Goal: Information Seeking & Learning: Learn about a topic

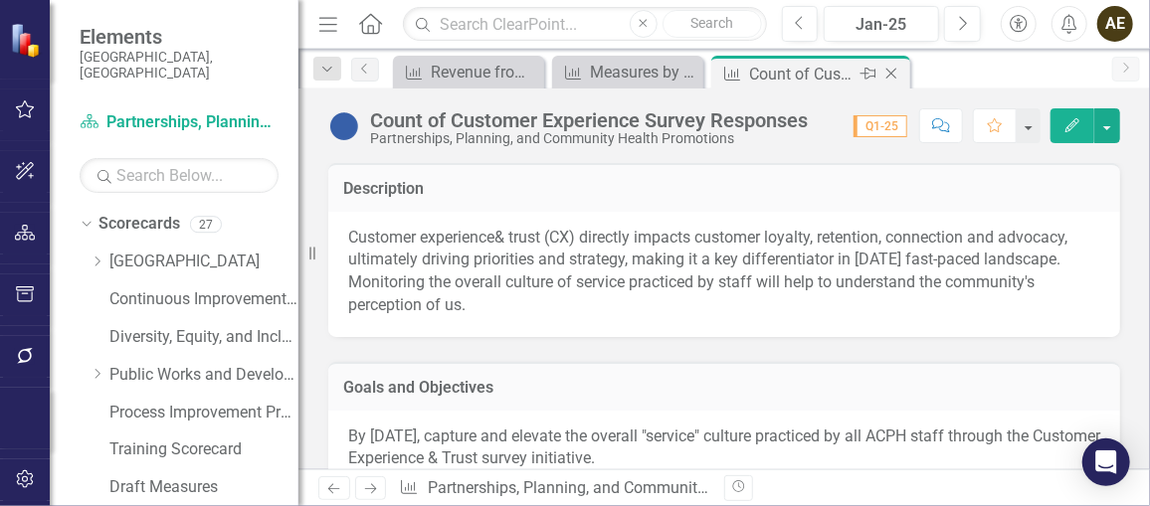
scroll to position [24, 0]
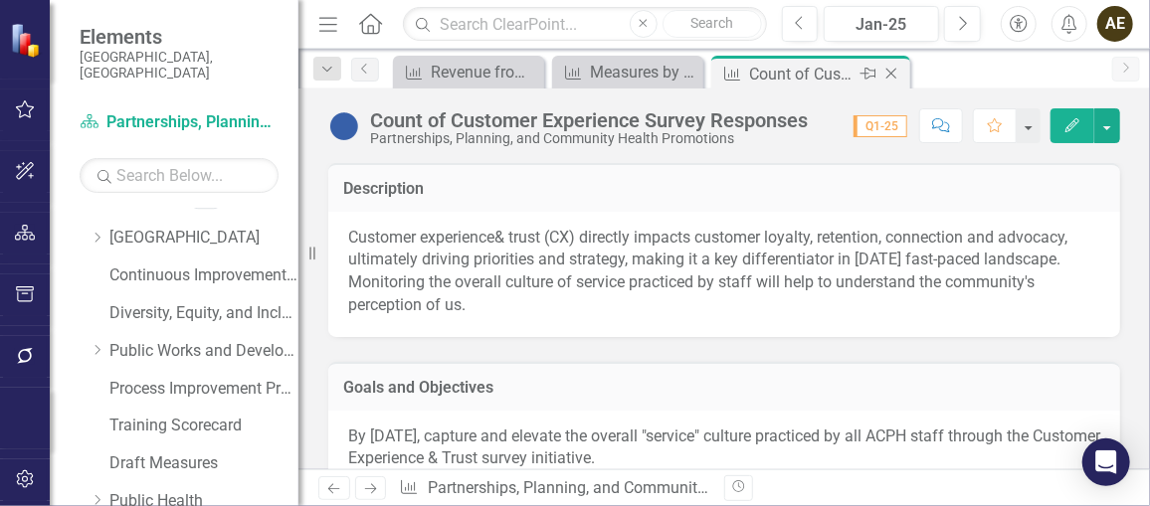
click at [895, 75] on icon "Close" at bounding box center [892, 74] width 20 height 16
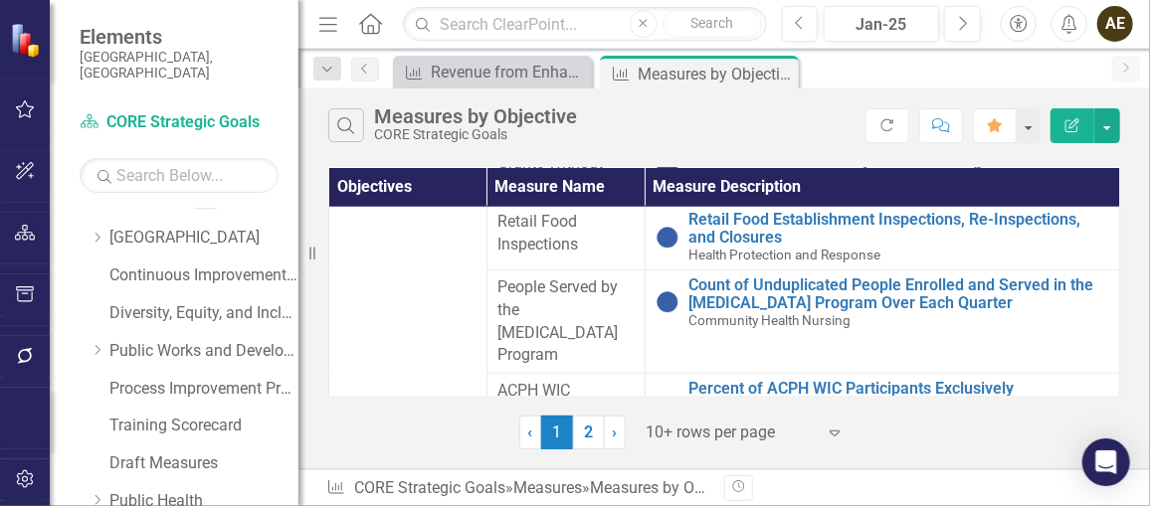
scroll to position [904, 0]
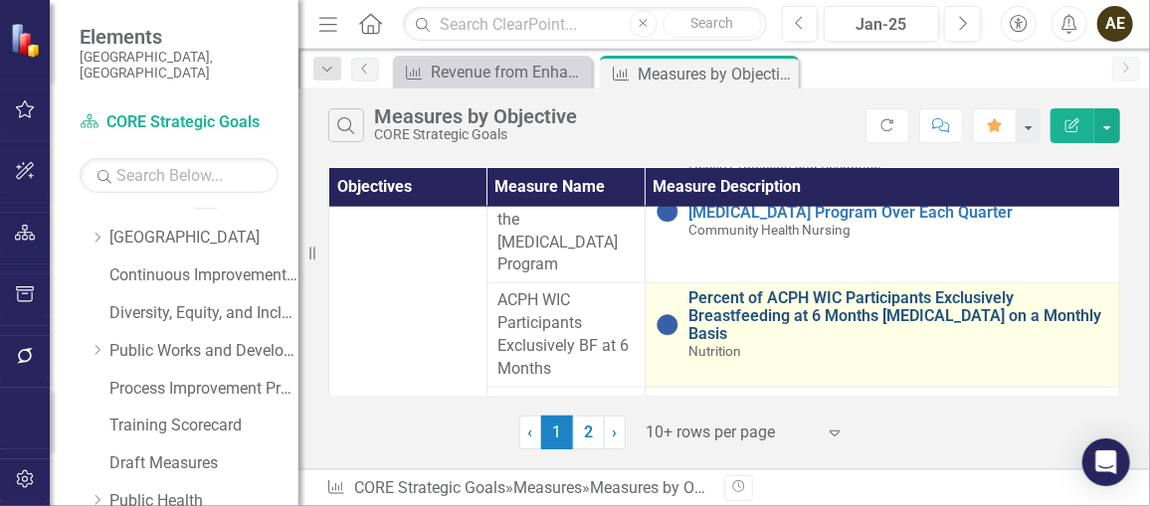
click at [979, 293] on link "Percent of ACPH WIC Participants Exclusively Breastfeeding at 6 Months [MEDICAL…" at bounding box center [900, 316] width 420 height 53
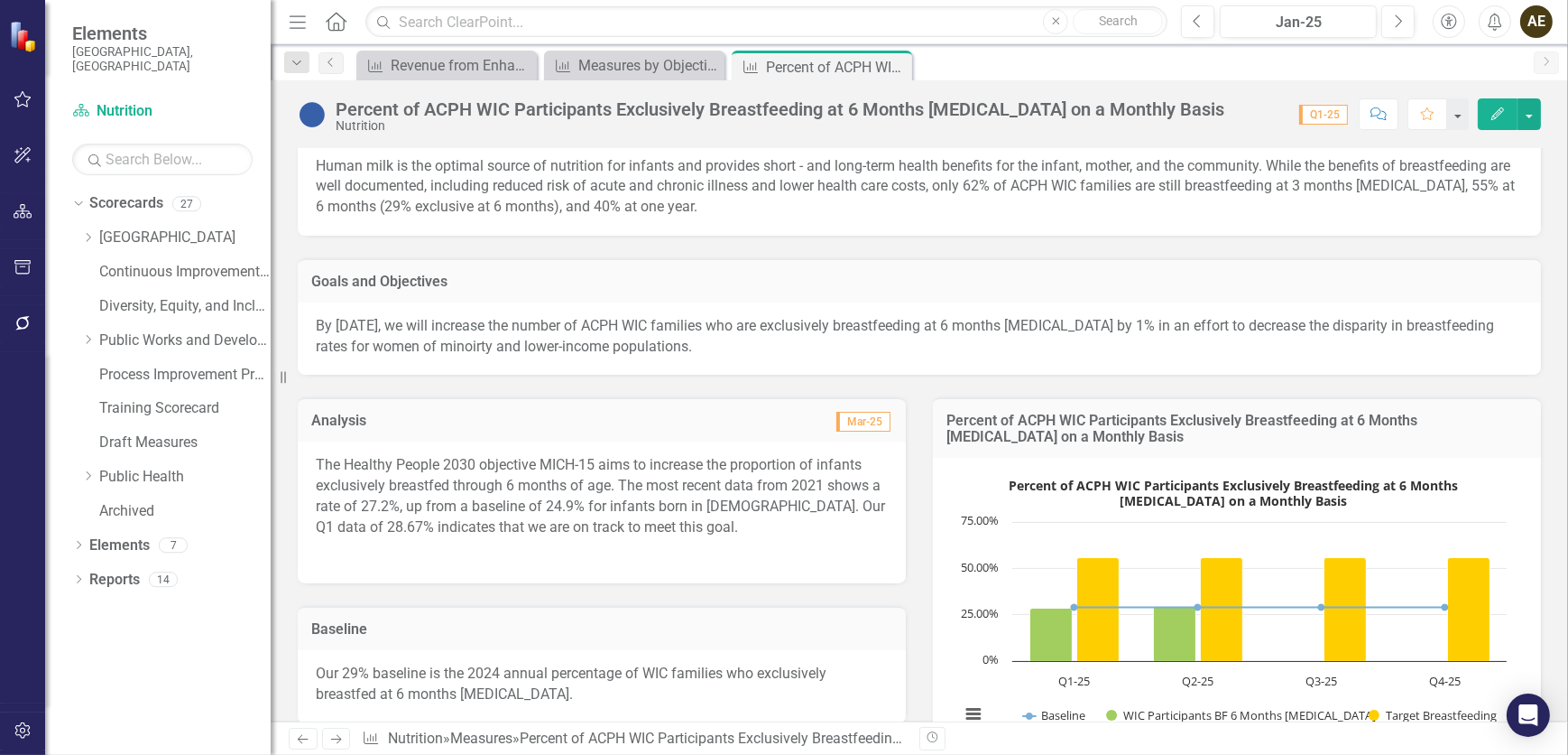
scroll to position [21, 0]
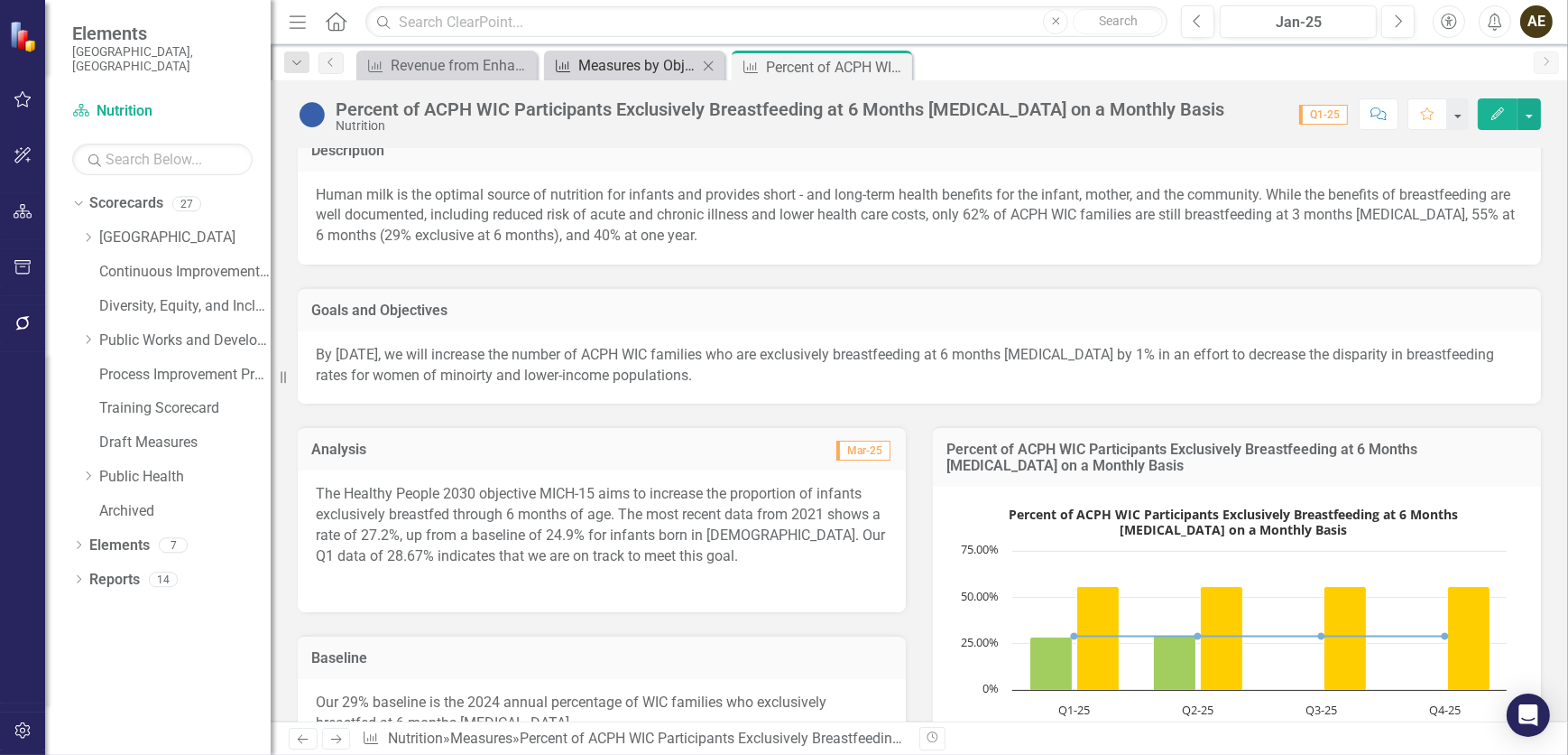
click at [647, 57] on div "Measures by Objective" at bounding box center [638, 65] width 119 height 23
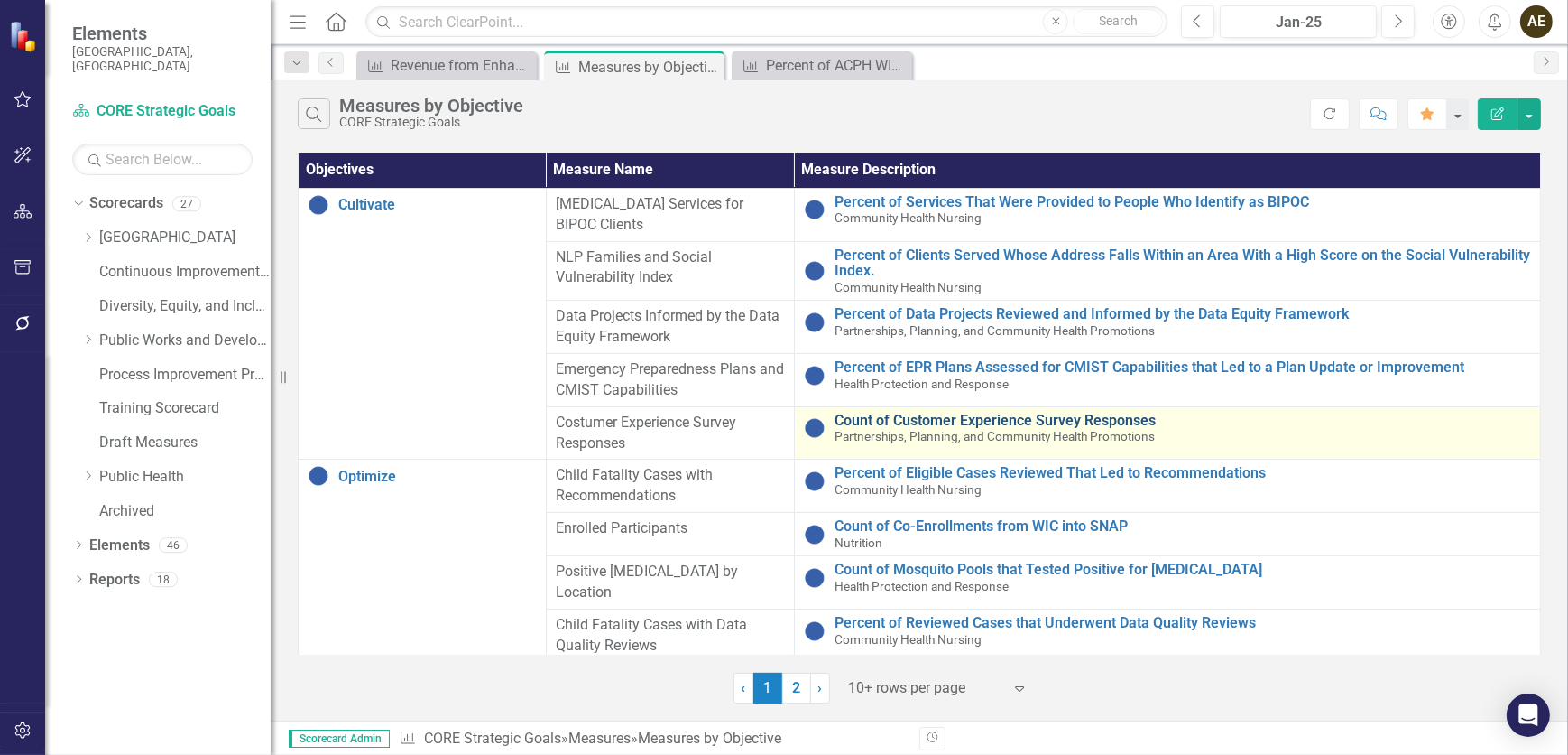
click at [940, 424] on link "Count of Customer Experience Survey Responses" at bounding box center [1183, 421] width 696 height 16
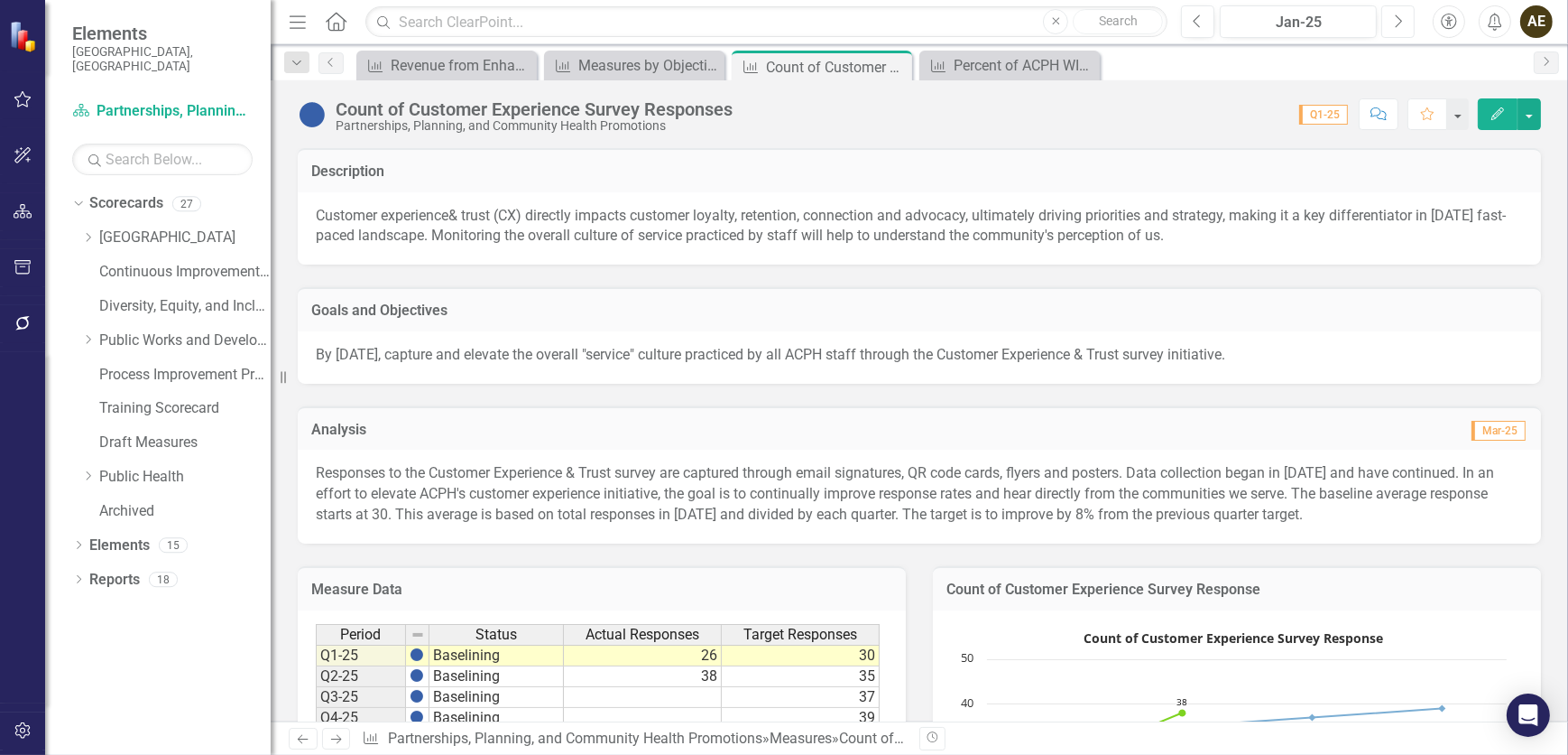
click at [1042, 23] on icon "Next" at bounding box center [1398, 22] width 10 height 16
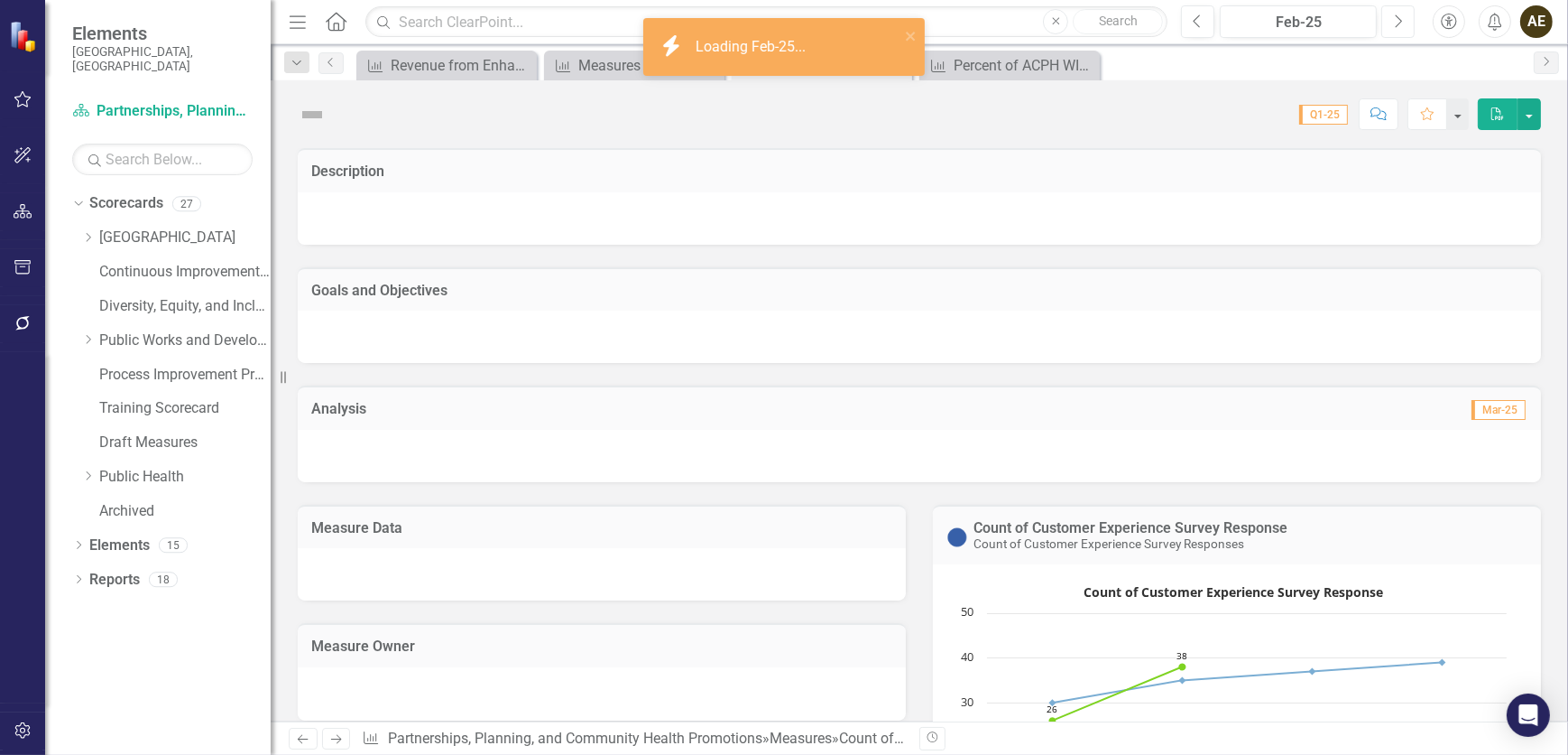
click at [1042, 23] on icon "Next" at bounding box center [1398, 22] width 10 height 16
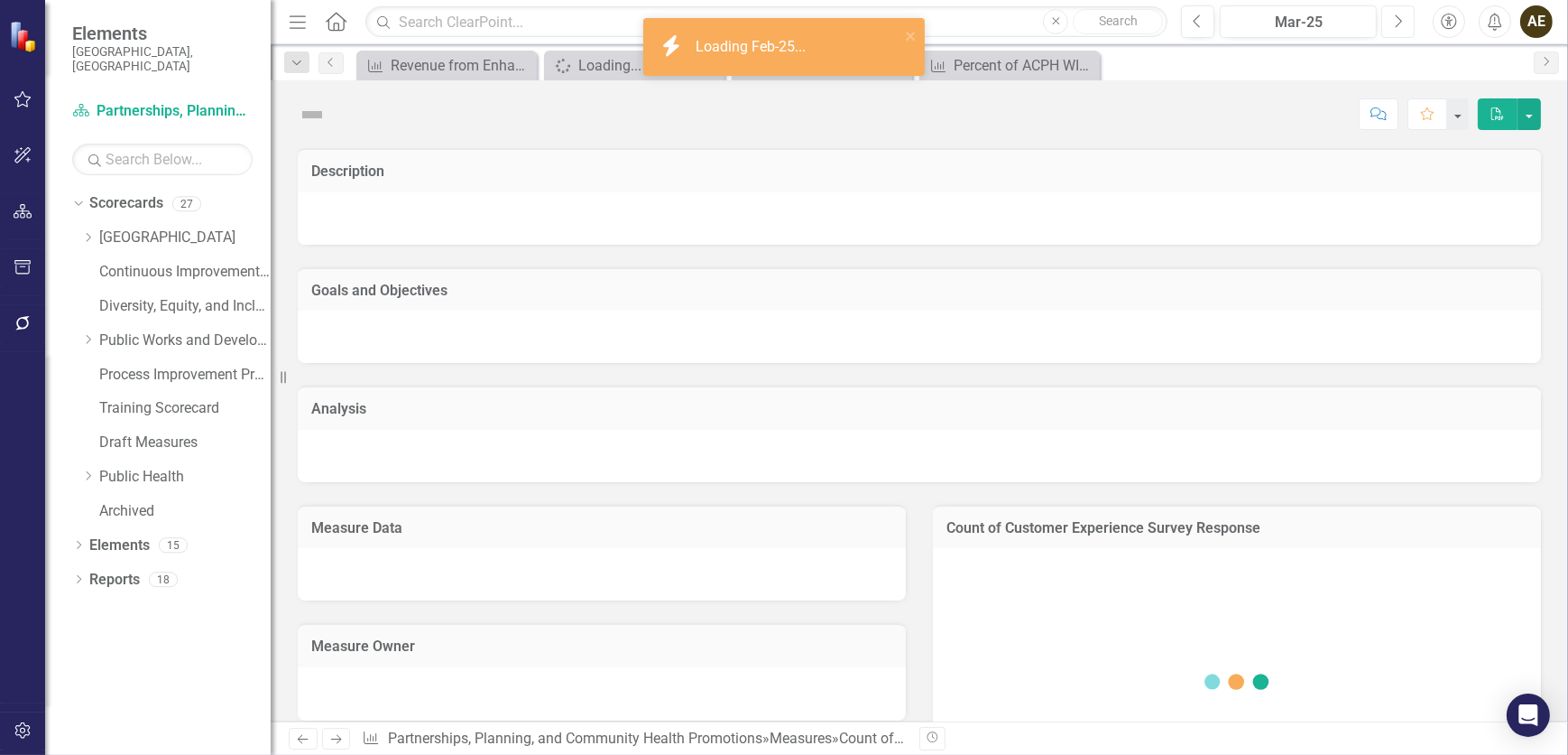
click at [1042, 23] on icon "Next" at bounding box center [1398, 22] width 10 height 16
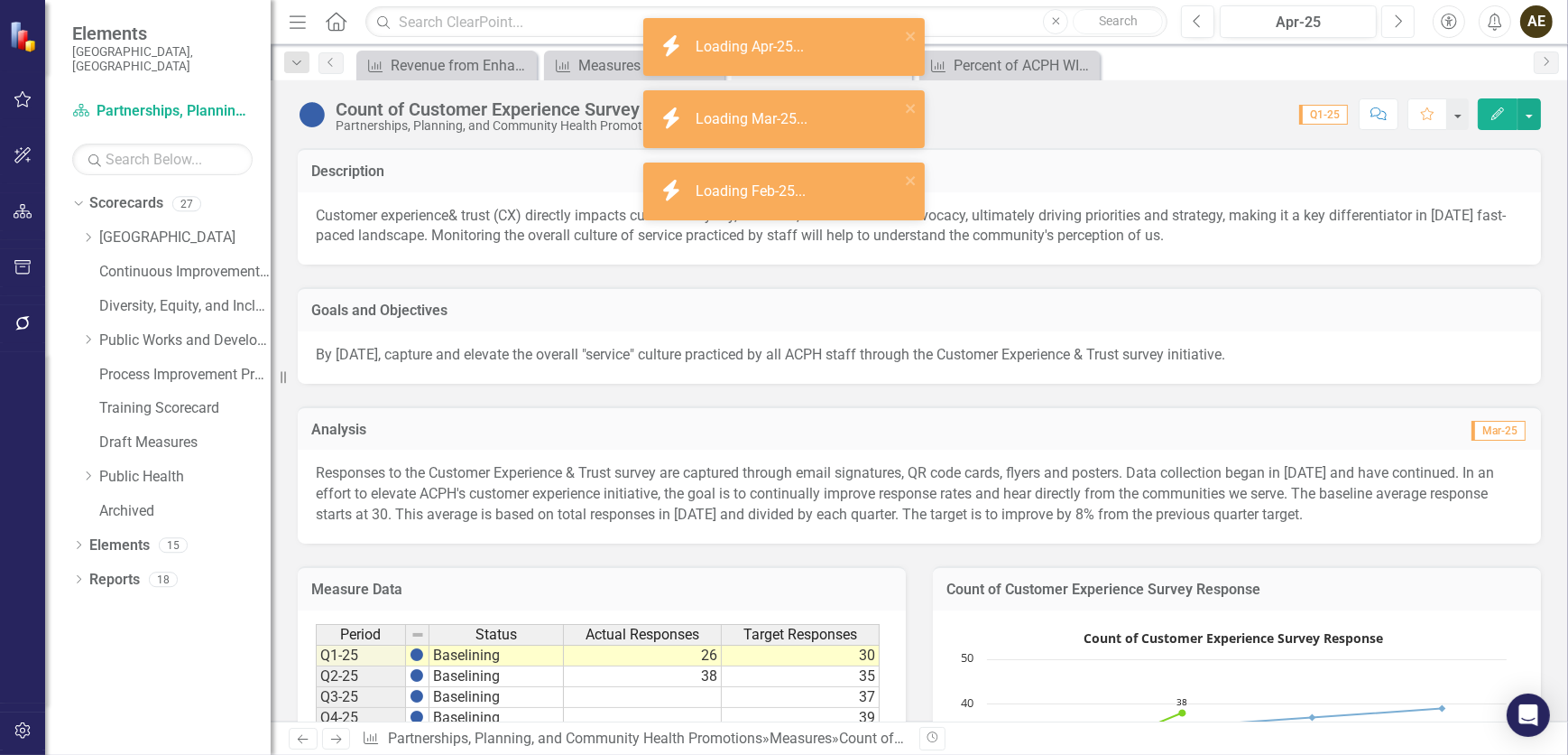
click at [1042, 23] on icon "Next" at bounding box center [1398, 22] width 10 height 16
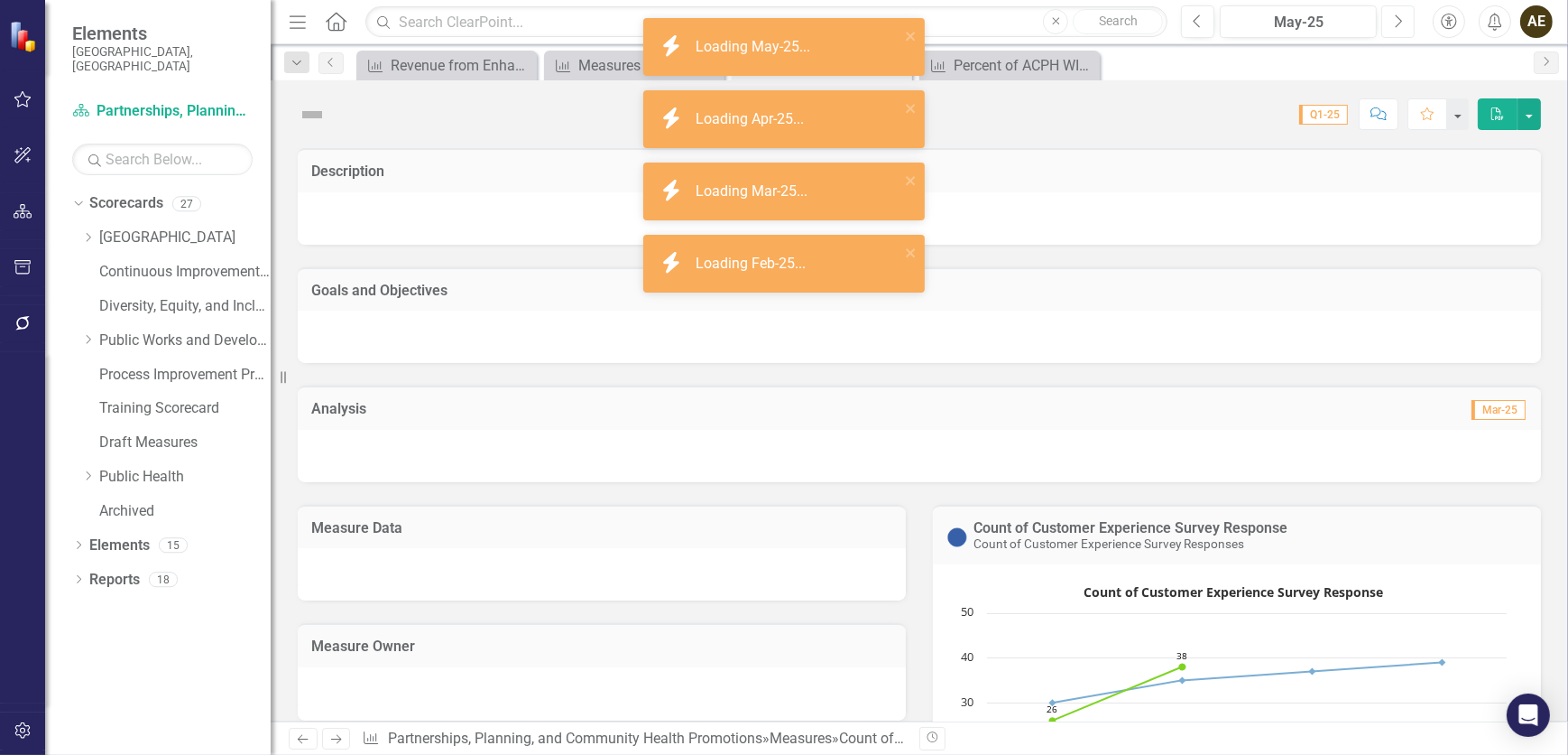
click at [1042, 23] on icon "Next" at bounding box center [1398, 22] width 10 height 16
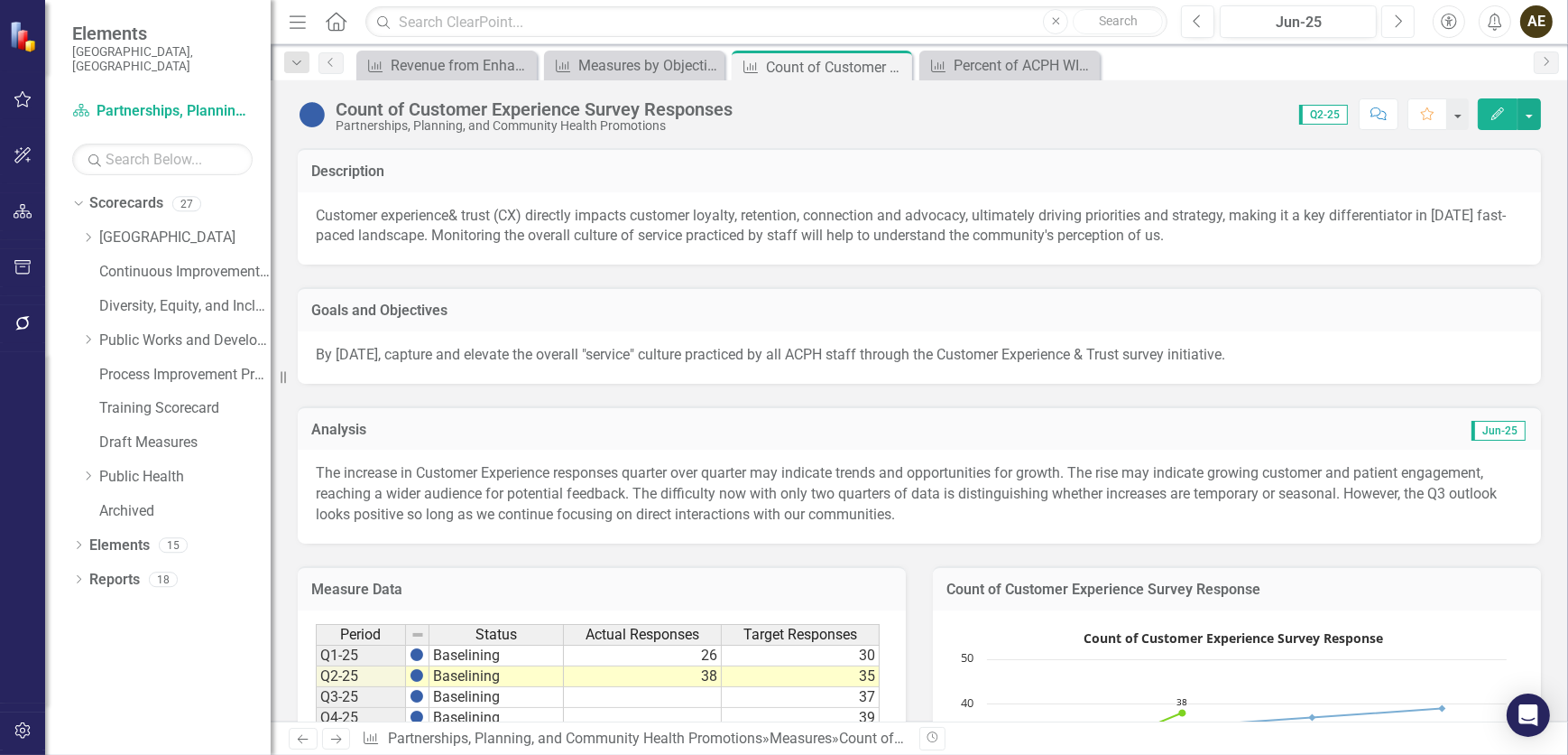
click at [1042, 23] on icon "Next" at bounding box center [1398, 22] width 10 height 16
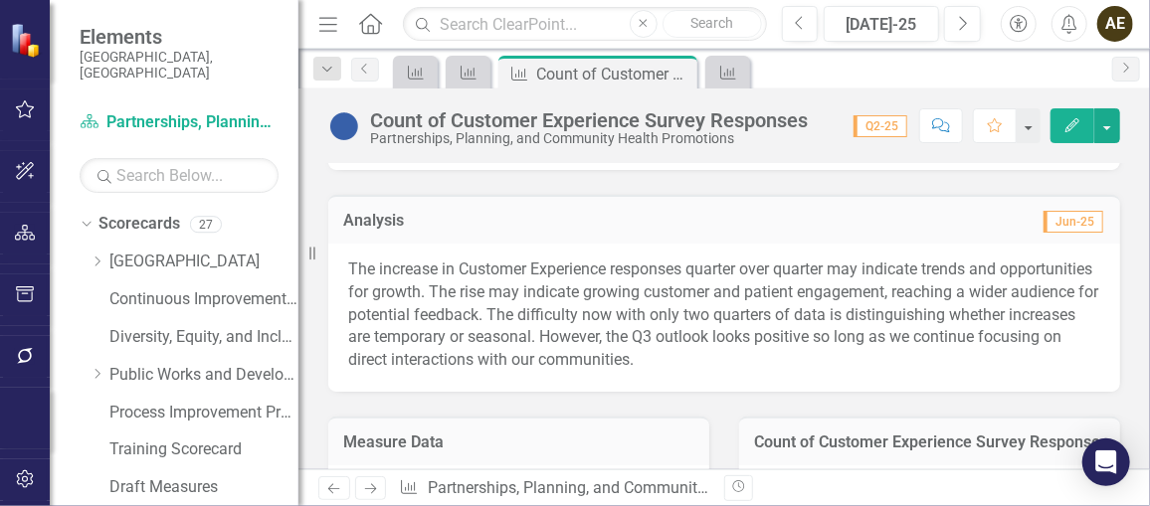
scroll to position [361, 0]
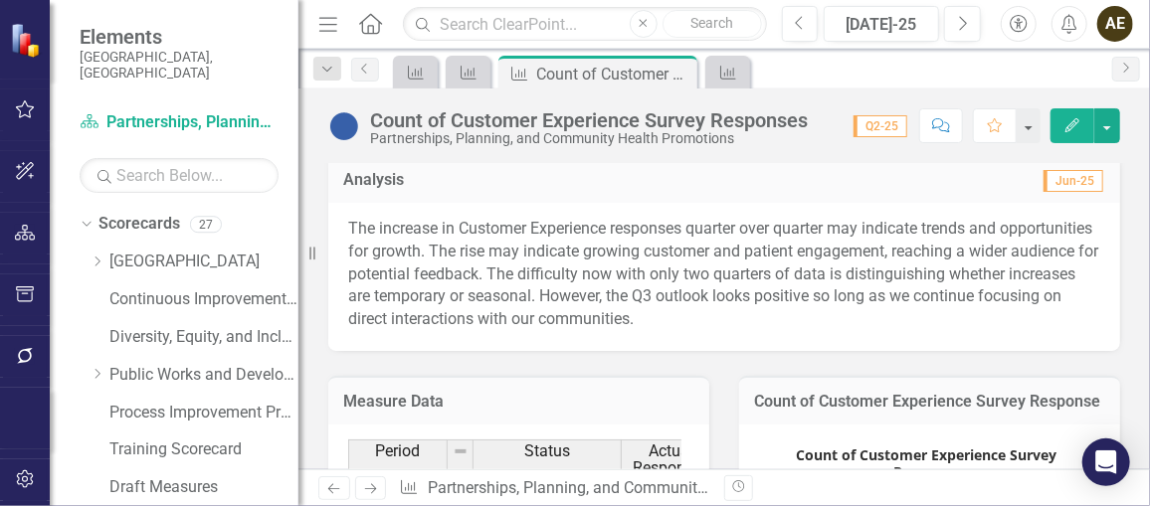
click at [667, 255] on p "The increase in Customer Experience responses quarter over quarter may indicate…" at bounding box center [724, 274] width 752 height 113
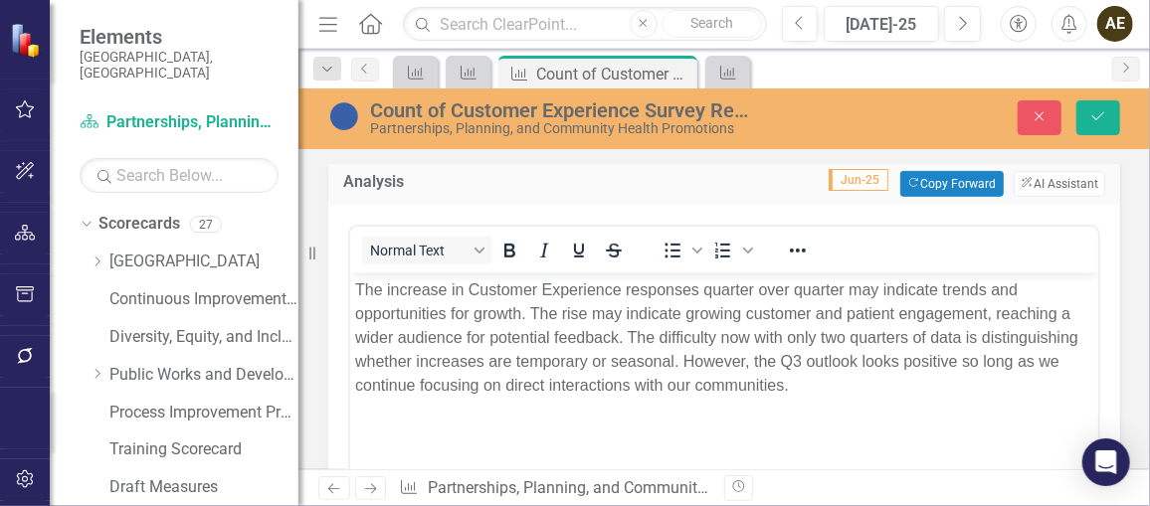
scroll to position [0, 0]
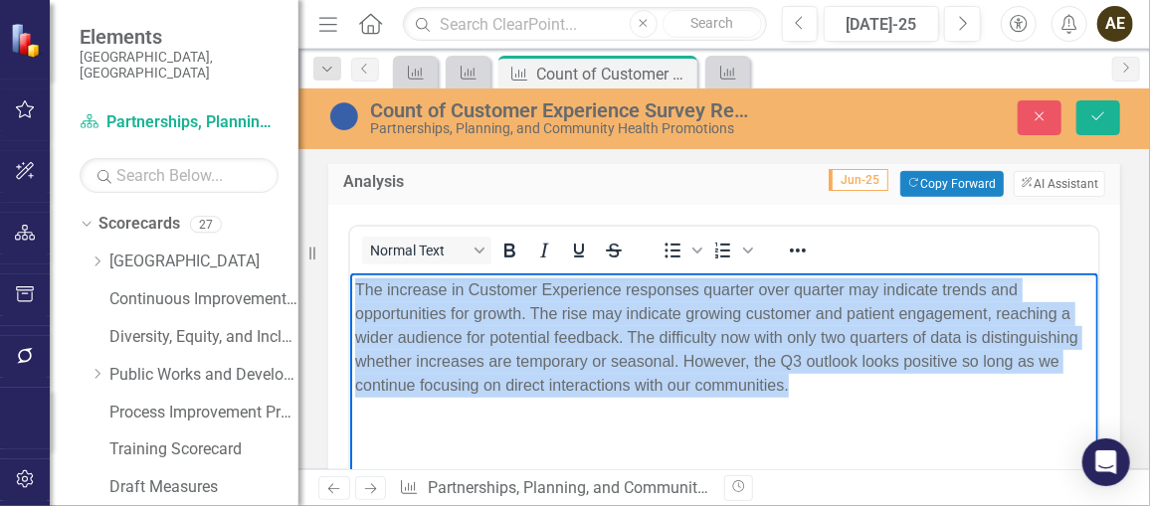
drag, startPoint x: 351, startPoint y: 287, endPoint x: 833, endPoint y: 397, distance: 494.1
click at [833, 397] on body "The increase in Customer Experience responses quarter over quarter may indicate…" at bounding box center [723, 422] width 748 height 298
copy p "The increase in Customer Experience responses quarter over quarter may indicate…"
click at [550, 386] on p "The increase in Customer Experience responses quarter over quarter may indicate…" at bounding box center [723, 337] width 738 height 119
click at [550, 384] on p "The increase in Customer Experience responses quarter over quarter may indicate…" at bounding box center [723, 337] width 738 height 119
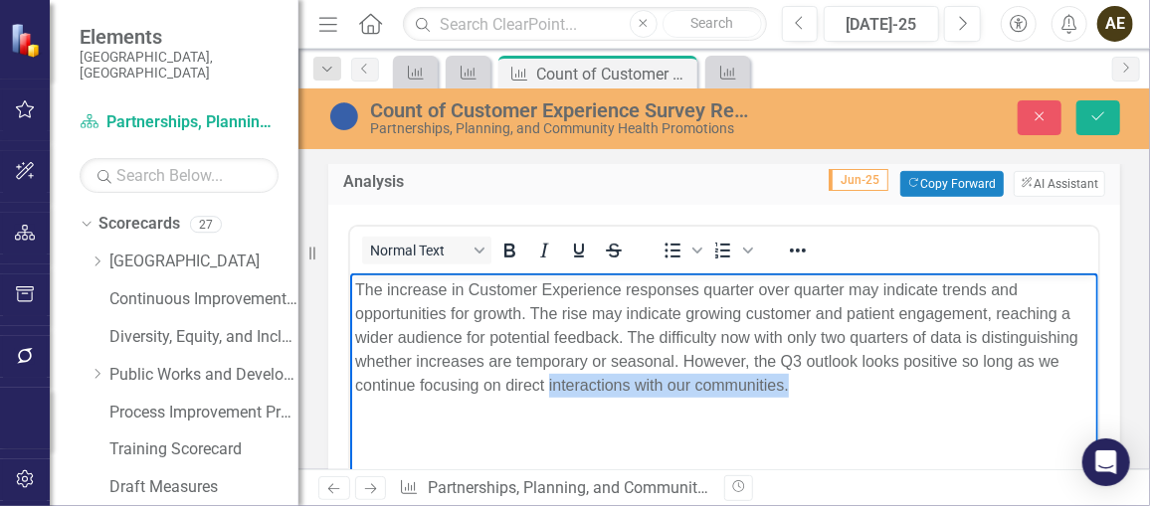
drag, startPoint x: 808, startPoint y: 394, endPoint x: 617, endPoint y: 372, distance: 192.3
click at [552, 381] on p "The increase in Customer Experience responses quarter over quarter may indicate…" at bounding box center [723, 337] width 738 height 119
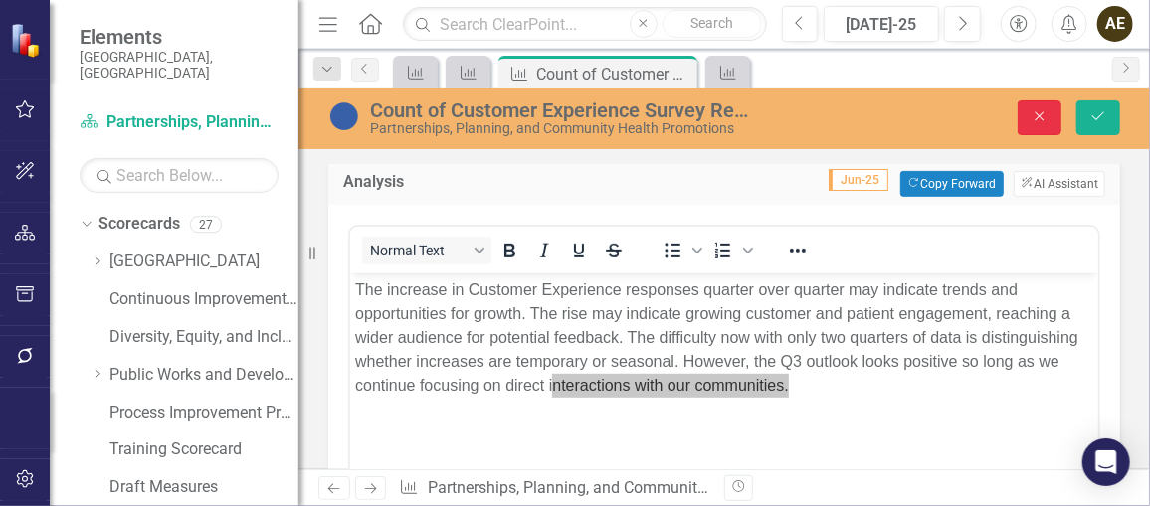
click at [1034, 115] on icon "Close" at bounding box center [1040, 116] width 18 height 14
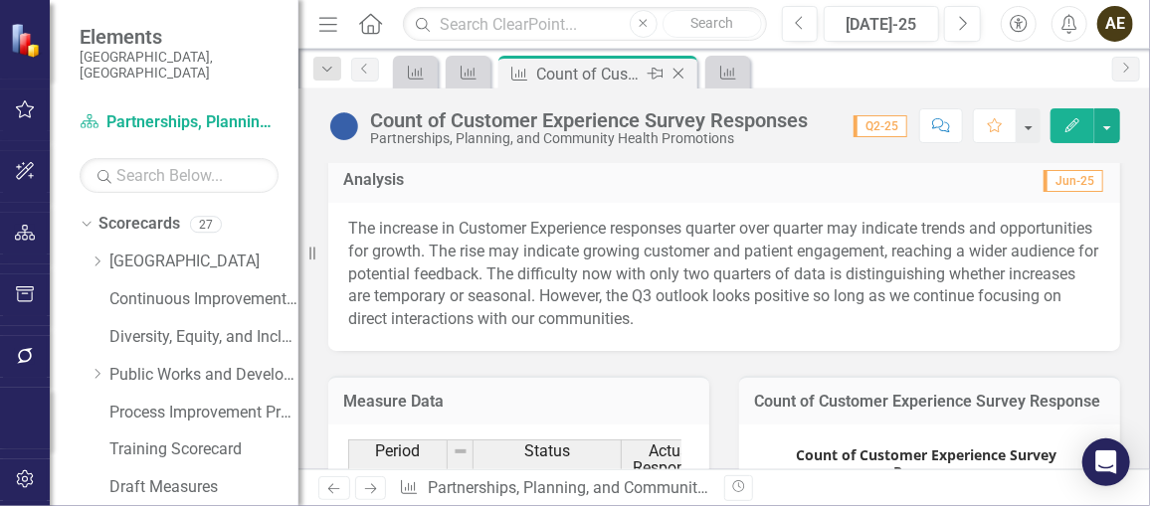
click at [678, 70] on icon "Close" at bounding box center [679, 74] width 20 height 16
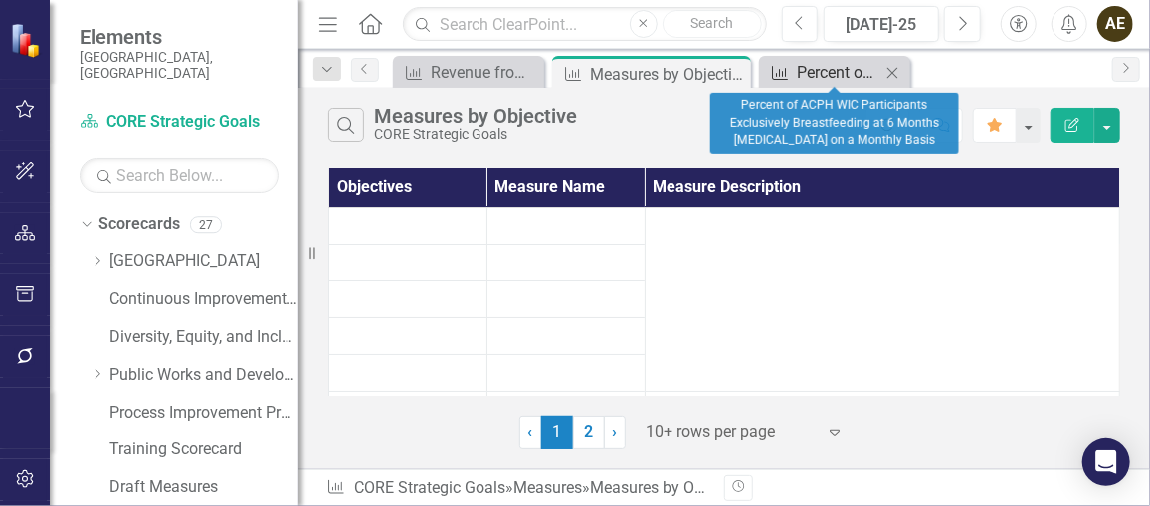
click at [834, 72] on div "Percent of ACPH WIC Participants Exclusively Breastfeeding at 6 Months [MEDICAL…" at bounding box center [839, 72] width 84 height 25
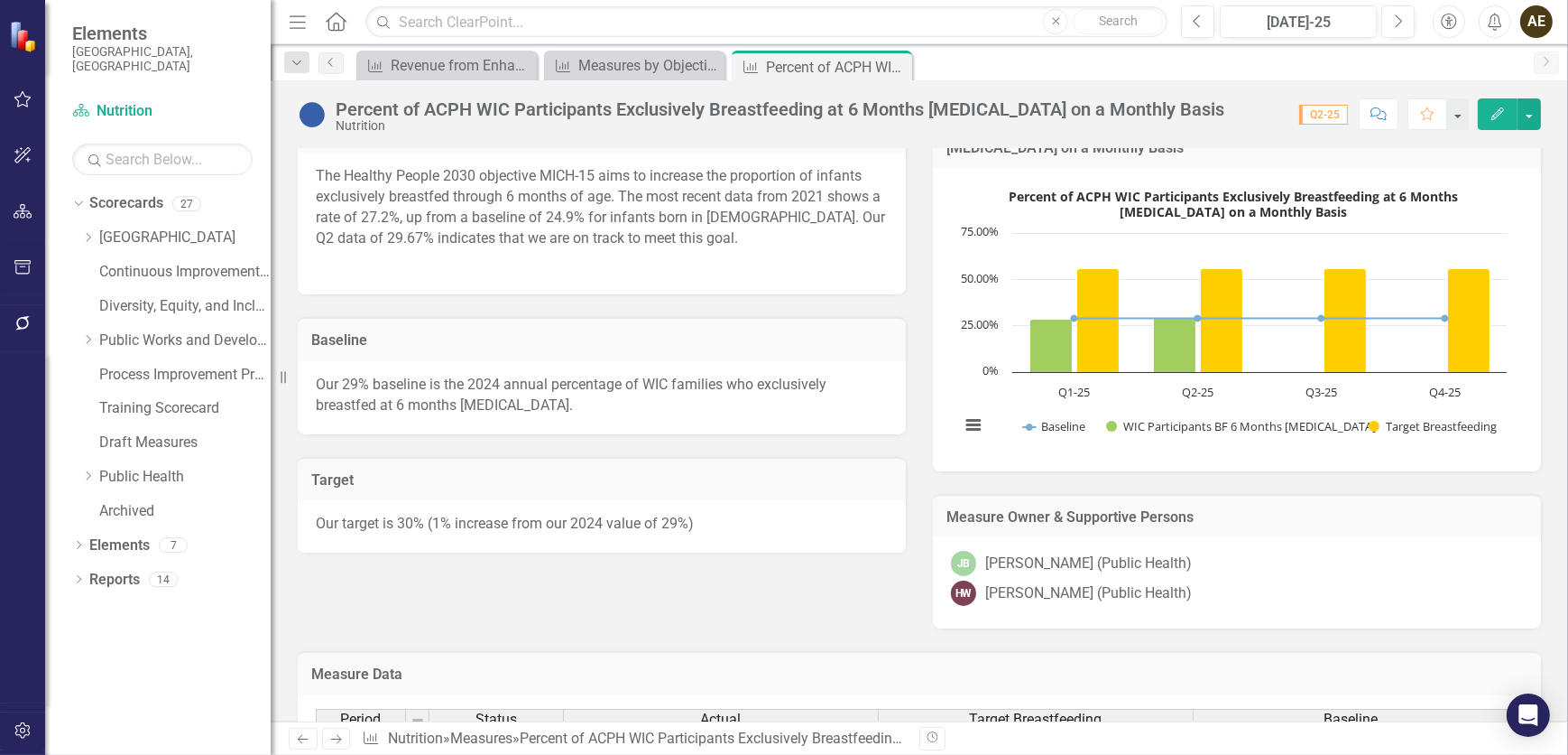
scroll to position [257, 0]
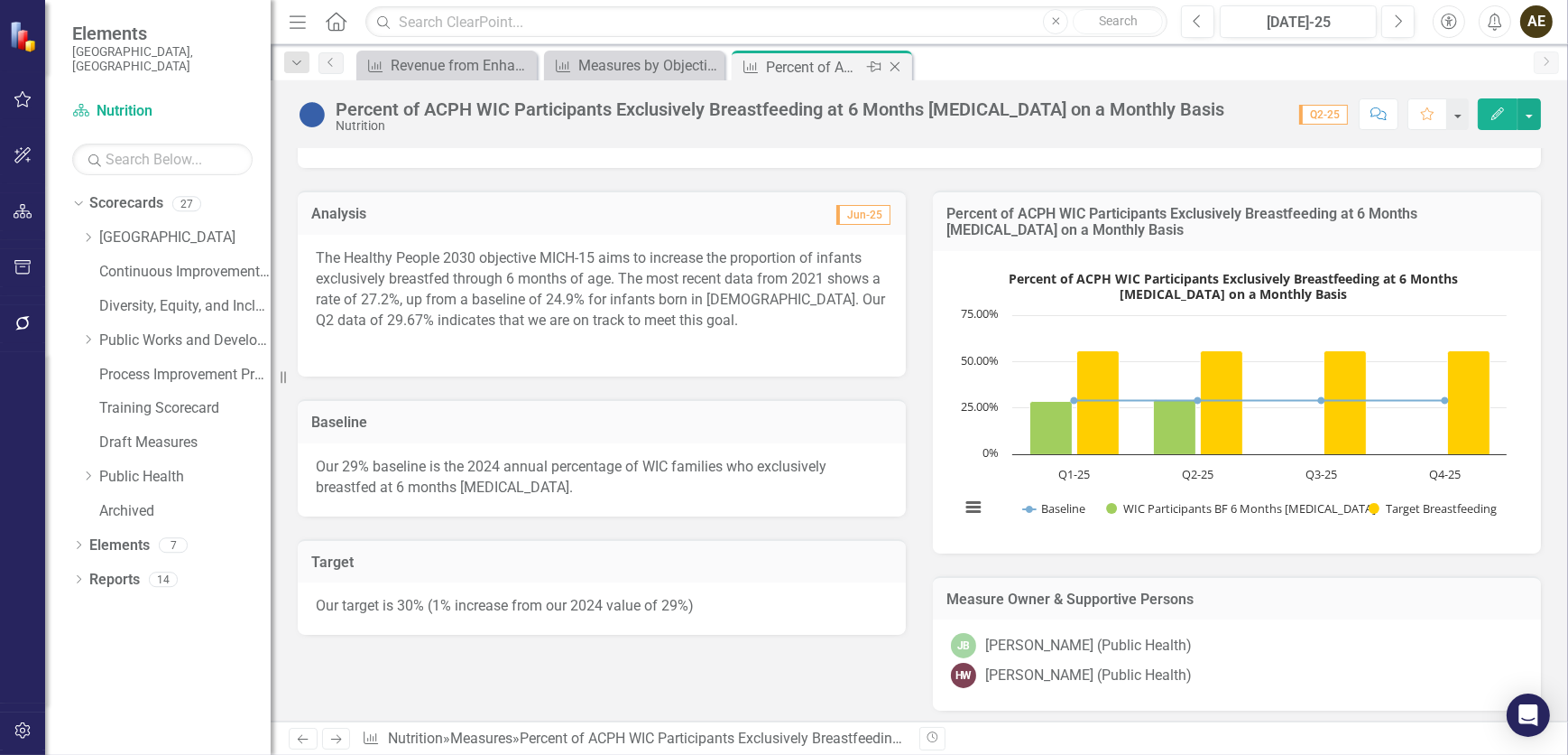
click at [898, 69] on icon "Close" at bounding box center [895, 67] width 18 height 15
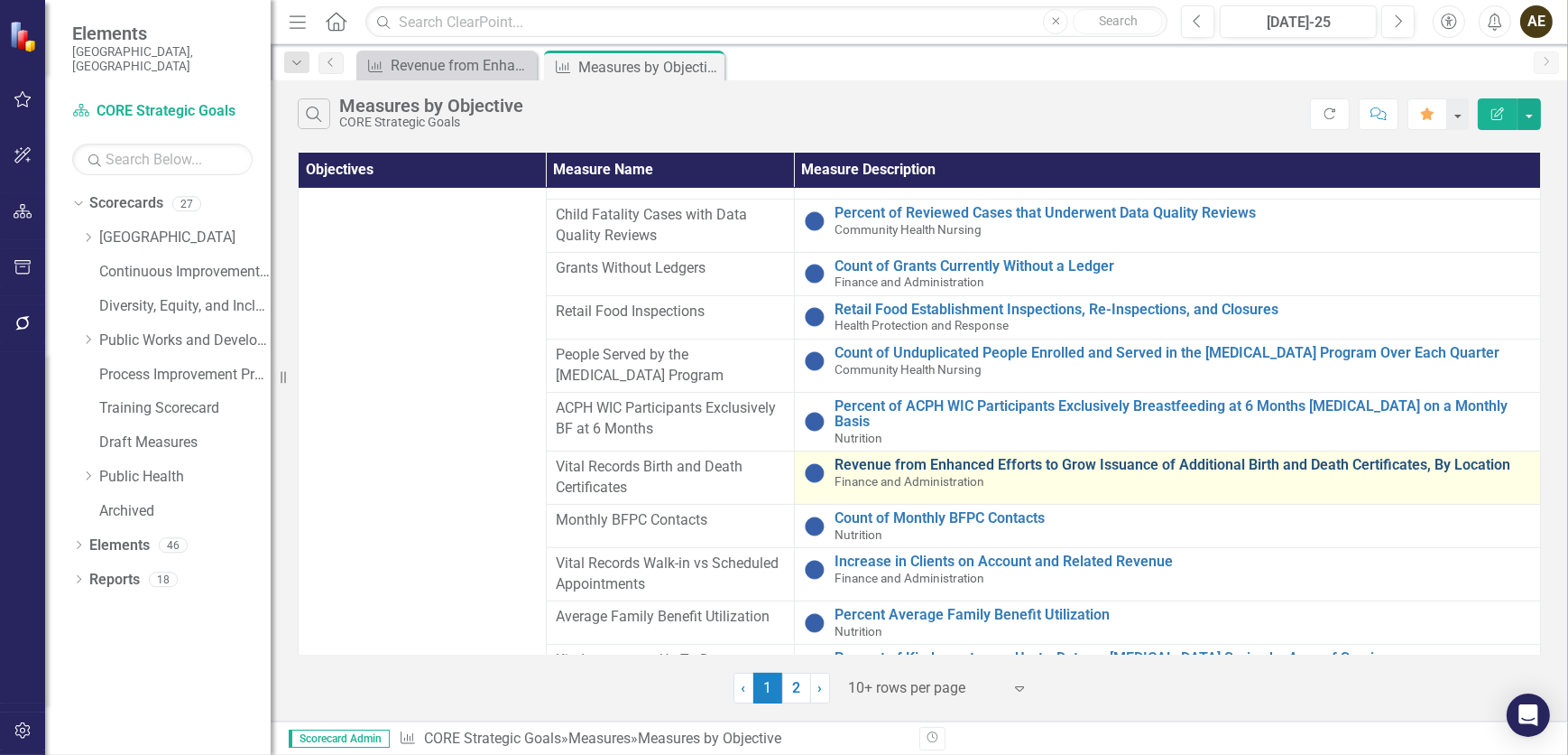
scroll to position [492, 0]
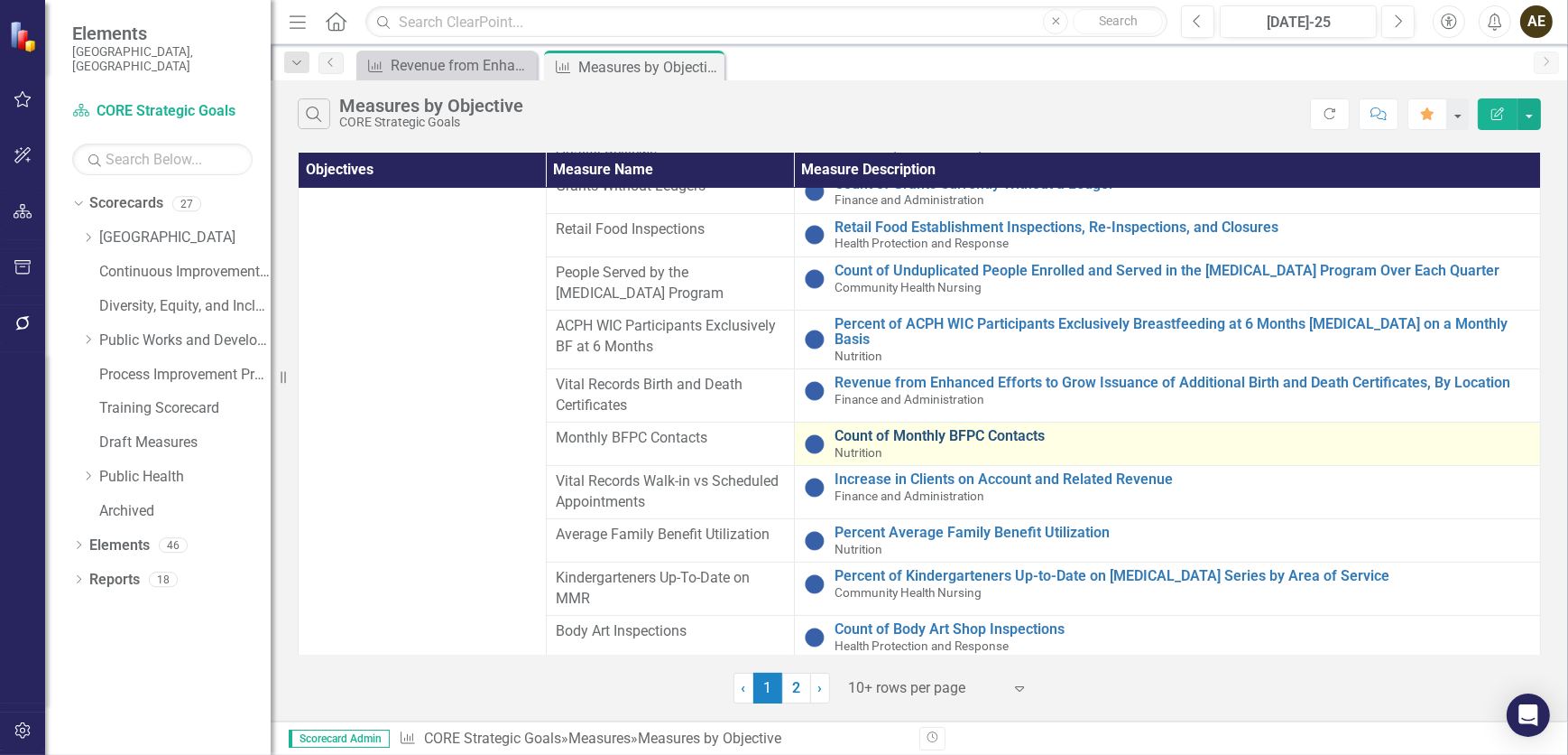
click at [1006, 428] on link "Count of Monthly BFPC Contacts" at bounding box center [1183, 436] width 696 height 16
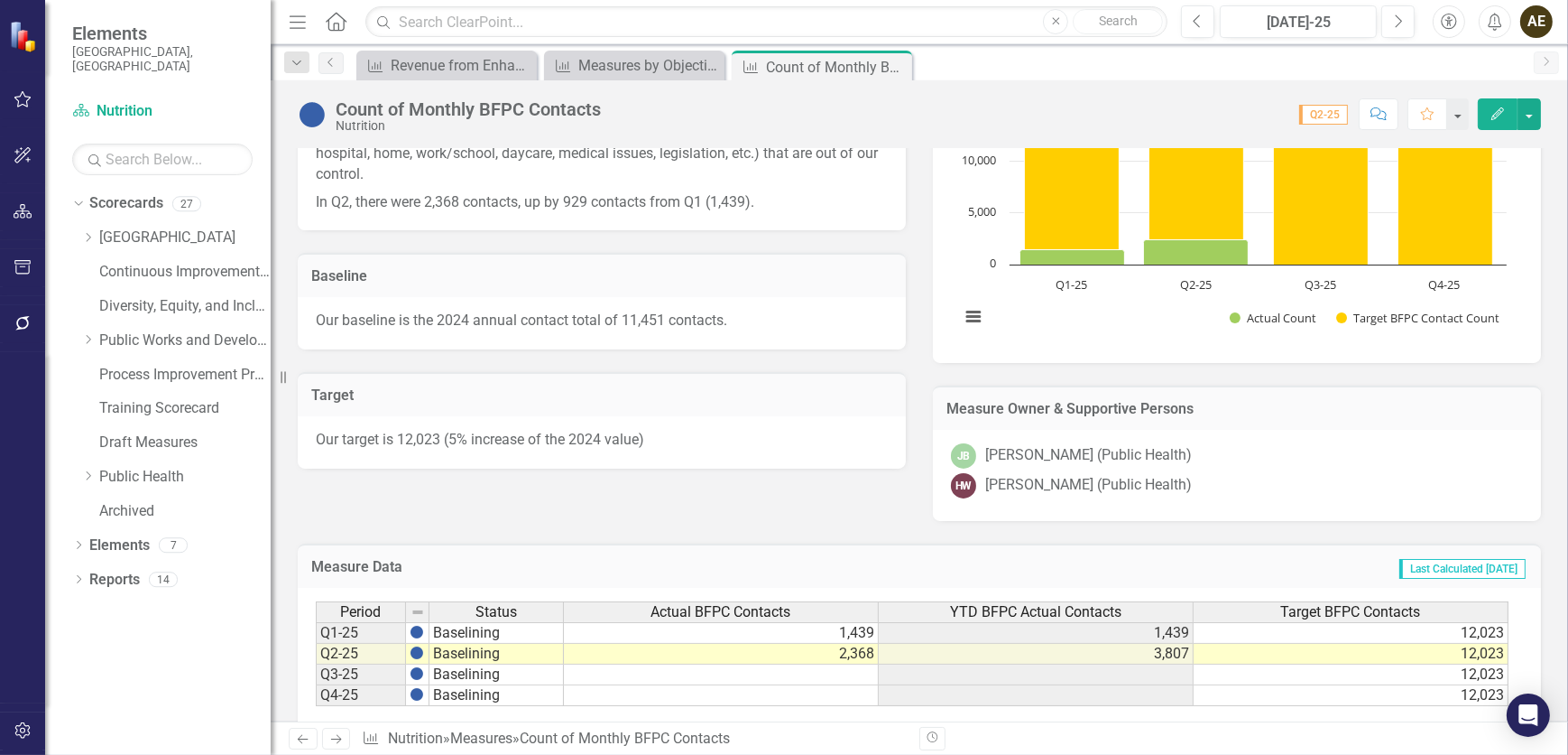
scroll to position [246, 0]
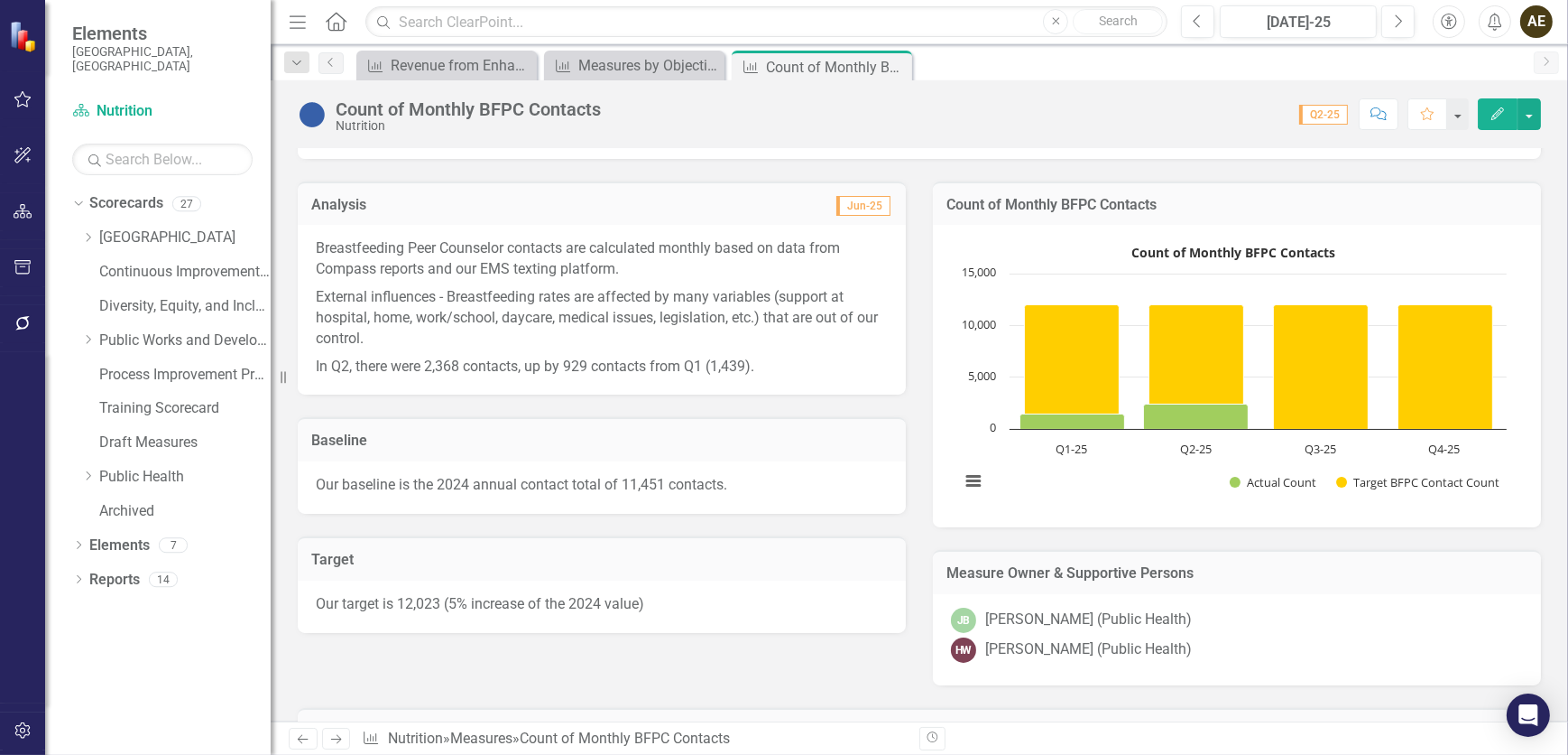
click at [1042, 114] on icon "button" at bounding box center [1498, 113] width 13 height 13
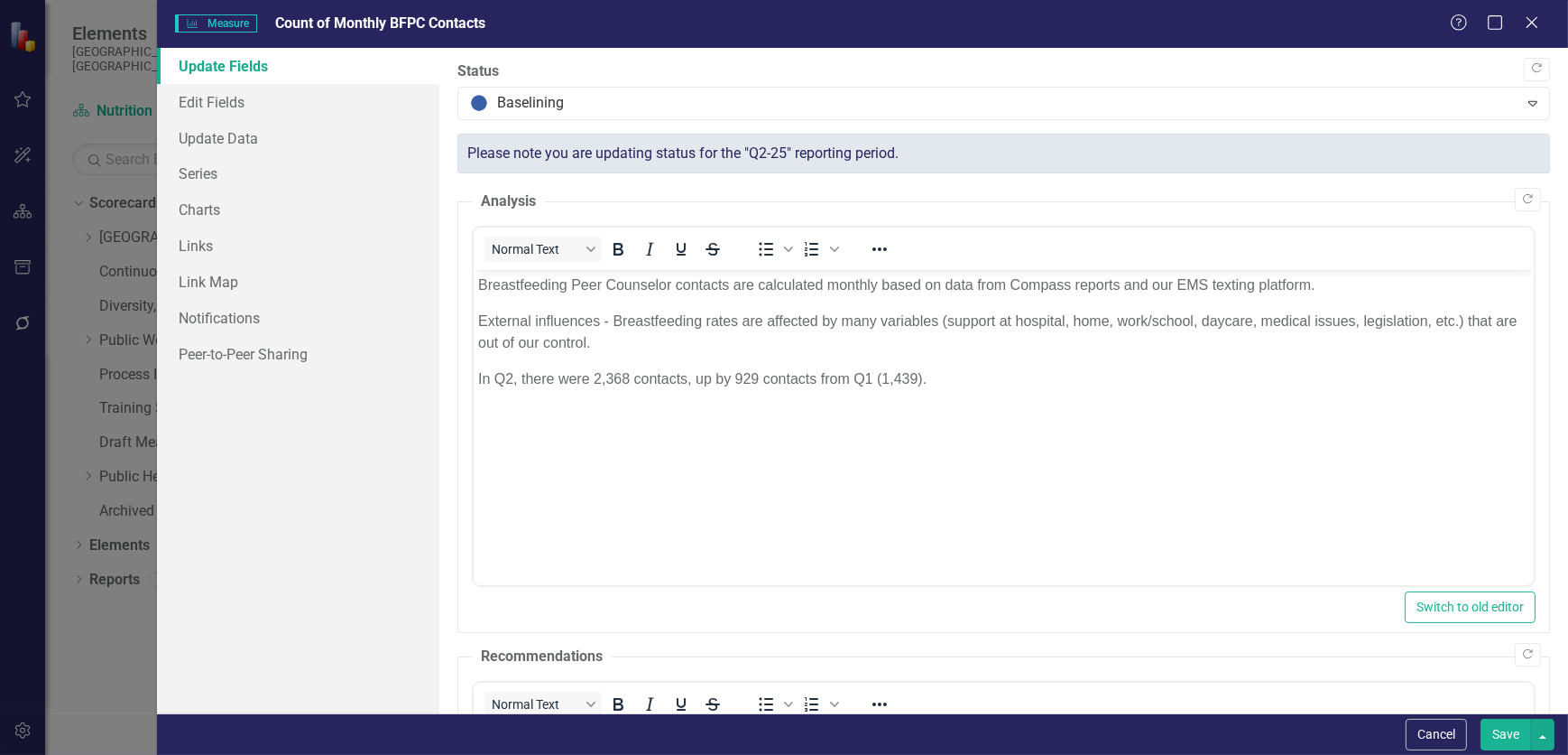
scroll to position [0, 0]
click at [254, 201] on link "Charts" at bounding box center [297, 210] width 282 height 36
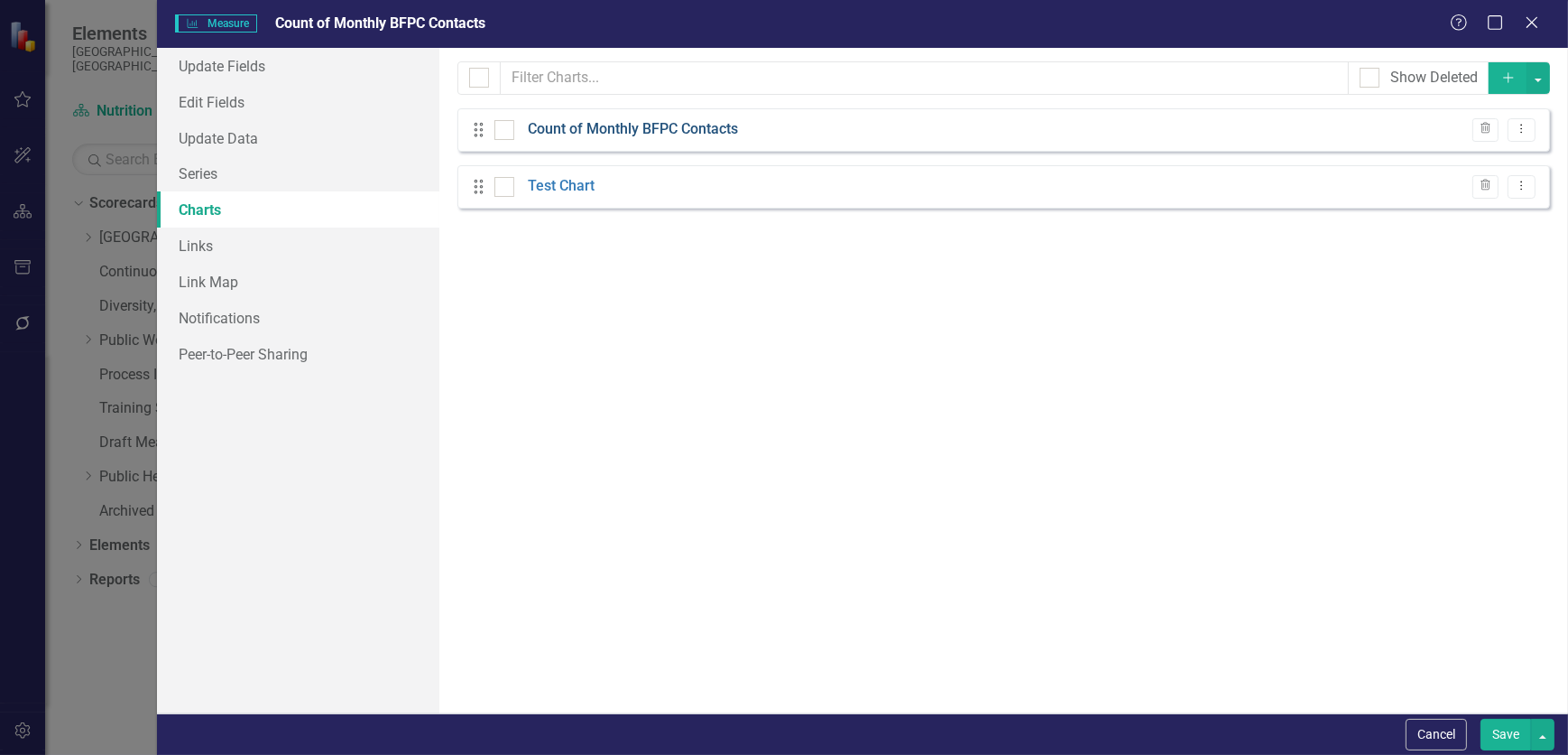
click at [656, 129] on link "Count of Monthly BFPC Contacts" at bounding box center [633, 129] width 210 height 21
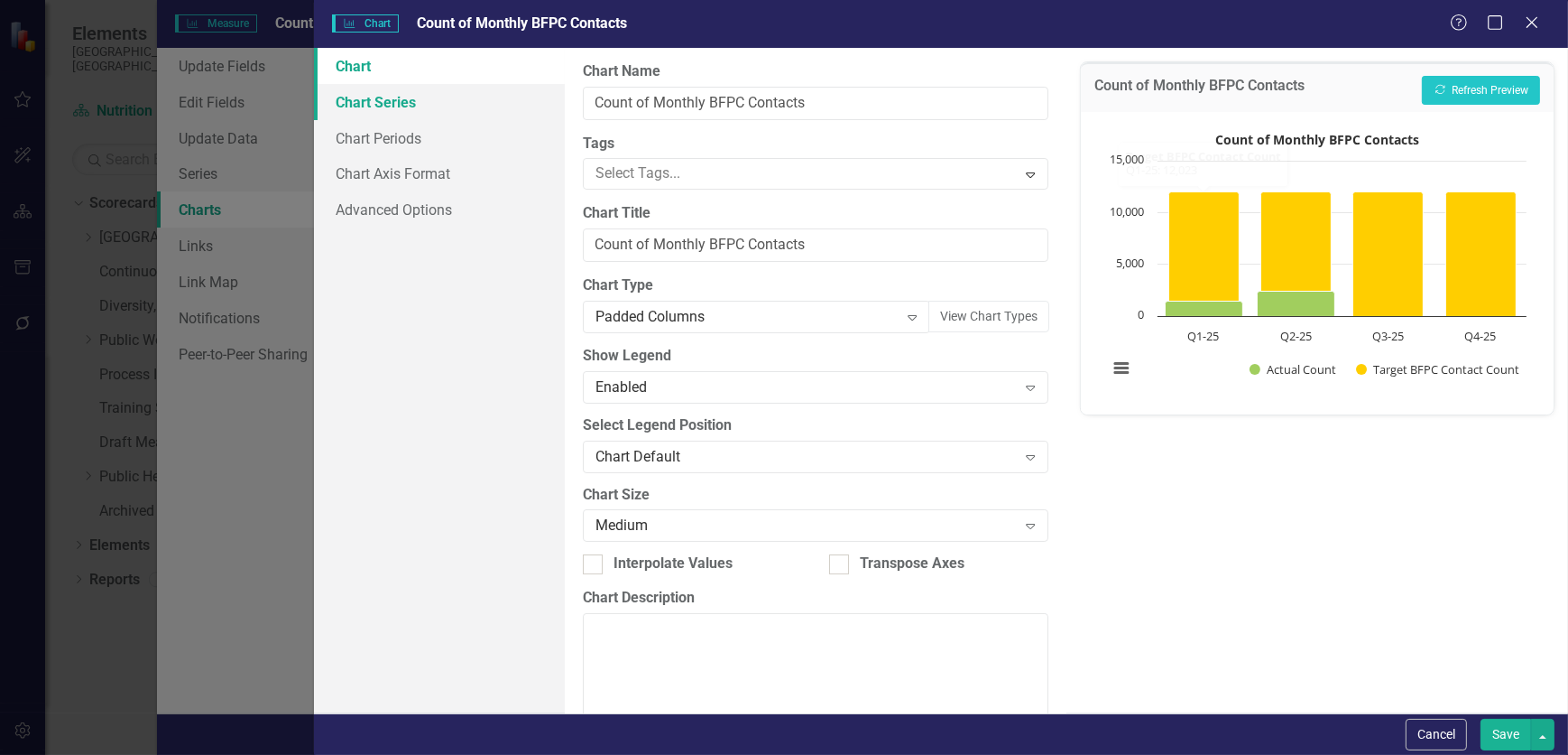
click at [393, 107] on link "Chart Series" at bounding box center [439, 103] width 251 height 36
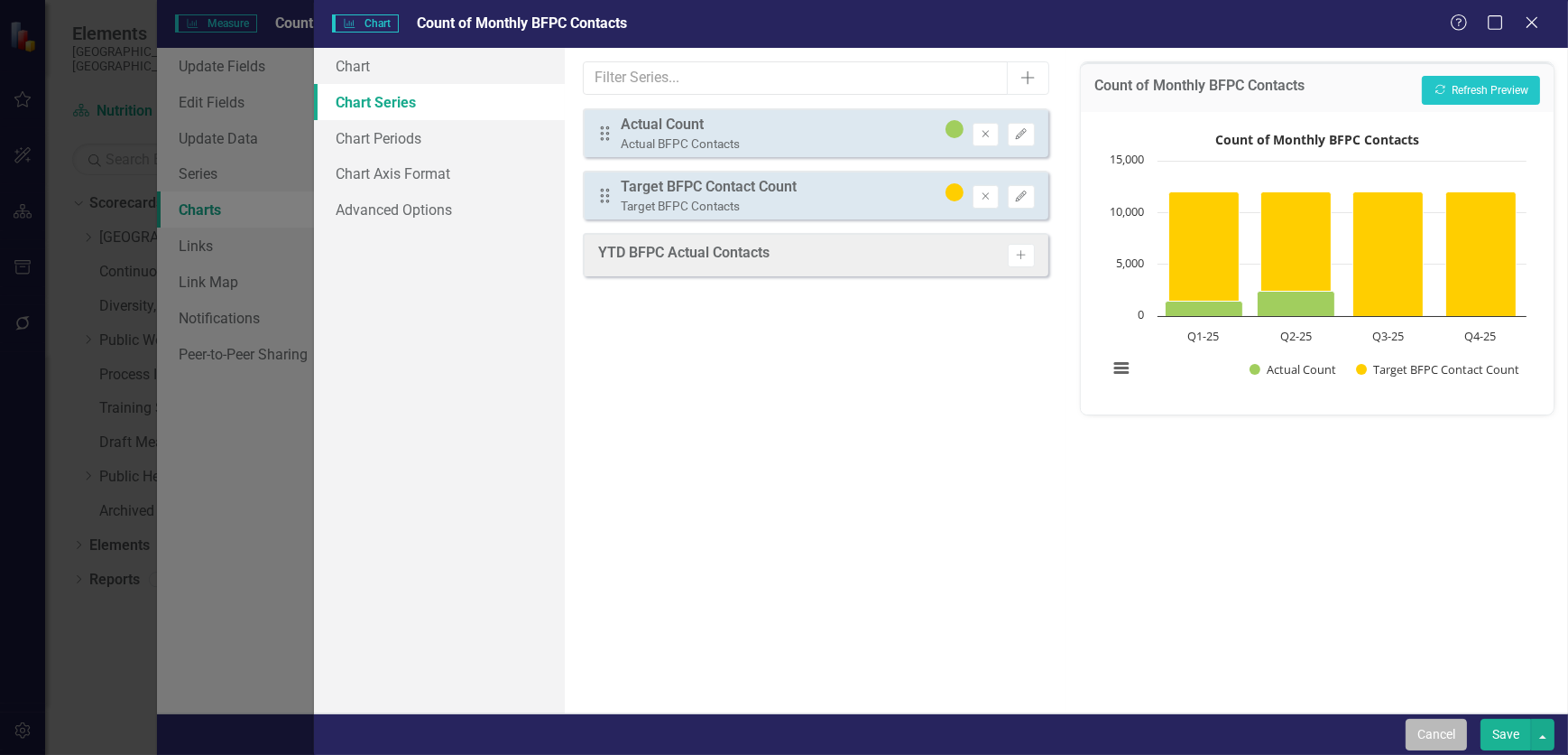
click at [1042, 458] on button "Cancel" at bounding box center [1437, 734] width 62 height 32
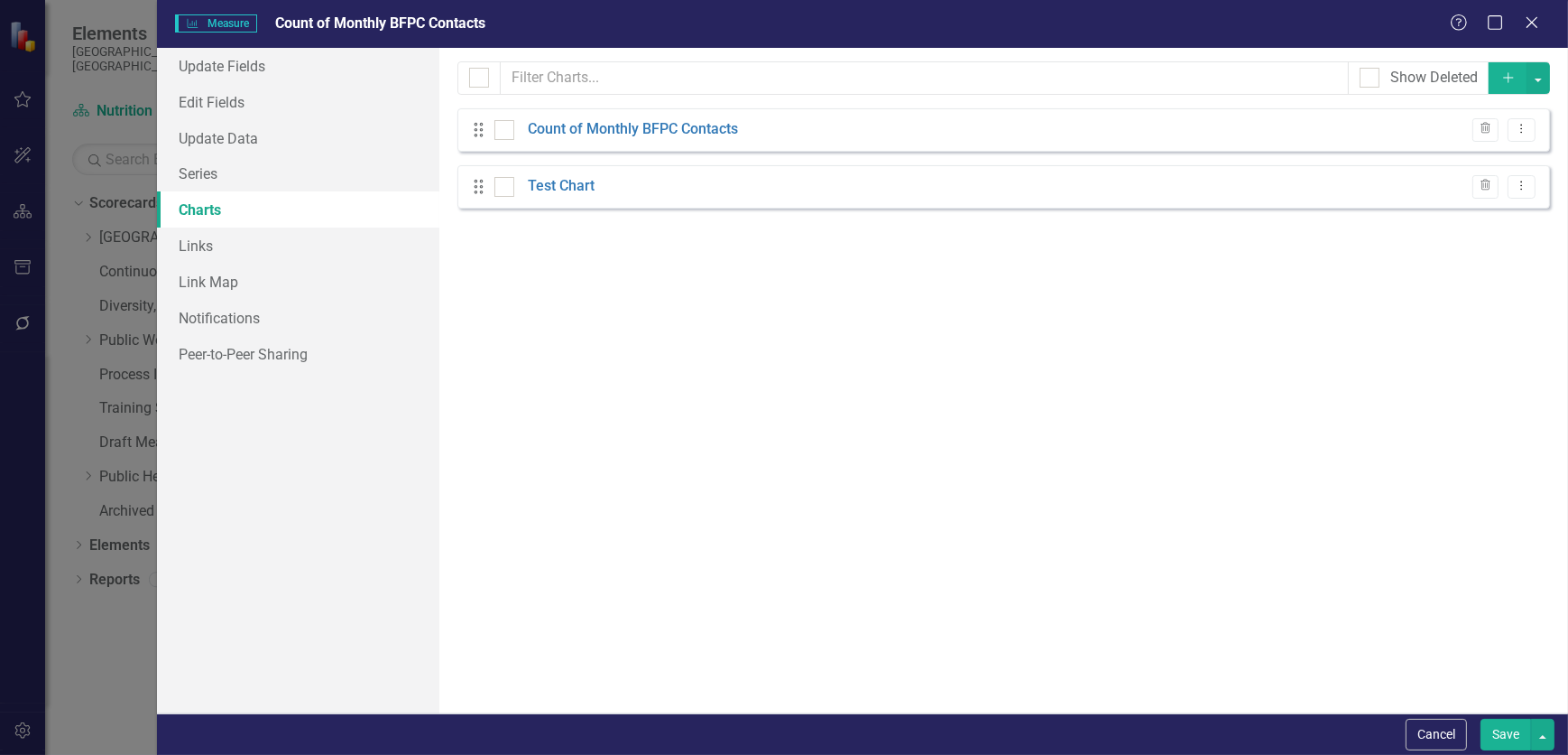
click at [1042, 458] on button "Cancel" at bounding box center [1437, 734] width 62 height 32
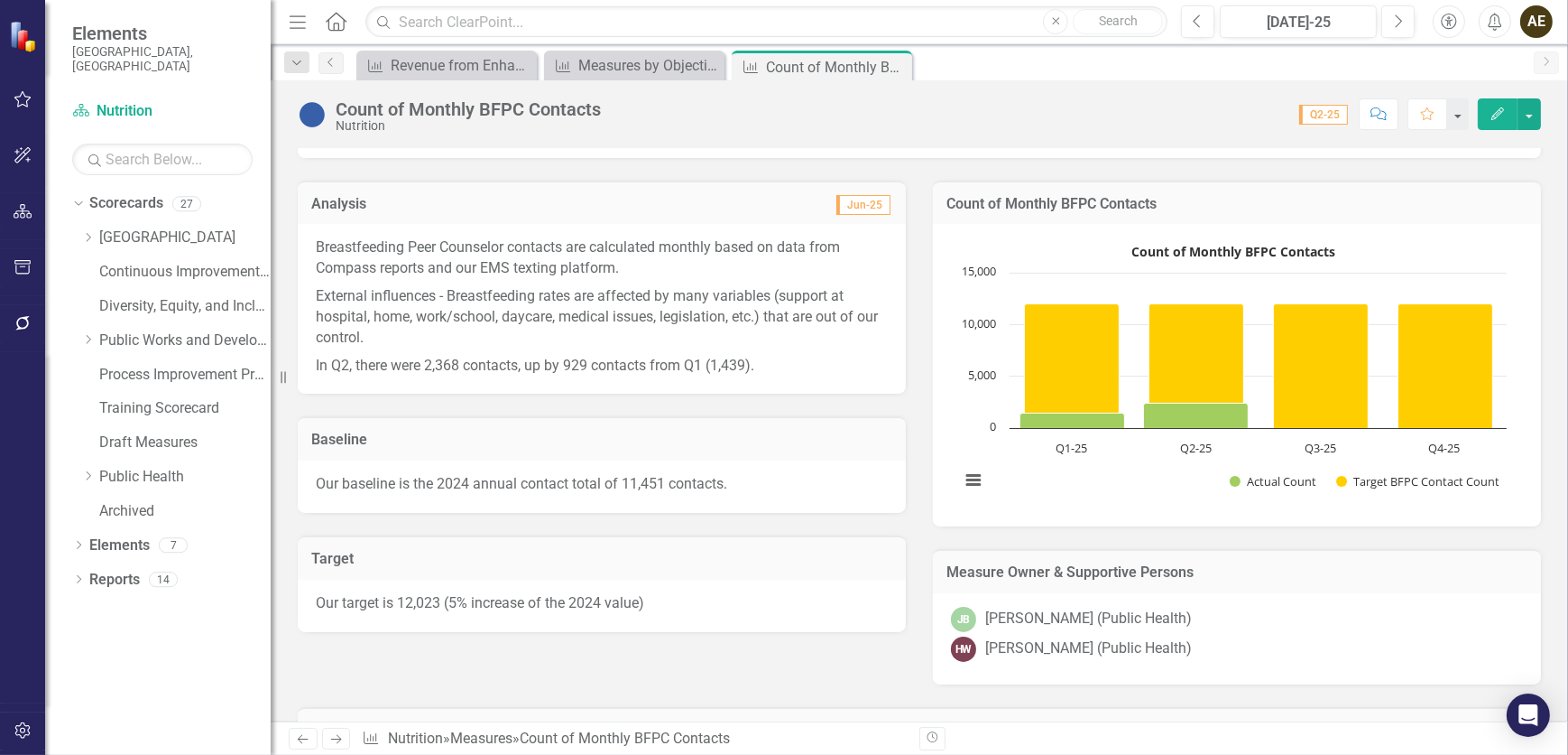
scroll to position [246, 0]
click at [897, 69] on icon at bounding box center [895, 67] width 10 height 10
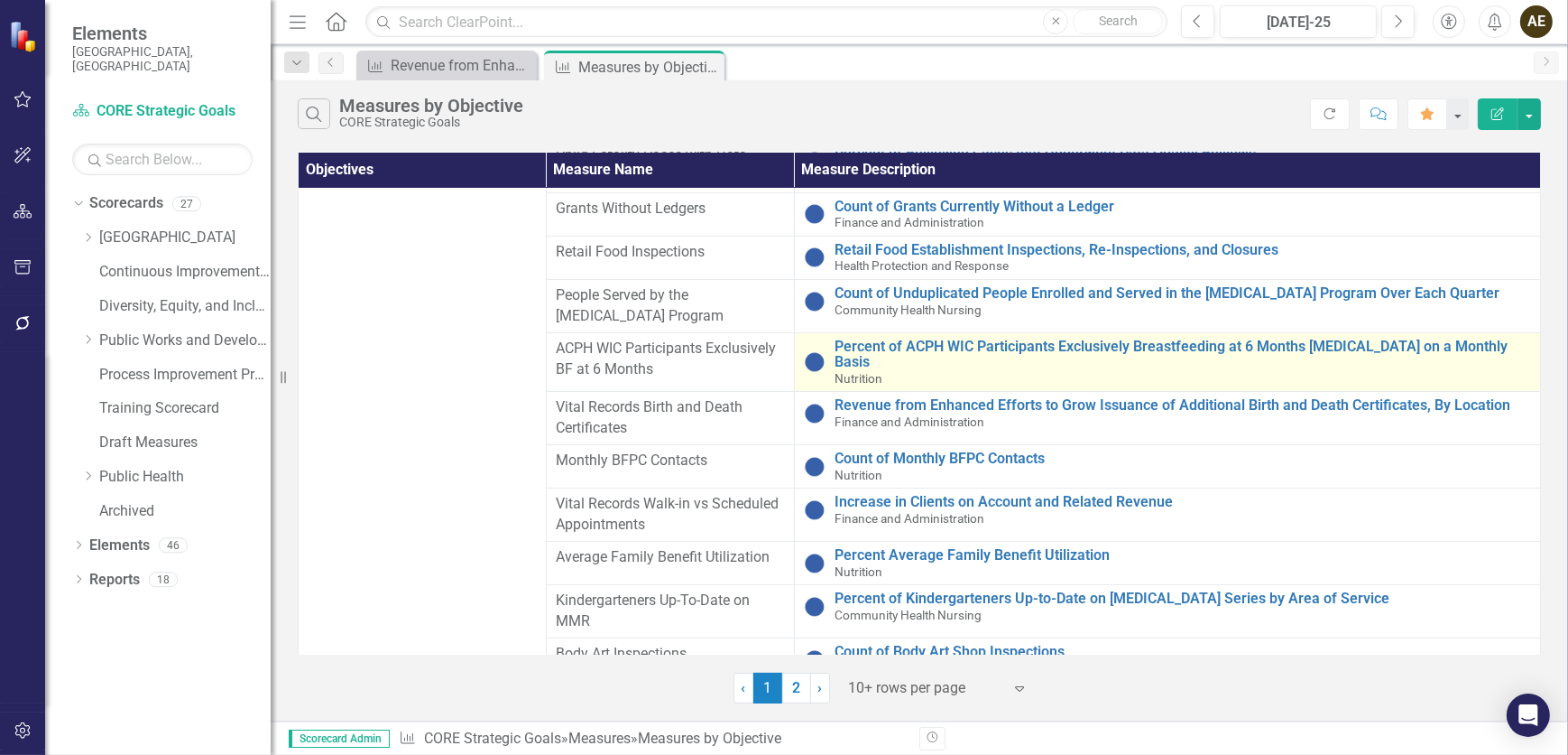
scroll to position [492, 0]
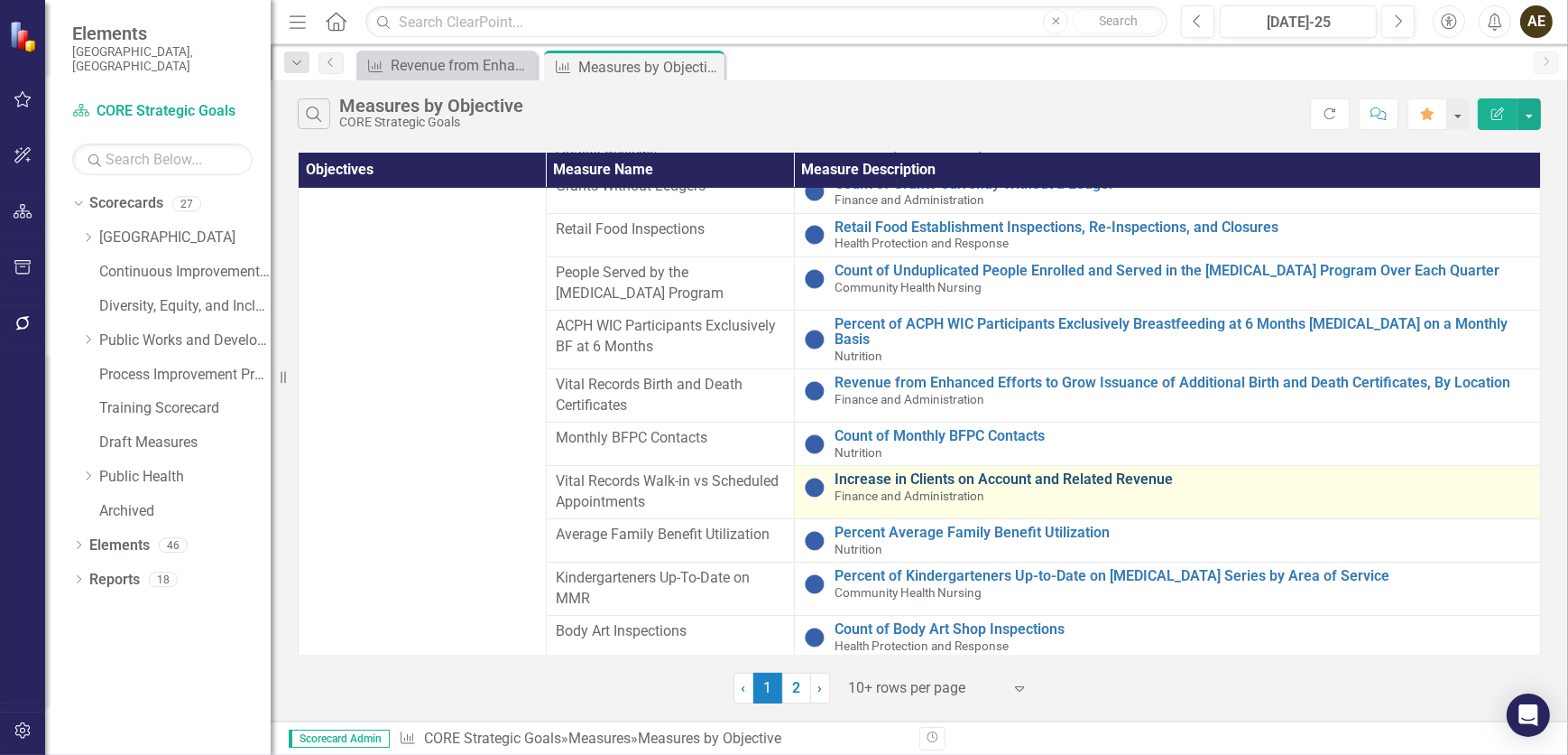
click at [876, 458] on link "Increase in Clients on Account and Related Revenue" at bounding box center [1183, 479] width 696 height 16
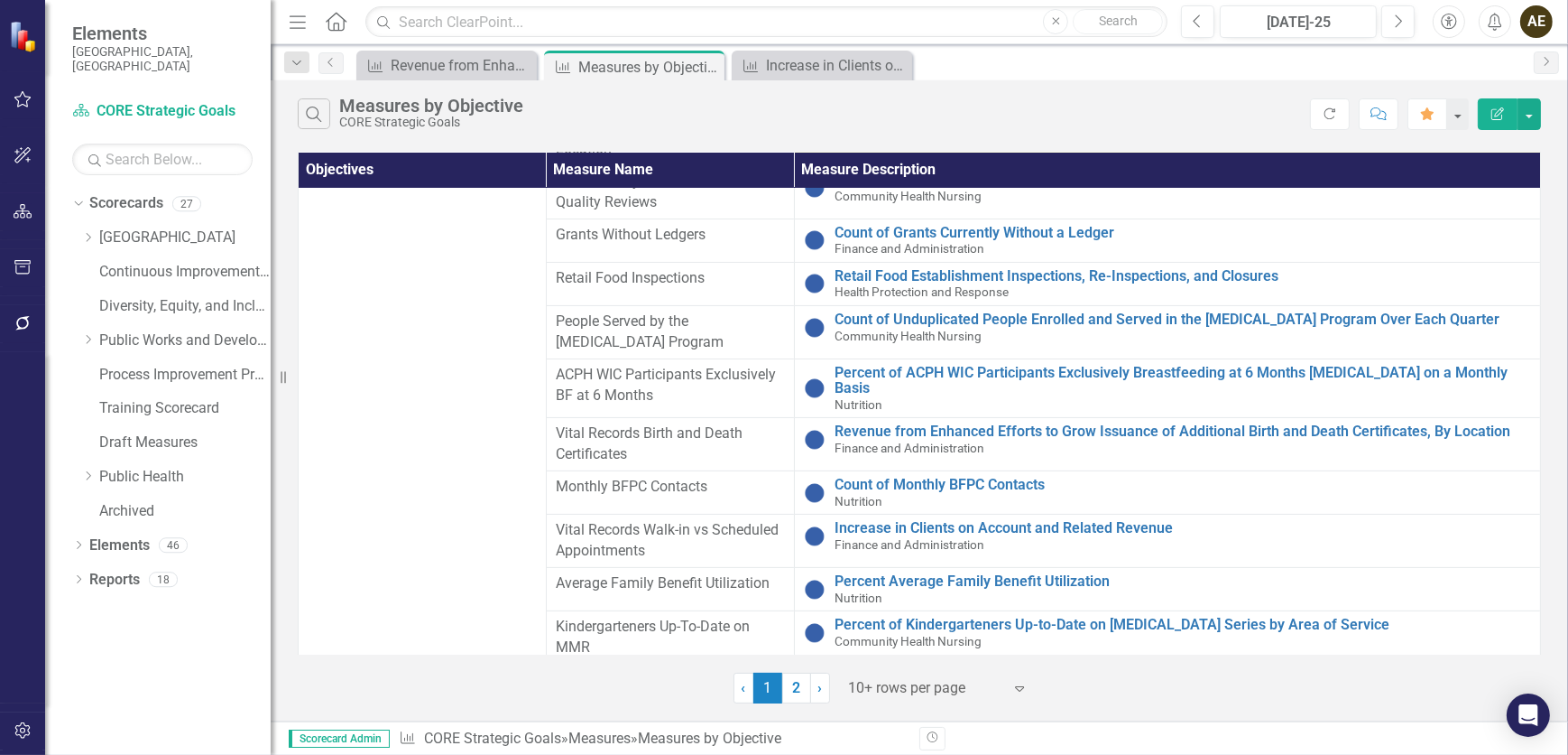
scroll to position [492, 0]
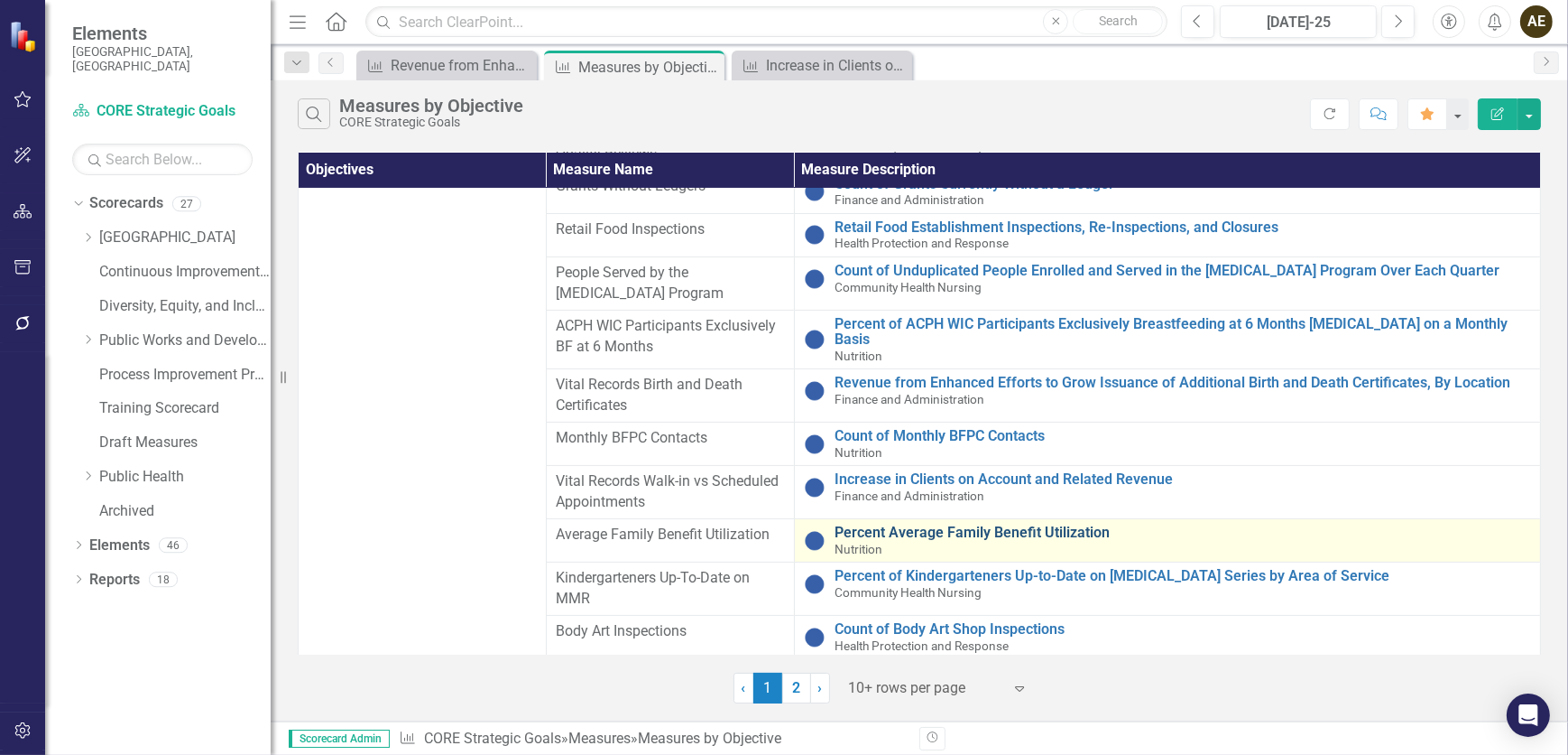
click at [900, 458] on link "Percent Average Family Benefit Utilization" at bounding box center [1183, 533] width 696 height 16
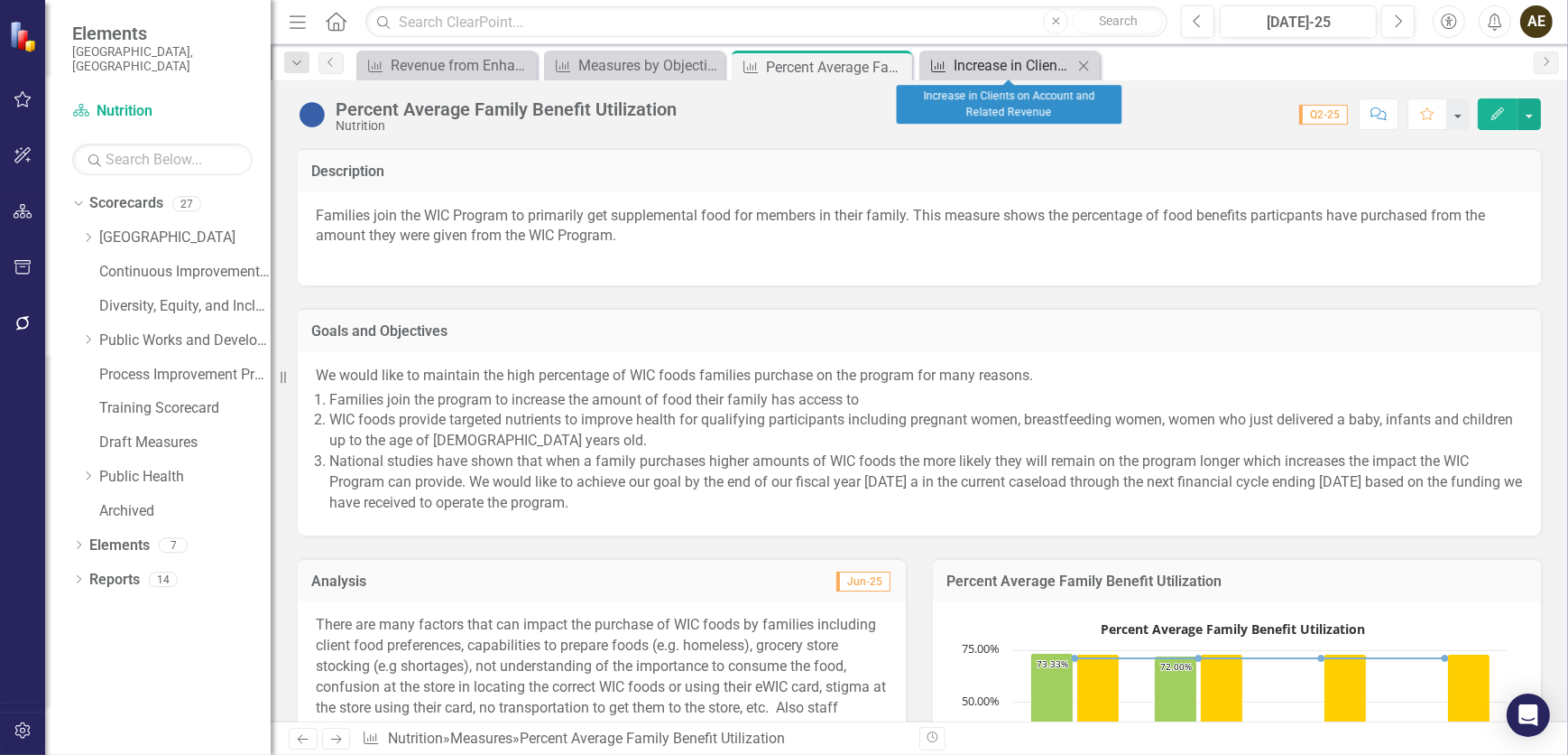
click at [1024, 69] on div "Increase in Clients on Account and Related Revenue" at bounding box center [1013, 65] width 119 height 23
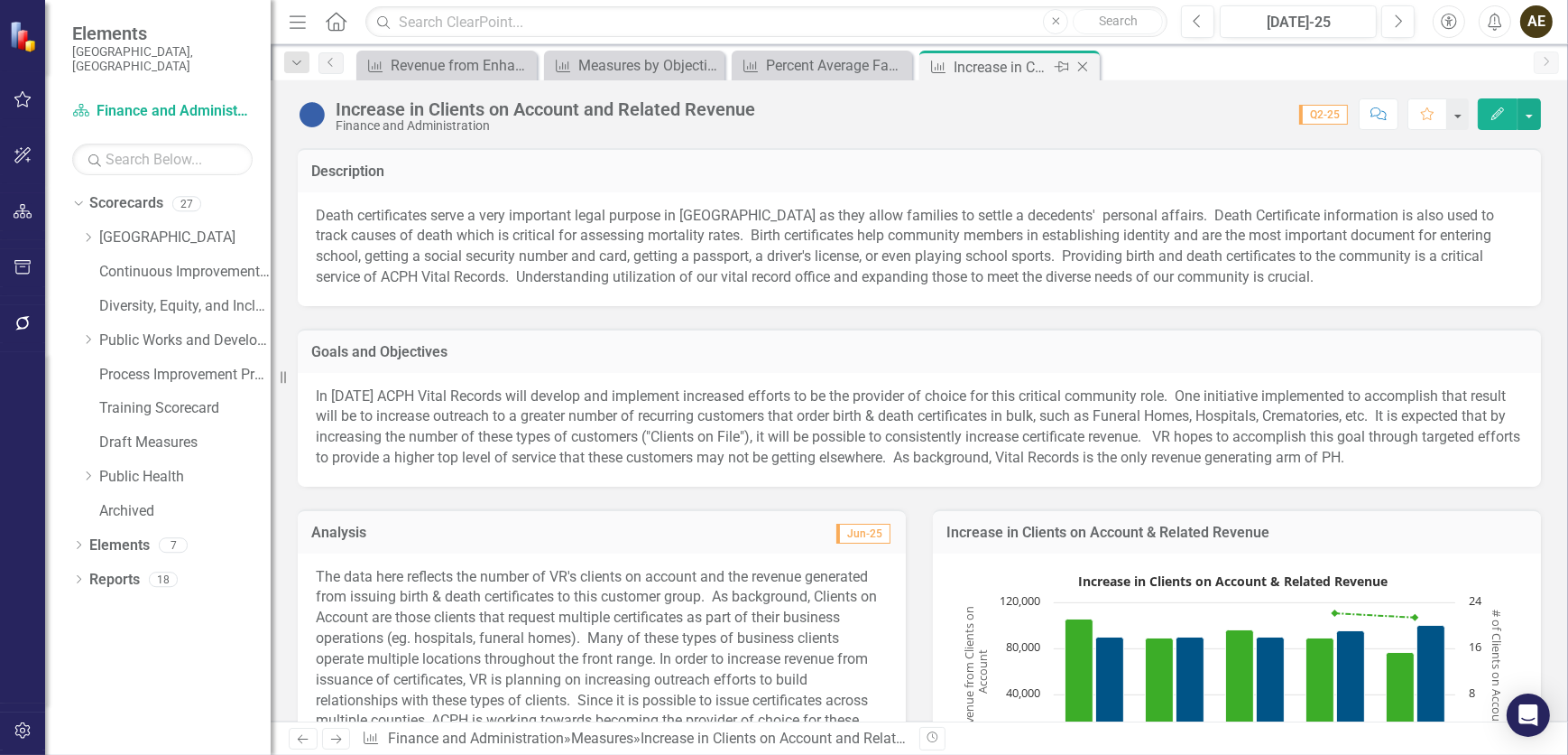
click at [1042, 64] on icon "Close" at bounding box center [1083, 67] width 18 height 15
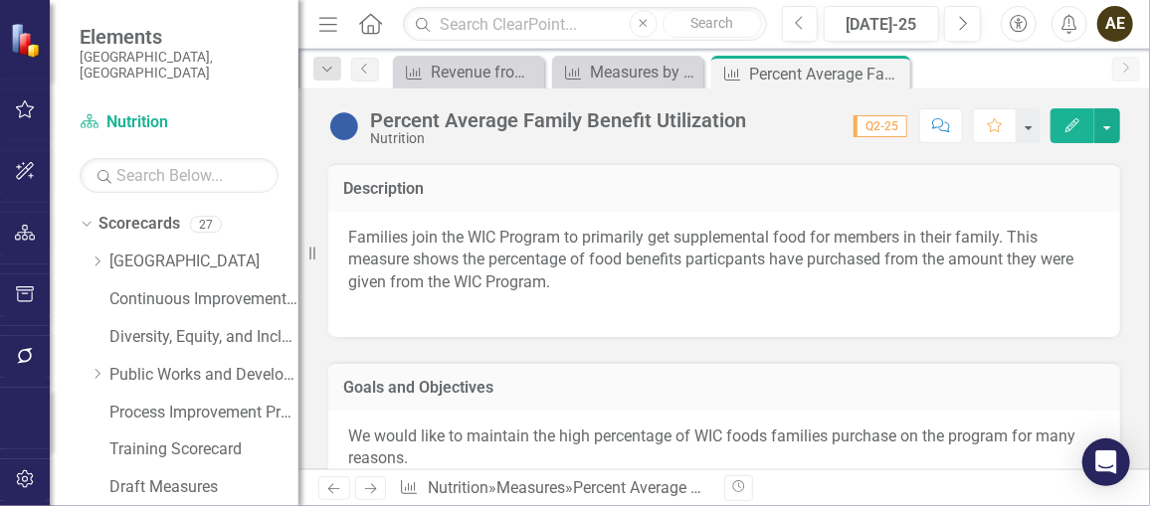
click at [512, 276] on p "Families join the WIC Program to primarily get supplemental food for members in…" at bounding box center [724, 272] width 752 height 91
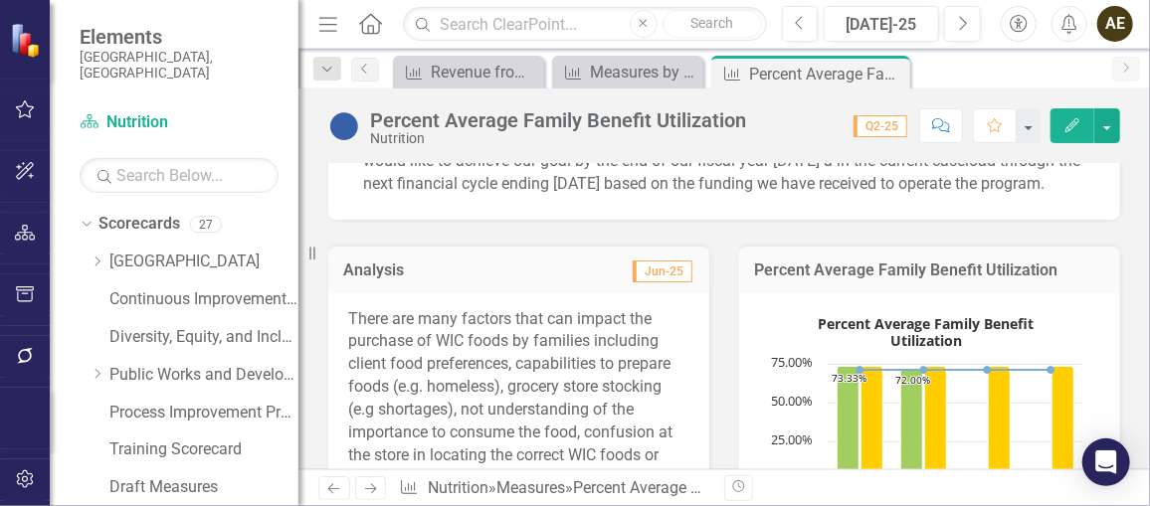
scroll to position [452, 0]
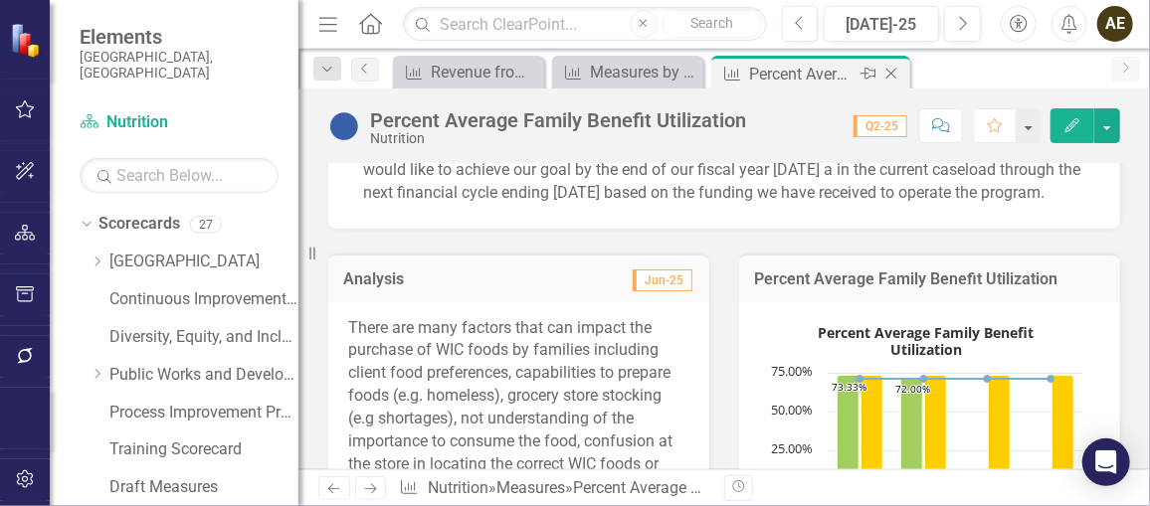
click at [898, 72] on icon "Close" at bounding box center [892, 74] width 20 height 16
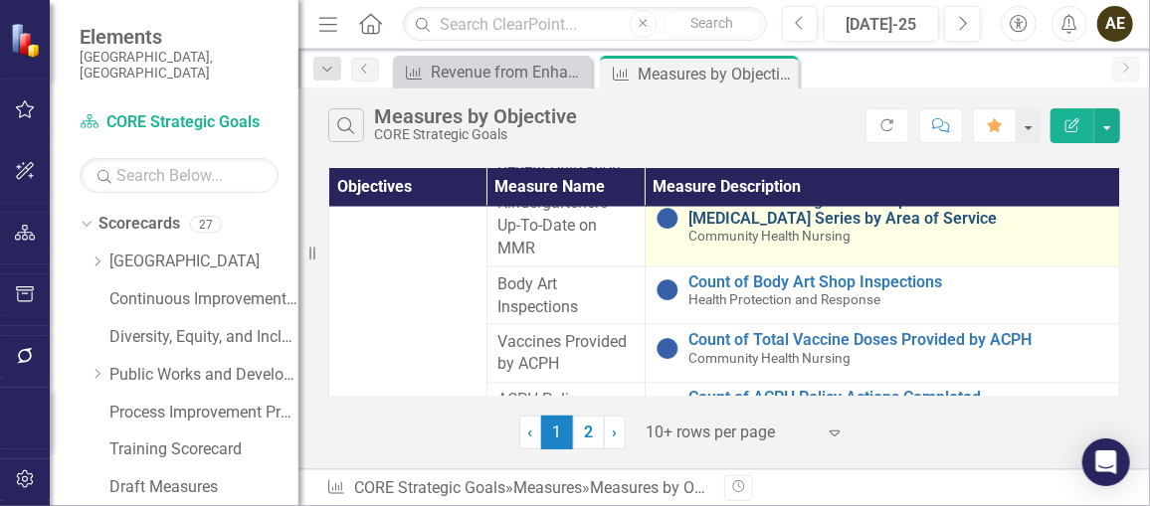
scroll to position [1356, 0]
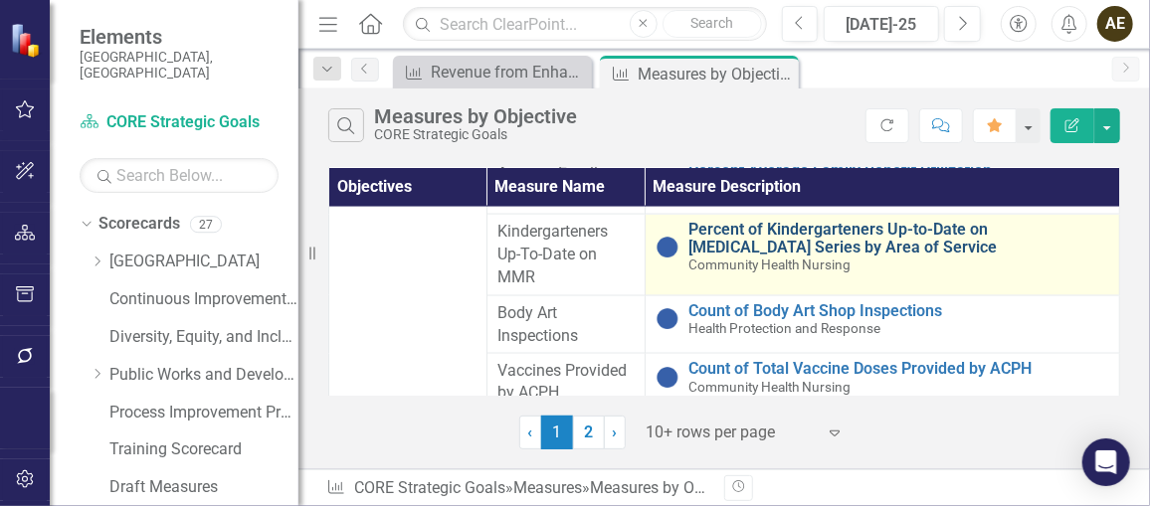
click at [757, 251] on link "Percent of Kindergarteners Up-to-Date on [MEDICAL_DATA] Series by Area of Servi…" at bounding box center [900, 238] width 420 height 35
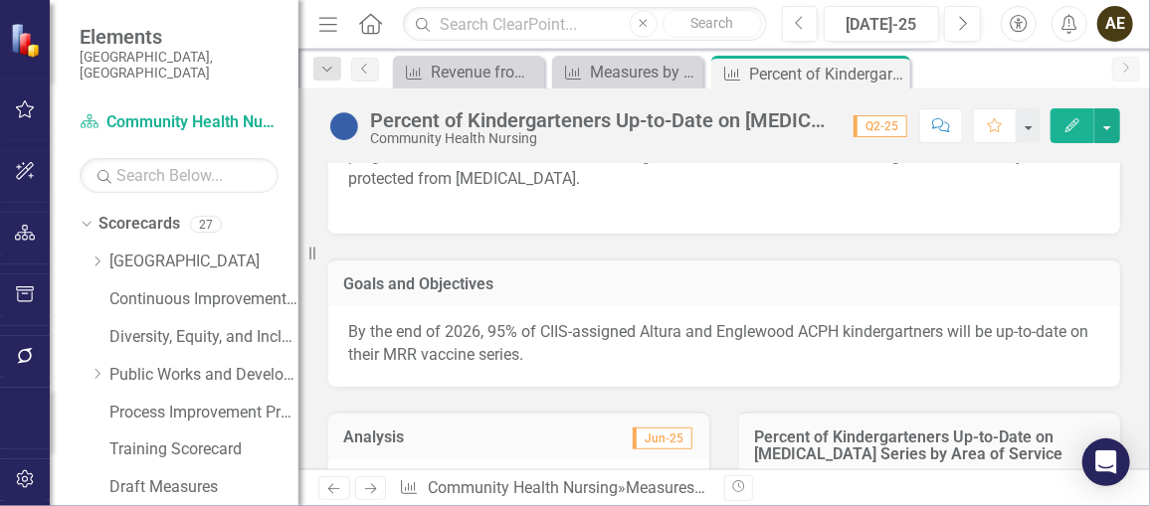
scroll to position [180, 0]
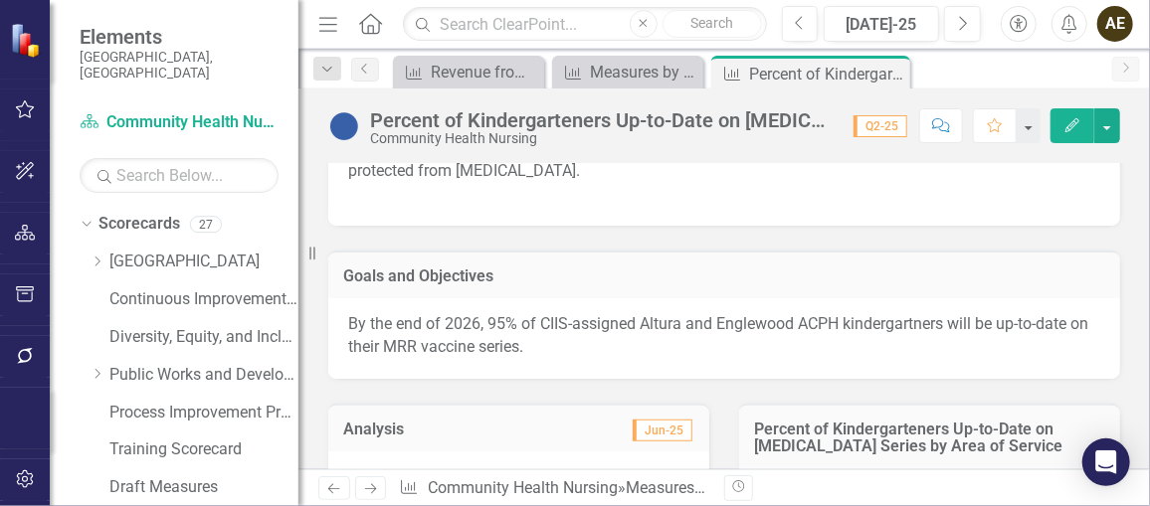
click at [474, 330] on p "By the end of 2026, 95% of CIIS-assigned Altura and Englewood ACPH kindergartne…" at bounding box center [724, 336] width 752 height 46
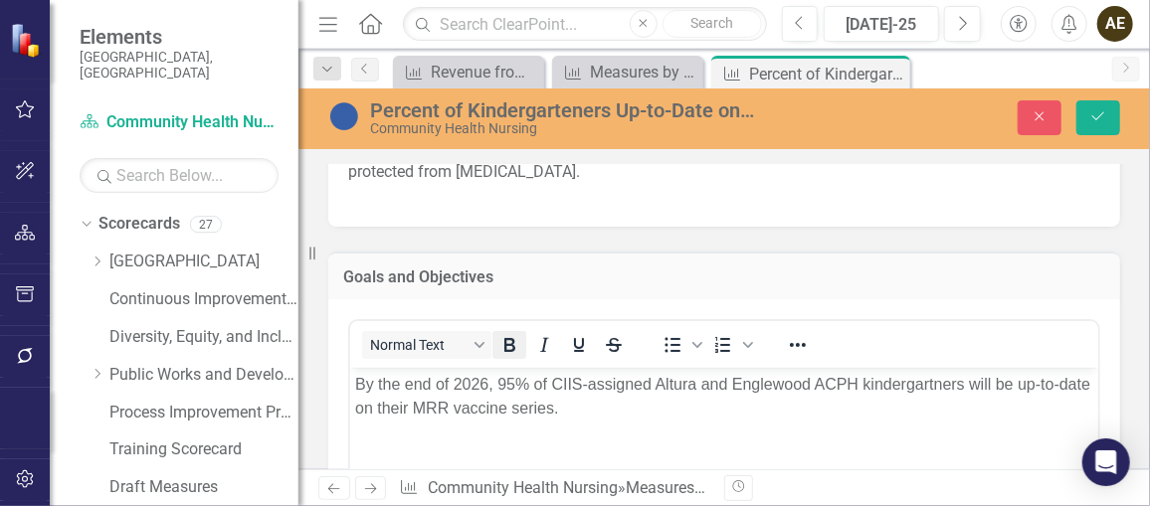
scroll to position [0, 0]
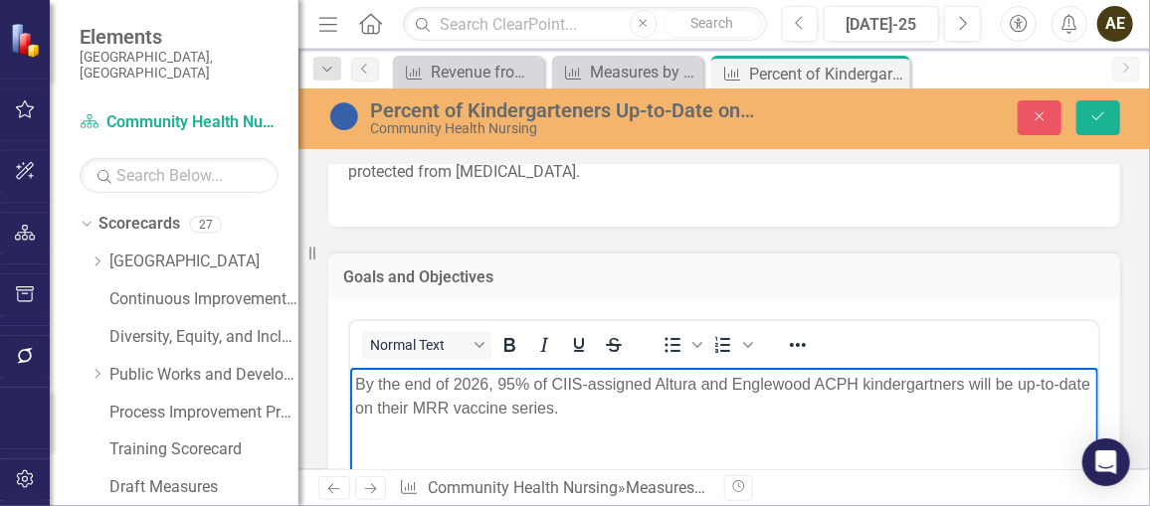
drag, startPoint x: 595, startPoint y: 407, endPoint x: 334, endPoint y: 381, distance: 262.0
copy p "By the end of 2026, 95% of CIIS-assigned Altura and Englewood ACPH kindergartne…"
click at [1034, 114] on icon "Close" at bounding box center [1040, 116] width 18 height 14
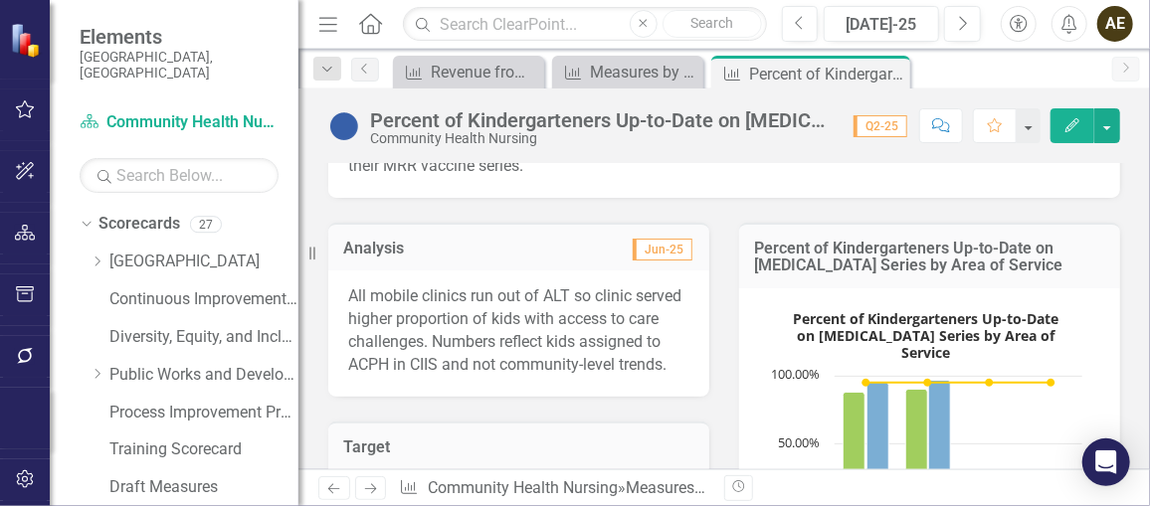
scroll to position [452, 0]
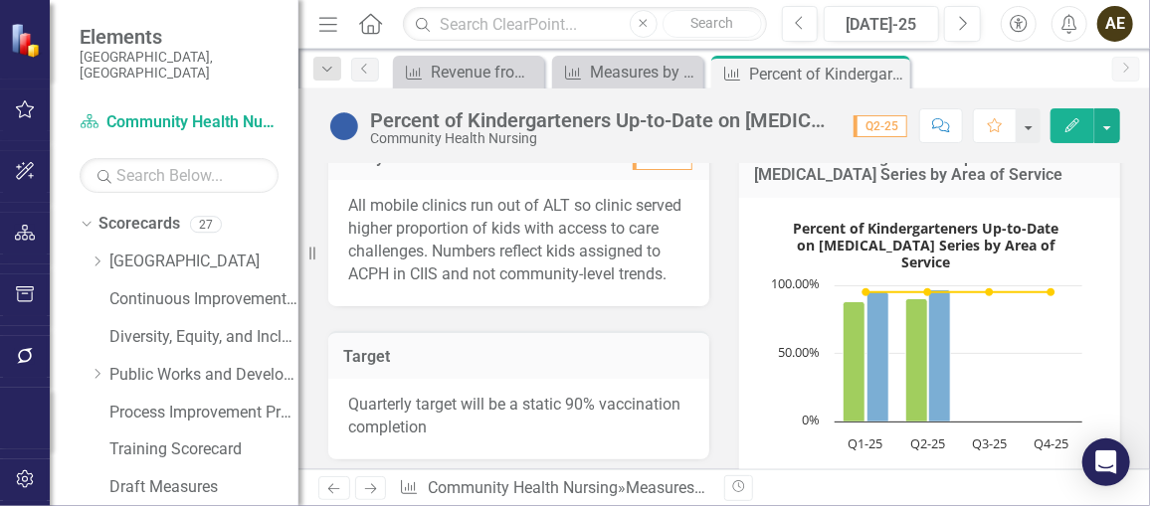
click at [433, 254] on p "All mobile clinics run out of ALT so clinic served higher proportion of kids wi…" at bounding box center [518, 240] width 341 height 91
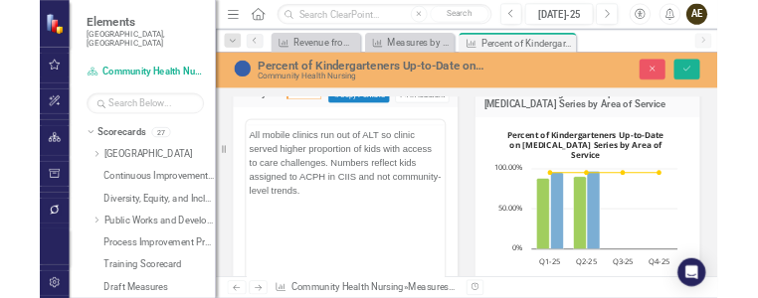
scroll to position [0, 0]
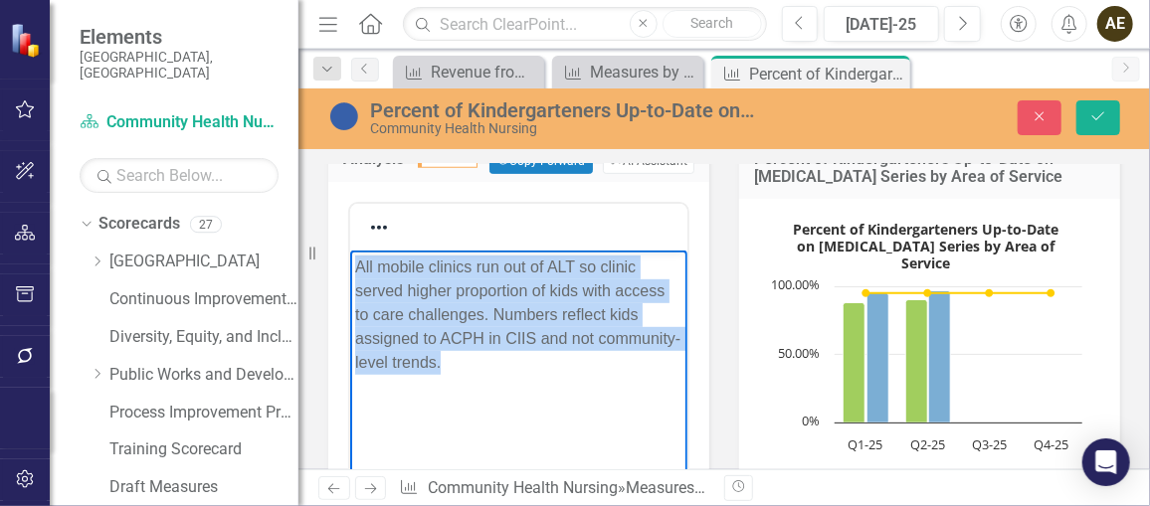
drag, startPoint x: 544, startPoint y: 368, endPoint x: 310, endPoint y: 259, distance: 258.2
click at [349, 259] on html "All mobile clinics run out of ALT so clinic served higher proportion of kids wi…" at bounding box center [517, 400] width 337 height 298
copy p "All mobile clinics run out of ALT so clinic served higher proportion of kids wi…"
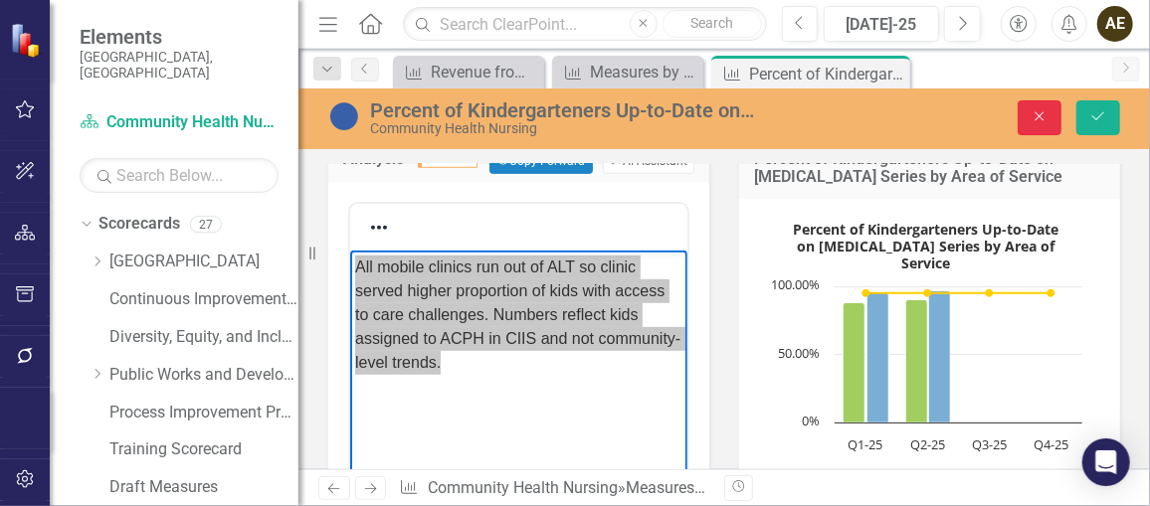
click at [1050, 124] on button "Close" at bounding box center [1040, 117] width 44 height 35
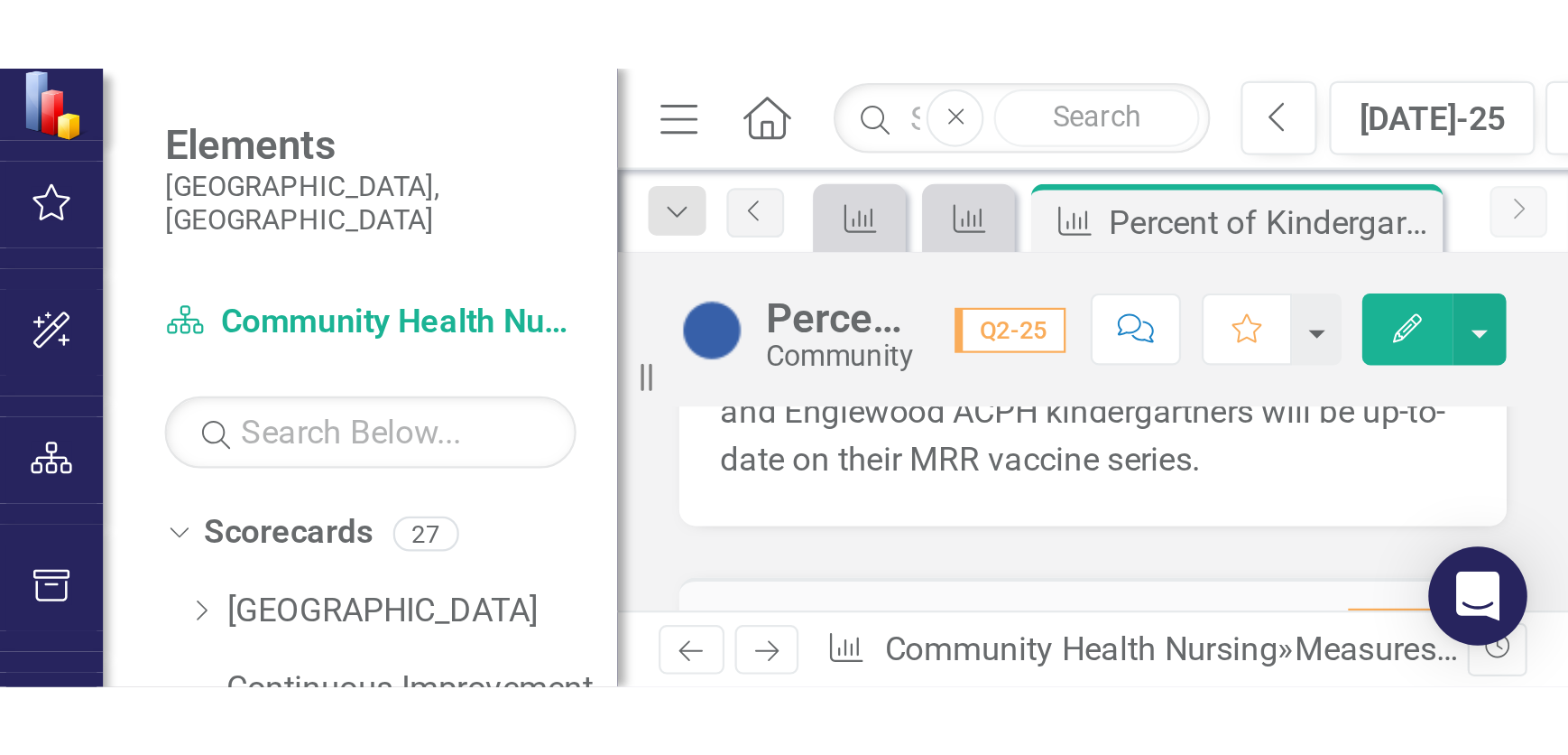
scroll to position [328, 0]
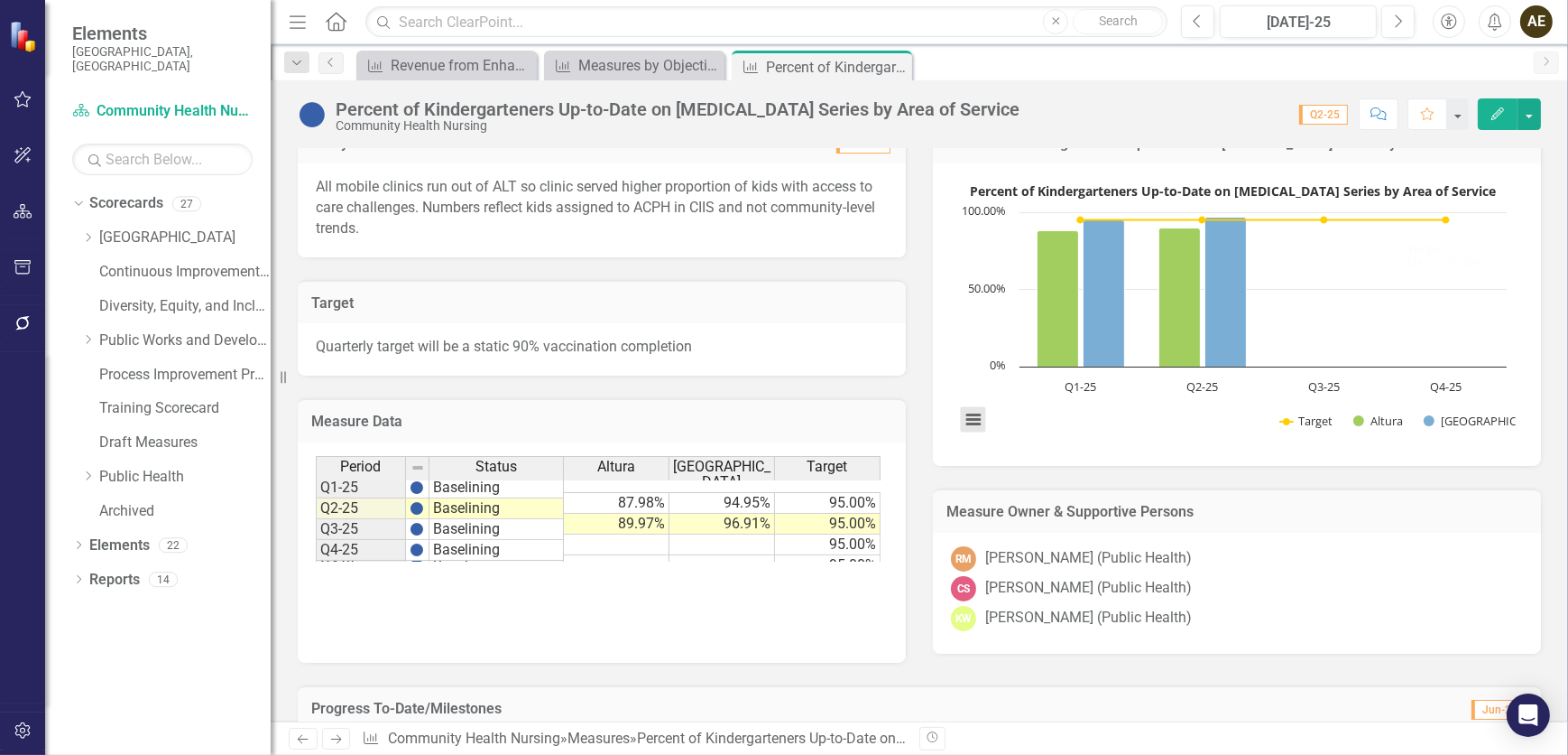
click at [968, 417] on button "View chart menu, Percent of Kindergarteners Up-to-Date on MMR Vaccine Series by…" at bounding box center [974, 419] width 25 height 25
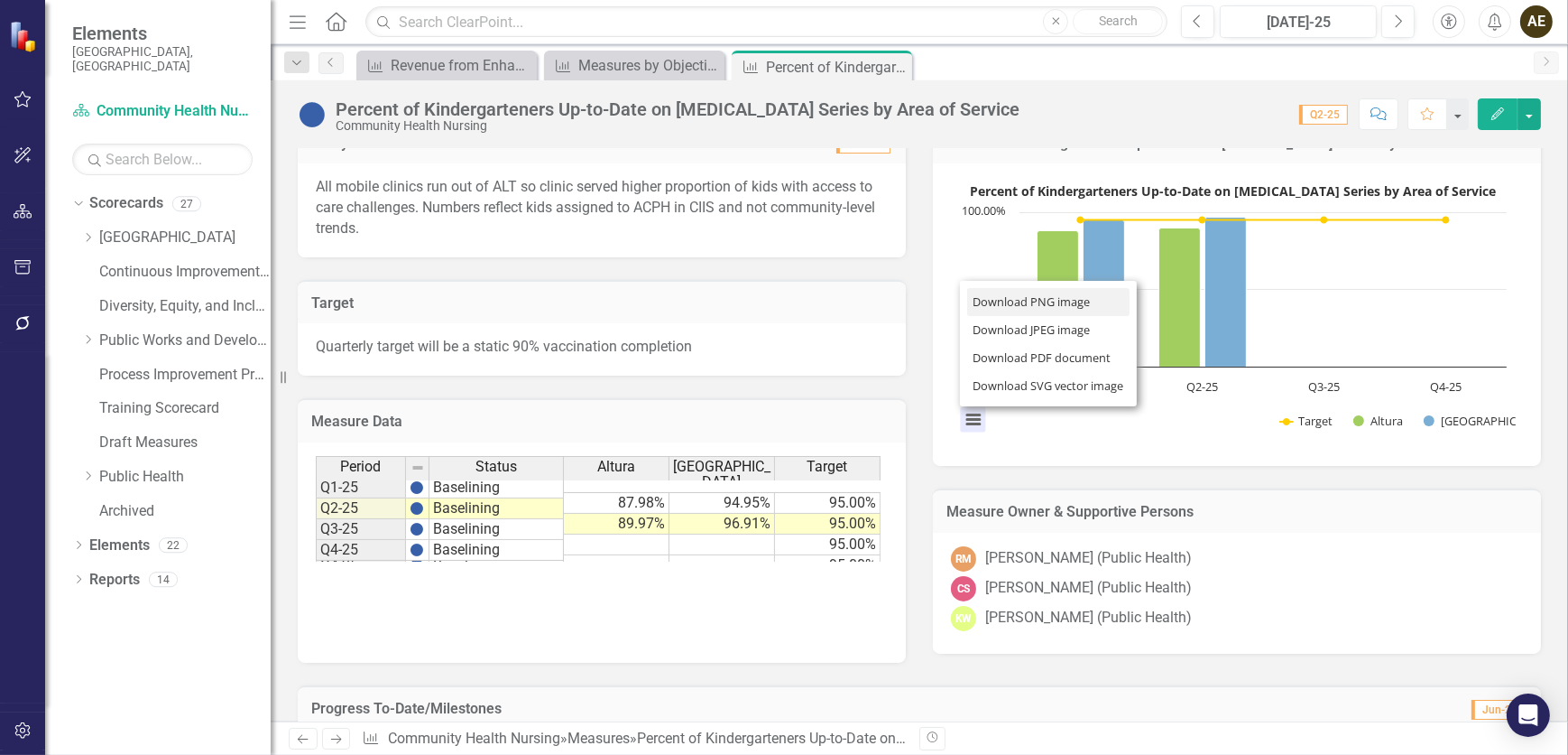
click at [1023, 307] on li "Download PNG image" at bounding box center [1048, 301] width 162 height 28
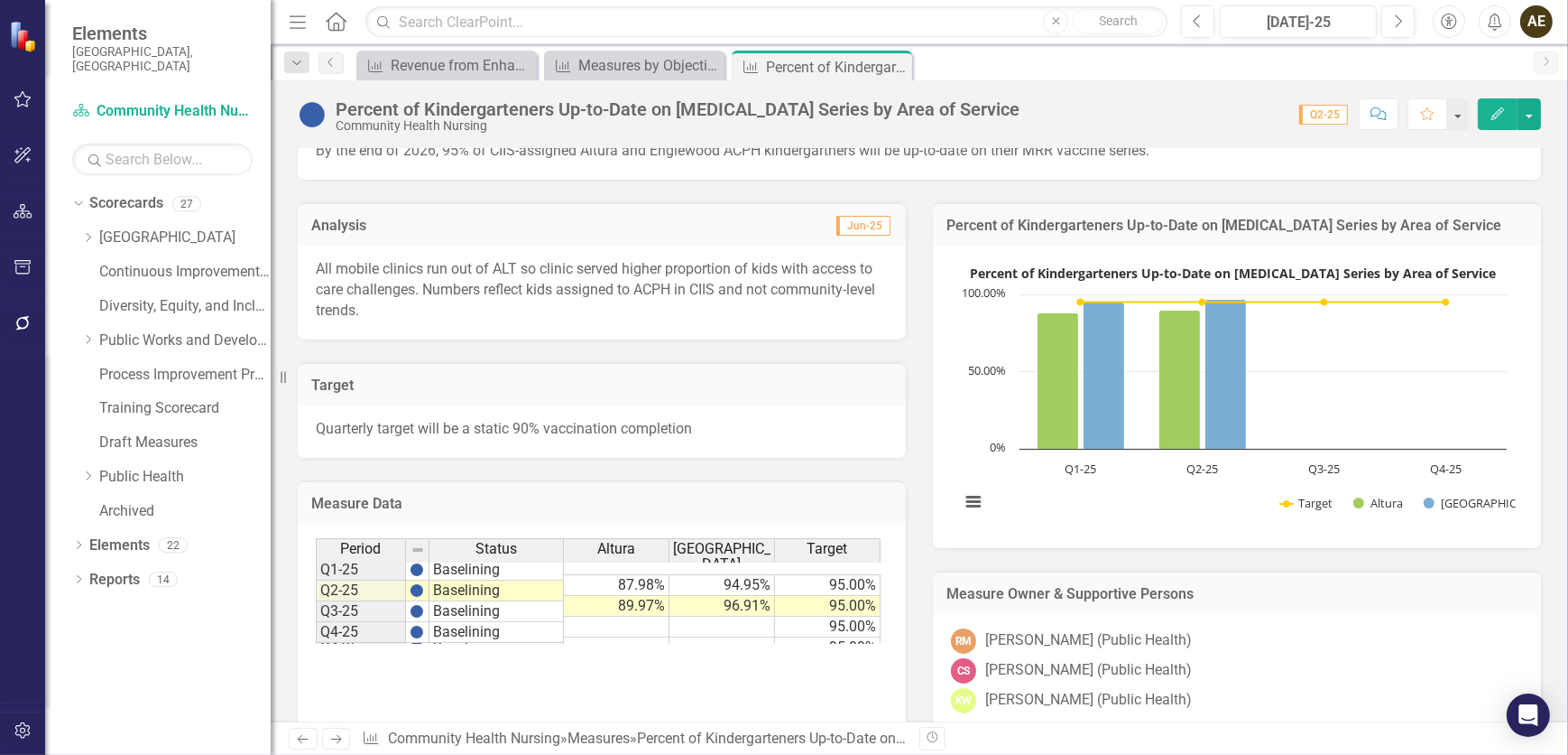
scroll to position [246, 0]
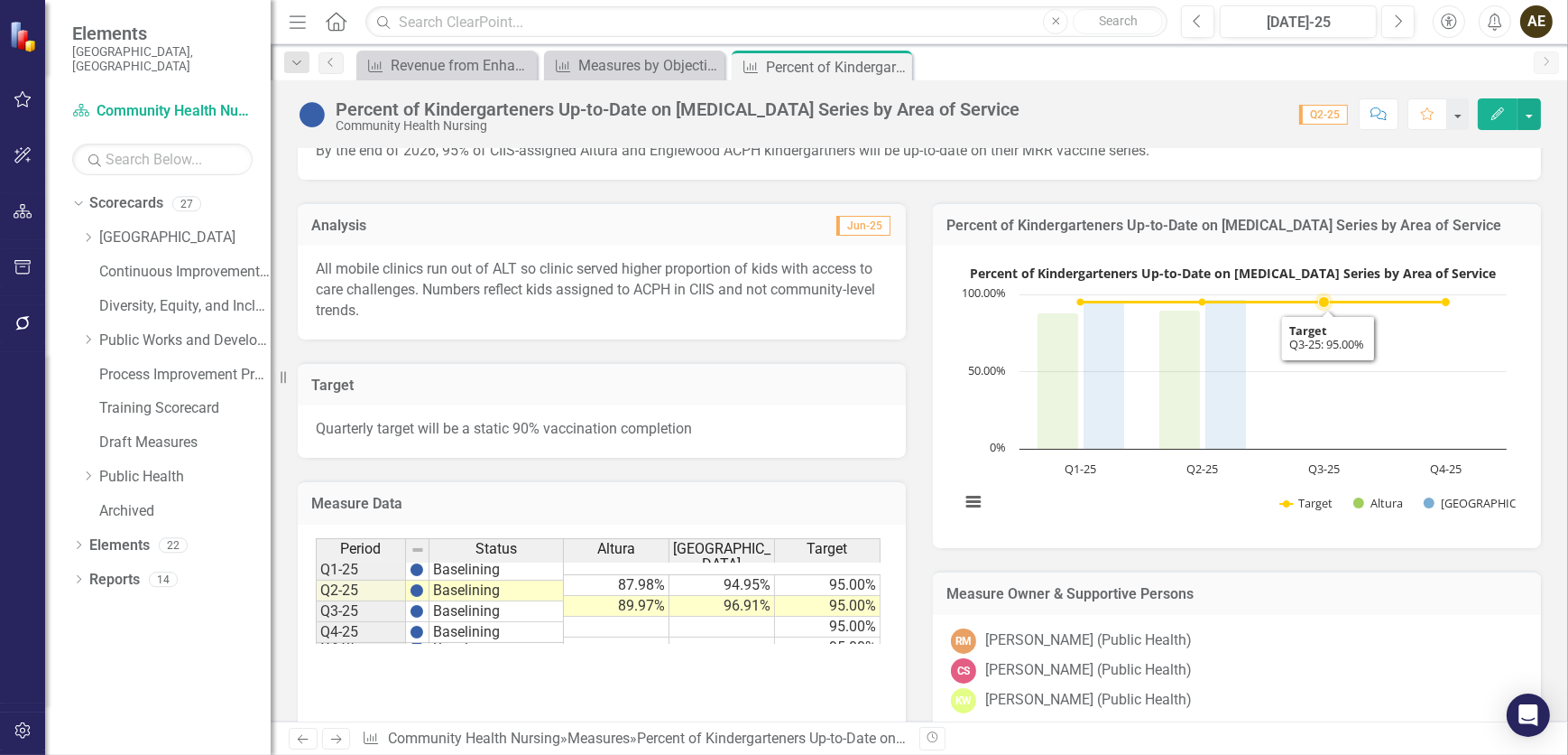
click at [1042, 323] on rect "Interactive chart" at bounding box center [1233, 395] width 565 height 270
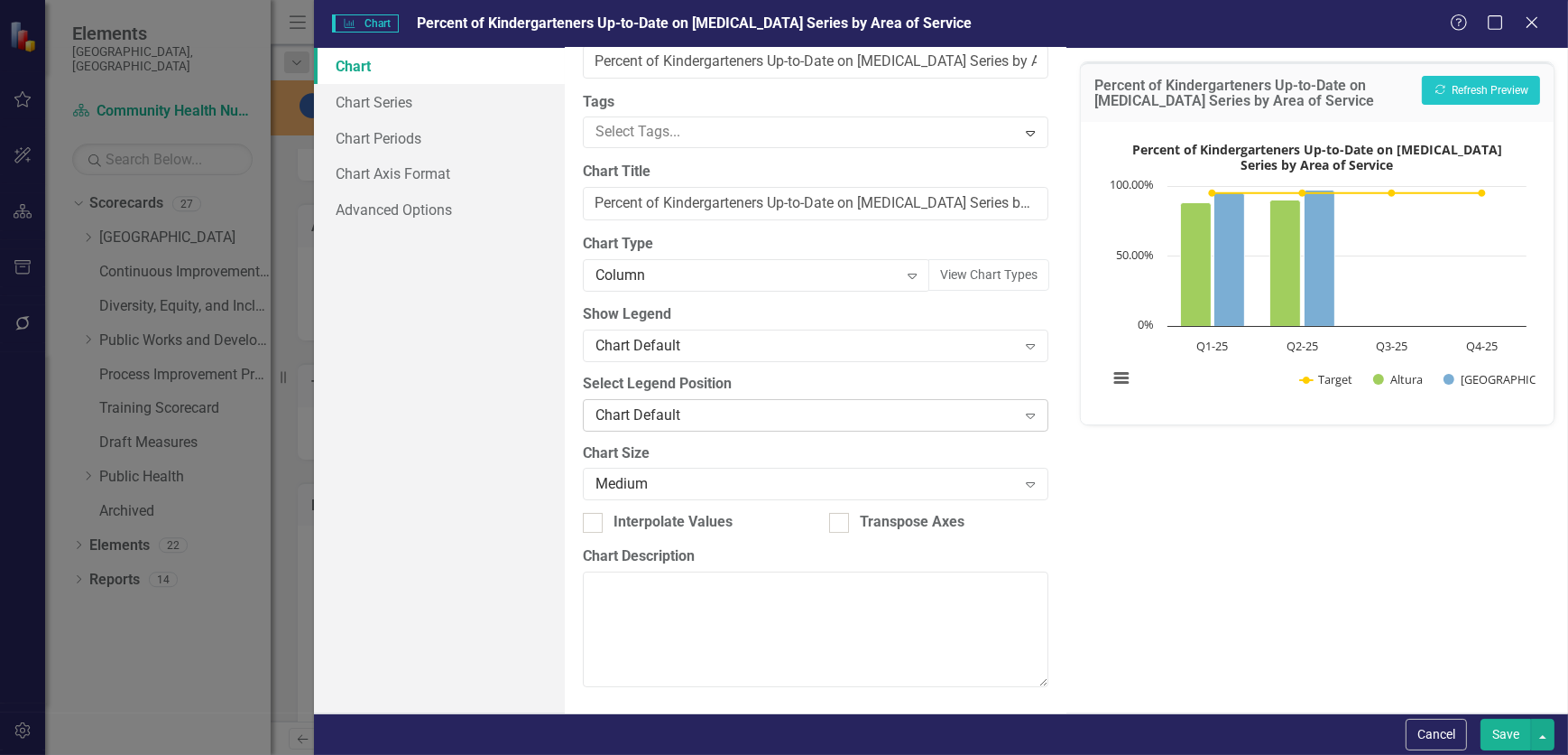
scroll to position [0, 0]
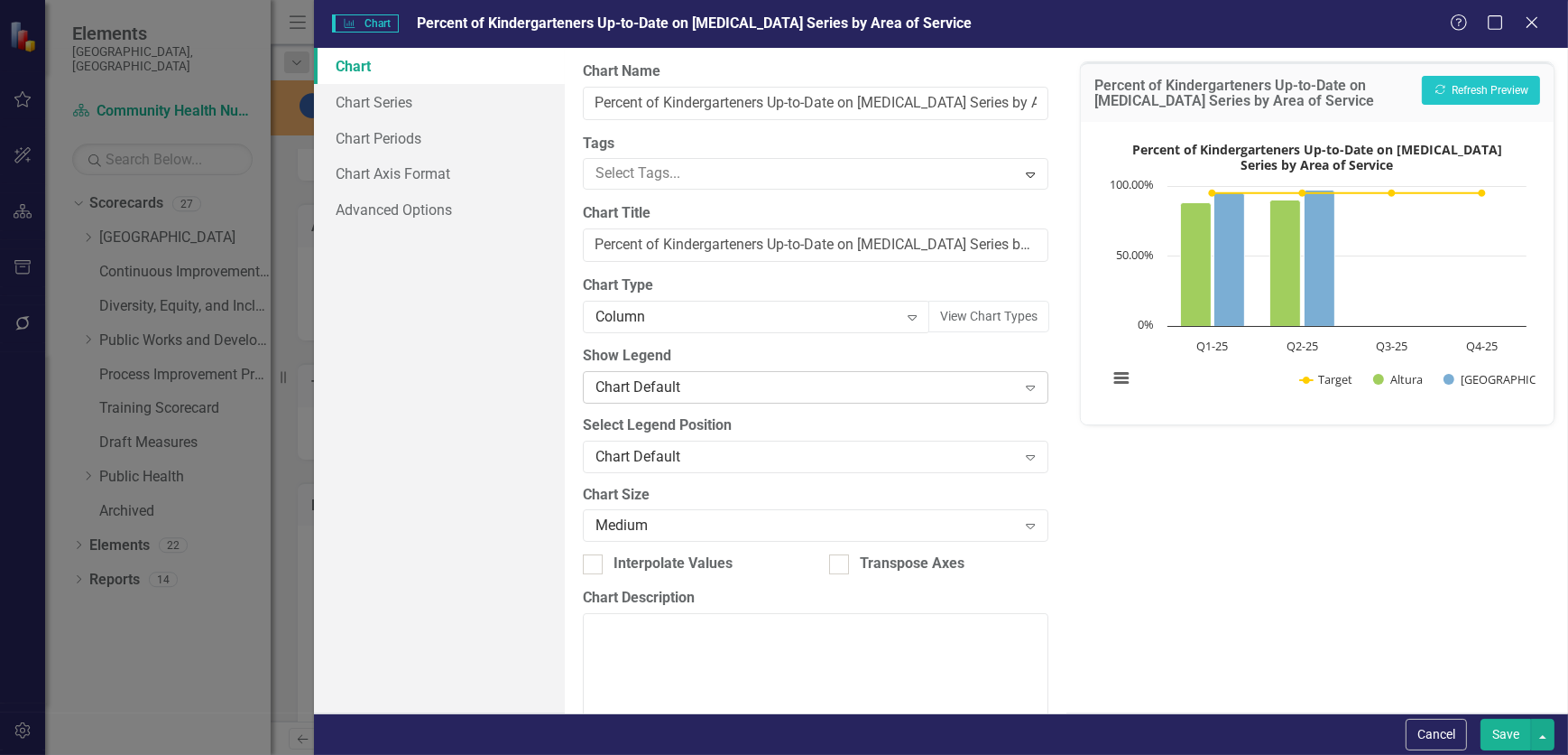
click at [687, 395] on div "Chart Default" at bounding box center [806, 387] width 422 height 21
click at [699, 451] on div "Chart Default" at bounding box center [806, 456] width 422 height 21
click at [405, 107] on link "Chart Series" at bounding box center [439, 103] width 251 height 36
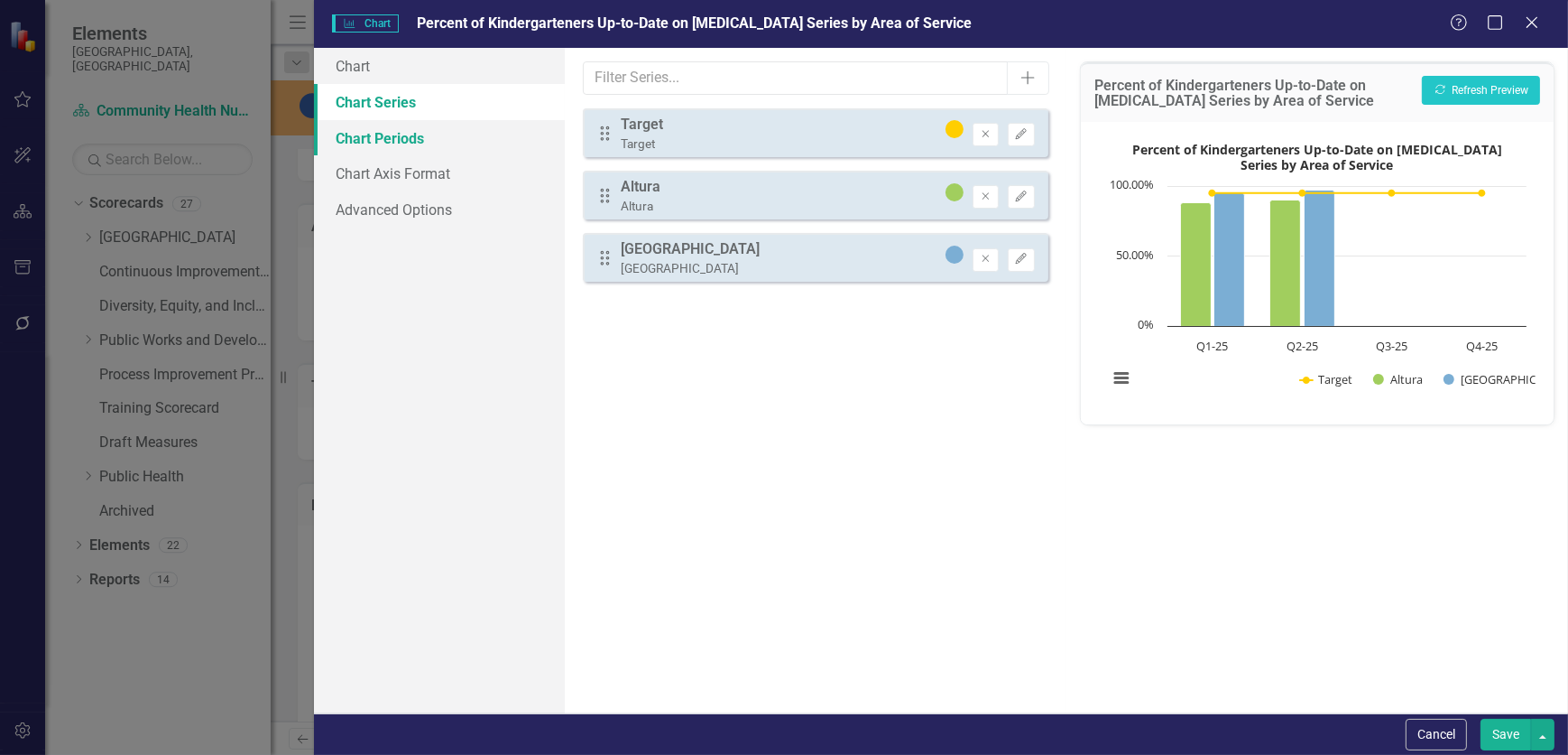
click at [410, 135] on link "Chart Periods" at bounding box center [439, 138] width 251 height 36
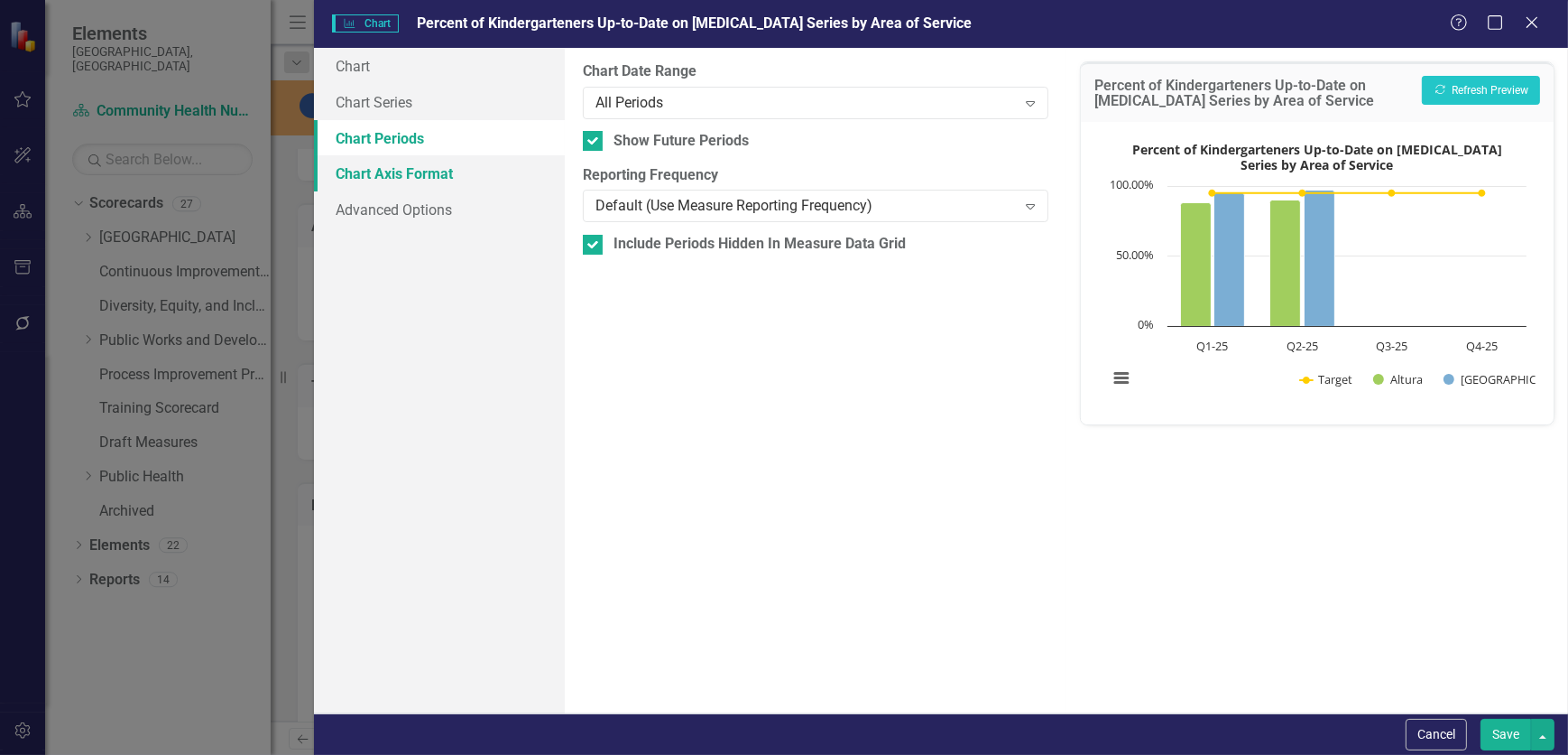
click at [420, 168] on link "Chart Axis Format" at bounding box center [439, 173] width 251 height 36
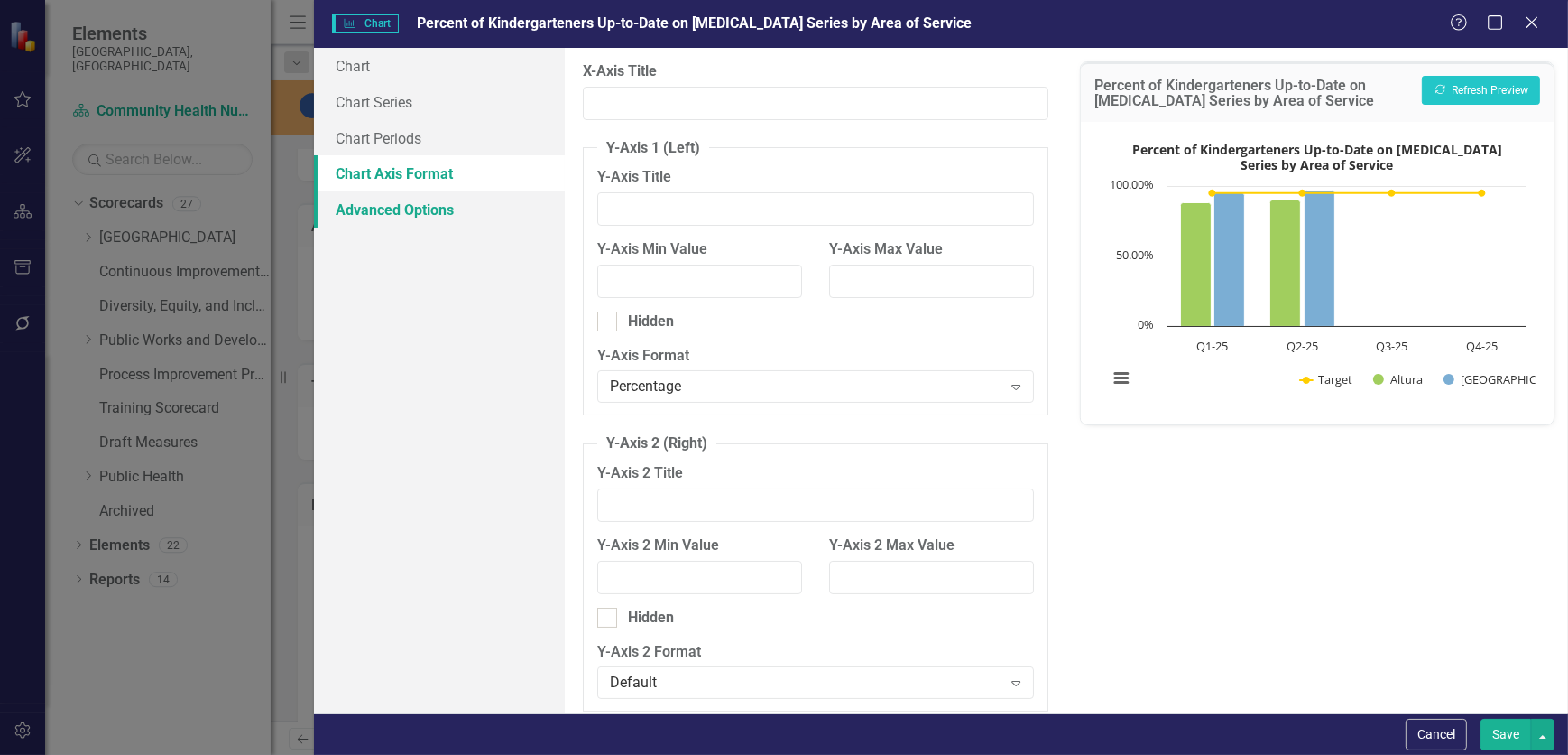
click at [433, 211] on link "Advanced Options" at bounding box center [439, 210] width 251 height 36
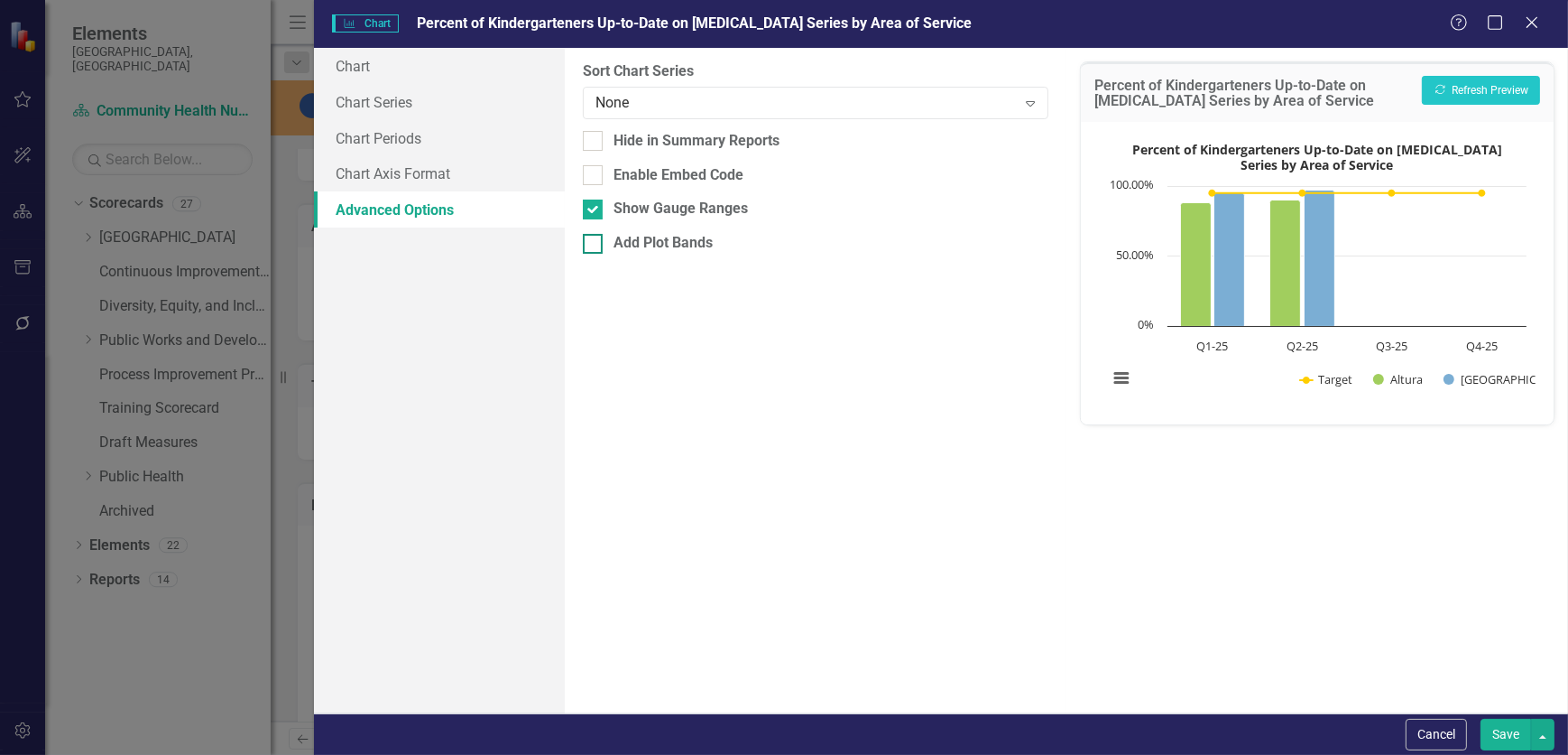
click at [673, 242] on div "Add Plot Bands" at bounding box center [663, 243] width 99 height 21
click at [595, 242] on input "Add Plot Bands" at bounding box center [589, 240] width 12 height 12
click at [587, 242] on input "Add Plot Bands" at bounding box center [589, 240] width 12 height 12
checkbox input "false"
click at [340, 38] on div "Charts Chart Percent of Kindergarteners Up-to-Date on [MEDICAL_DATA] Series by …" at bounding box center [940, 24] width 1254 height 48
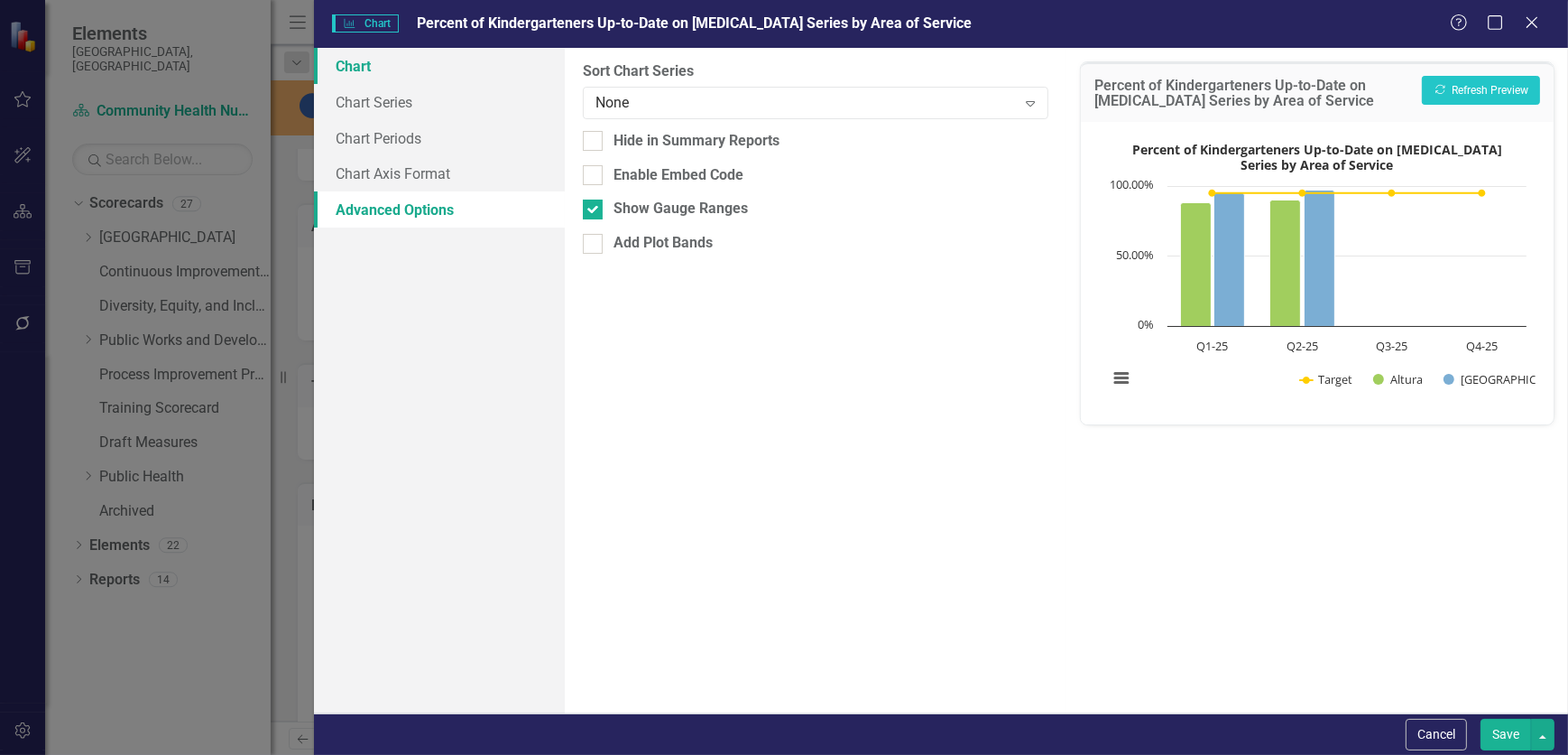
click at [352, 64] on link "Chart" at bounding box center [439, 66] width 251 height 36
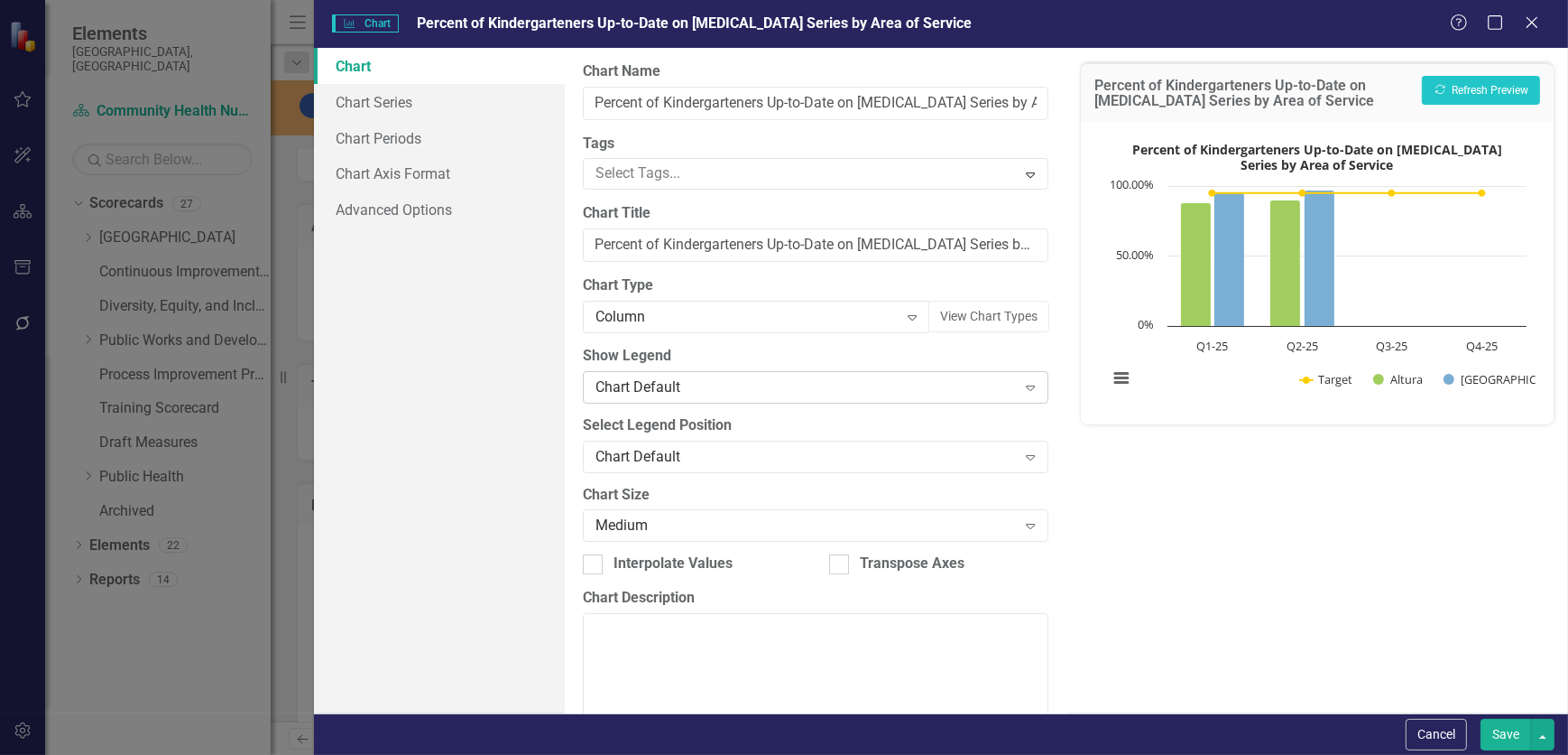
click at [735, 372] on div "Chart Default Expand" at bounding box center [815, 387] width 465 height 33
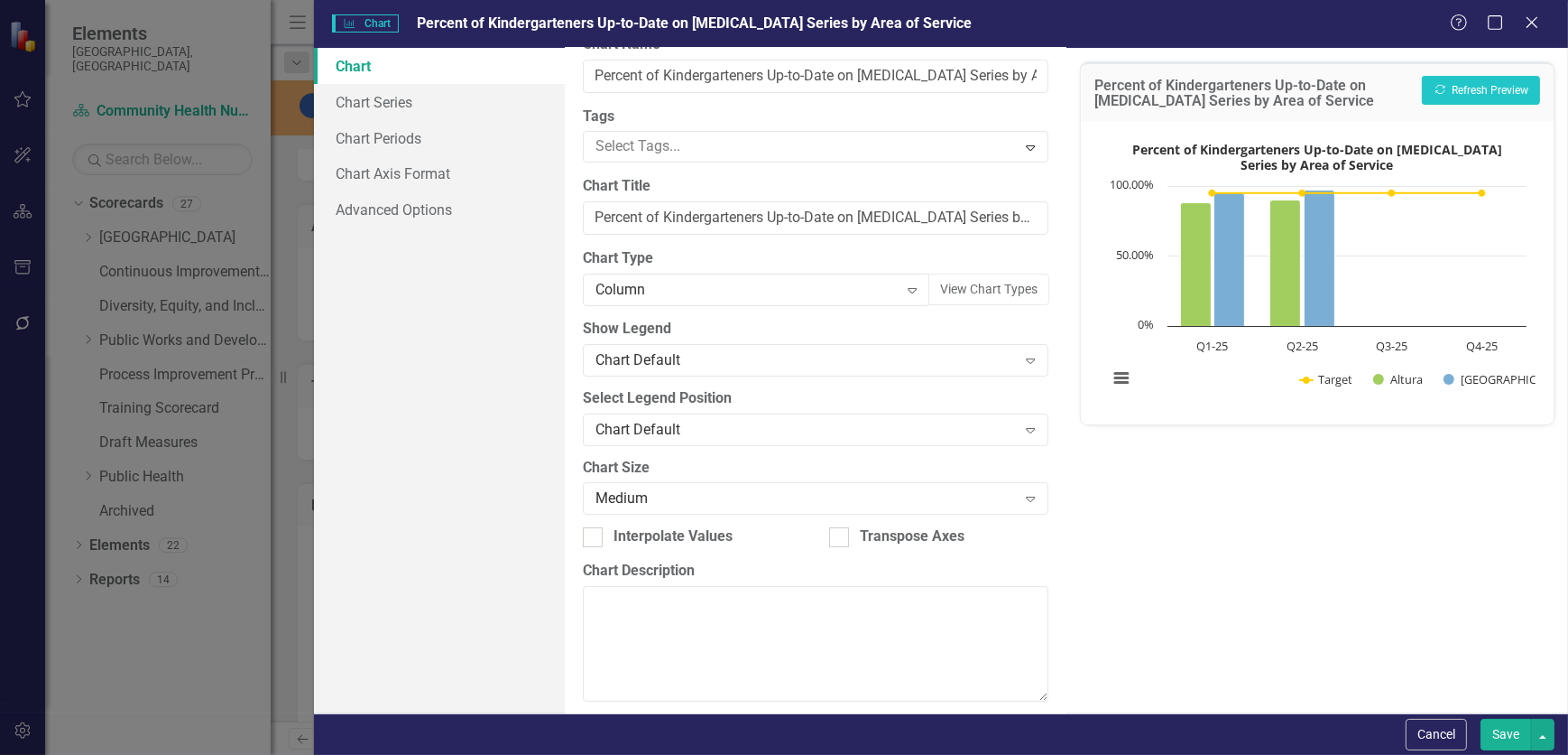
scroll to position [42, 0]
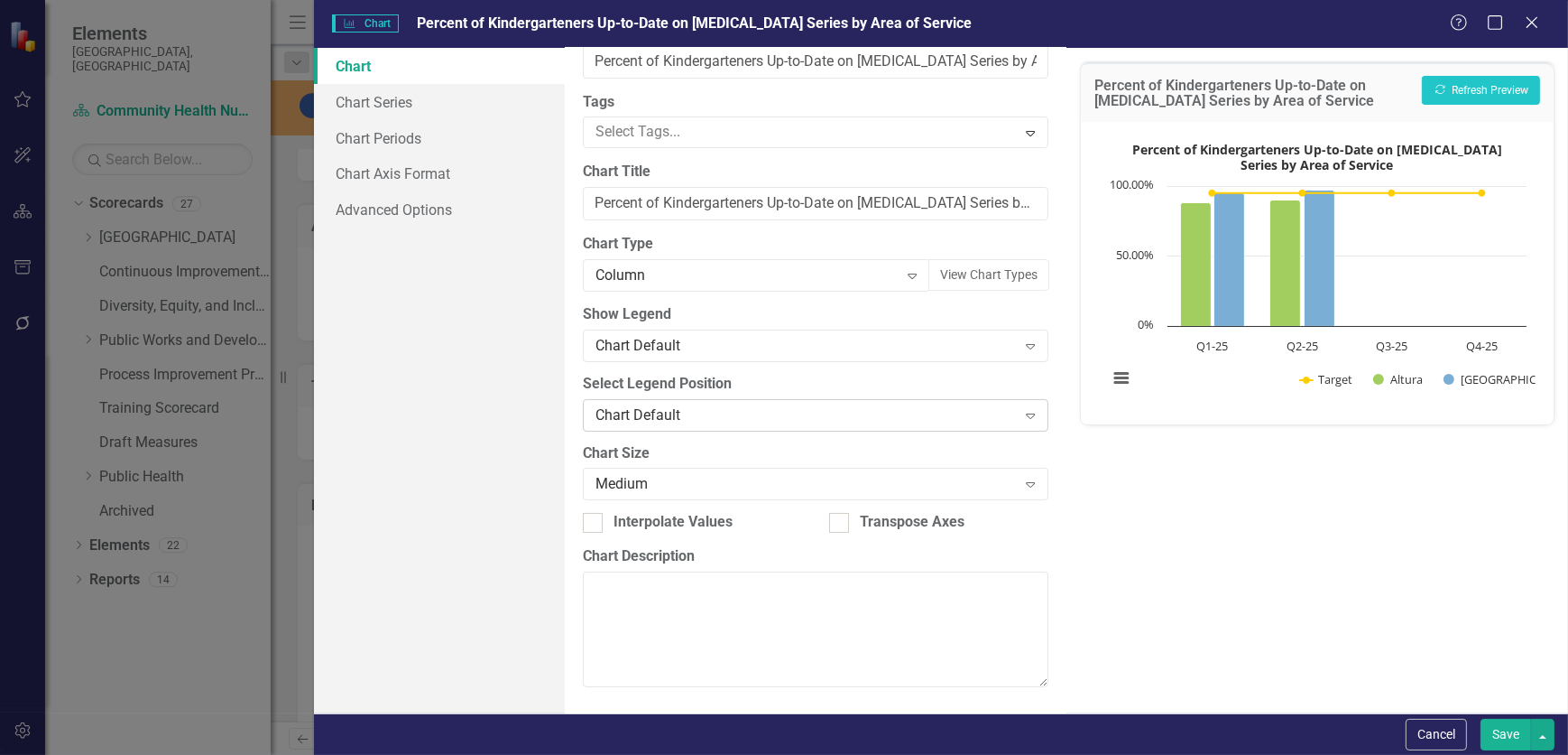
click at [737, 417] on div "Chart Default" at bounding box center [806, 415] width 422 height 21
click at [410, 112] on link "Chart Series" at bounding box center [439, 103] width 251 height 36
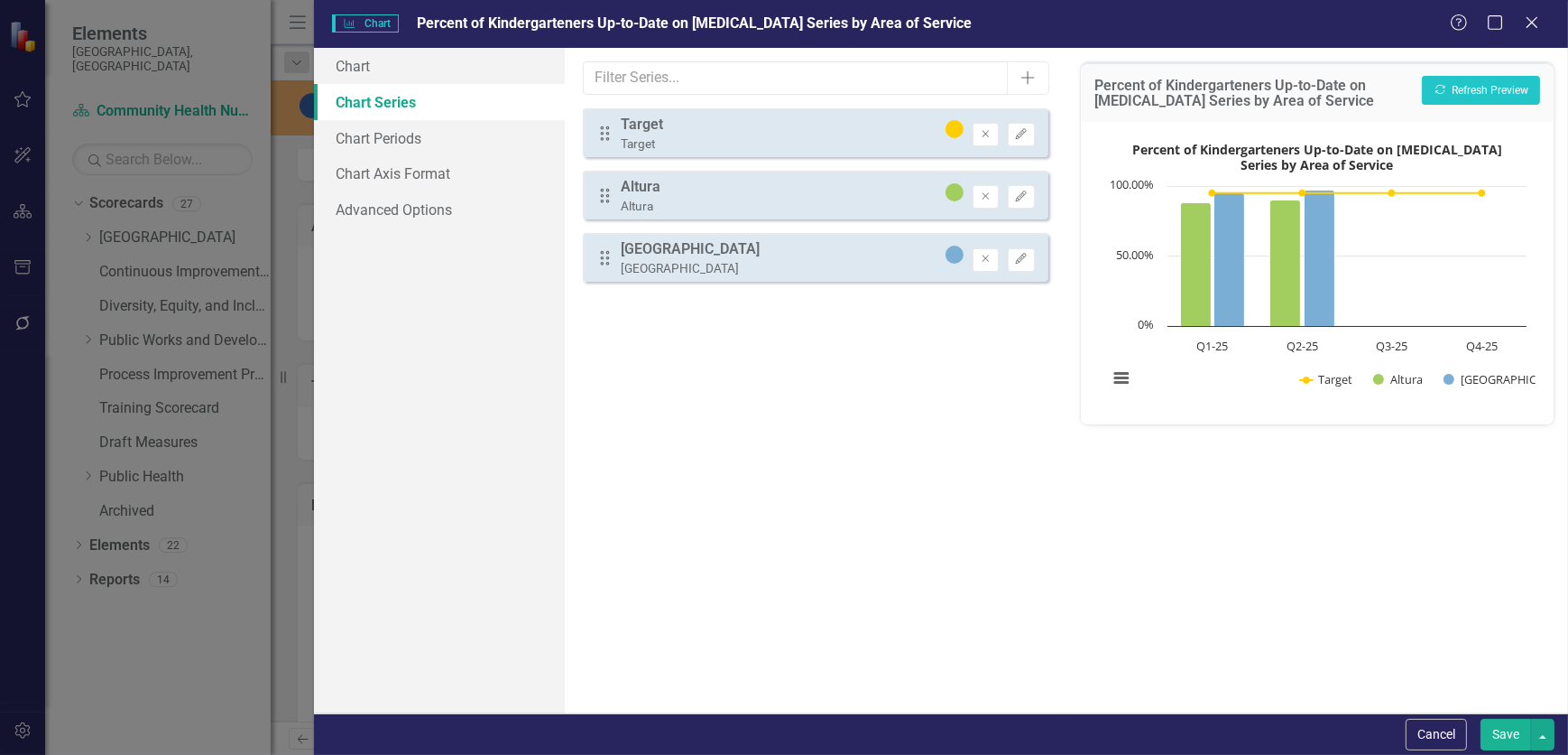
click at [758, 136] on div "Drag Target Target Remove Edit" at bounding box center [815, 132] width 465 height 49
click at [1026, 129] on icon "Edit" at bounding box center [1020, 134] width 14 height 11
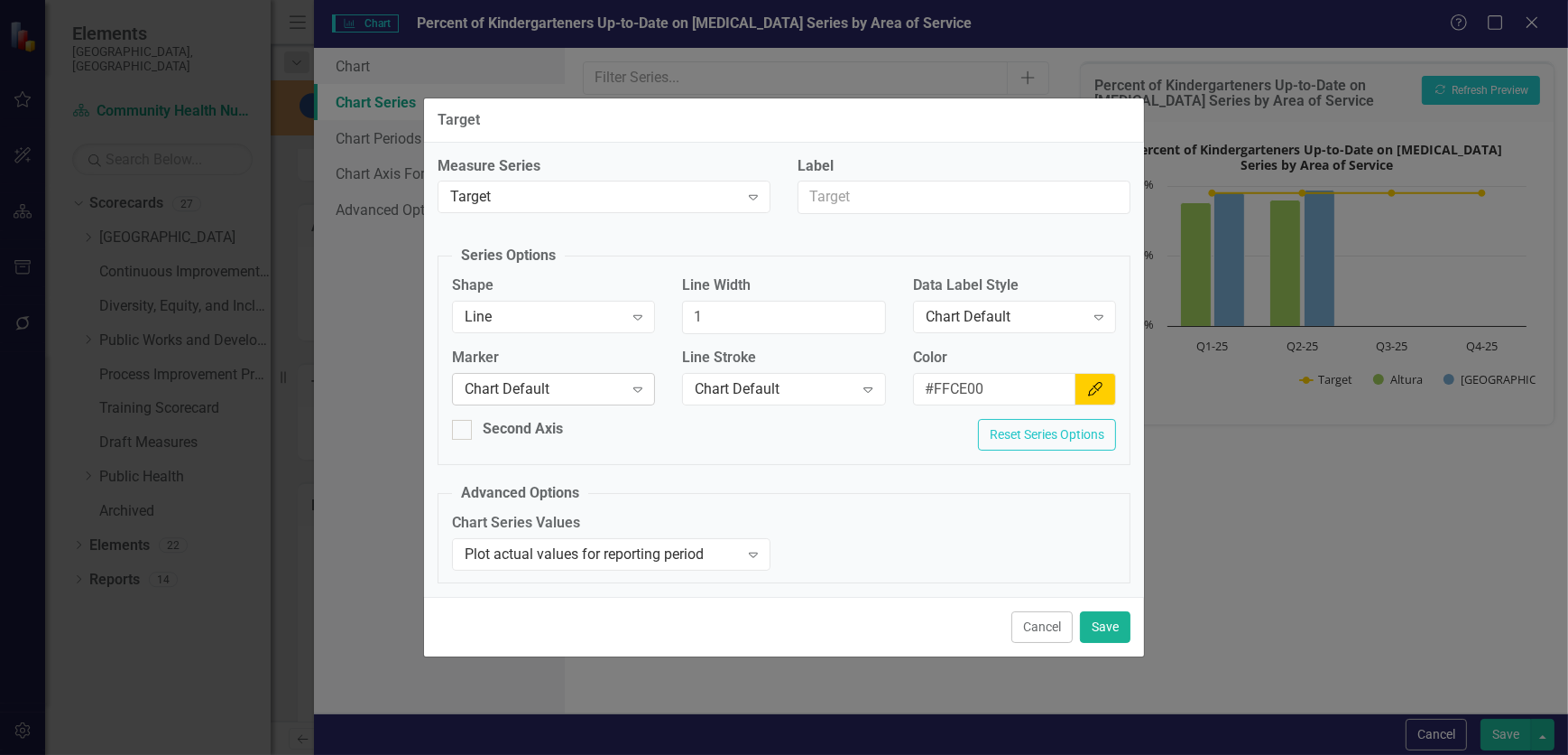
click at [630, 394] on icon "Expand" at bounding box center [638, 389] width 18 height 15
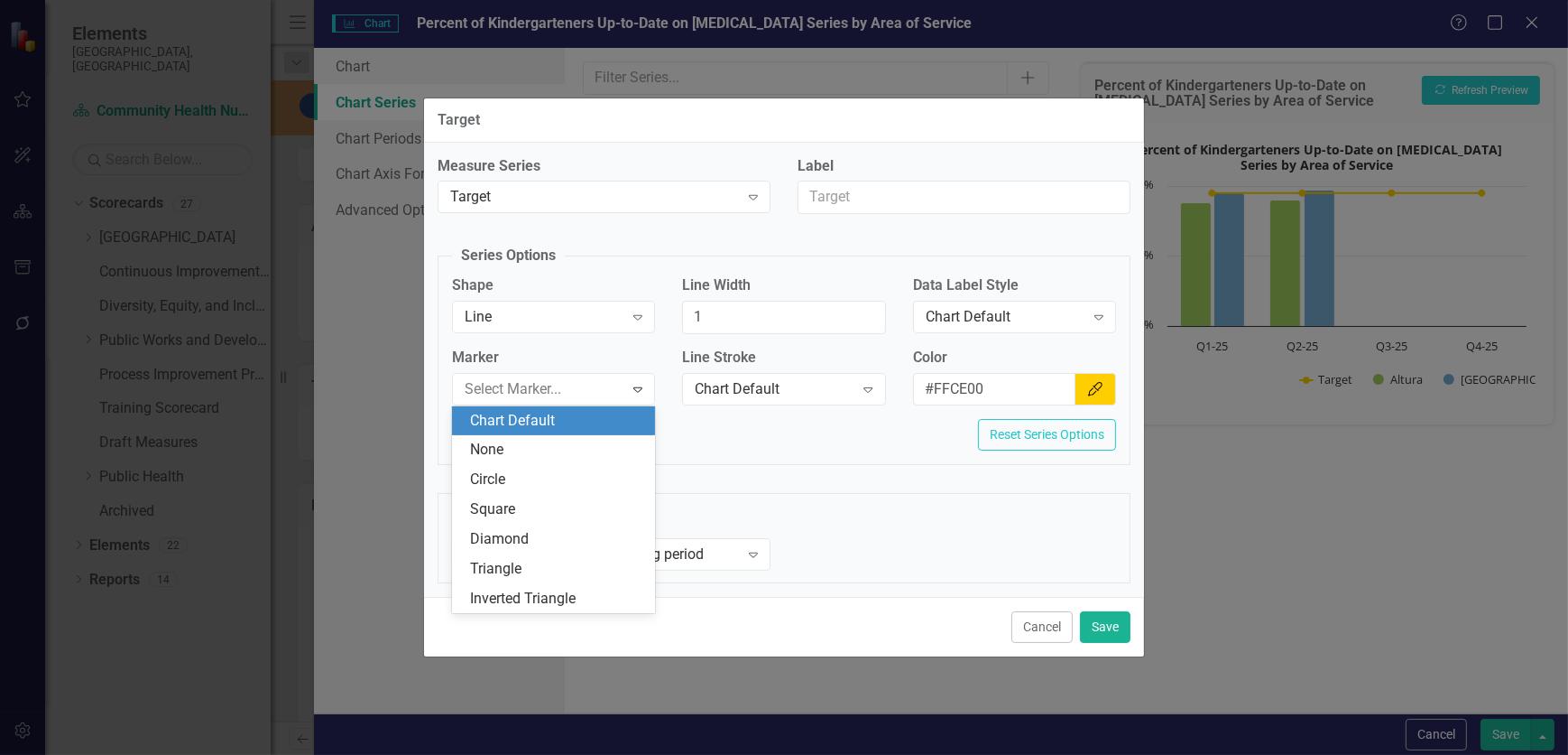
click at [806, 458] on fieldset "Advanced Options Chart Series Values Plot actual values for reporting period Ex…" at bounding box center [784, 533] width 693 height 100
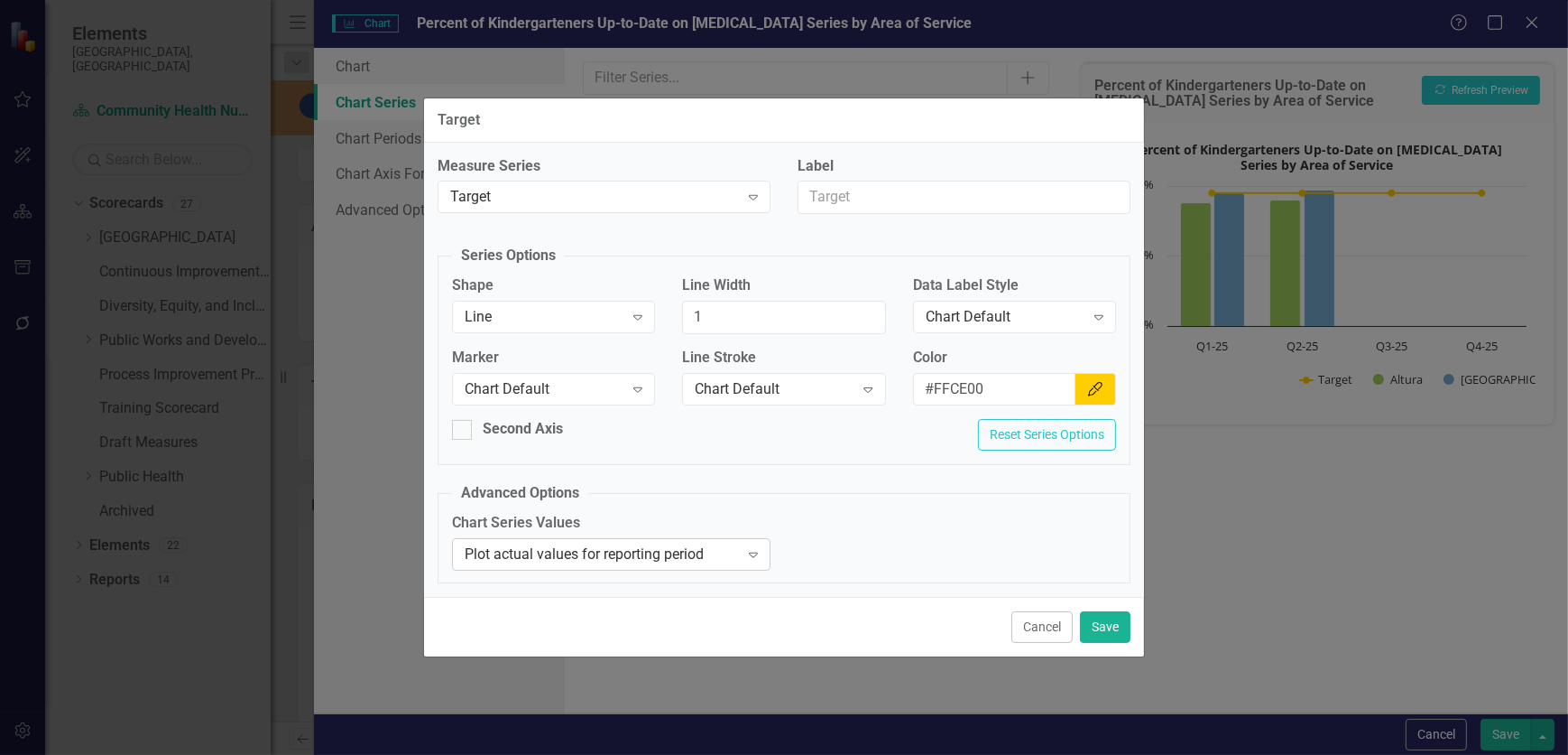
click at [760, 458] on icon "Expand" at bounding box center [754, 554] width 18 height 15
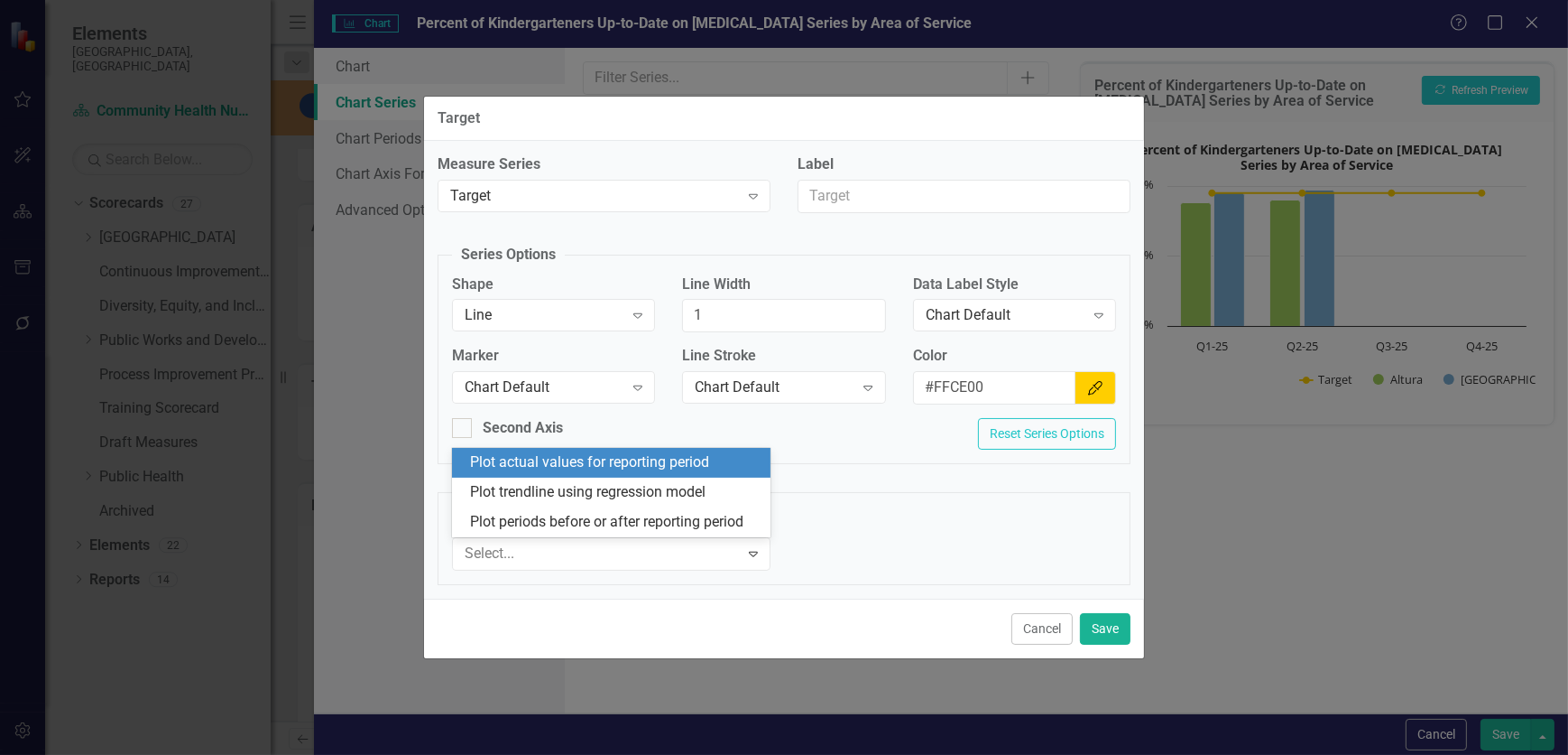
click at [882, 458] on div "Chart Series Values 3 results available. Use Up and Down to choose options, pre…" at bounding box center [784, 548] width 691 height 73
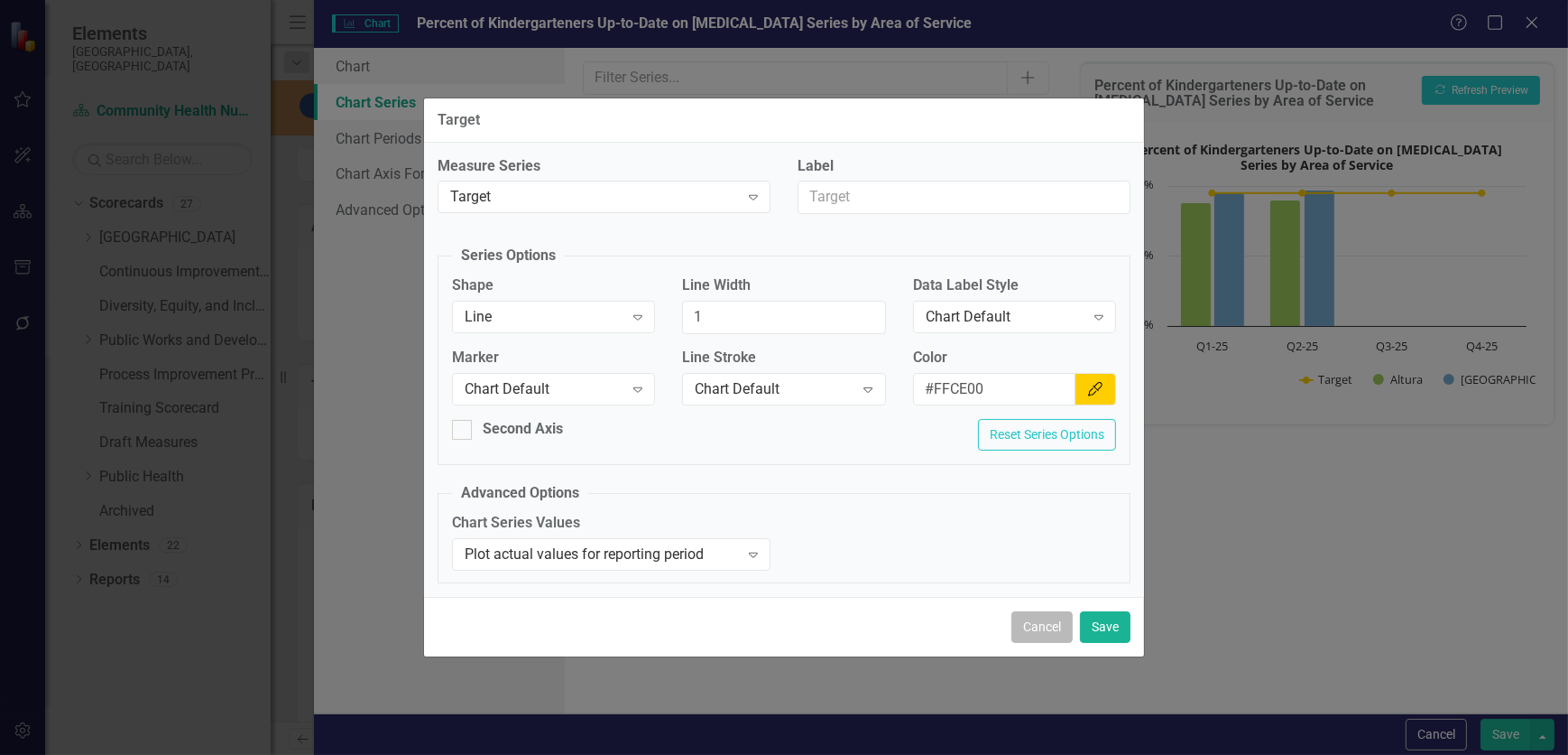
click at [1019, 458] on button "Cancel" at bounding box center [1042, 627] width 62 height 32
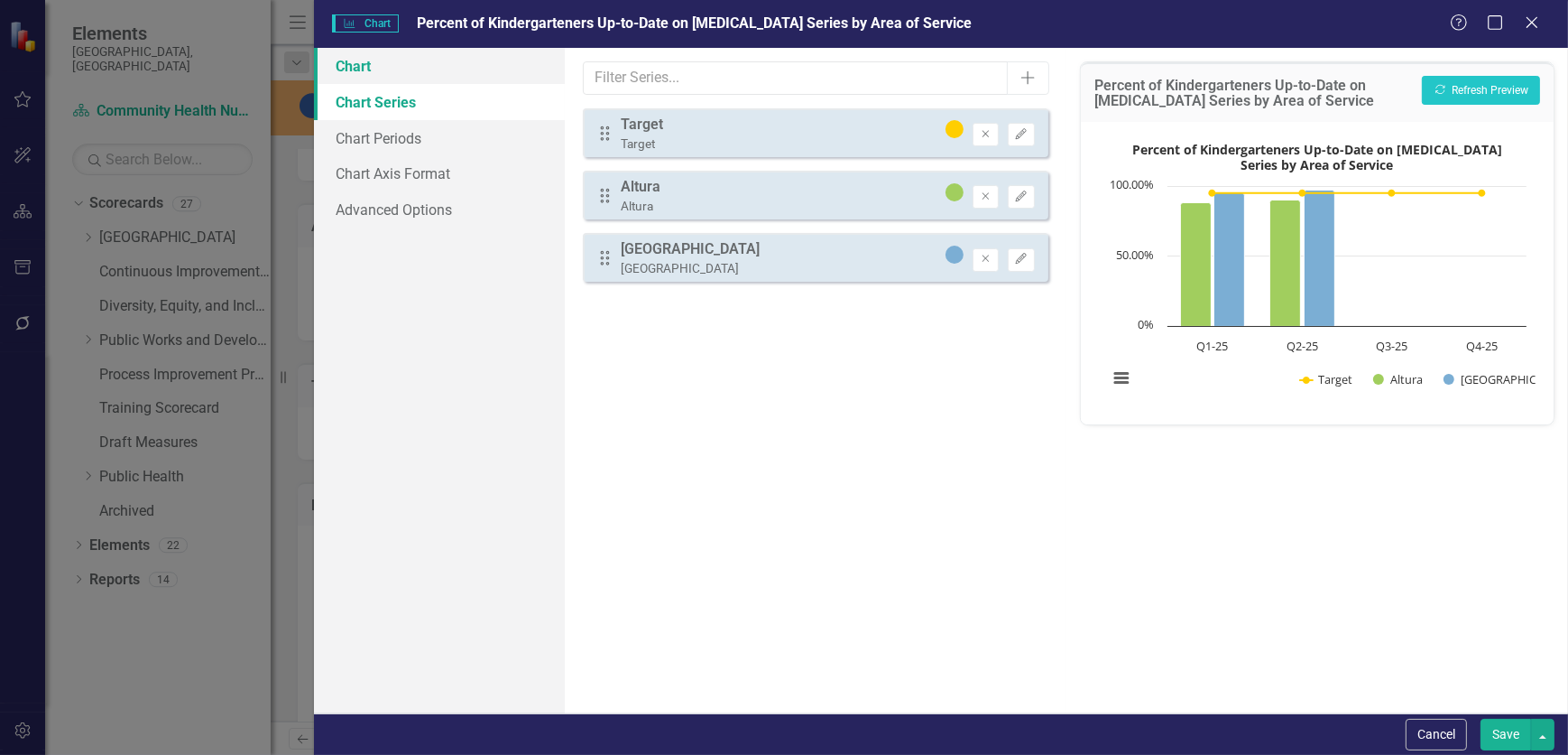
click at [404, 60] on link "Chart" at bounding box center [439, 66] width 251 height 36
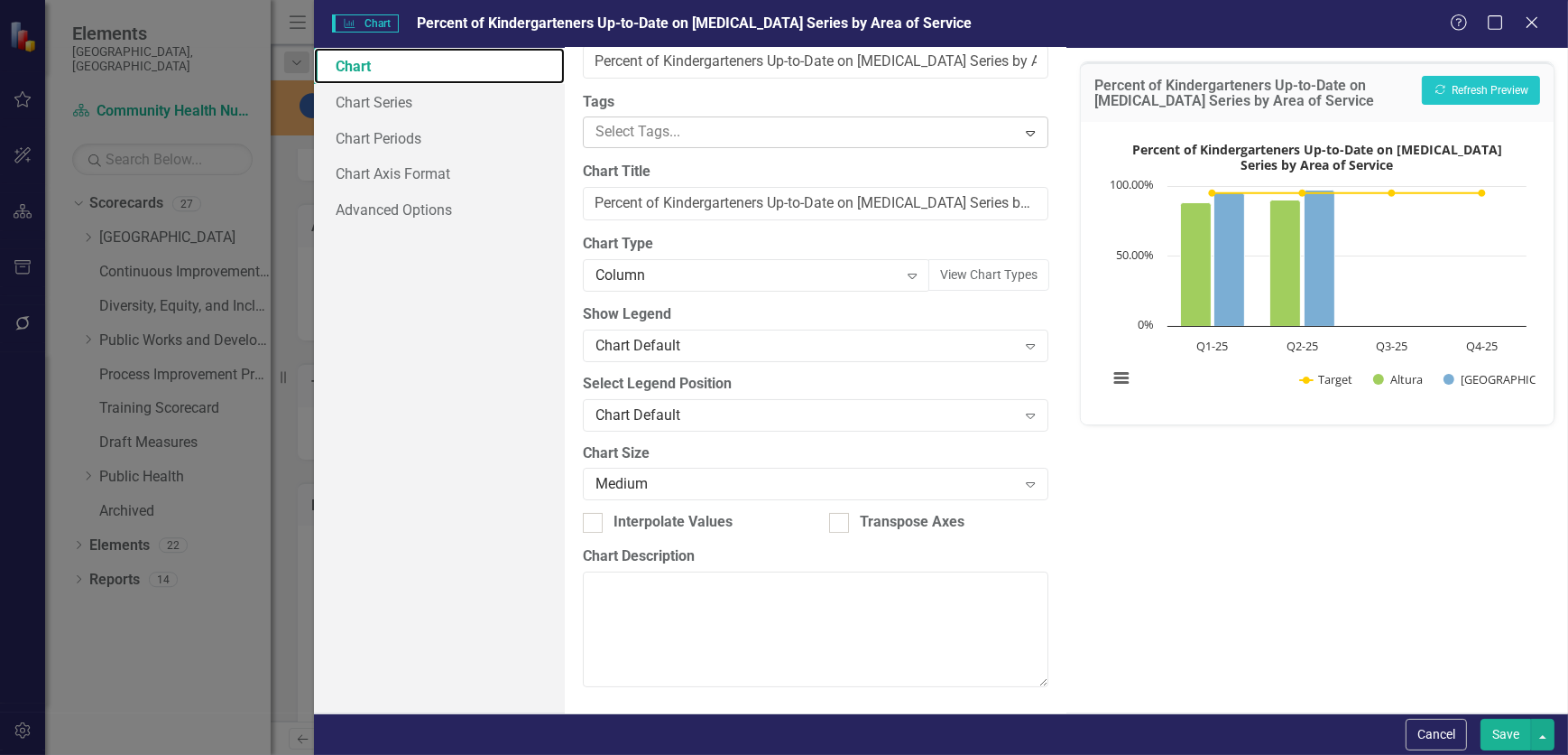
scroll to position [0, 0]
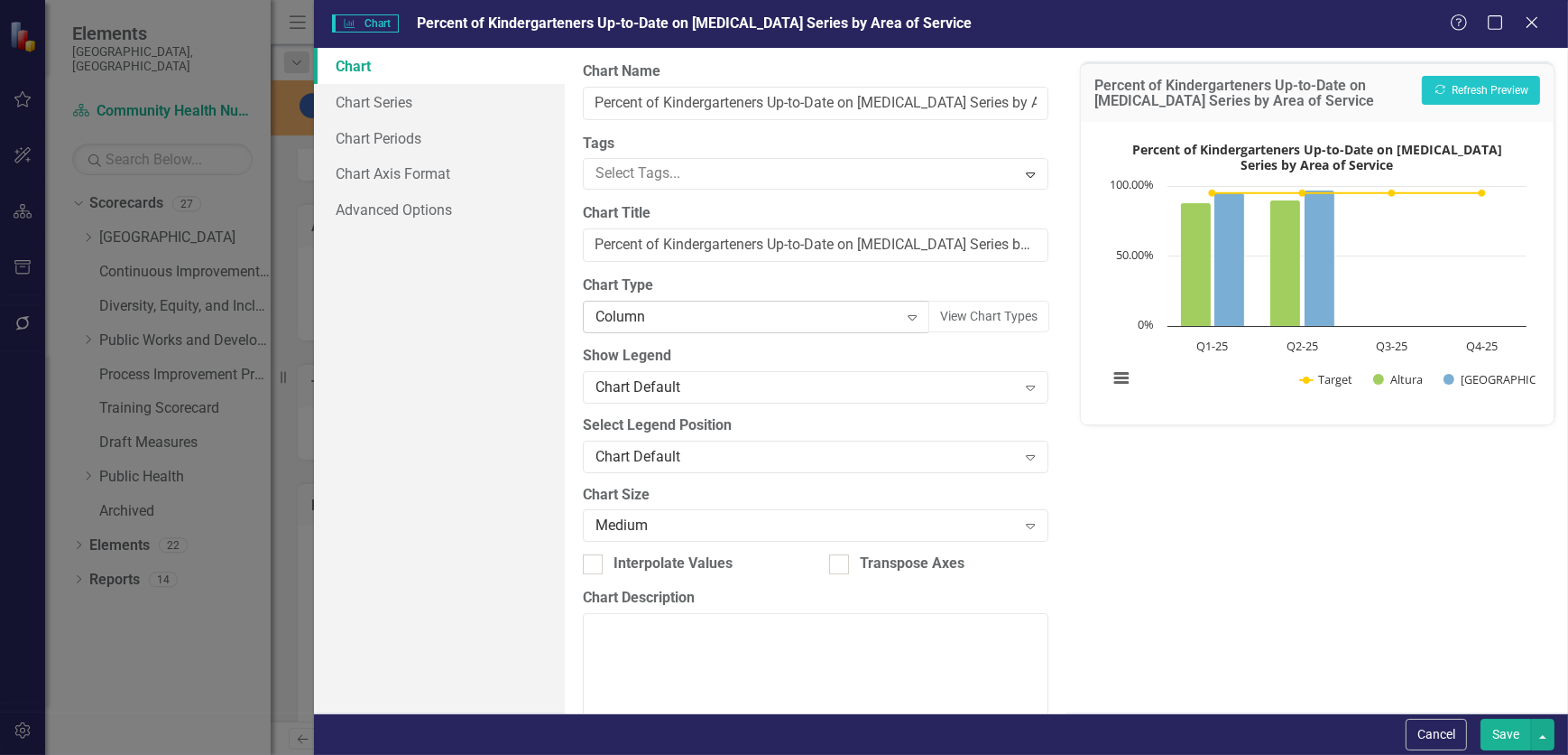
click at [909, 322] on icon "Expand" at bounding box center [912, 317] width 18 height 15
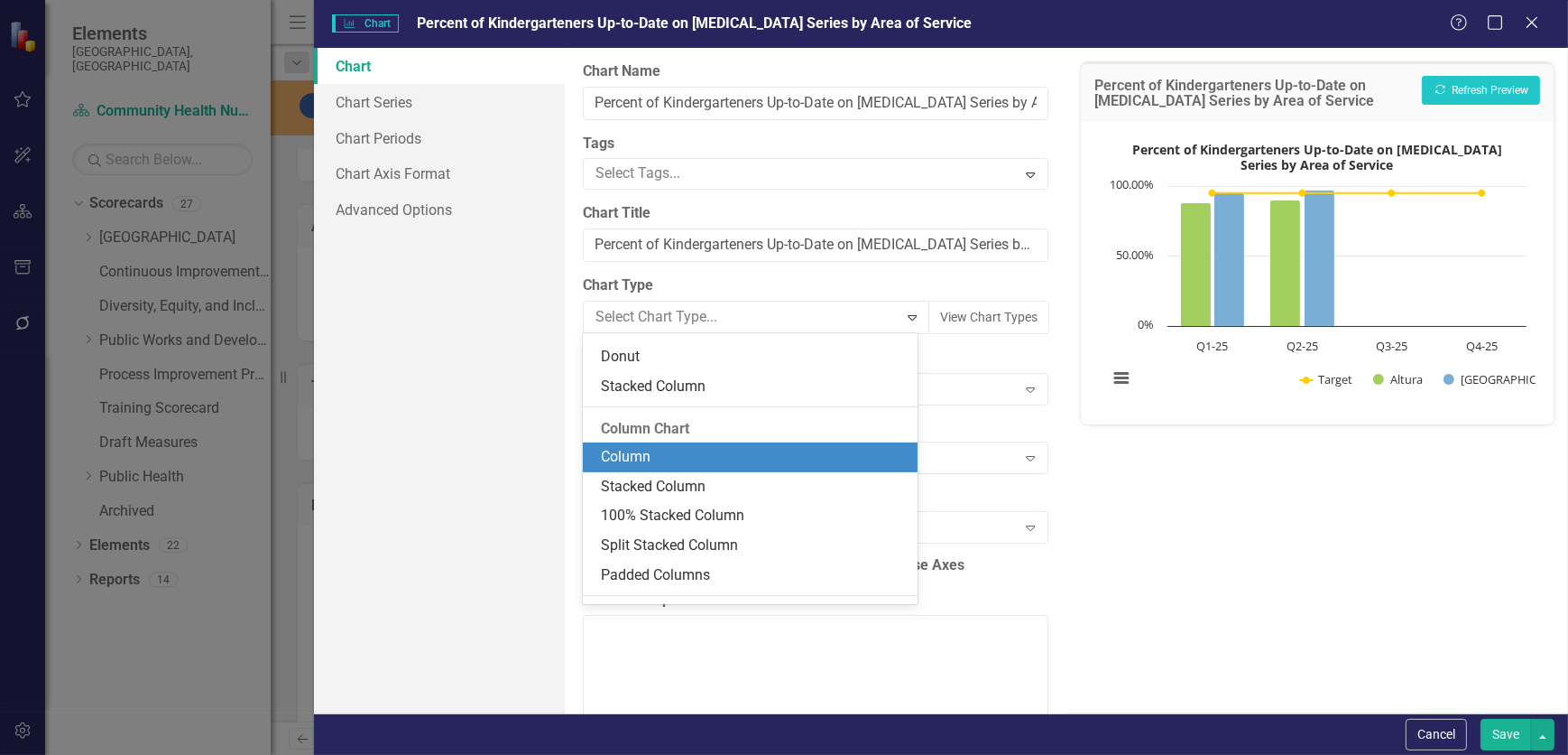
scroll to position [397, 0]
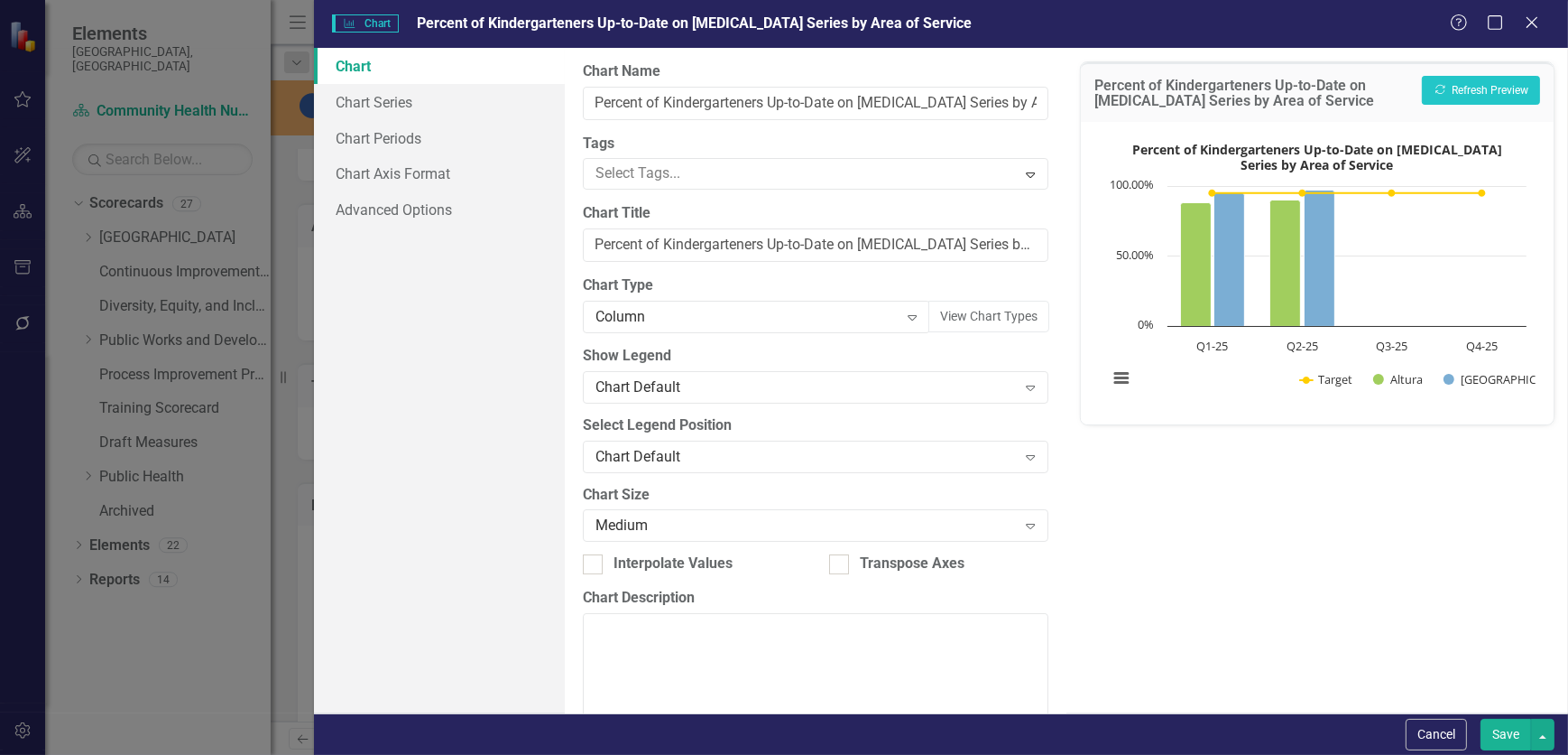
click at [974, 355] on label "Show Legend" at bounding box center [815, 356] width 465 height 21
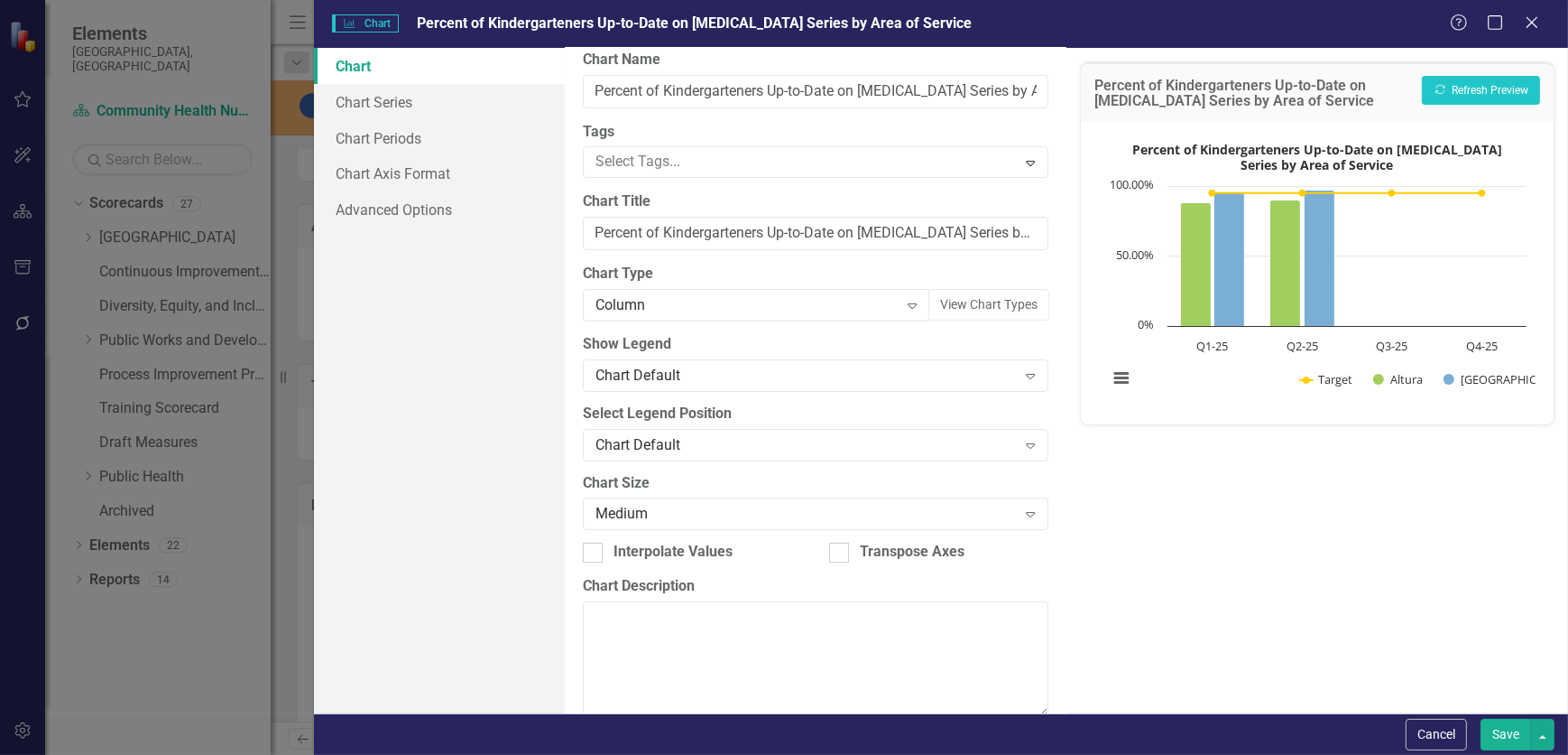
scroll to position [0, 0]
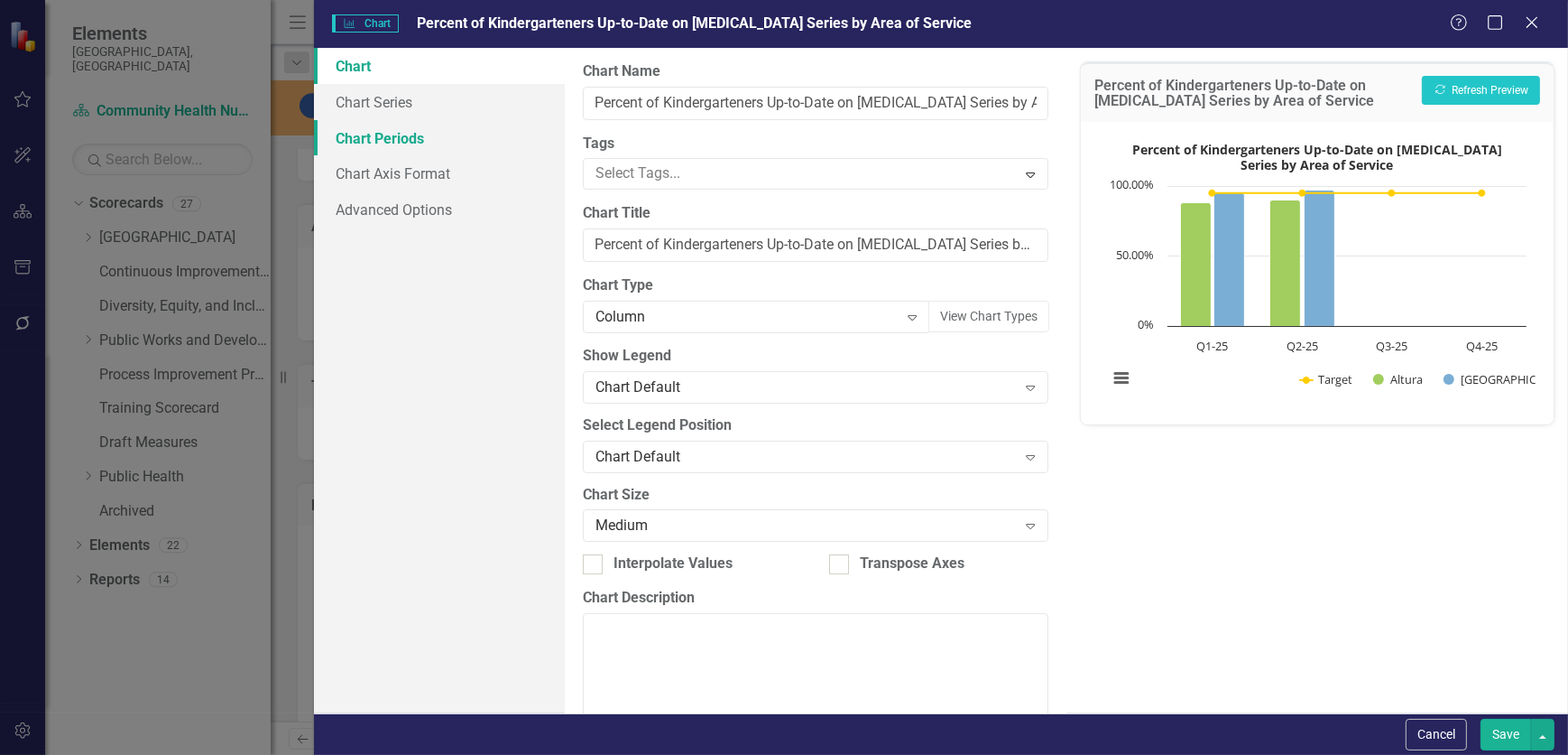
click at [453, 121] on link "Chart Periods" at bounding box center [439, 138] width 251 height 36
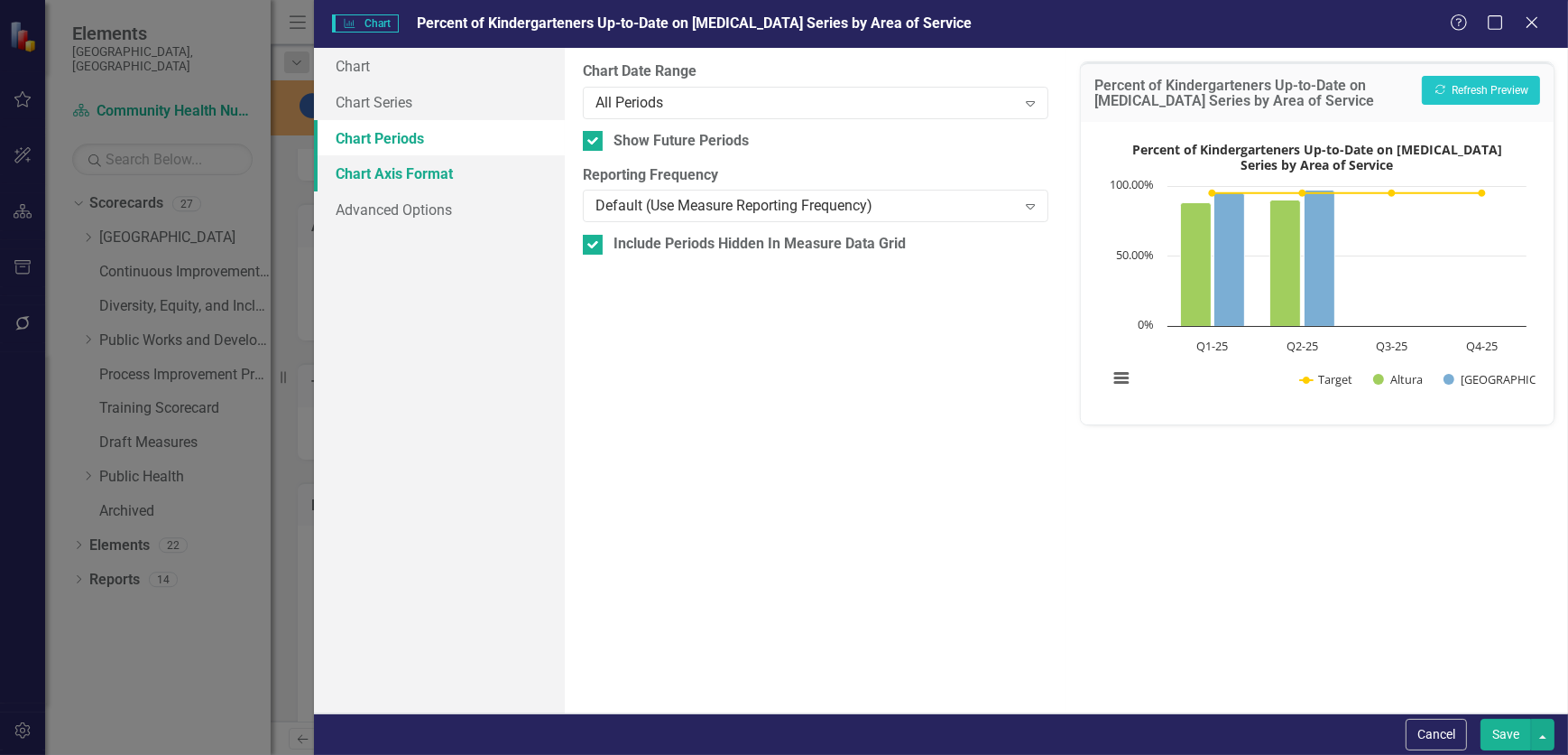
click at [470, 171] on link "Chart Axis Format" at bounding box center [439, 173] width 251 height 36
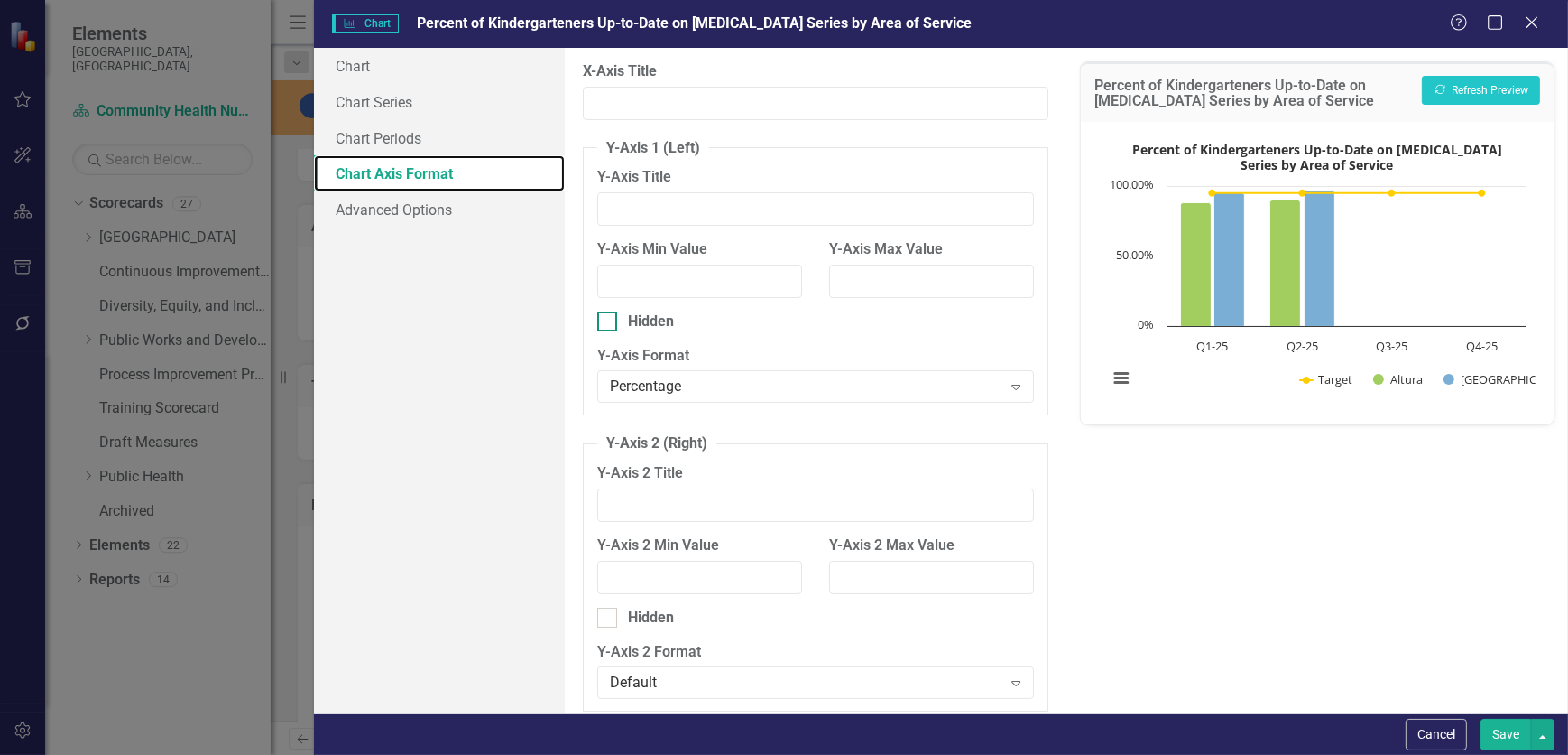
scroll to position [58, 0]
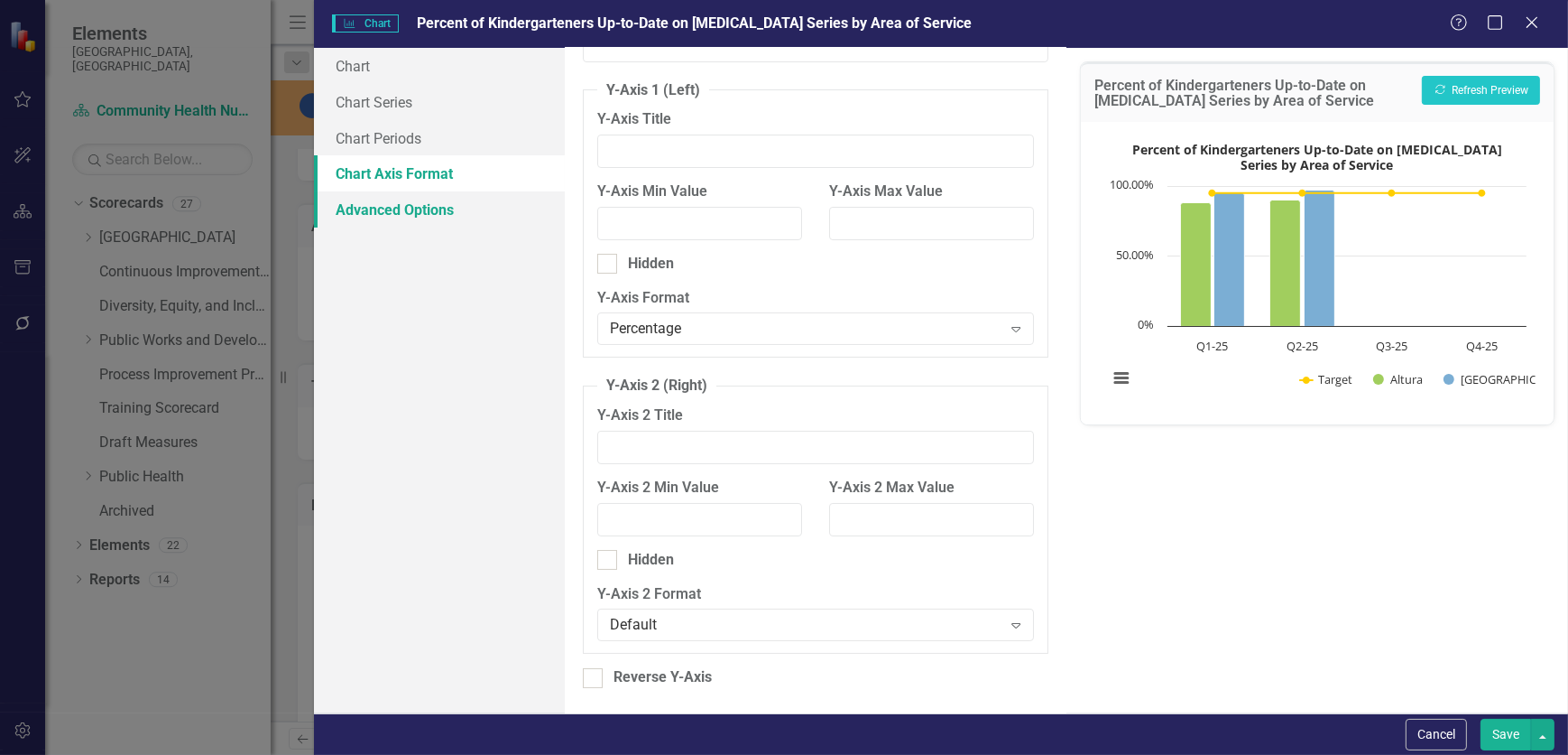
click at [443, 213] on link "Advanced Options" at bounding box center [439, 210] width 251 height 36
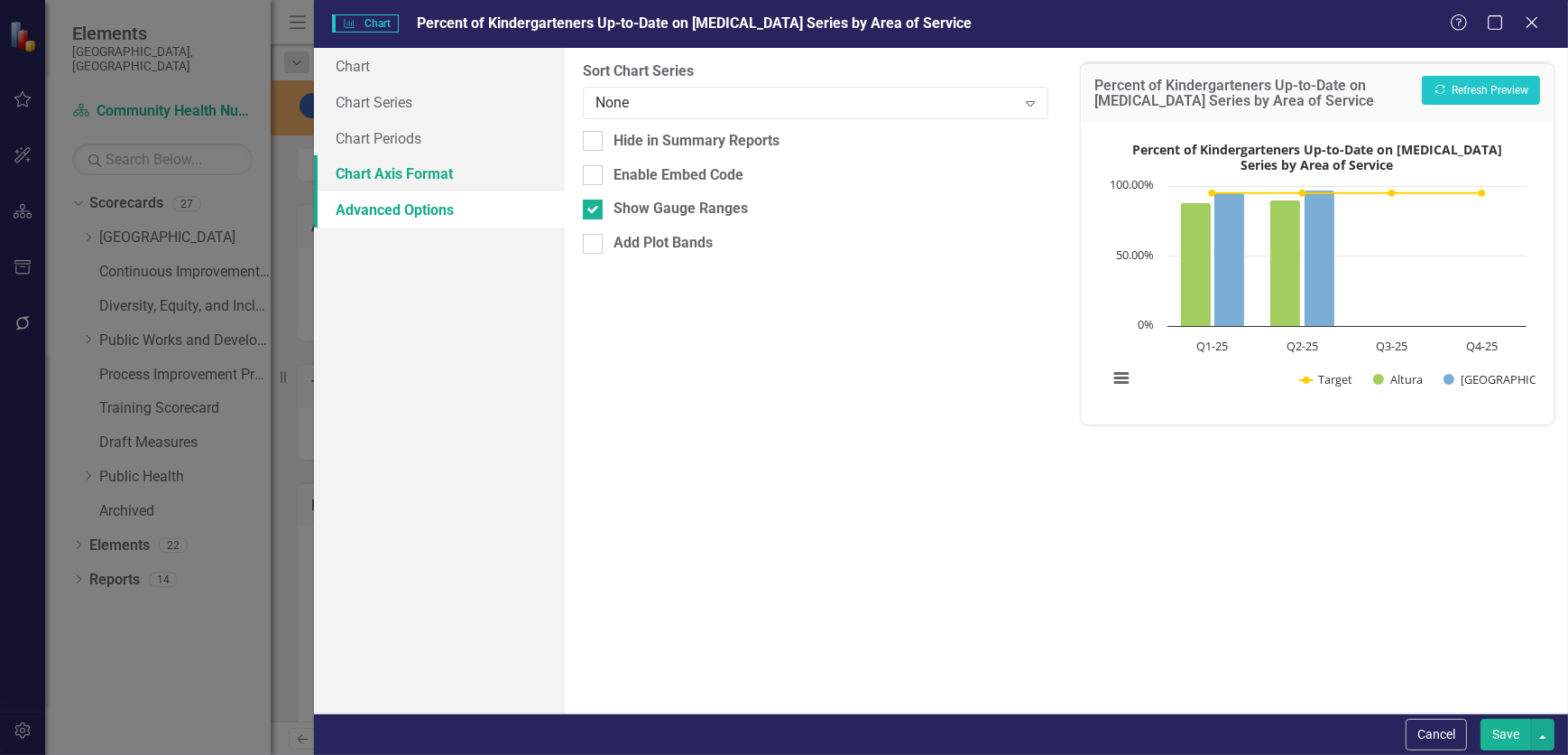
click at [429, 164] on link "Chart Axis Format" at bounding box center [439, 173] width 251 height 36
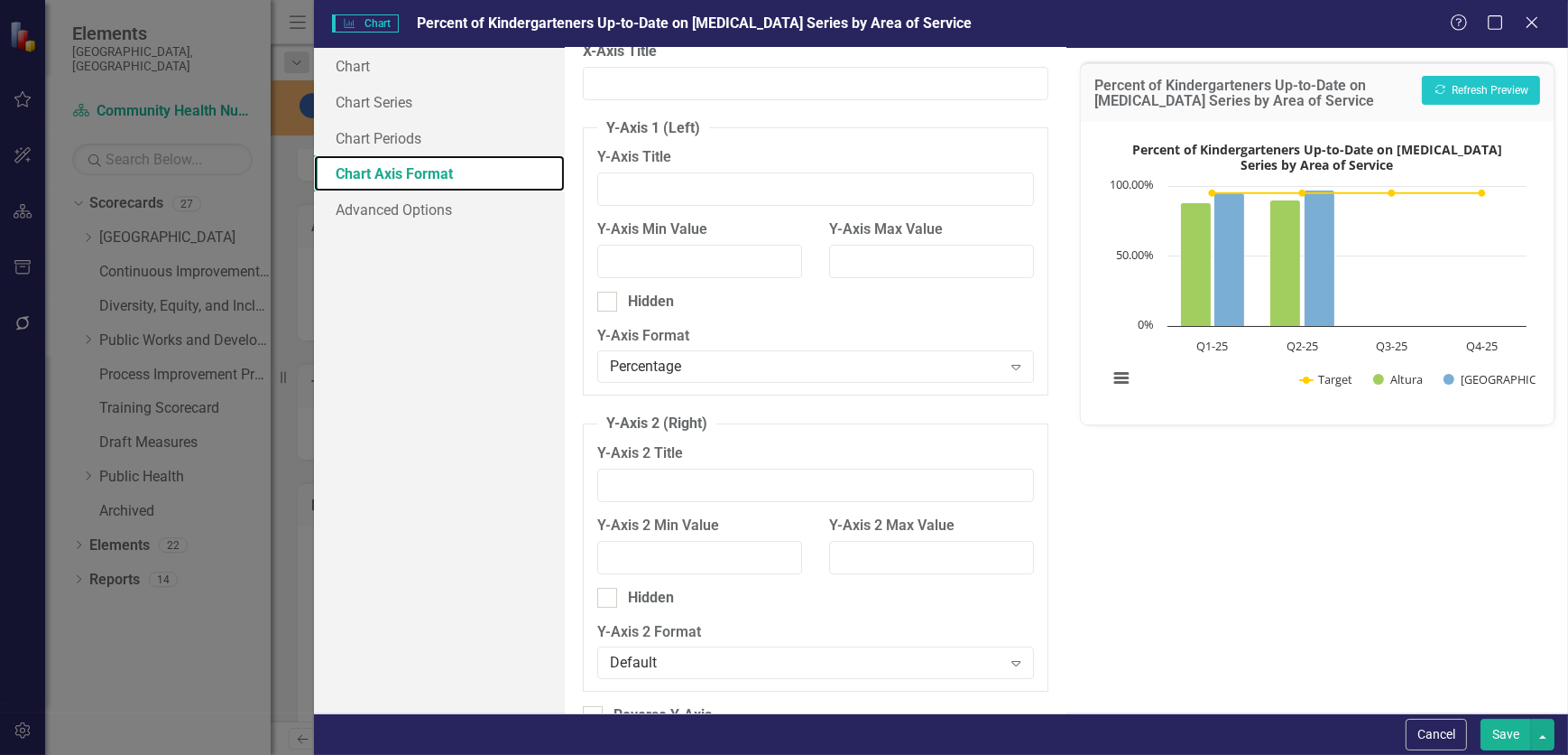
scroll to position [0, 0]
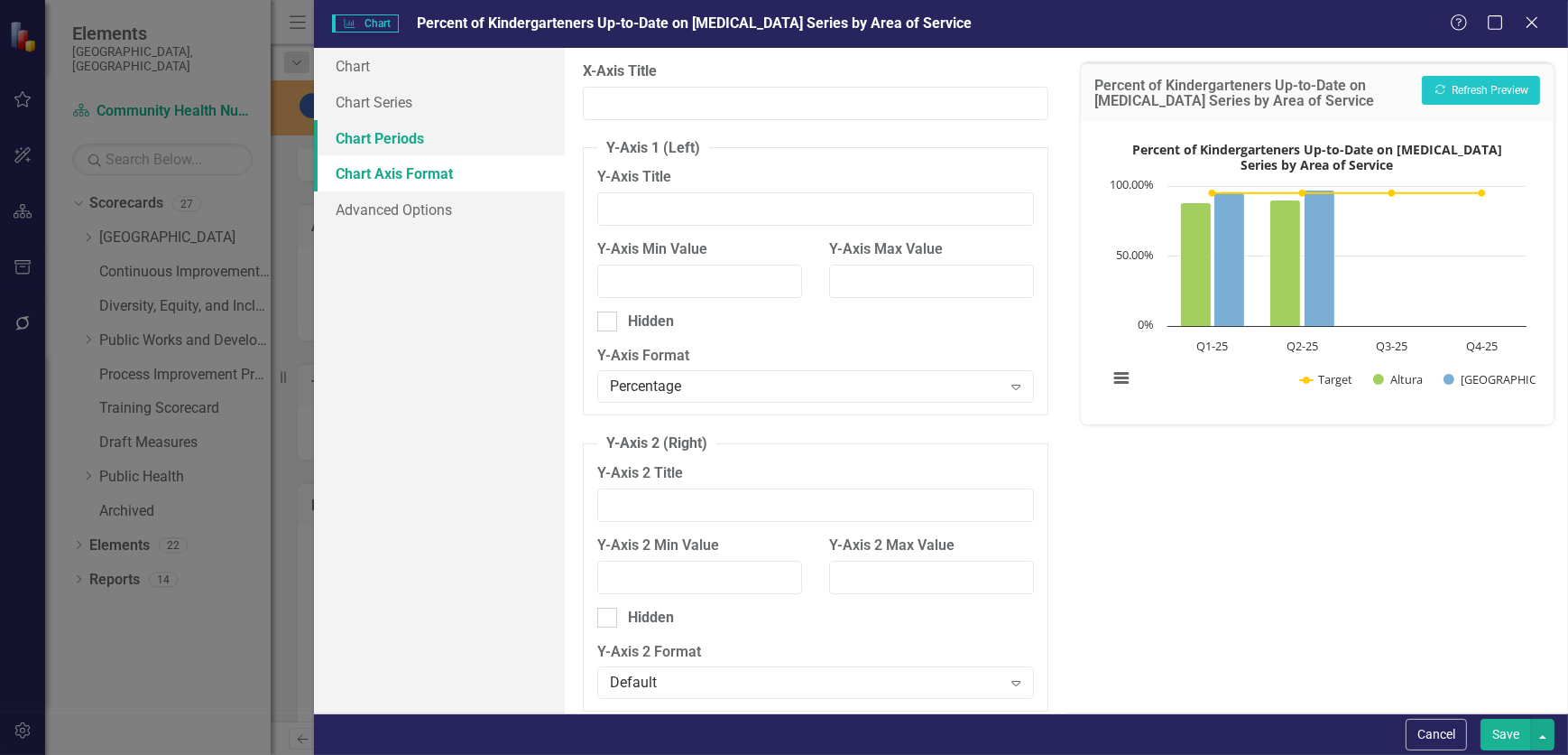
click at [443, 128] on link "Chart Periods" at bounding box center [439, 138] width 251 height 36
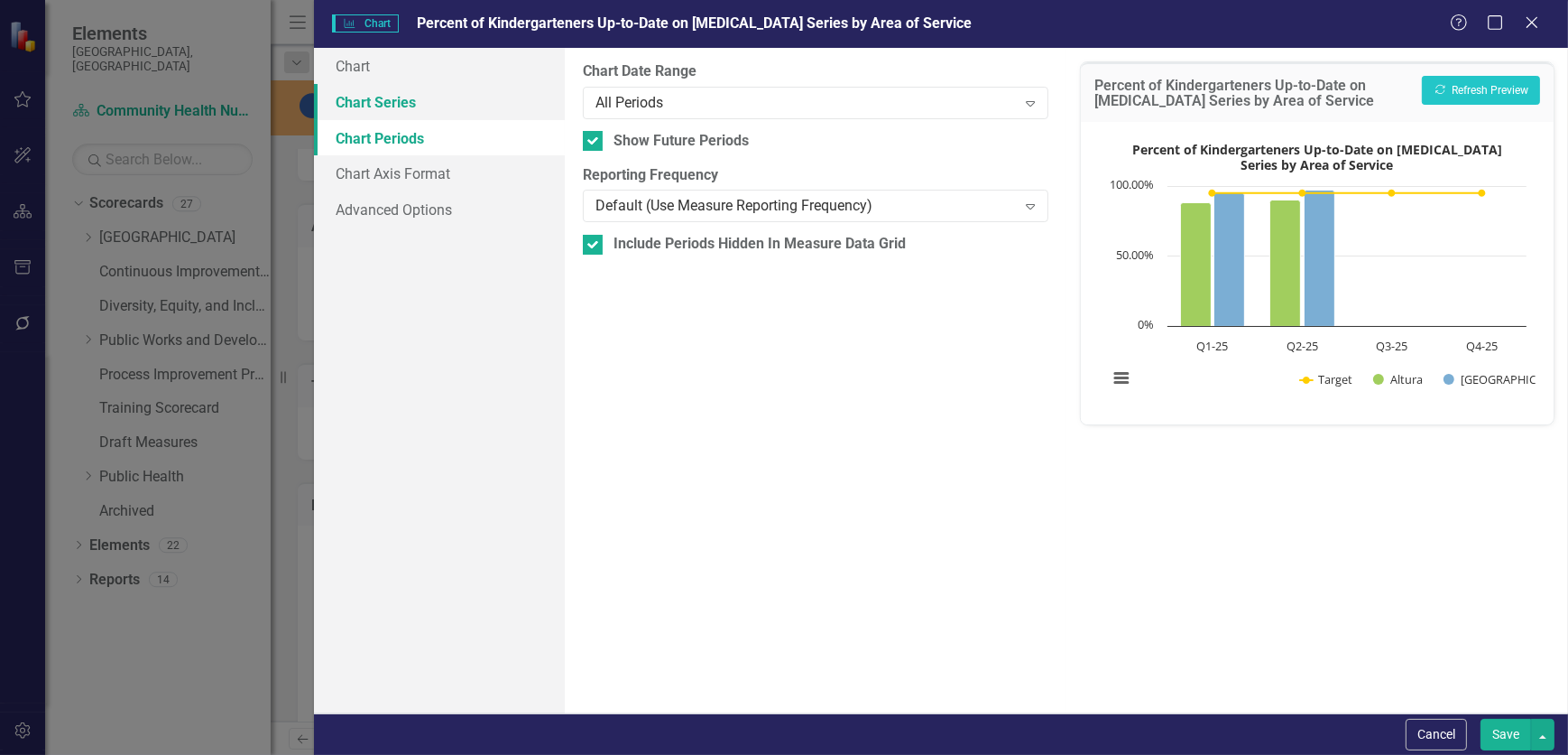
click at [429, 91] on link "Chart Series" at bounding box center [439, 103] width 251 height 36
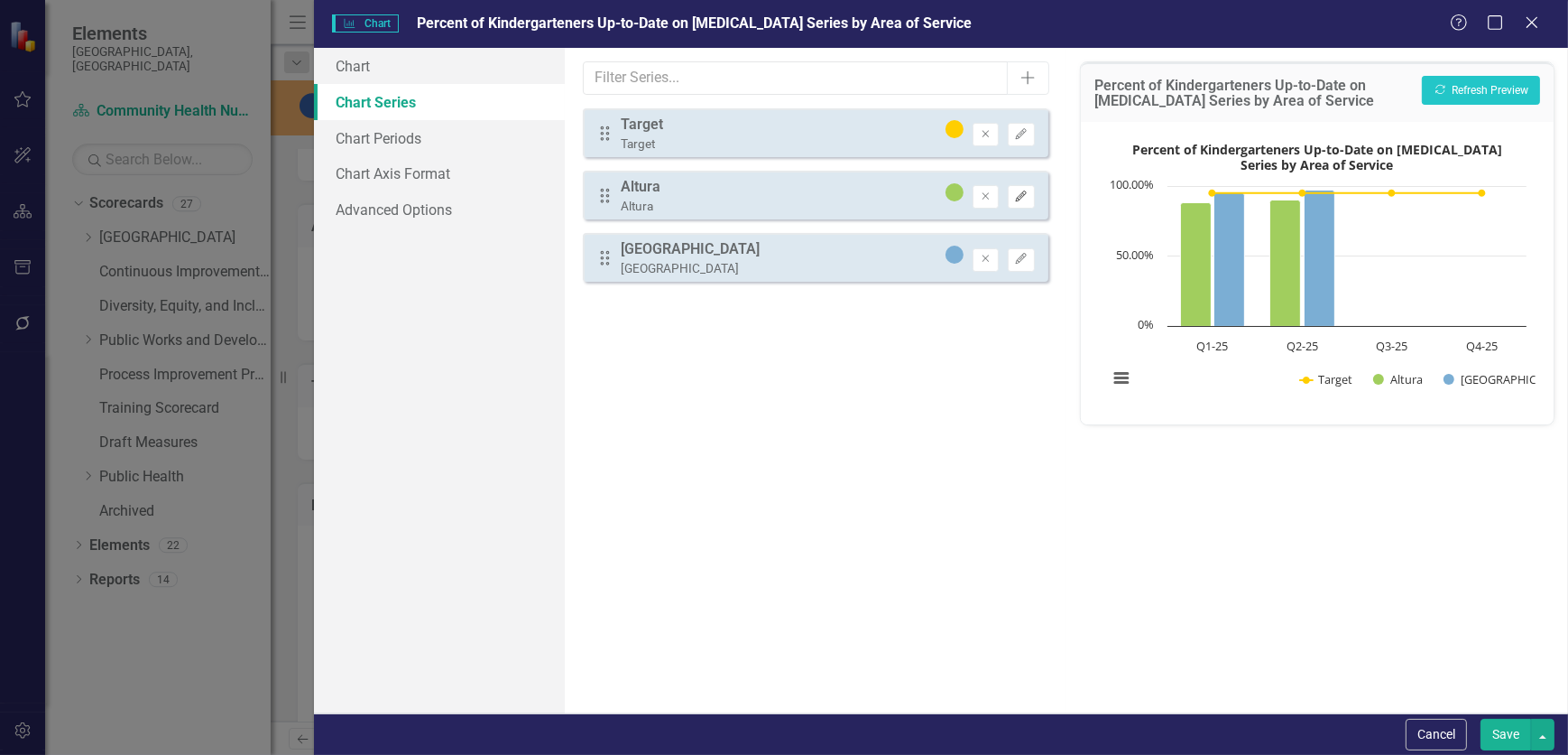
click at [1030, 188] on button "Edit" at bounding box center [1020, 197] width 26 height 24
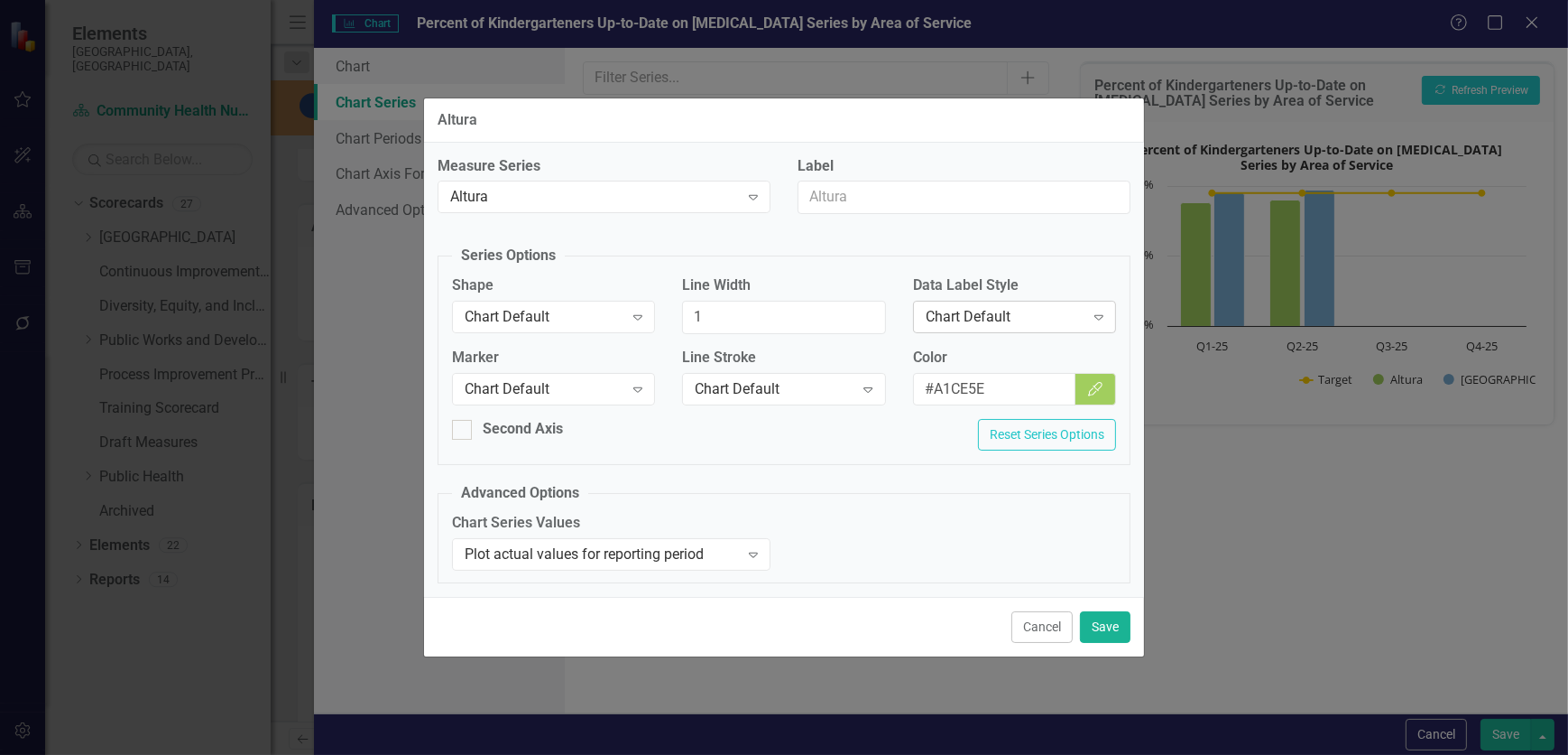
click at [1037, 312] on div "Chart Default" at bounding box center [1005, 317] width 159 height 21
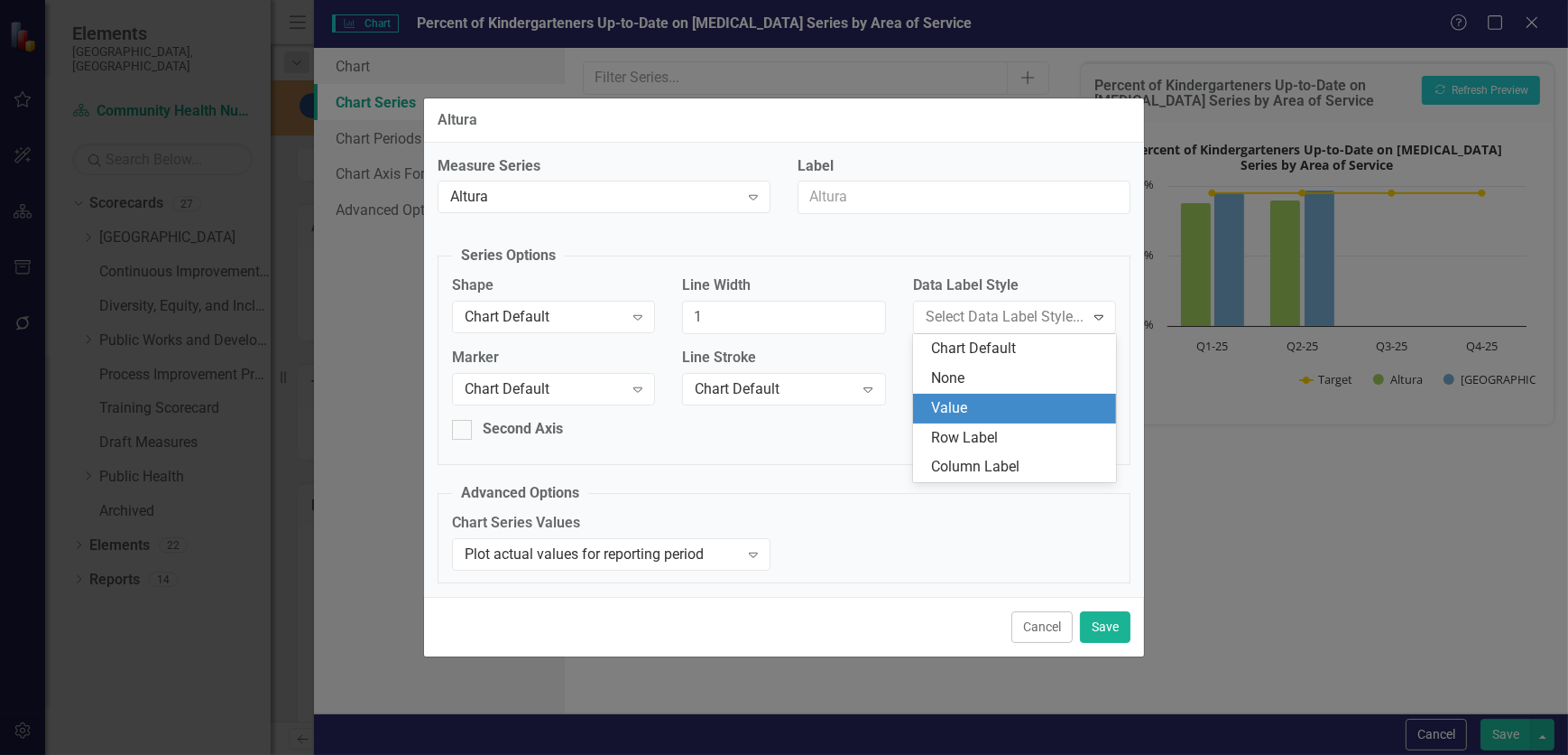
click at [1014, 407] on div "Value" at bounding box center [1018, 408] width 174 height 21
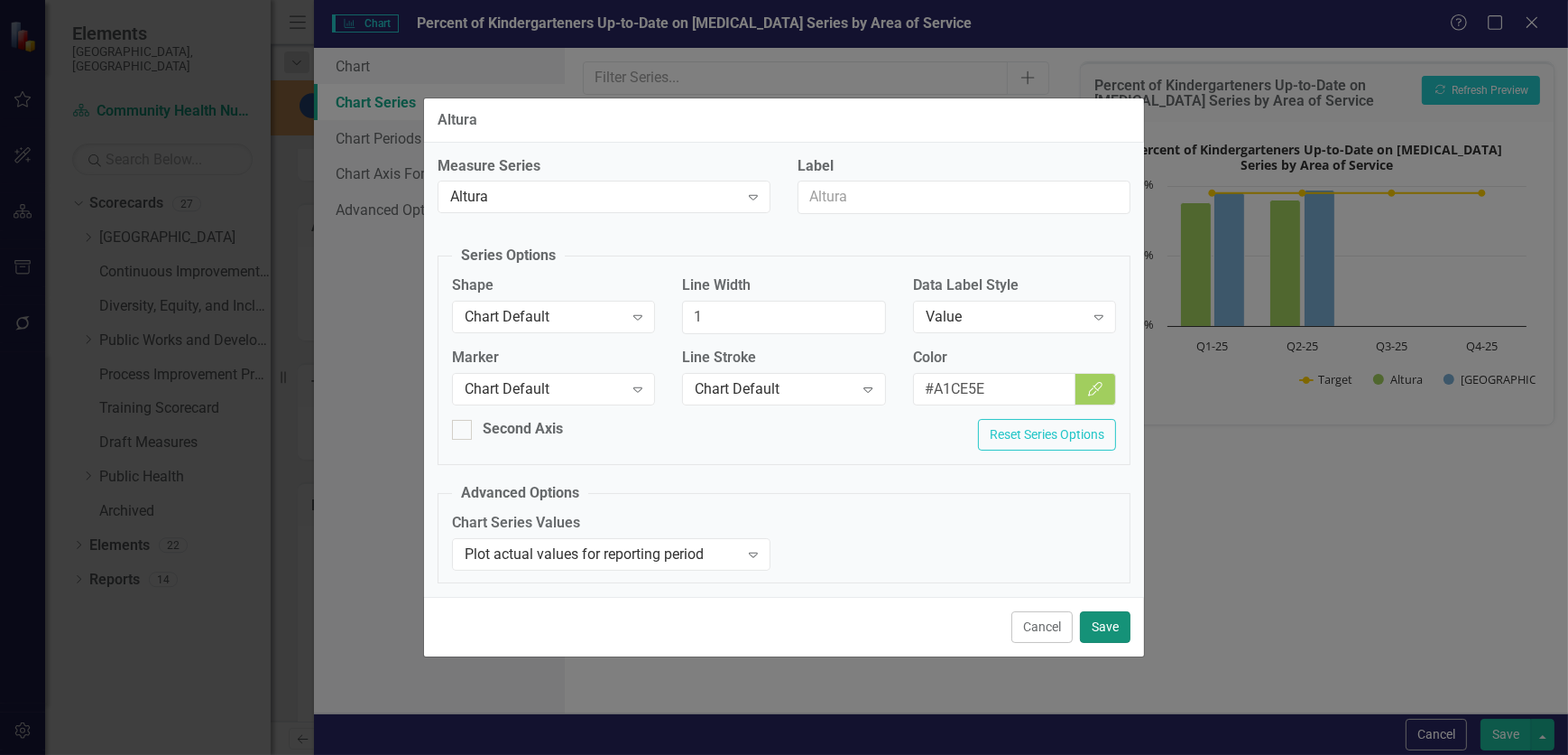
click at [1042, 458] on button "Save" at bounding box center [1105, 627] width 51 height 32
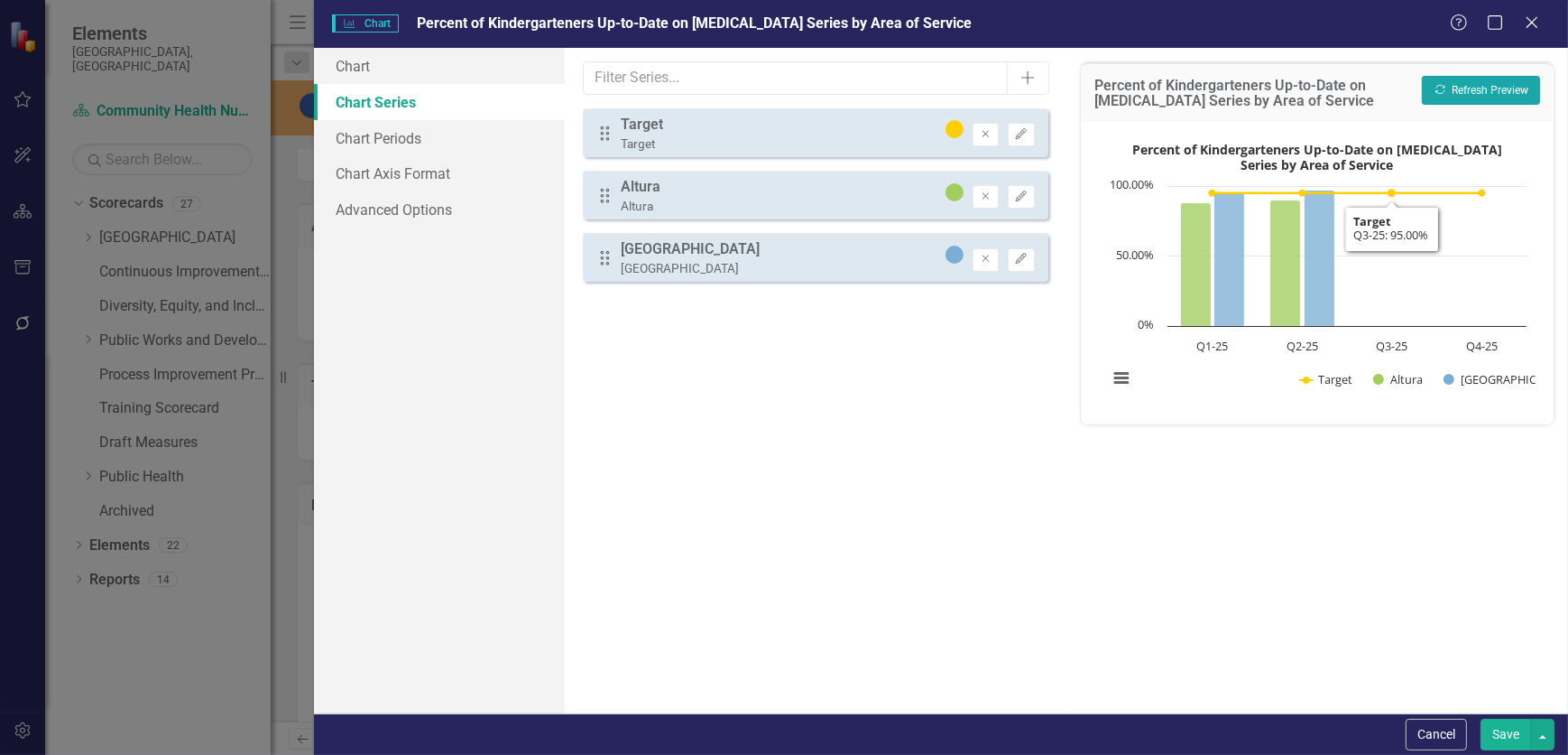
click at [1042, 94] on button "Recalculate Refresh Preview" at bounding box center [1481, 91] width 118 height 29
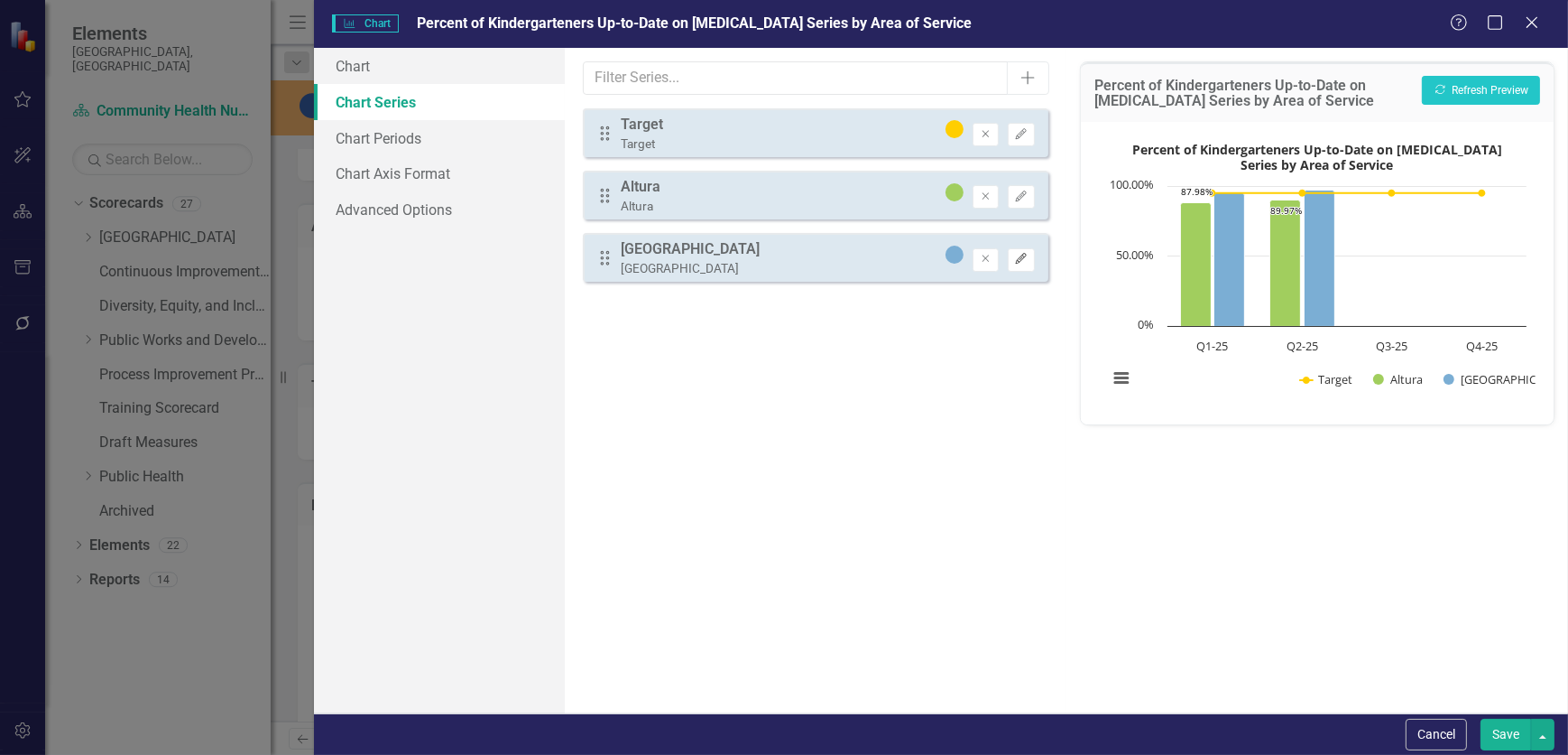
click at [1028, 267] on button "Edit" at bounding box center [1020, 260] width 26 height 24
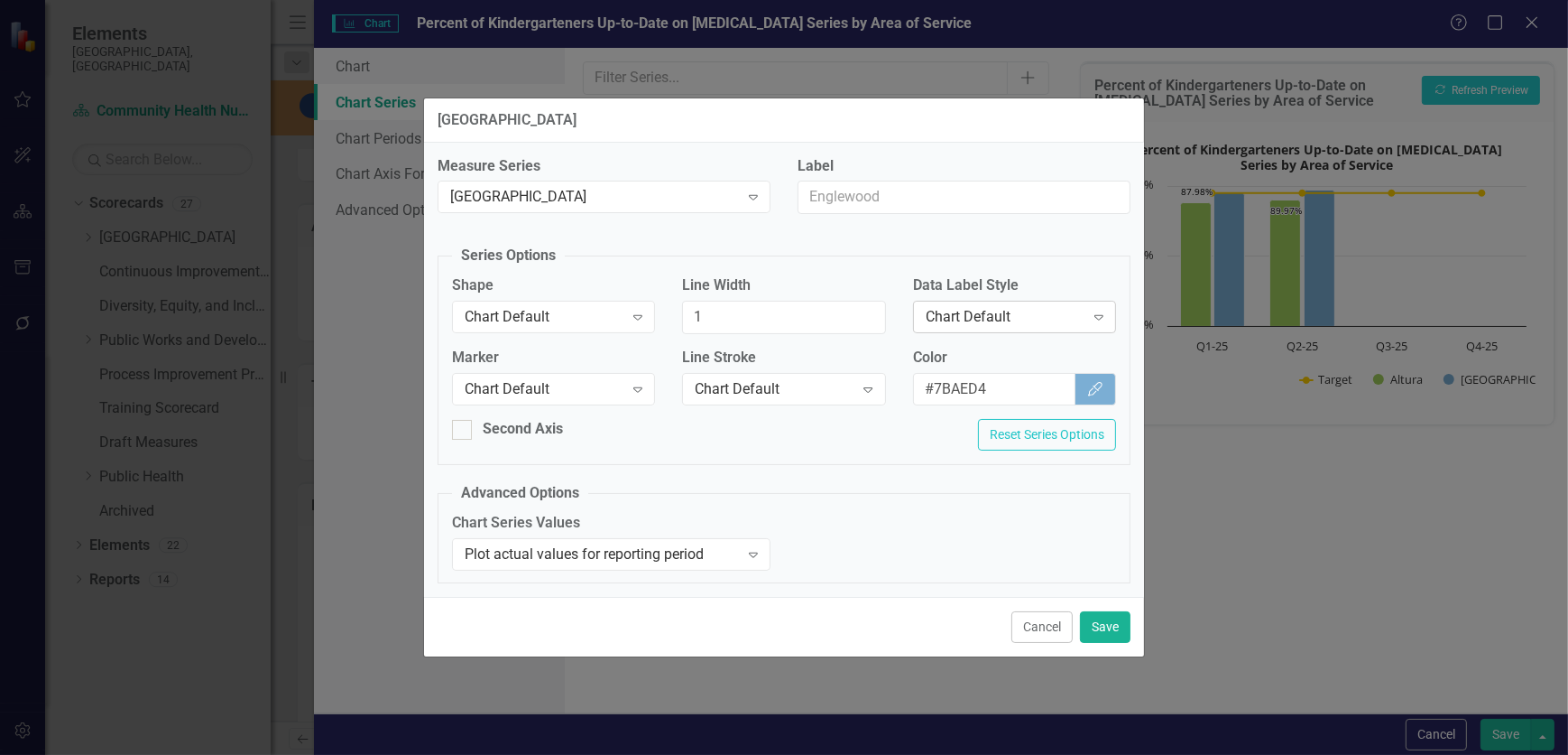
click at [1015, 309] on div "Chart Default" at bounding box center [1005, 317] width 159 height 21
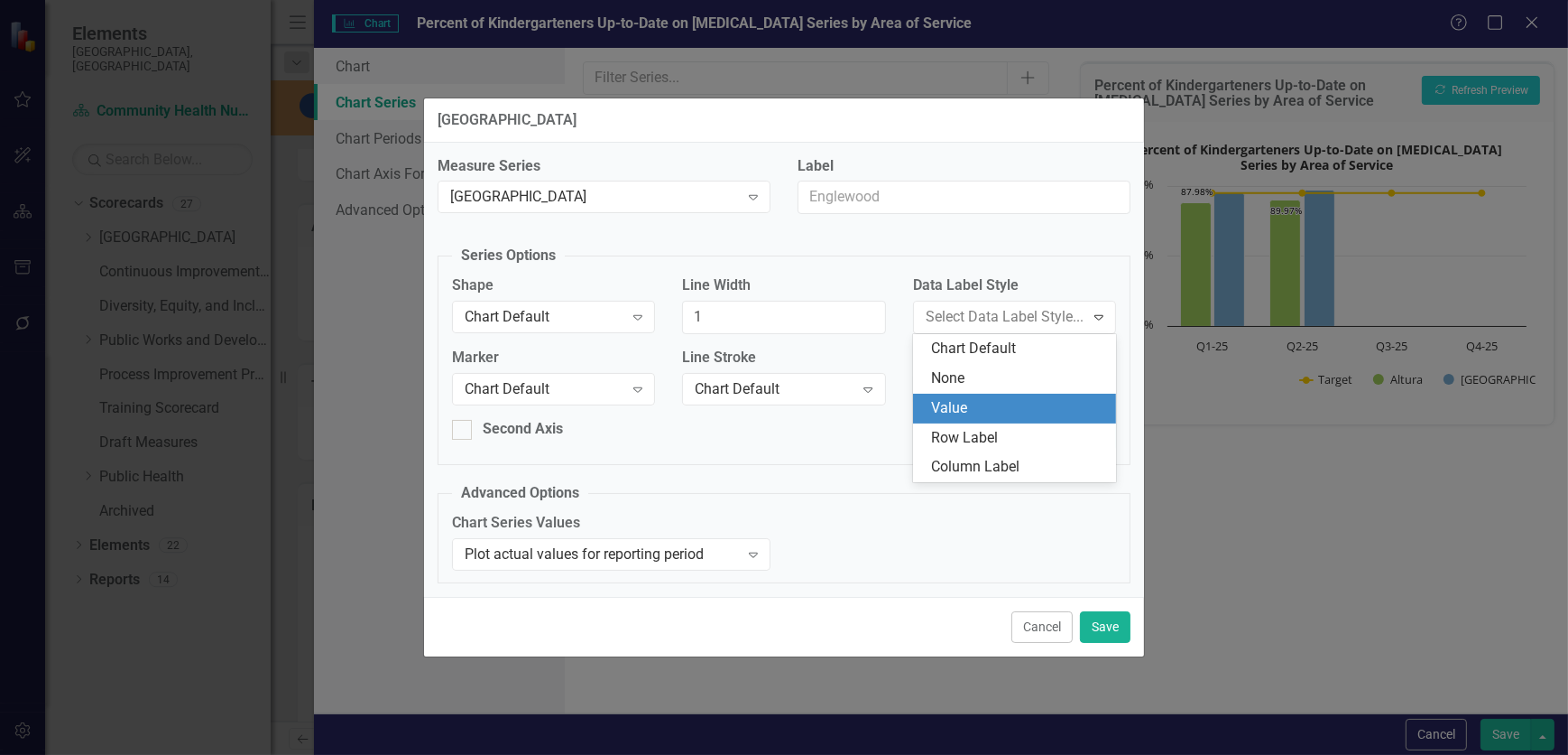
click at [1008, 407] on div "Value" at bounding box center [1018, 408] width 174 height 21
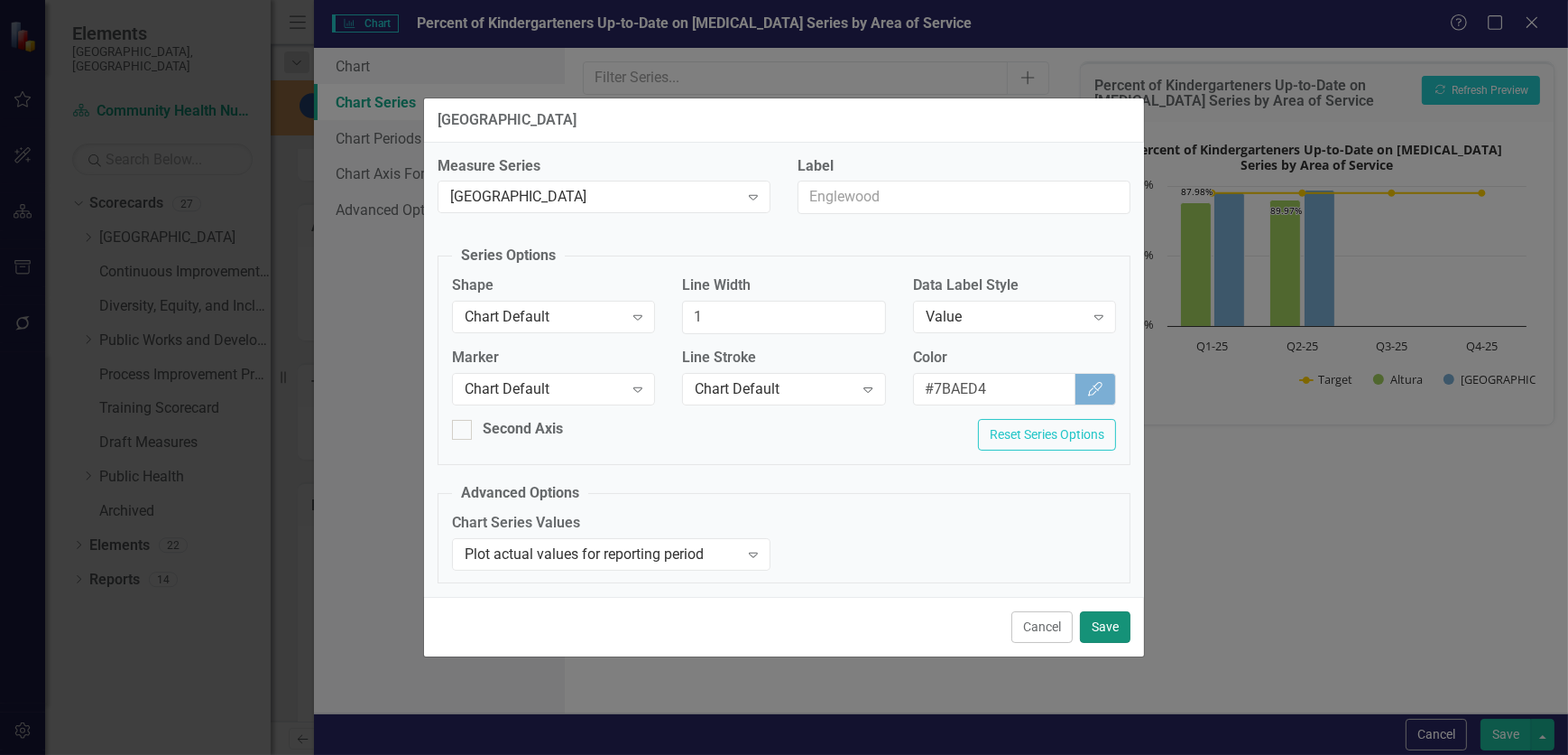
click at [1042, 458] on button "Save" at bounding box center [1105, 627] width 51 height 32
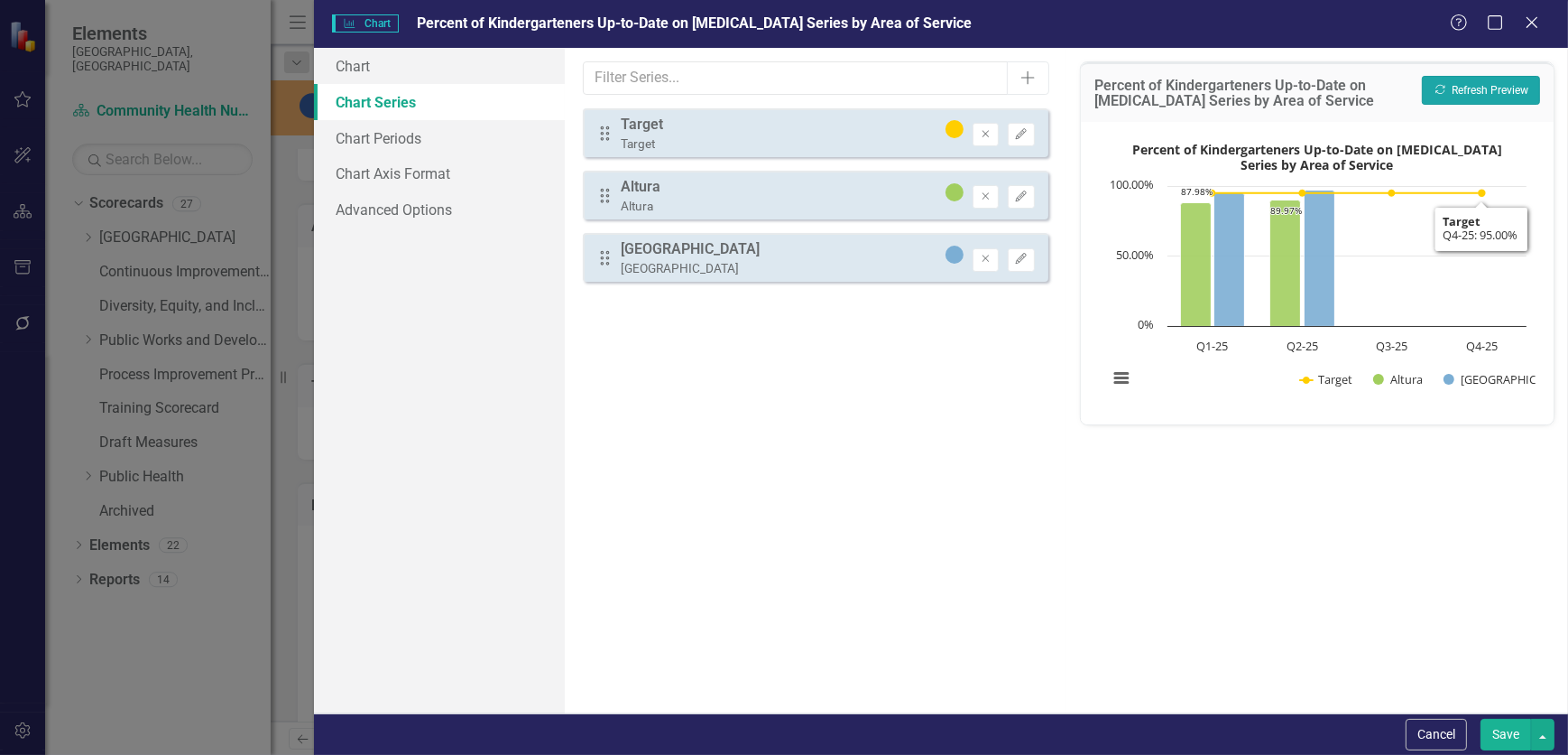
click at [1042, 76] on button "Recalculate Refresh Preview" at bounding box center [1481, 91] width 118 height 29
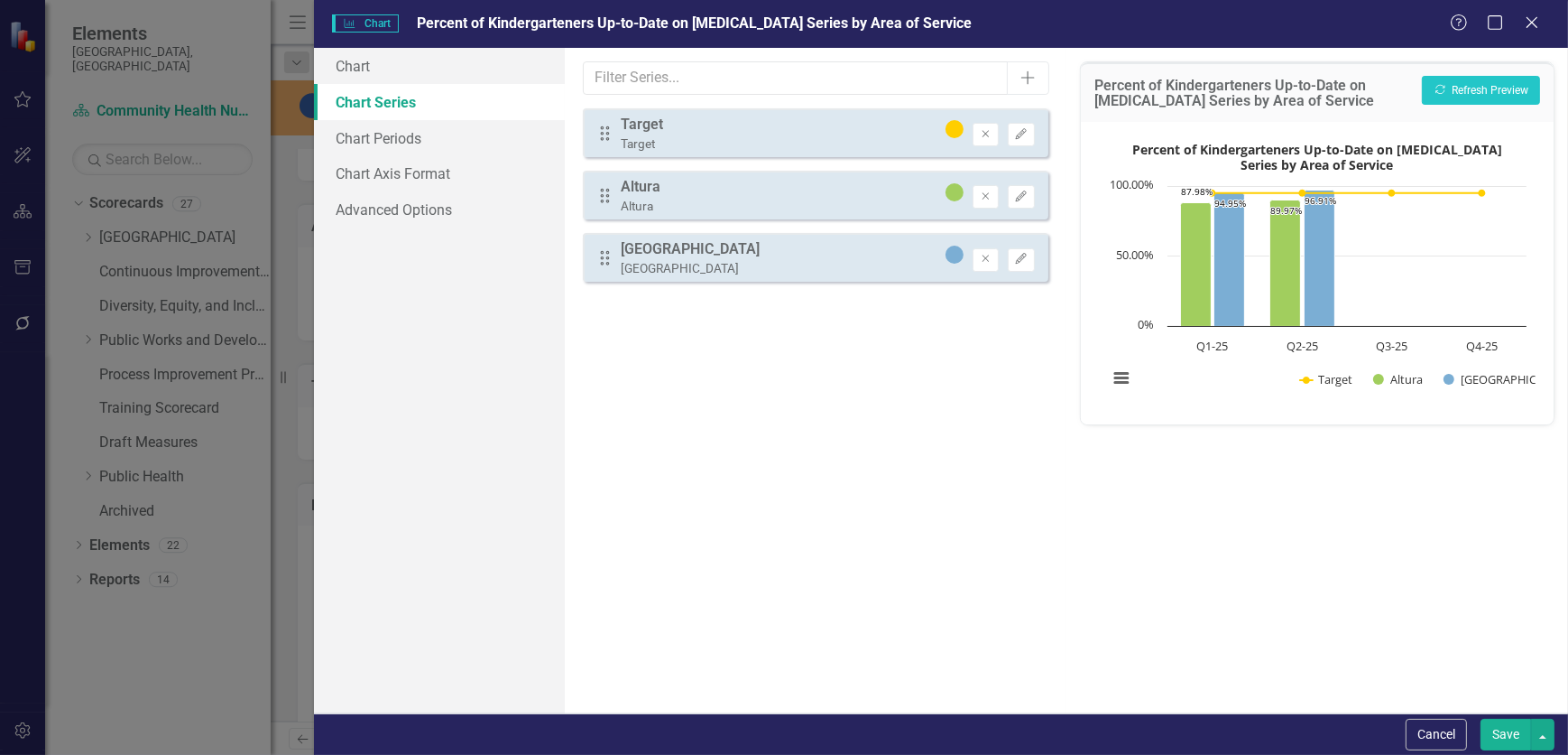
click at [1042, 458] on button "Save" at bounding box center [1506, 734] width 51 height 32
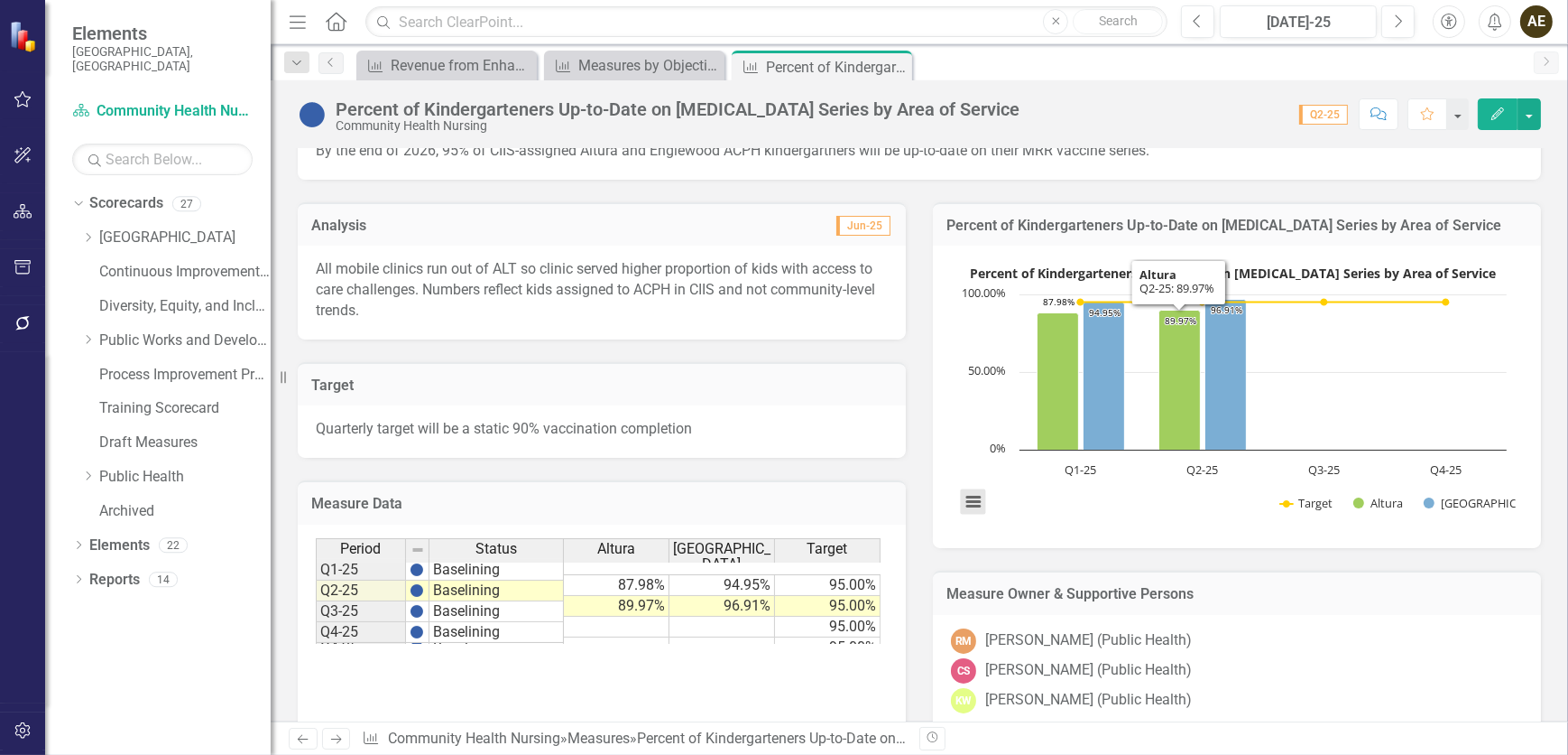
click at [979, 458] on button "View chart menu, Percent of Kindergarteners Up-to-Date on MMR Vaccine Series by…" at bounding box center [974, 501] width 25 height 25
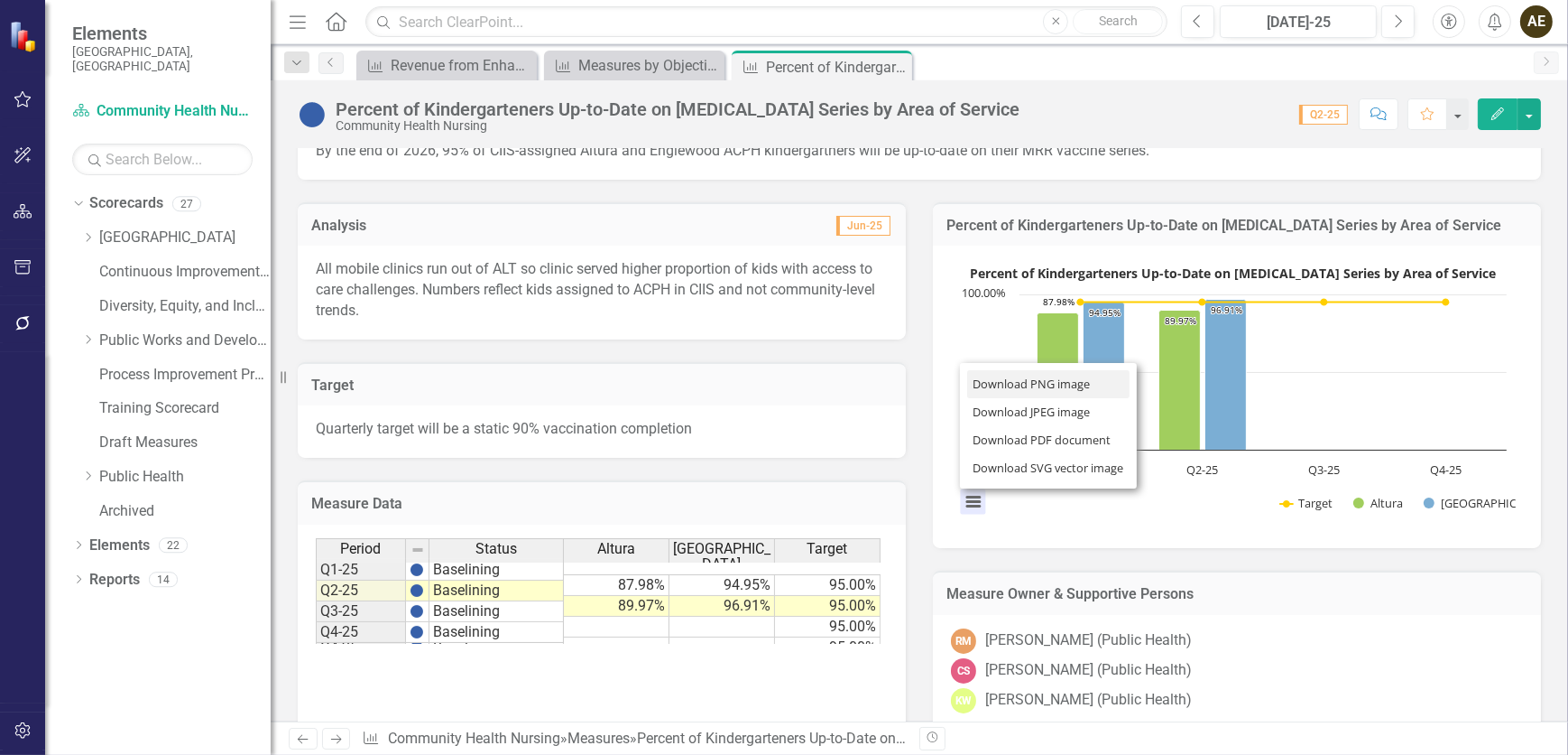
click at [1009, 388] on li "Download PNG image" at bounding box center [1048, 384] width 162 height 28
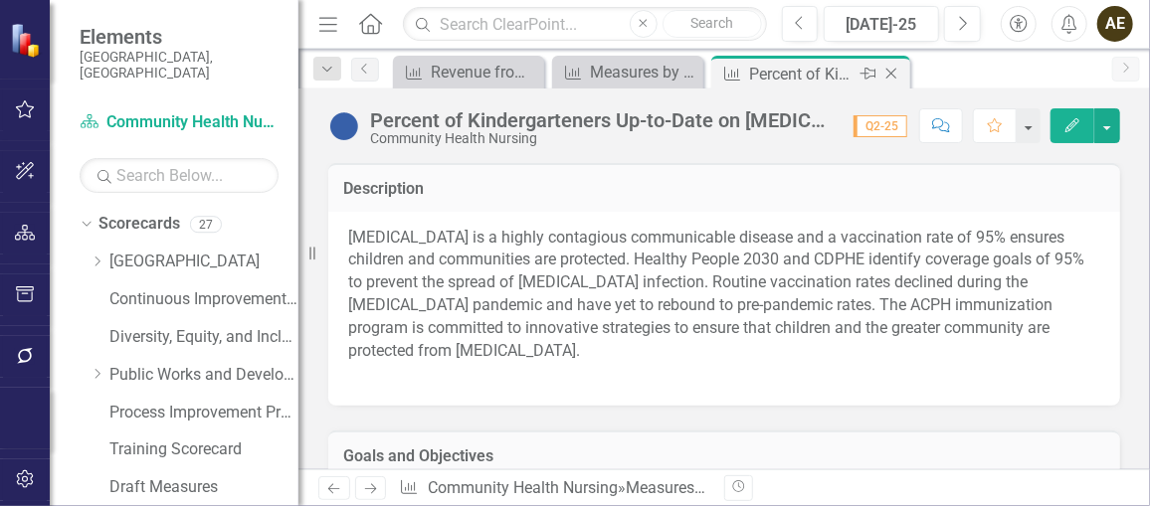
click at [889, 72] on icon at bounding box center [892, 74] width 11 height 11
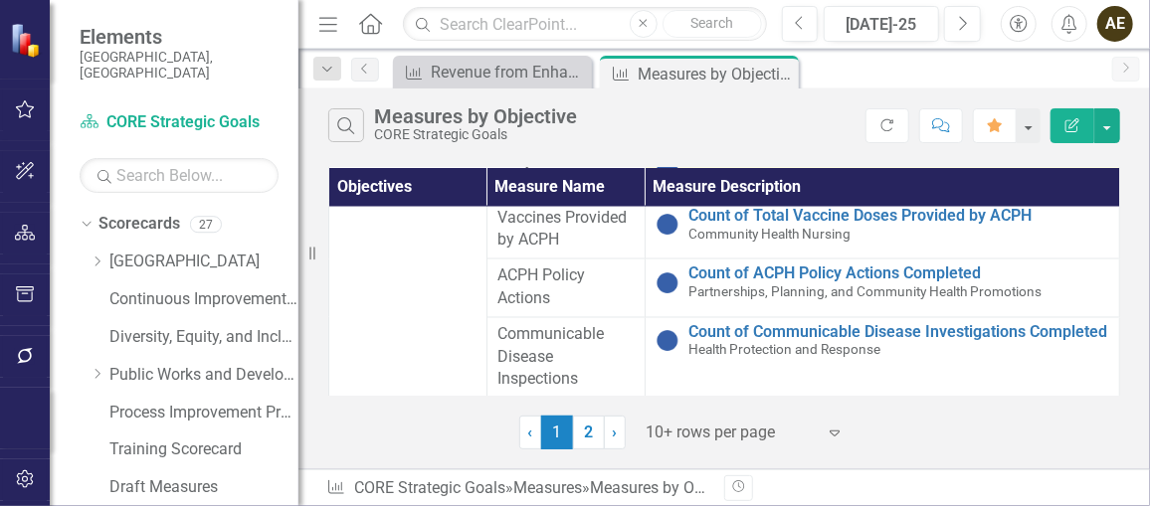
scroll to position [1537, 0]
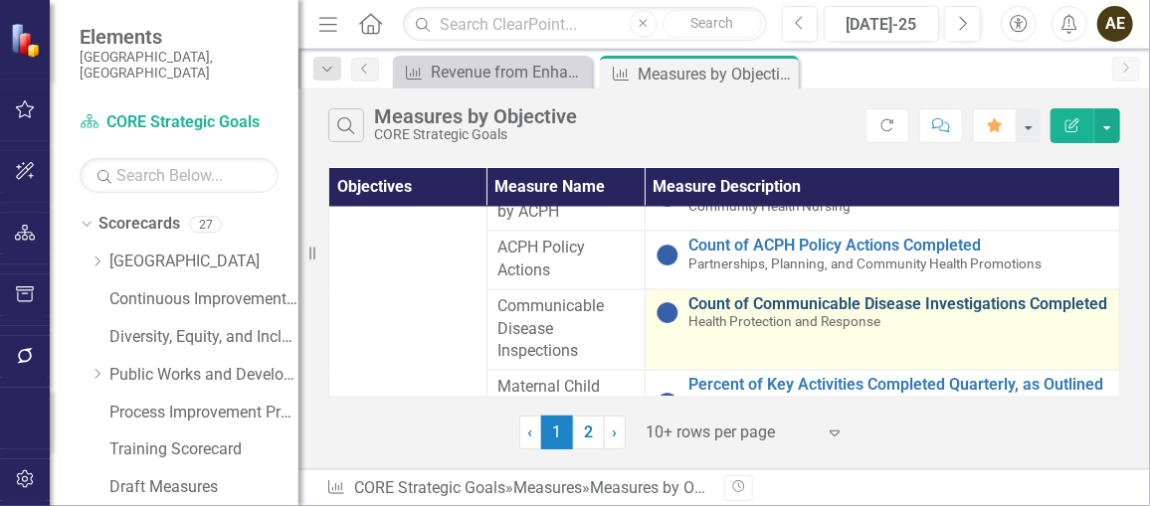
click at [729, 305] on link "Count of Communicable Disease Investigations Completed" at bounding box center [900, 305] width 420 height 18
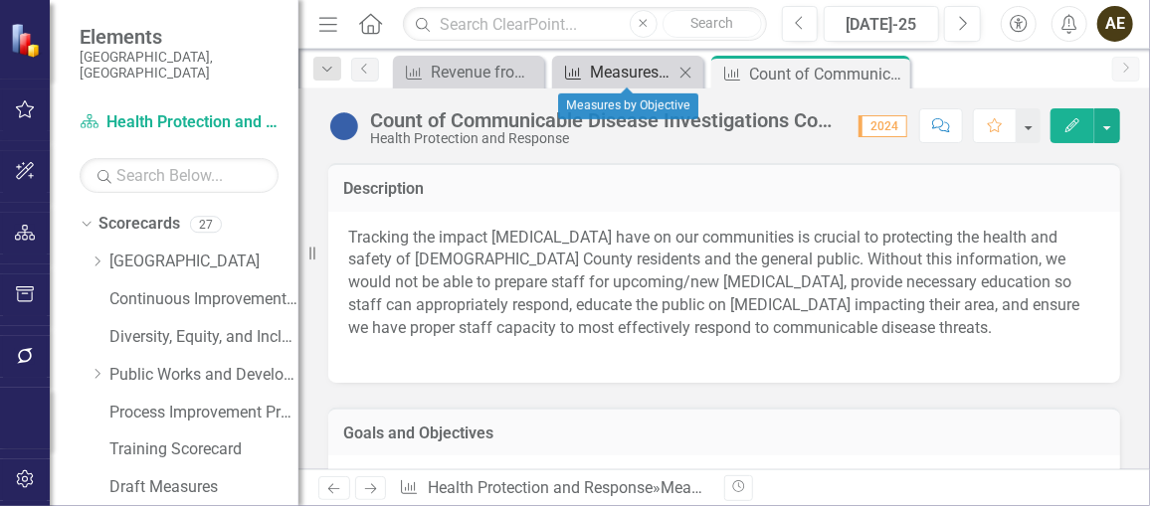
click at [626, 74] on div "Measures by Objective" at bounding box center [632, 72] width 84 height 25
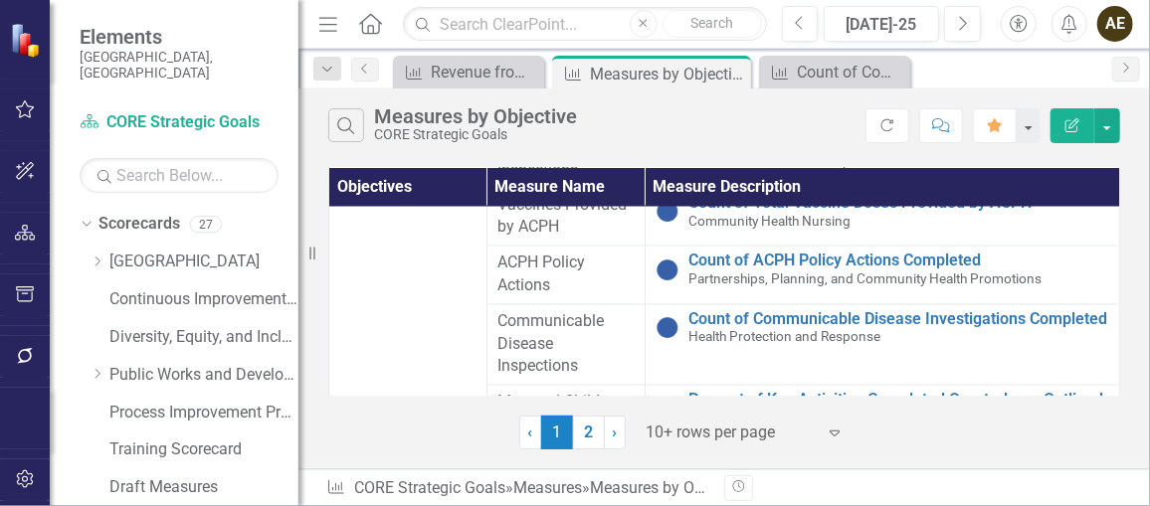
scroll to position [1537, 0]
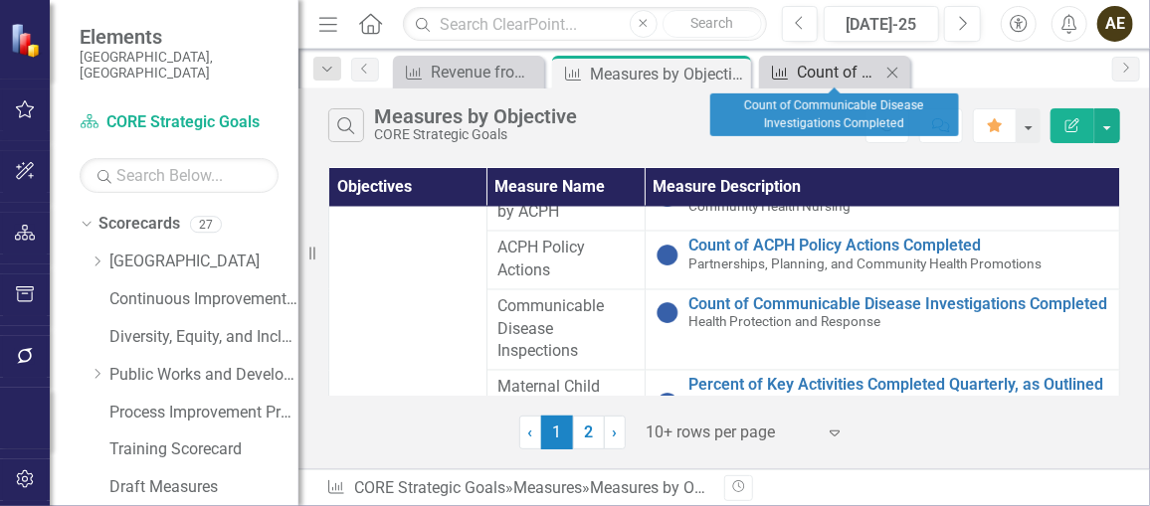
click at [825, 75] on div "Count of Communicable Disease Investigations Completed" at bounding box center [839, 72] width 84 height 25
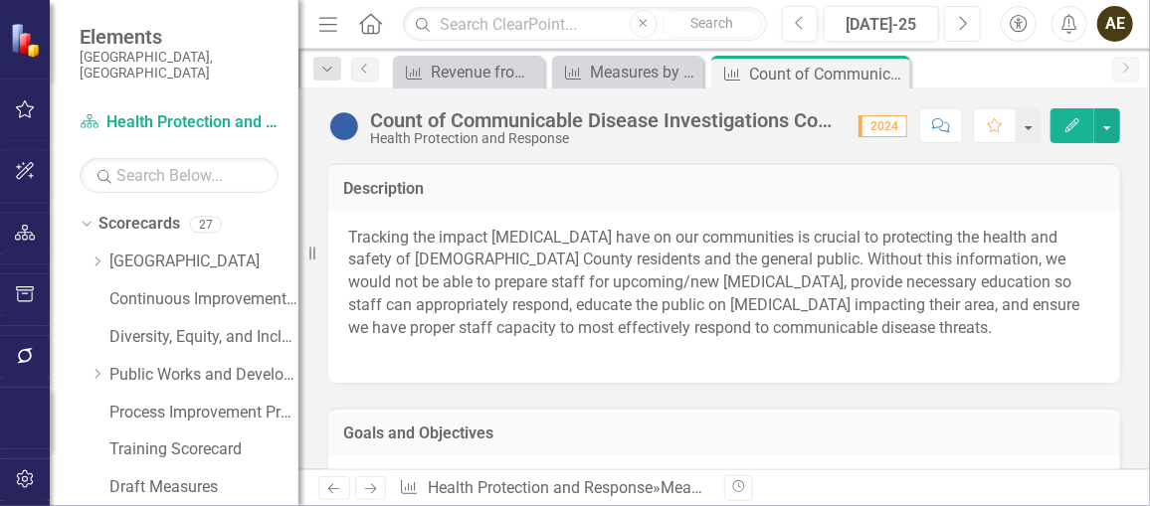
click at [958, 29] on icon "Next" at bounding box center [962, 24] width 11 height 18
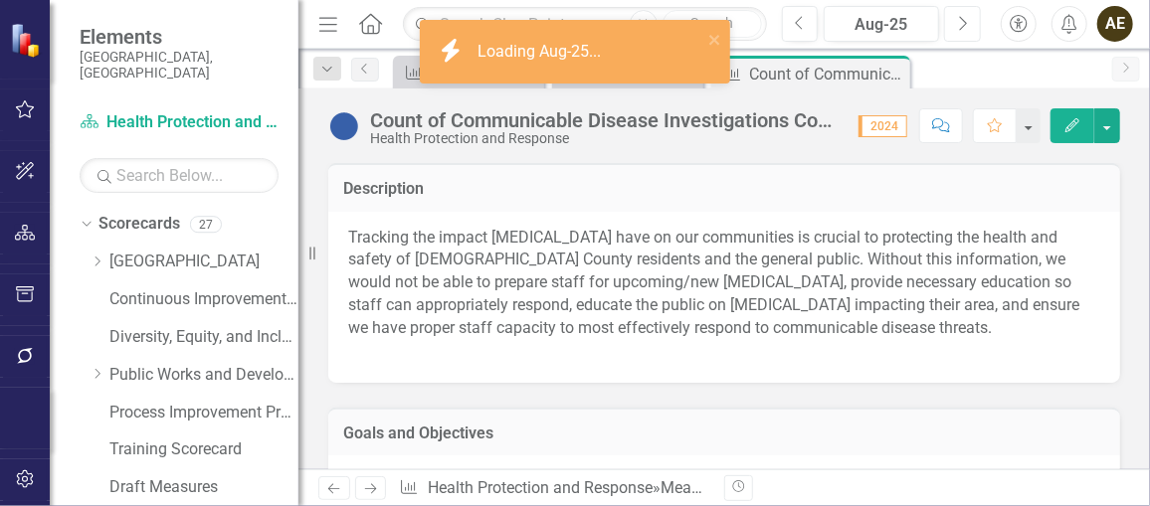
click at [958, 29] on icon "Next" at bounding box center [962, 24] width 11 height 18
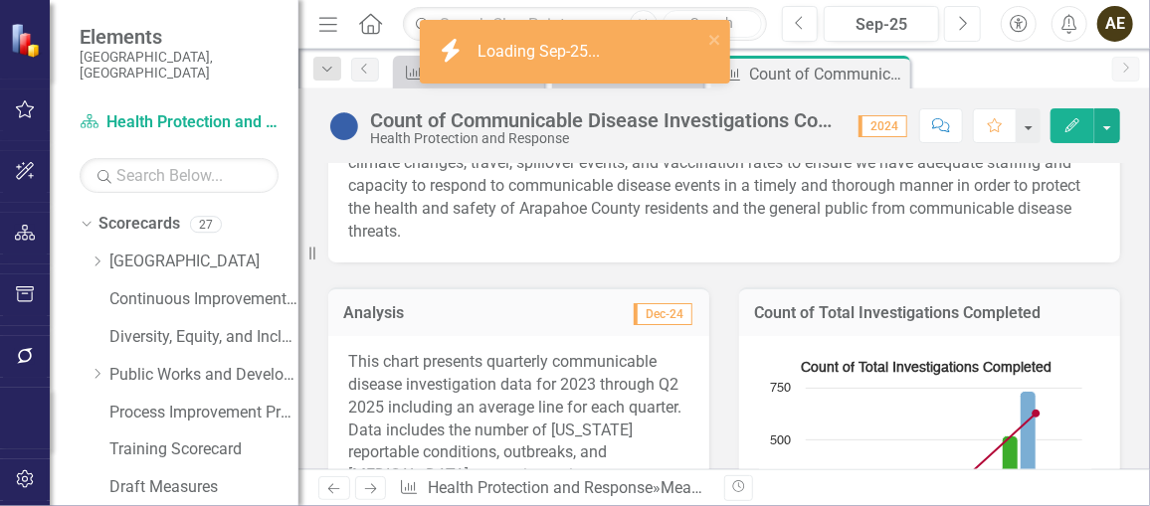
scroll to position [452, 0]
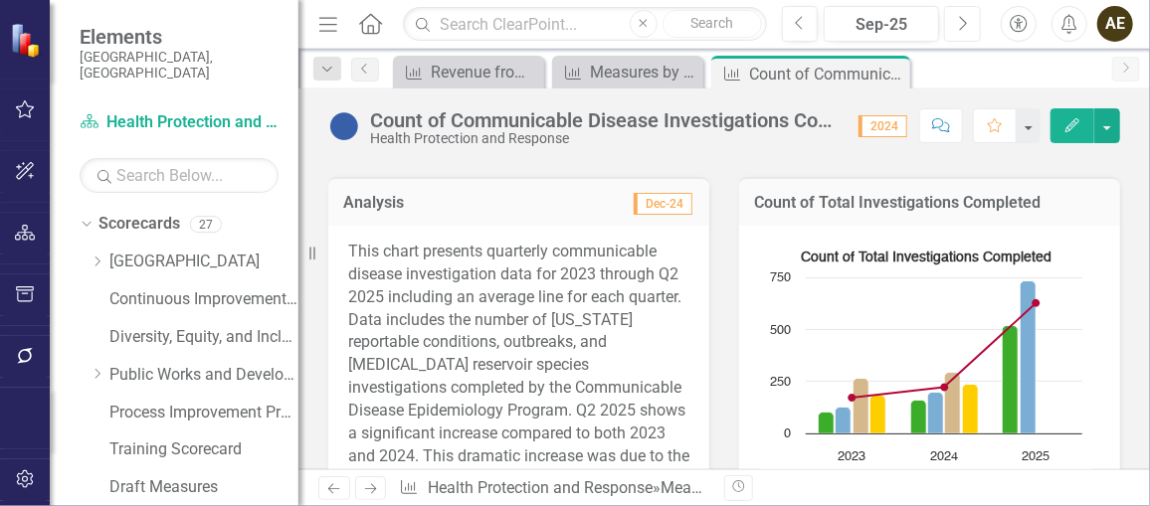
click at [970, 35] on button "Next" at bounding box center [962, 24] width 37 height 36
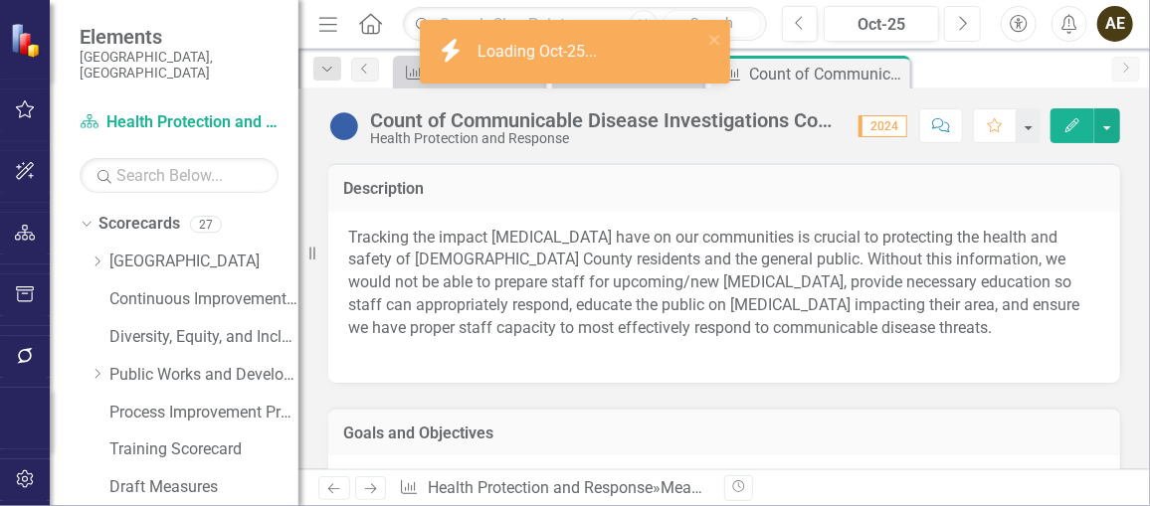
click at [970, 35] on button "Next" at bounding box center [962, 24] width 37 height 36
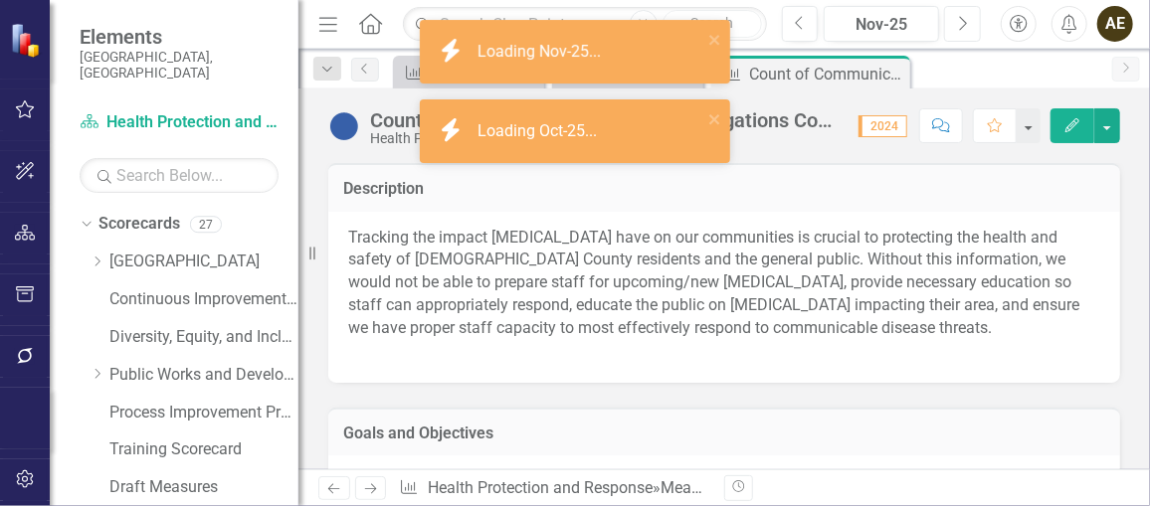
click at [970, 35] on button "Next" at bounding box center [962, 24] width 37 height 36
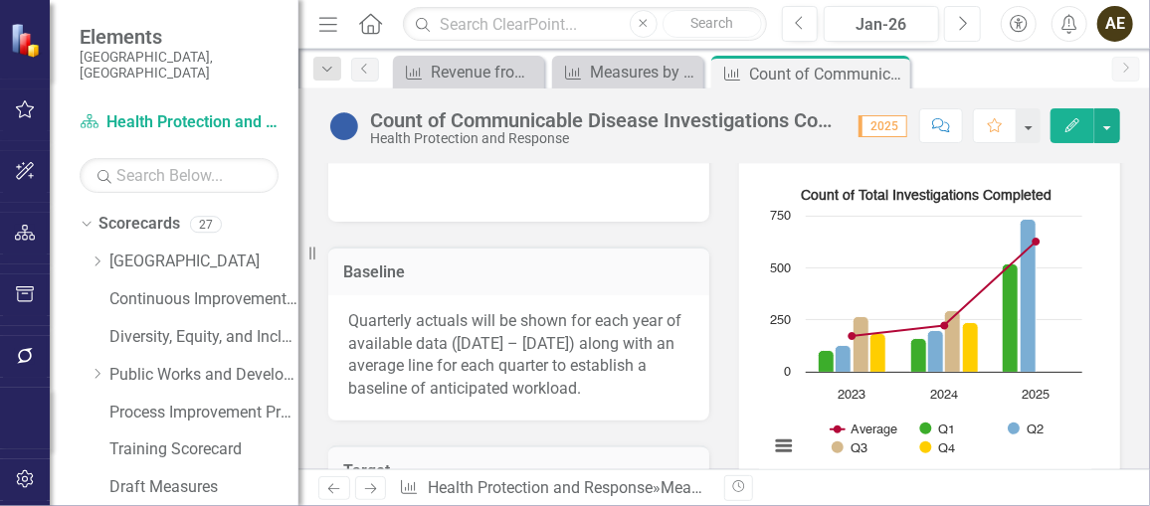
scroll to position [542, 0]
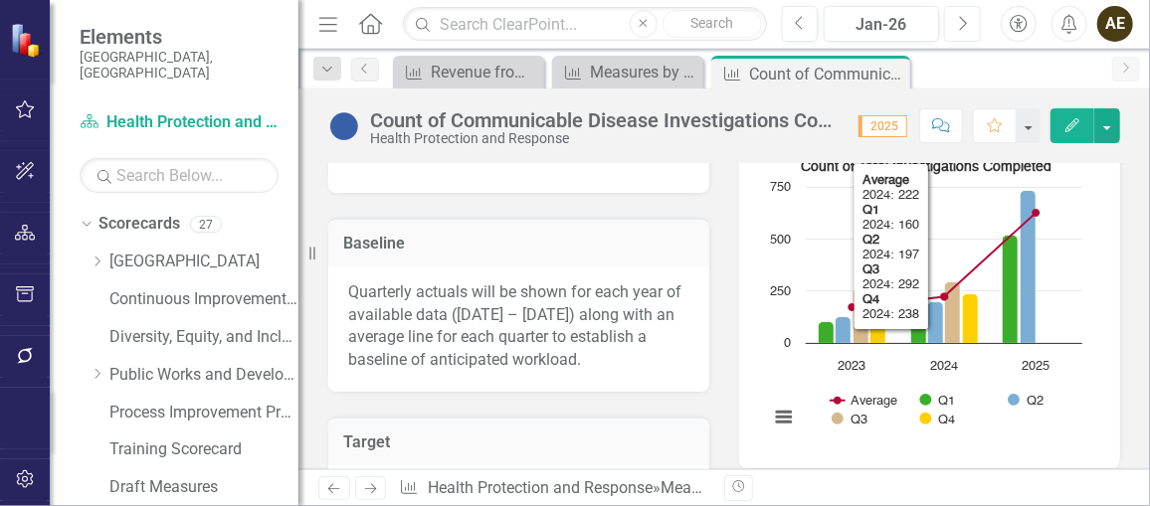
click at [962, 24] on icon "Next" at bounding box center [962, 24] width 11 height 18
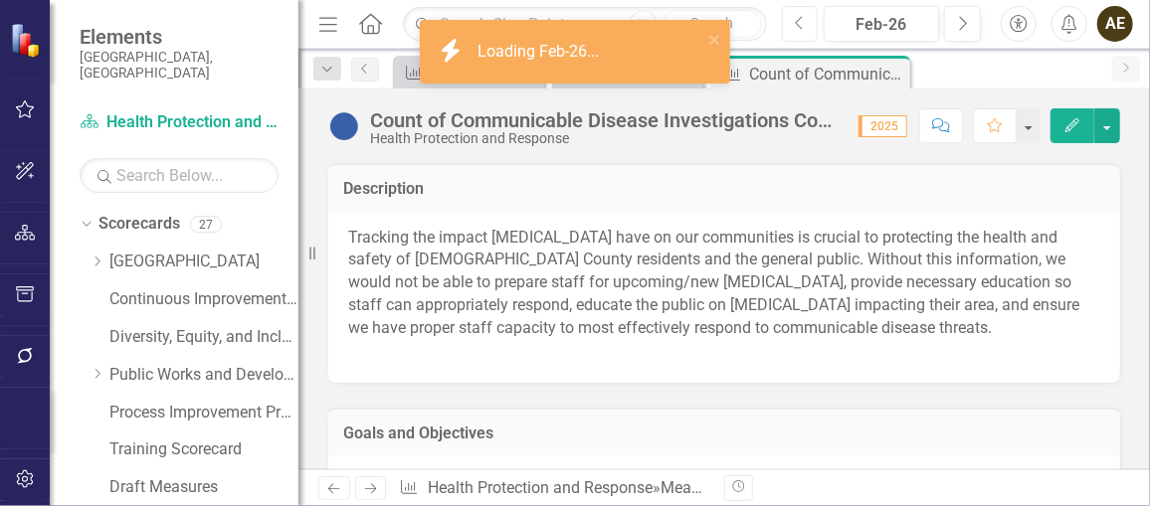
click at [807, 26] on button "Previous" at bounding box center [800, 24] width 37 height 36
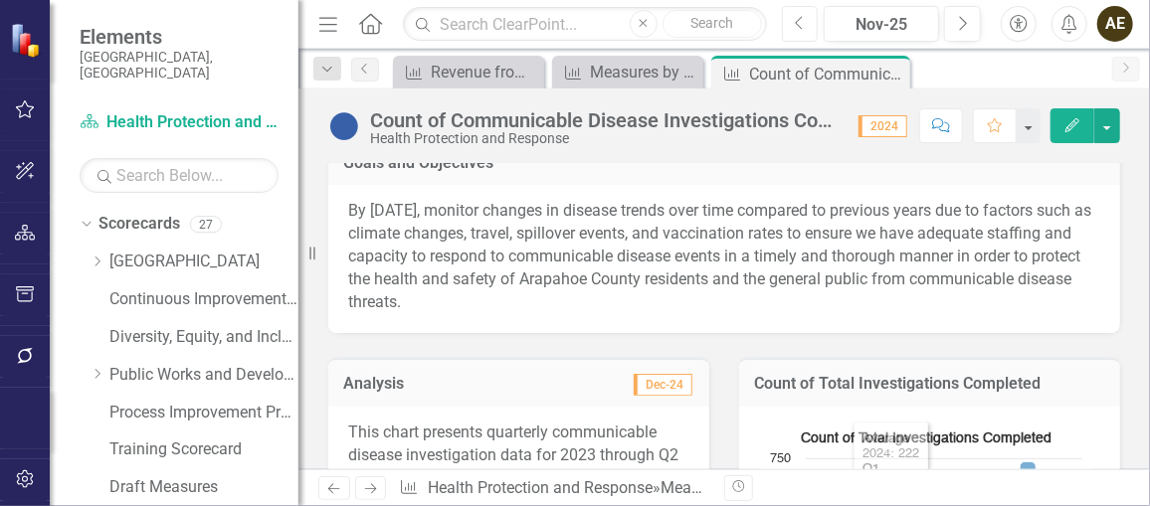
scroll to position [180, 0]
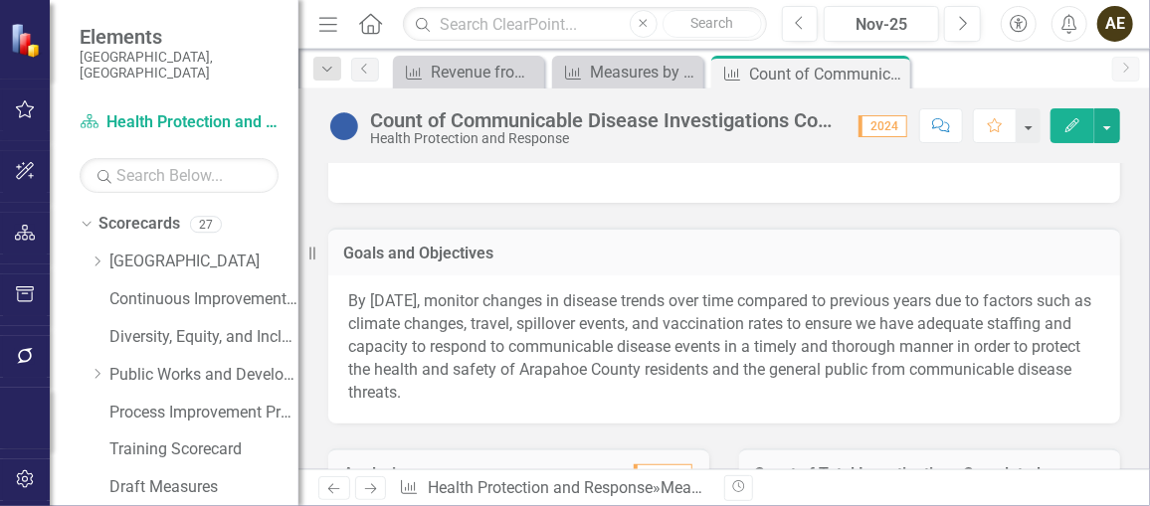
click at [571, 304] on p "By [DATE], monitor changes in disease trends over time compared to previous yea…" at bounding box center [724, 347] width 752 height 113
click at [578, 353] on p "By [DATE], monitor changes in disease trends over time compared to previous yea…" at bounding box center [724, 347] width 752 height 113
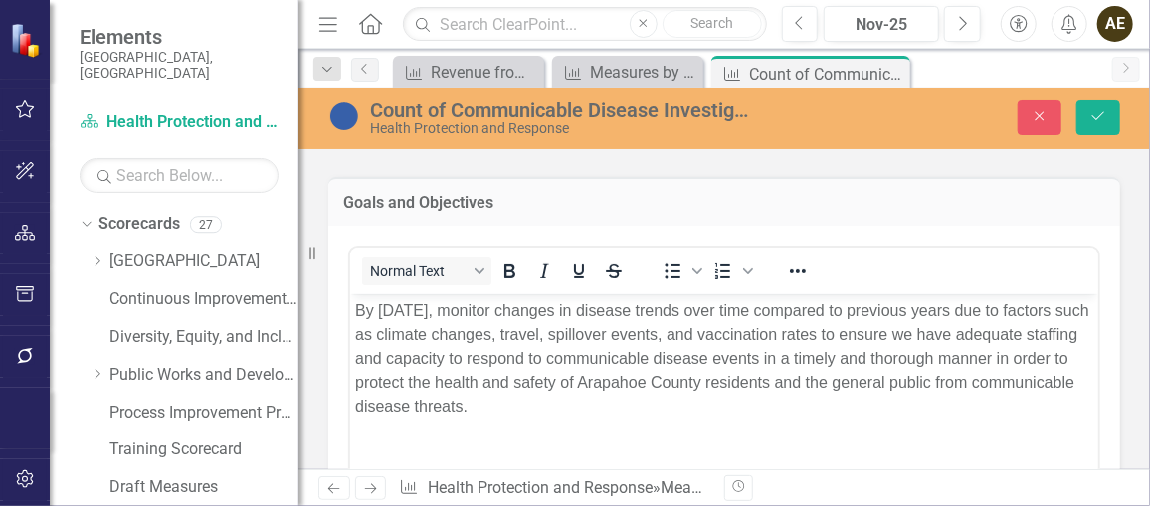
scroll to position [271, 0]
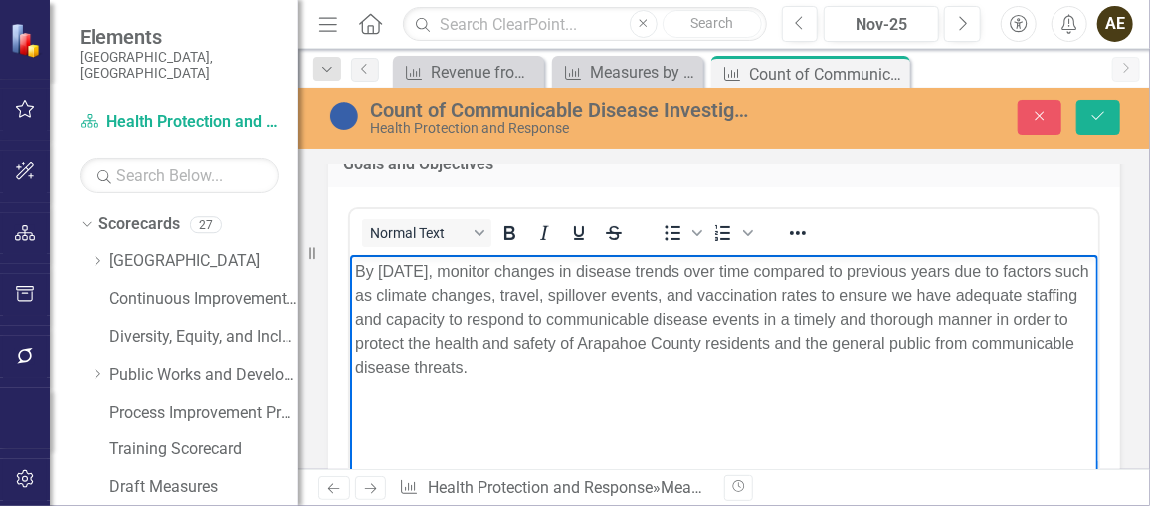
drag, startPoint x: 619, startPoint y: 365, endPoint x: 323, endPoint y: 258, distance: 314.4
click at [349, 258] on html "By [DATE], monitor changes in disease trends over time compared to previous yea…" at bounding box center [723, 404] width 748 height 298
copy p "By [DATE], monitor changes in disease trends over time compared to previous yea…"
click at [1042, 112] on icon "Close" at bounding box center [1040, 116] width 18 height 14
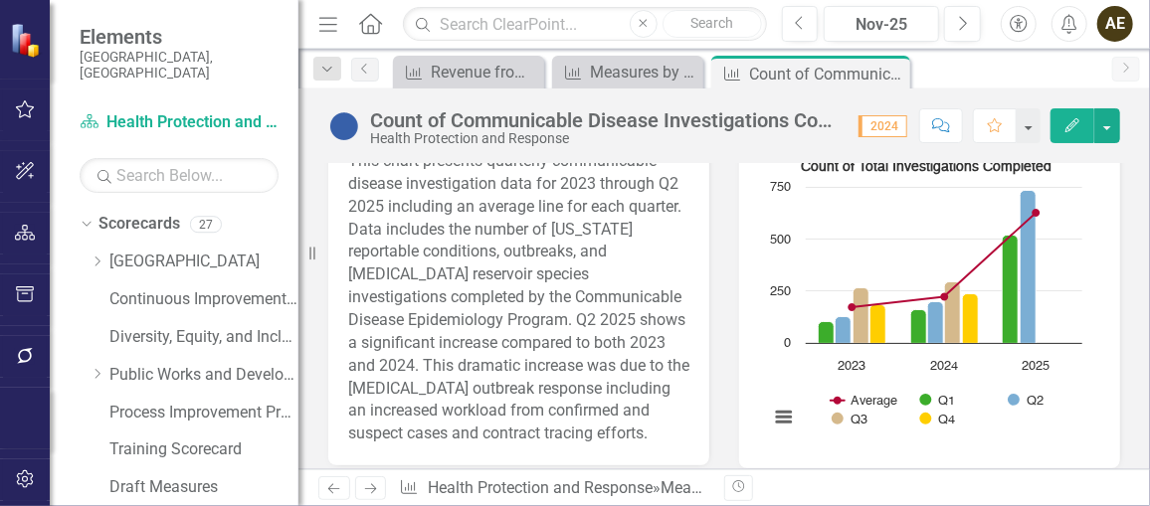
scroll to position [452, 0]
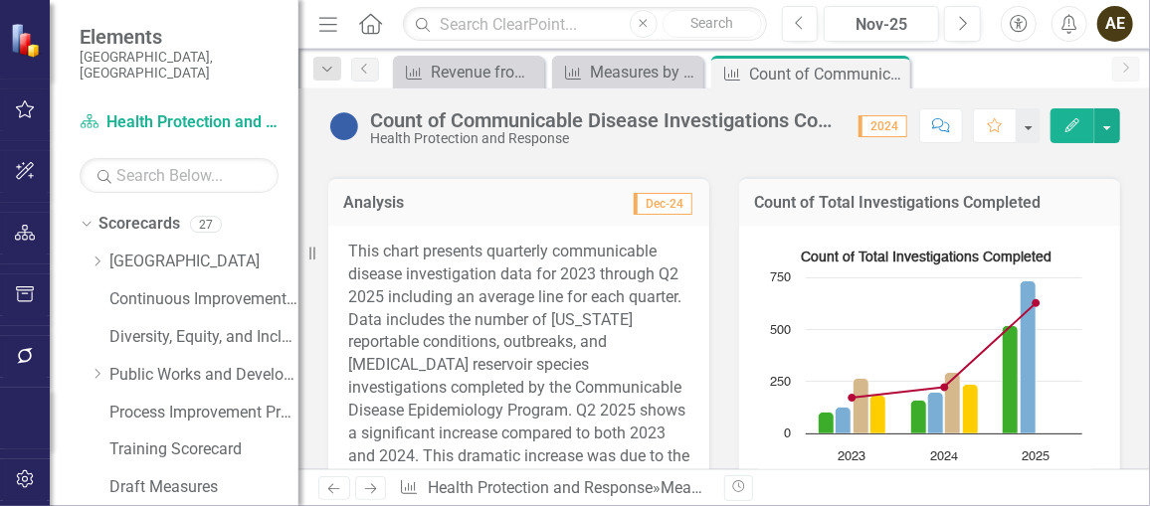
click at [1076, 226] on div "Count of Total Investigations Completed Combination chart with 5 data series. C…" at bounding box center [929, 392] width 381 height 333
click at [1082, 129] on icon "Edit" at bounding box center [1073, 125] width 18 height 14
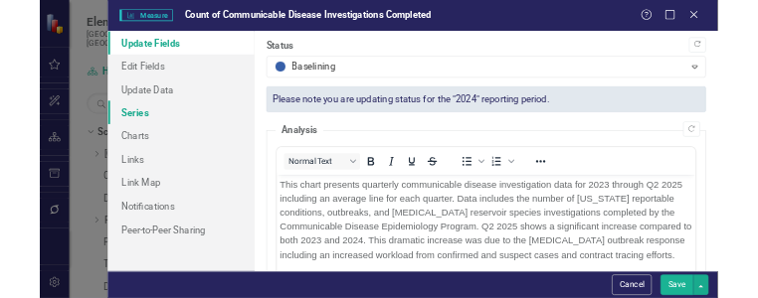
scroll to position [0, 0]
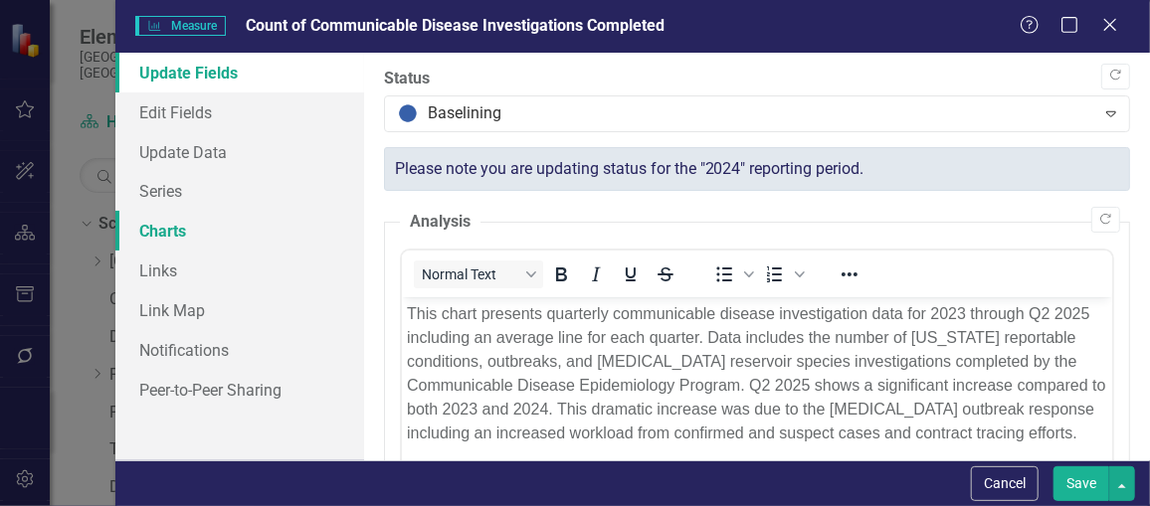
click at [183, 233] on link "Charts" at bounding box center [239, 231] width 249 height 40
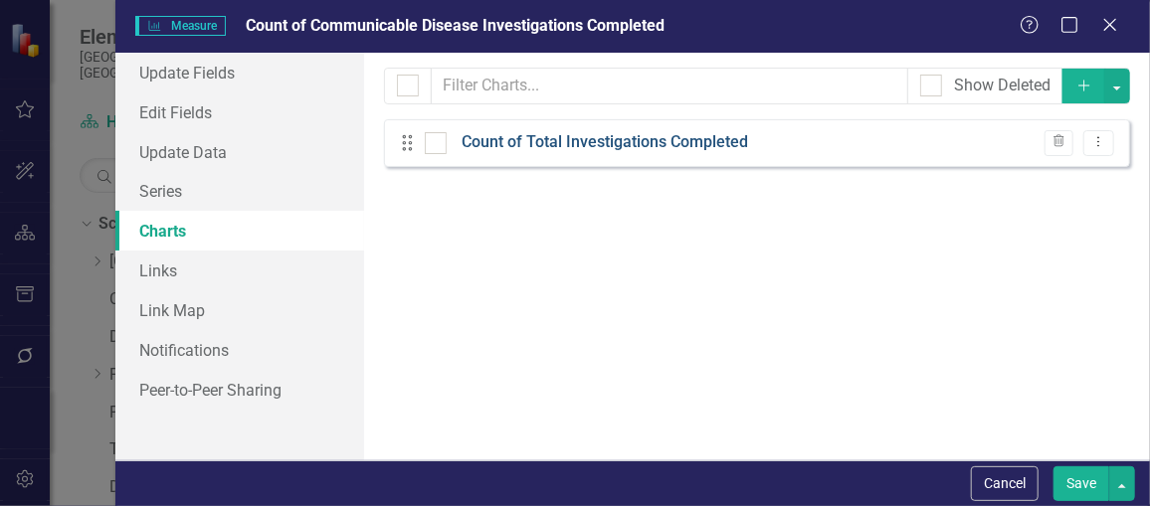
click at [594, 149] on link "Count of Total Investigations Completed" at bounding box center [605, 142] width 287 height 23
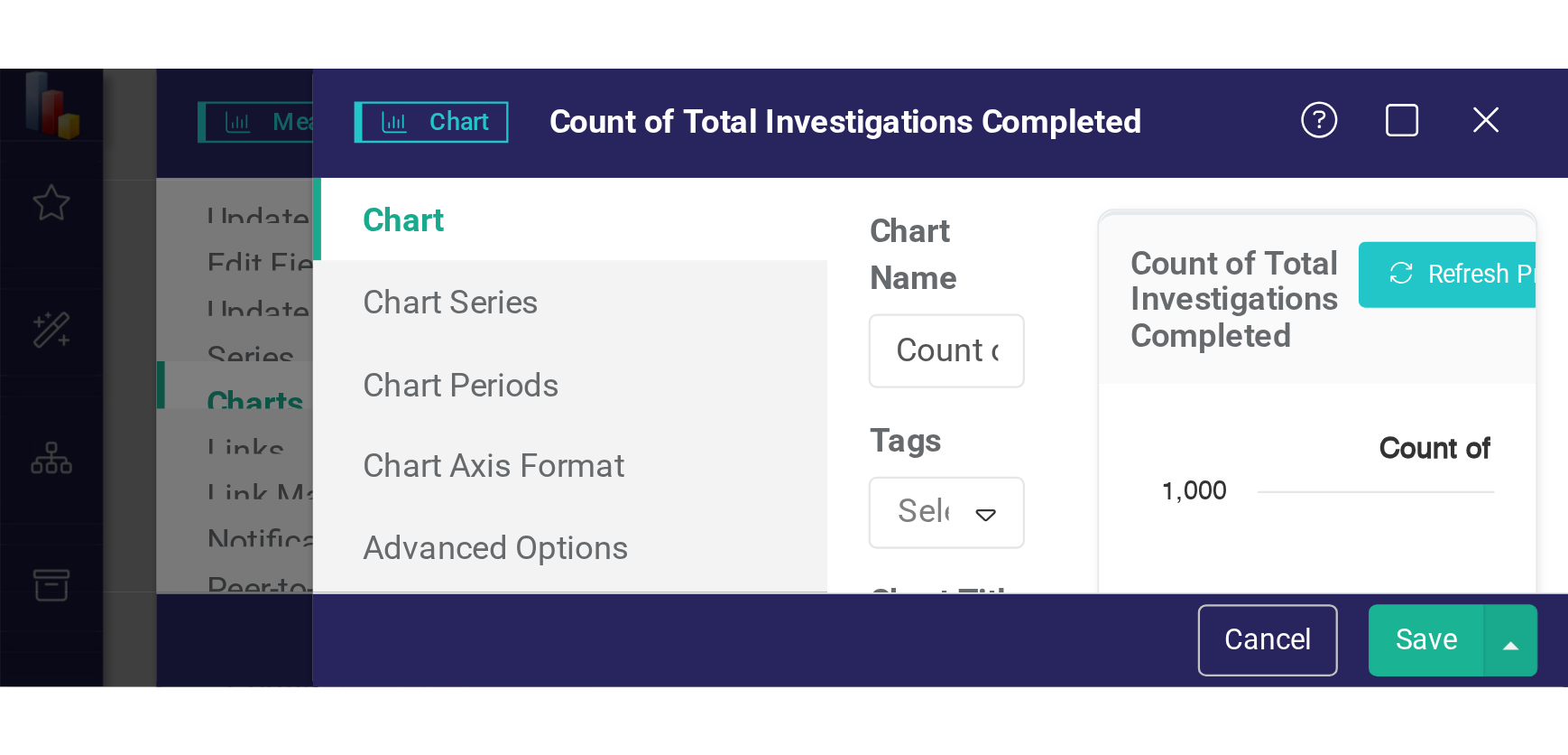
scroll to position [327, 0]
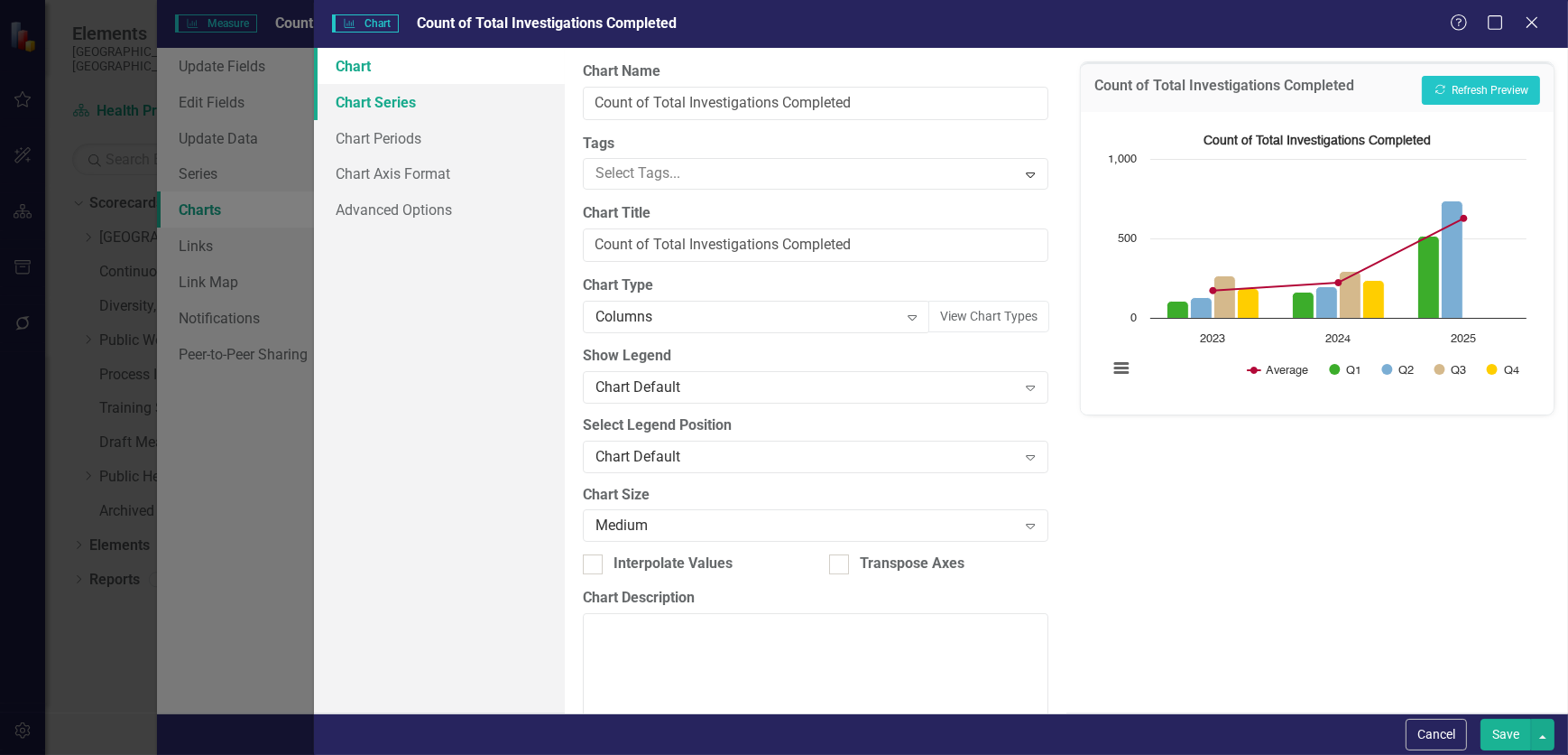
click at [395, 100] on link "Chart Series" at bounding box center [439, 103] width 251 height 36
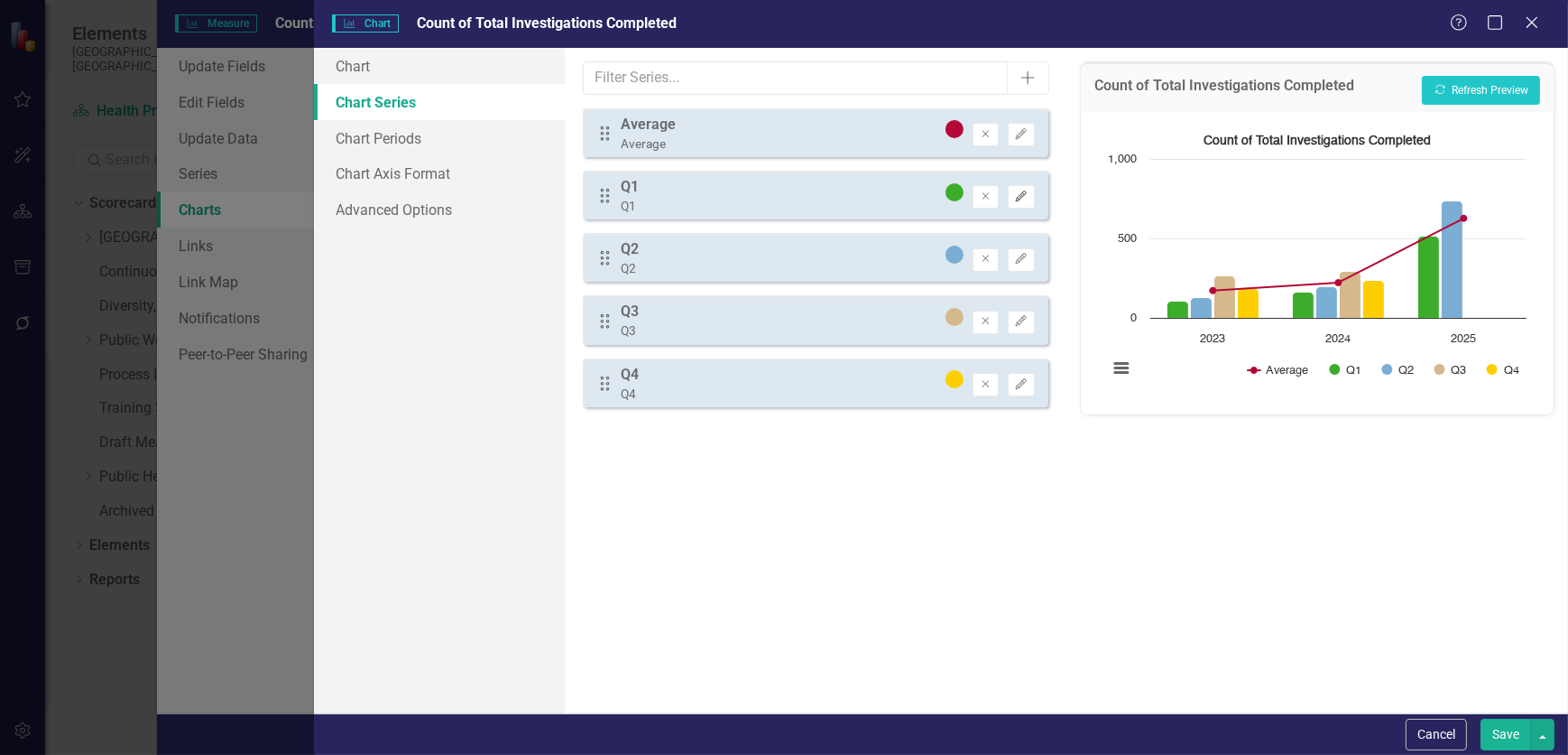
click at [1027, 203] on button "Edit" at bounding box center [1020, 197] width 26 height 24
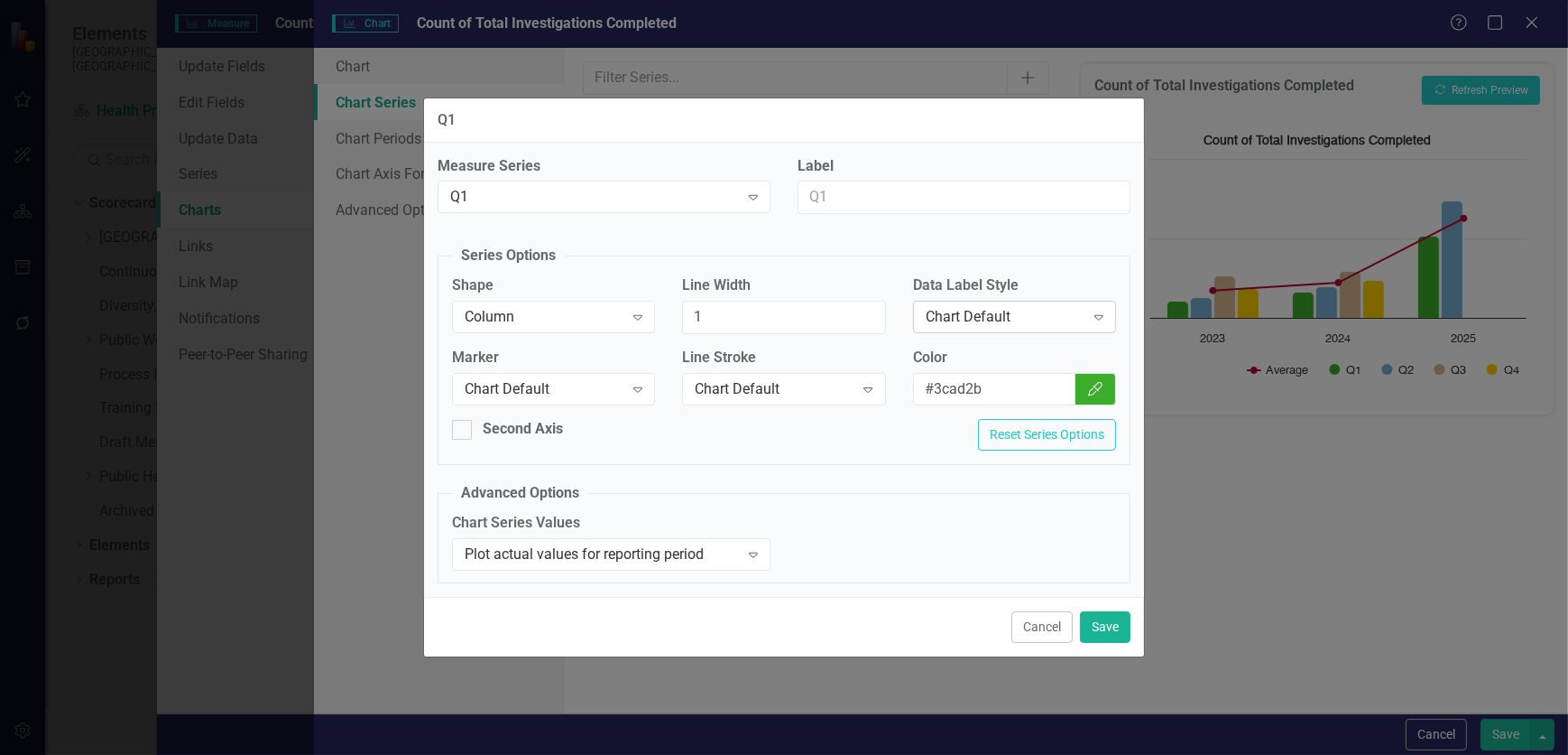
click at [1042, 319] on icon "Expand" at bounding box center [1099, 317] width 18 height 15
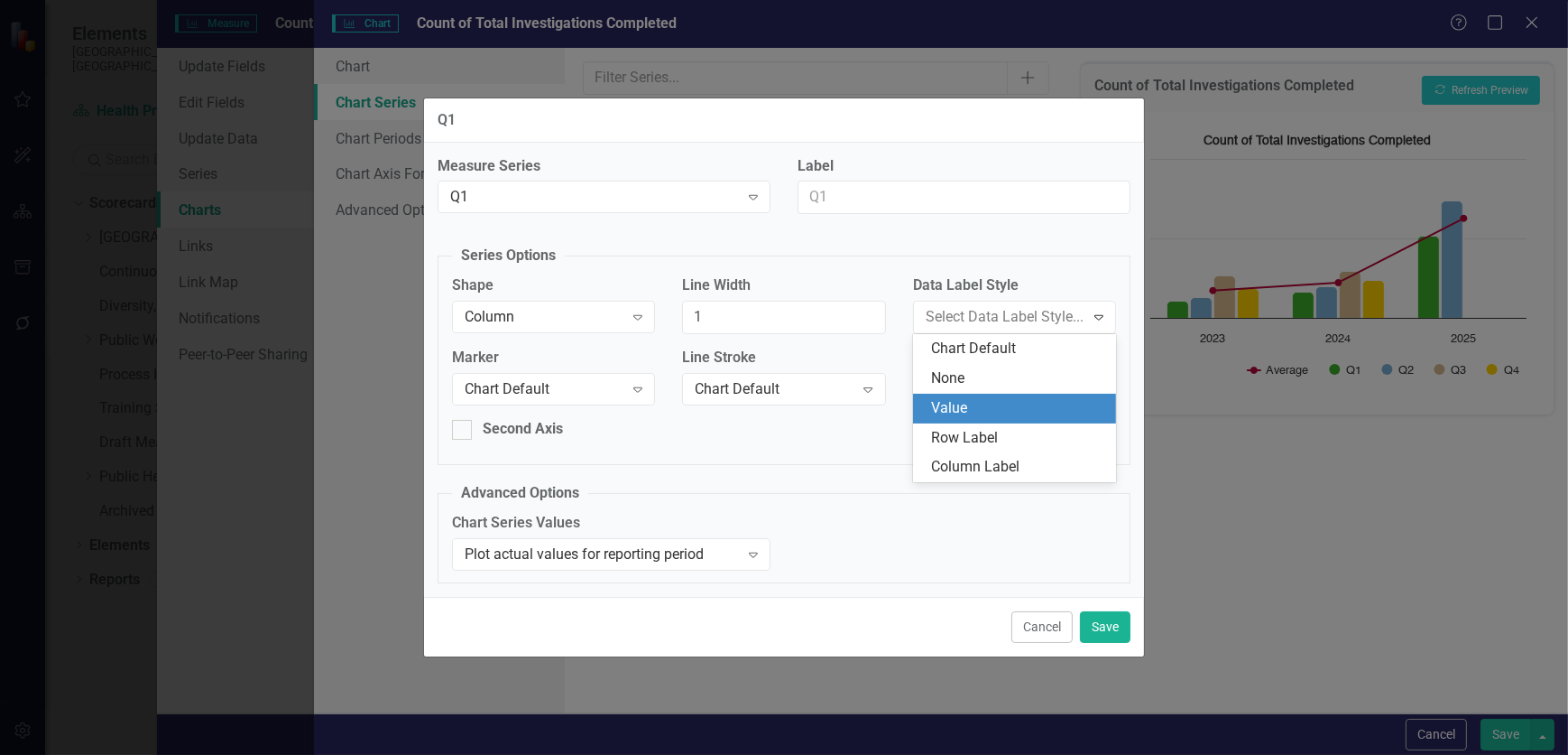
click at [1003, 401] on div "Value" at bounding box center [1018, 408] width 174 height 21
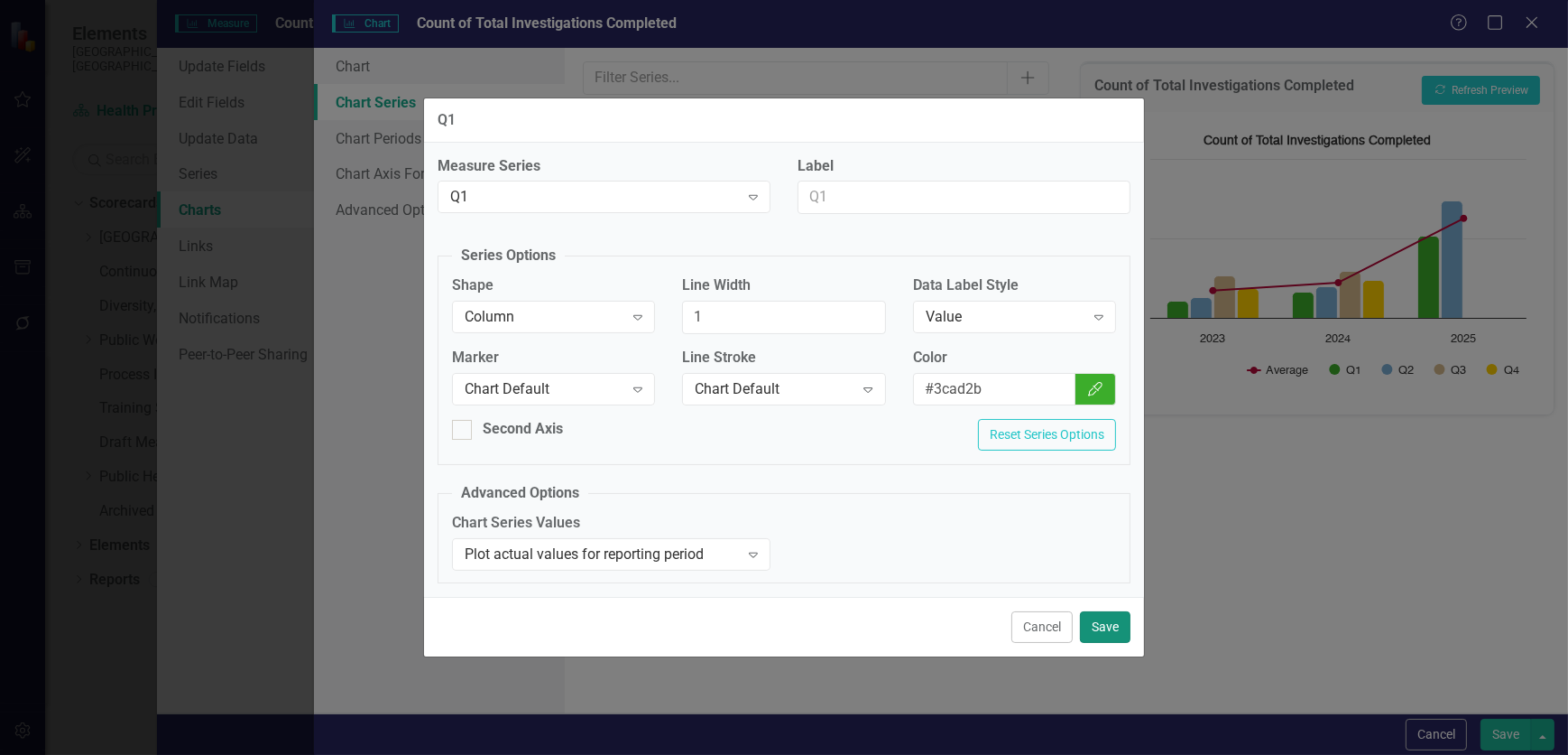
click at [1042, 458] on button "Save" at bounding box center [1105, 627] width 51 height 32
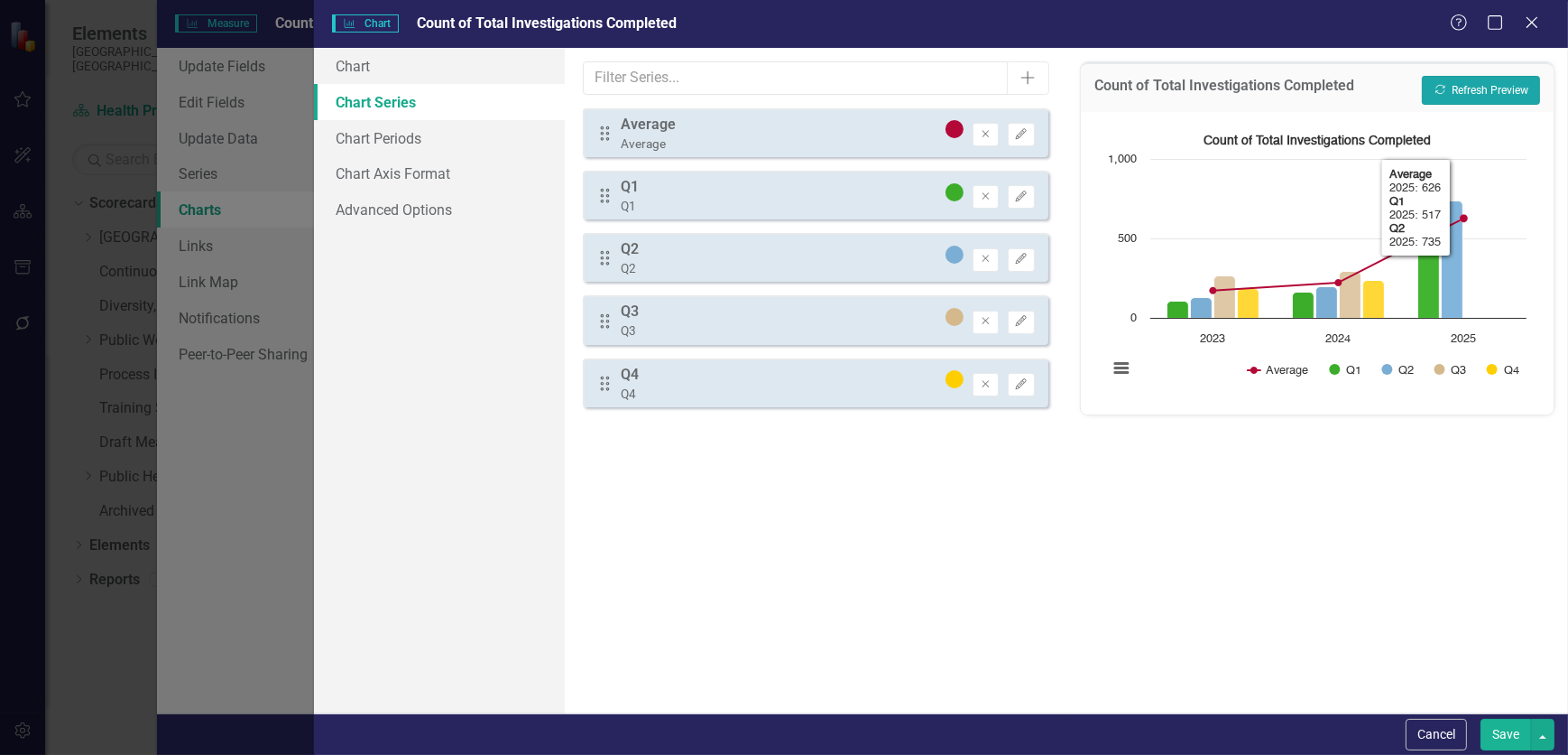
click at [1042, 94] on button "Recalculate Refresh Preview" at bounding box center [1481, 91] width 118 height 29
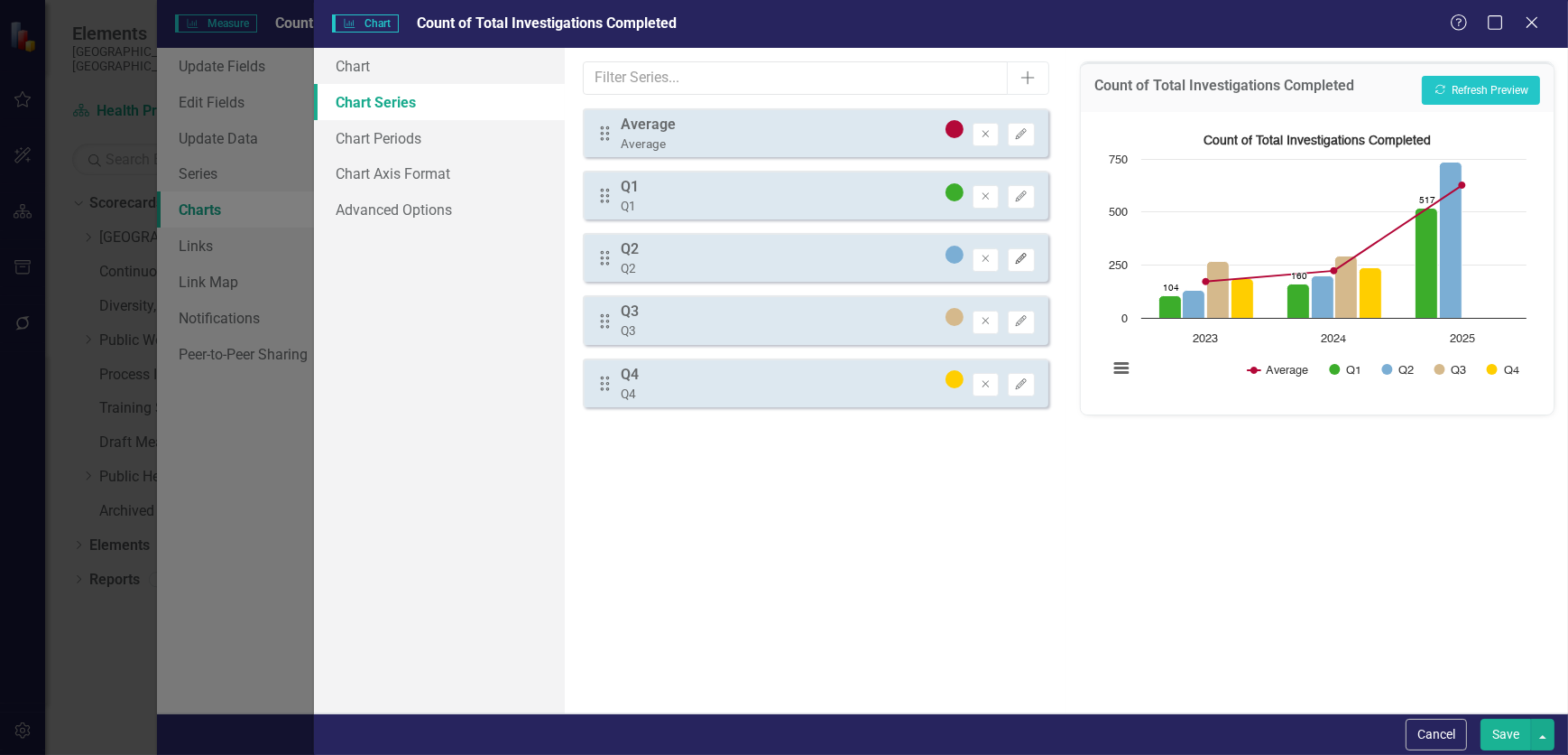
click at [1017, 260] on icon "button" at bounding box center [1021, 259] width 11 height 11
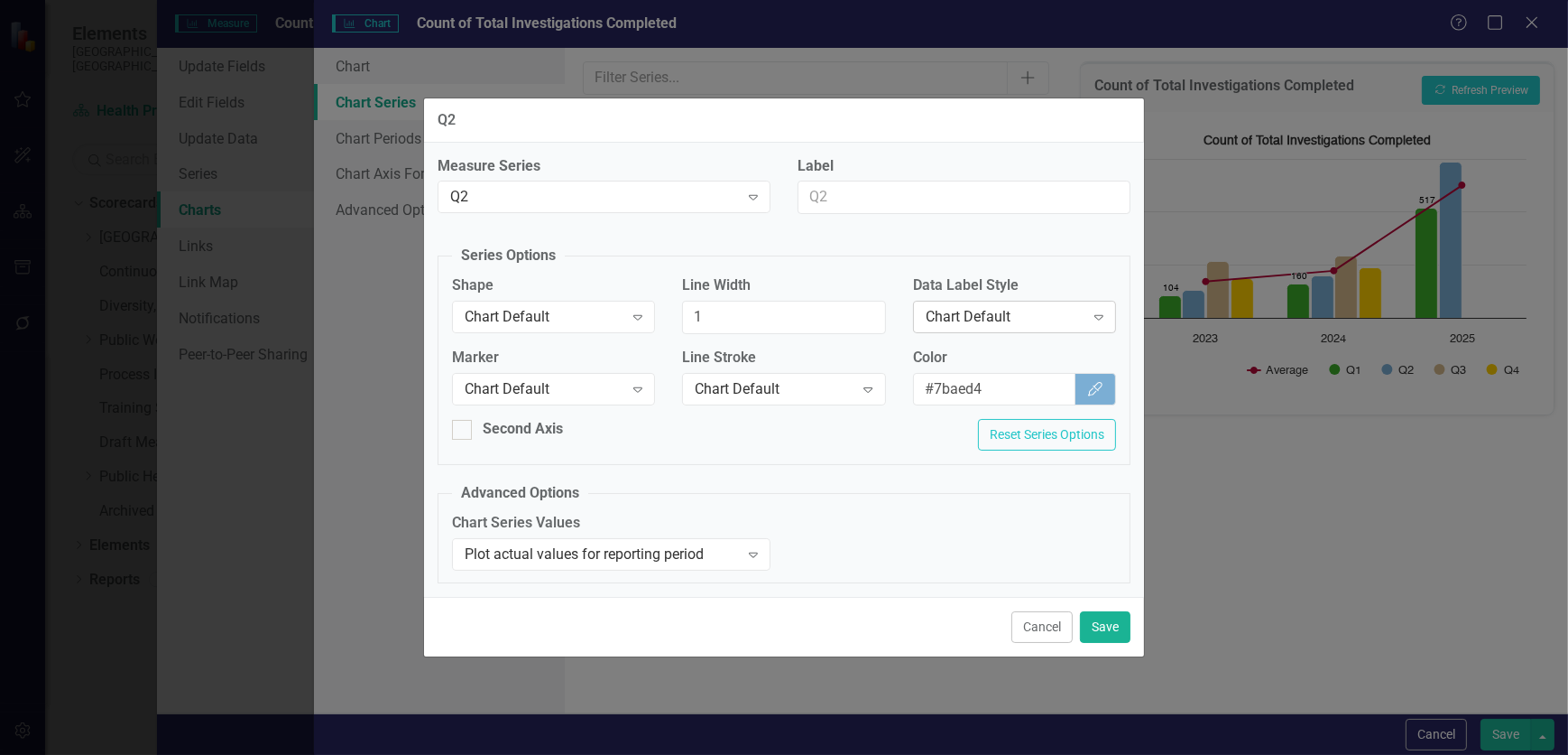
click at [1042, 314] on icon "Expand" at bounding box center [1099, 317] width 18 height 15
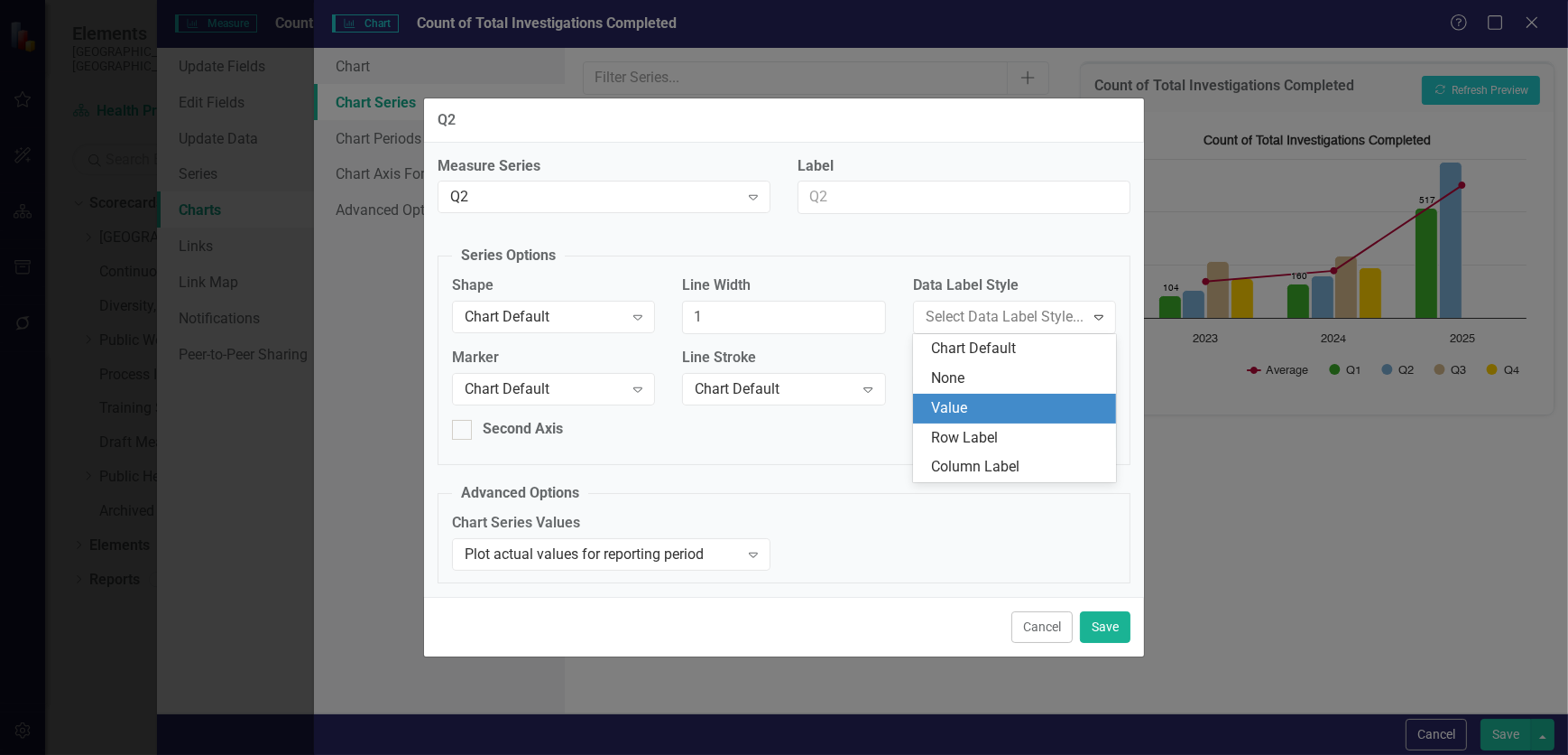
click at [1042, 401] on div "Value" at bounding box center [1018, 408] width 174 height 21
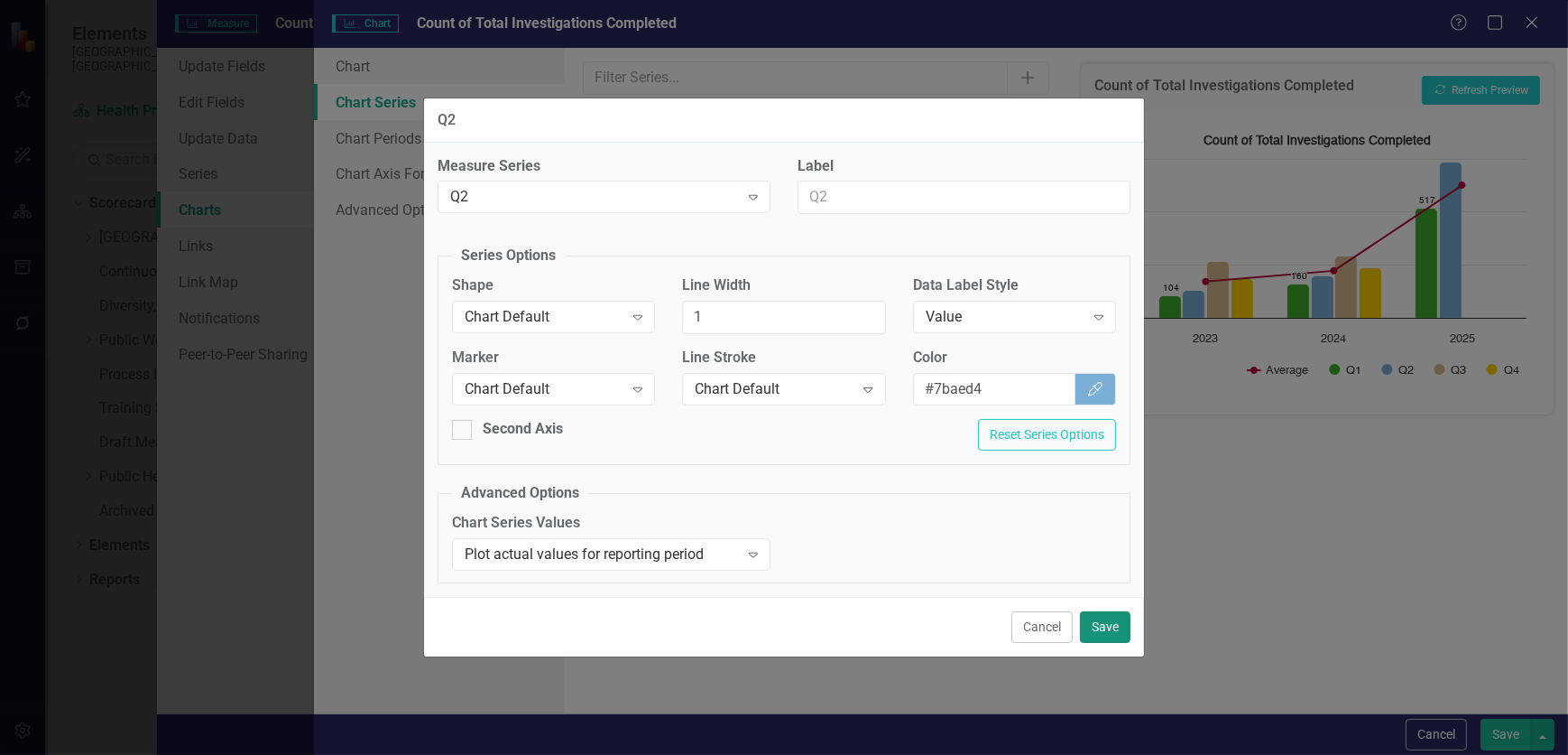
click at [1042, 458] on button "Save" at bounding box center [1105, 627] width 51 height 32
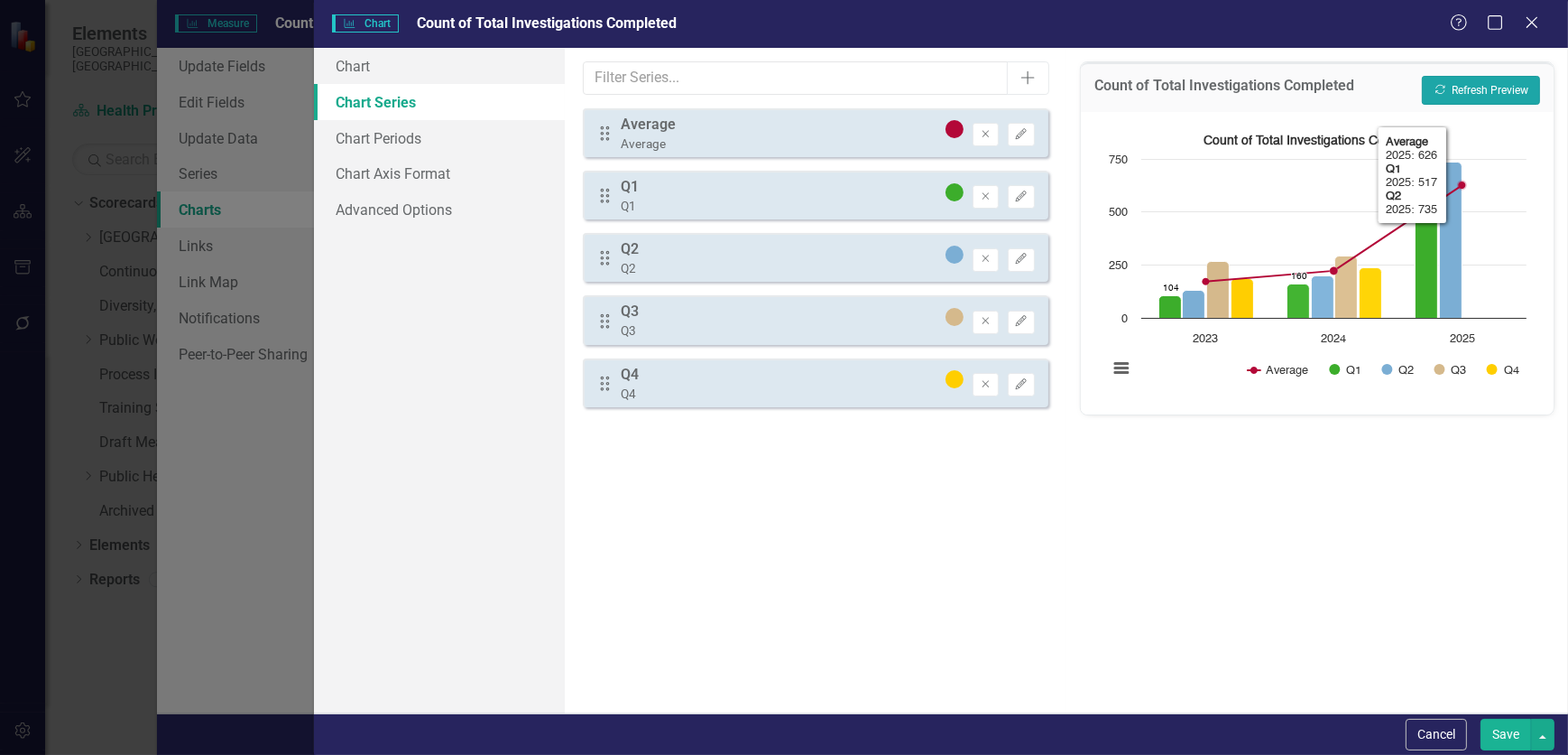
click at [1042, 90] on button "Recalculate Refresh Preview" at bounding box center [1481, 91] width 118 height 29
click at [1030, 328] on button "Edit" at bounding box center [1020, 322] width 26 height 24
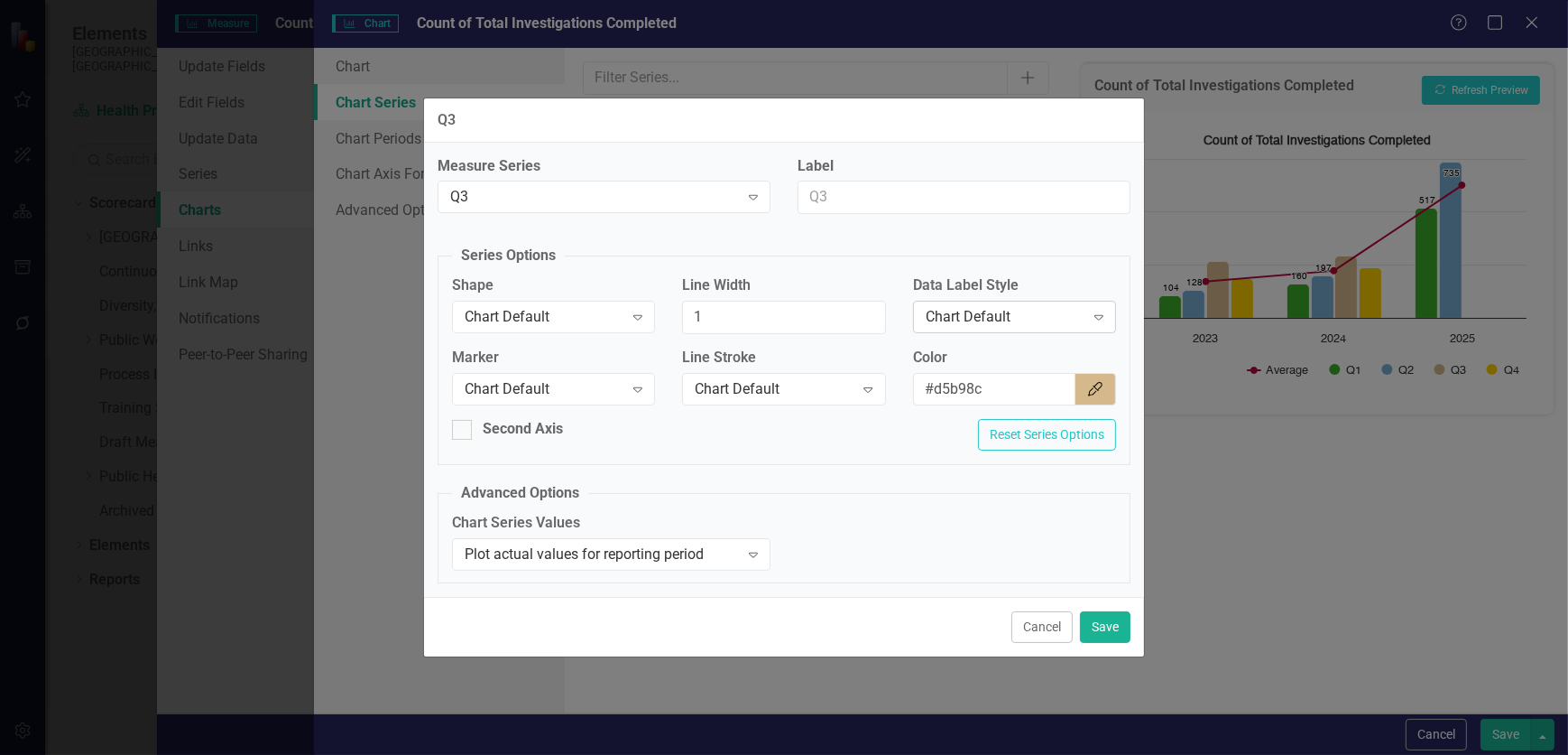
click at [1042, 314] on div "Chart Default" at bounding box center [1005, 317] width 159 height 21
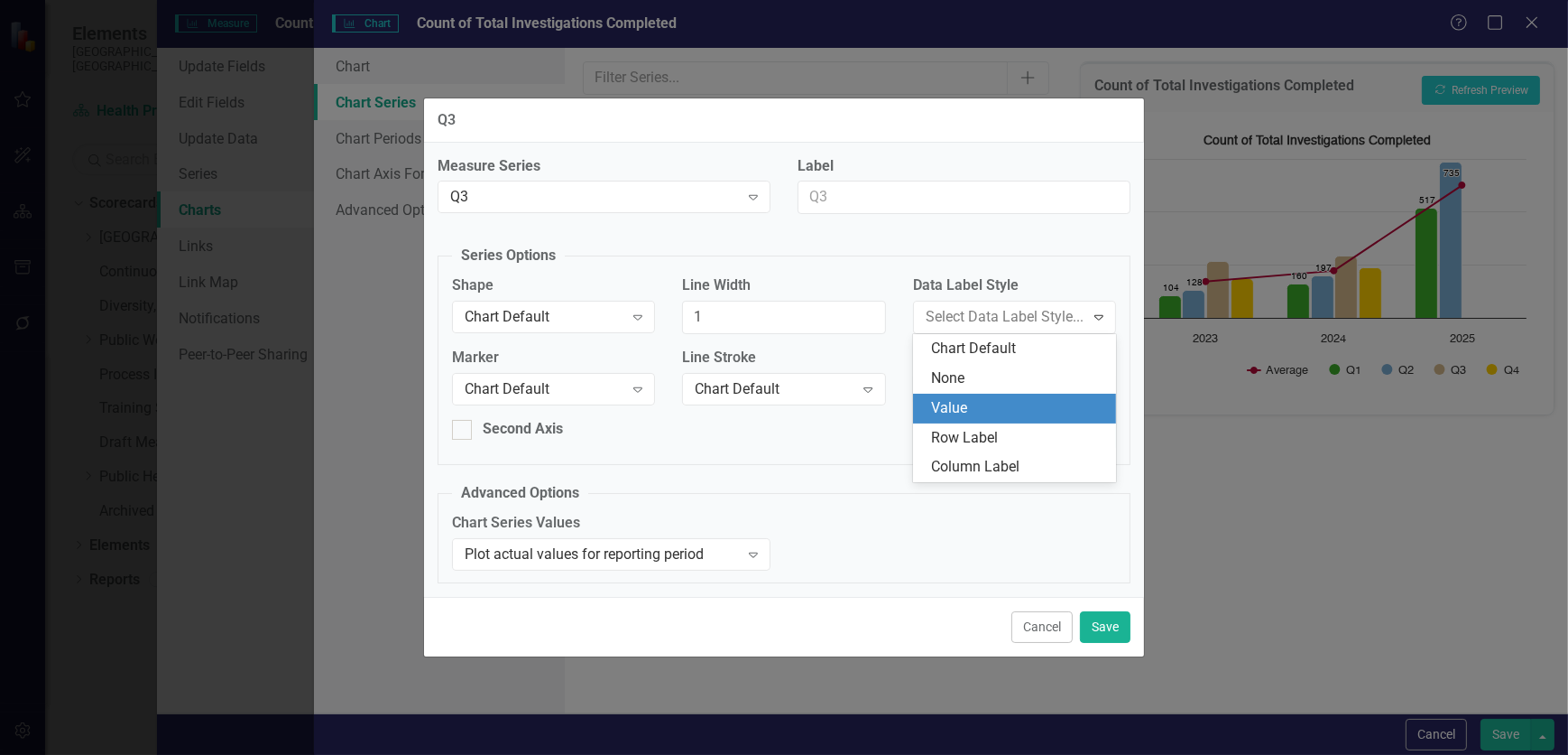
click at [1037, 396] on div "Value" at bounding box center [1015, 408] width 203 height 30
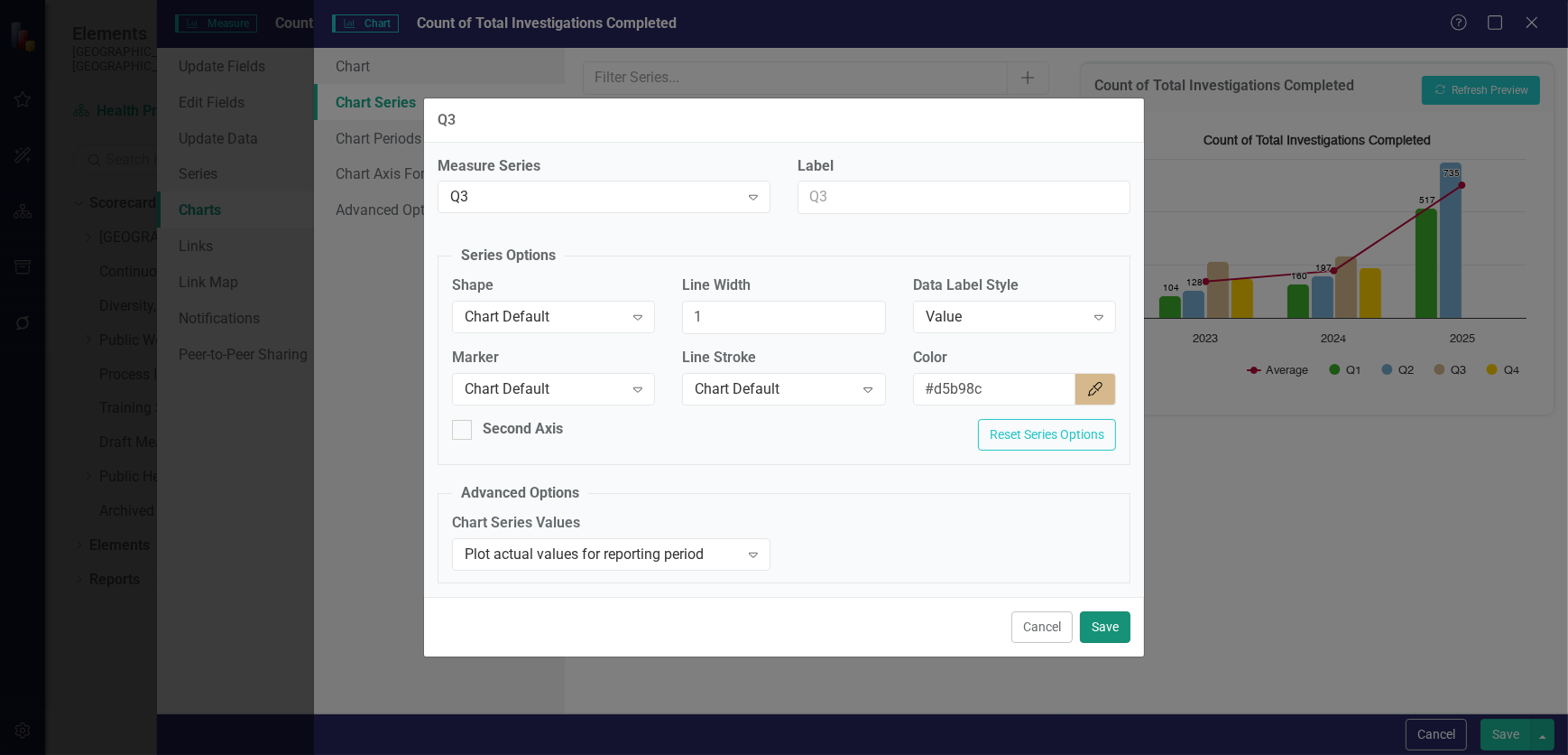
click at [1042, 458] on button "Save" at bounding box center [1105, 627] width 51 height 32
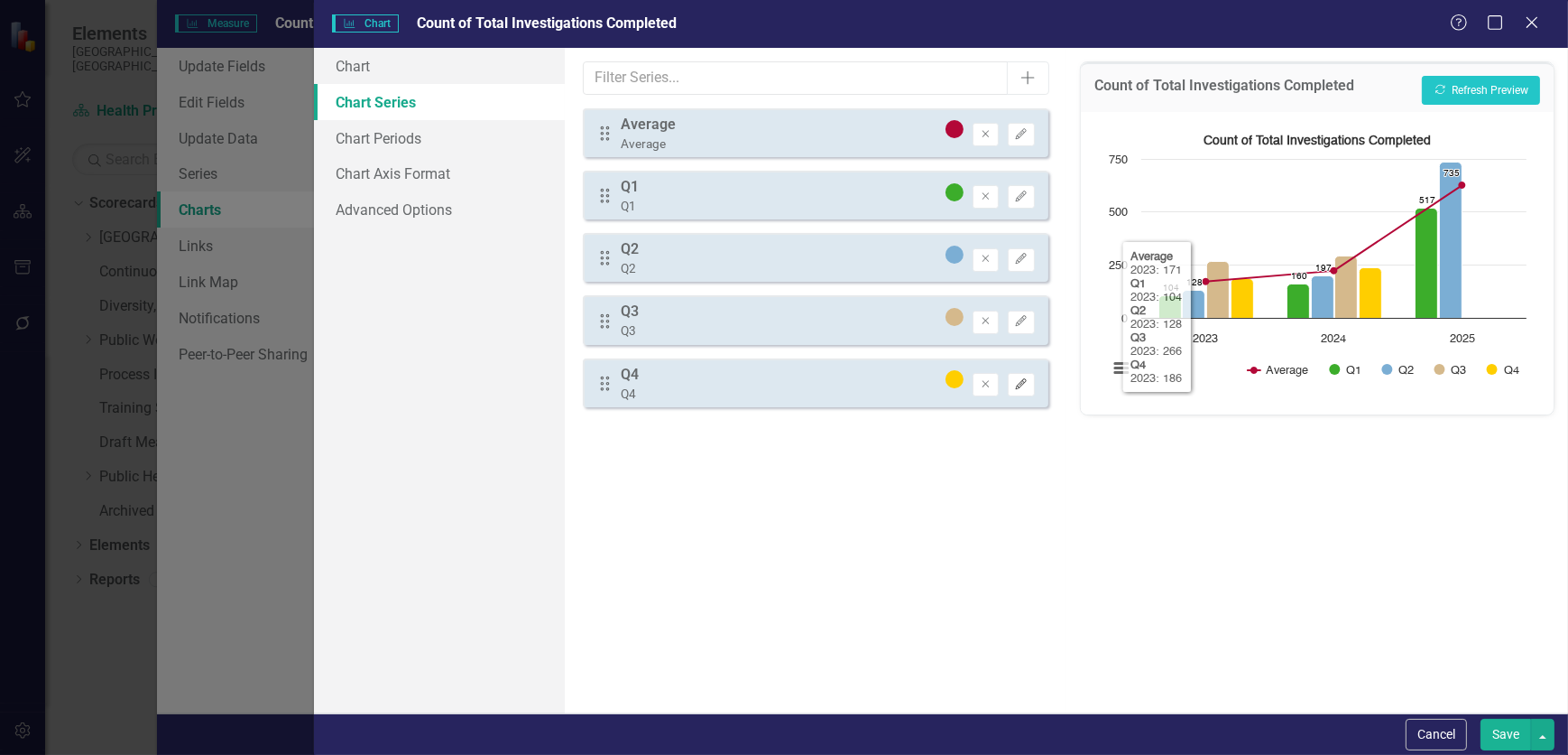
click at [1021, 388] on button "Edit" at bounding box center [1020, 385] width 26 height 24
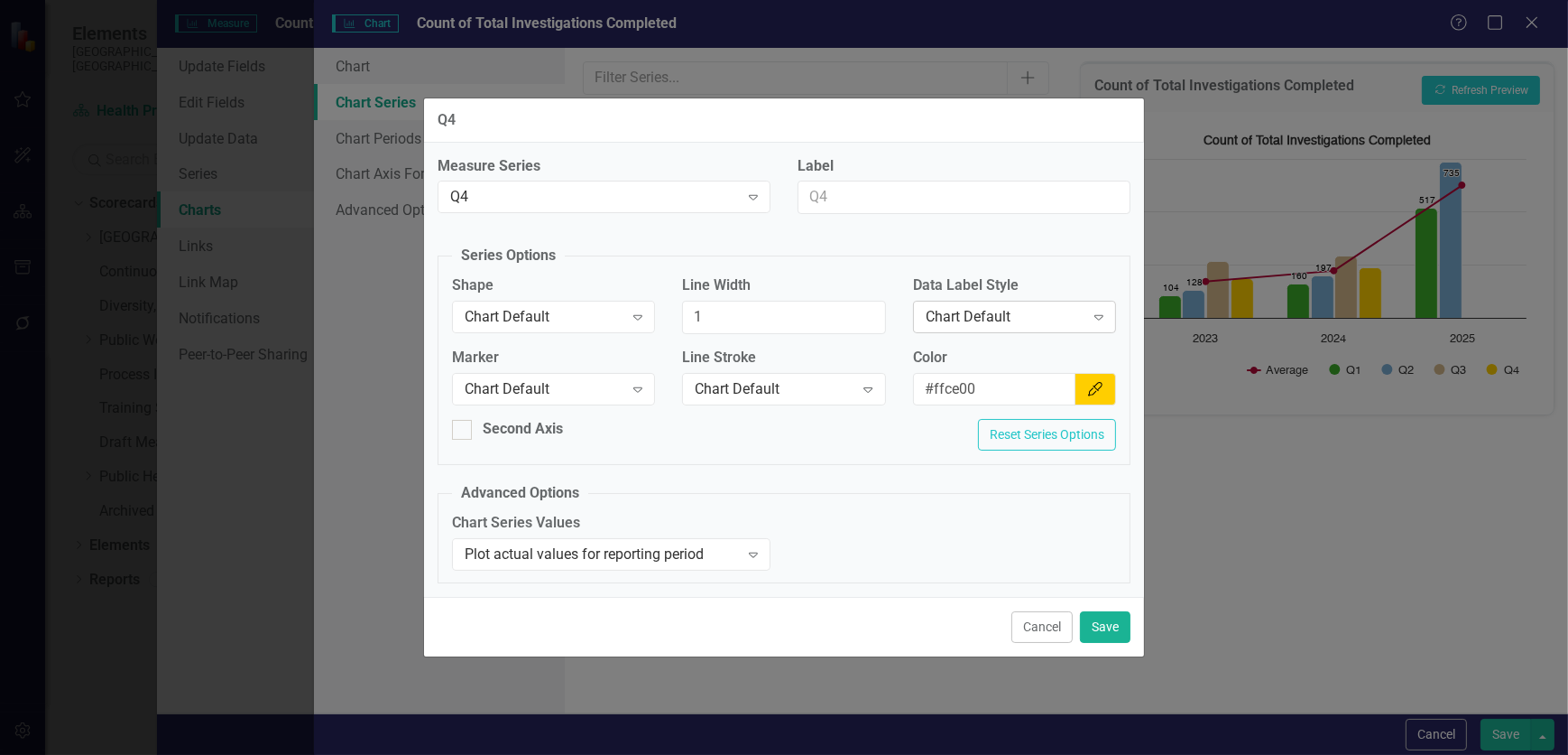
click at [1014, 301] on div "Chart Default Expand" at bounding box center [1015, 317] width 203 height 33
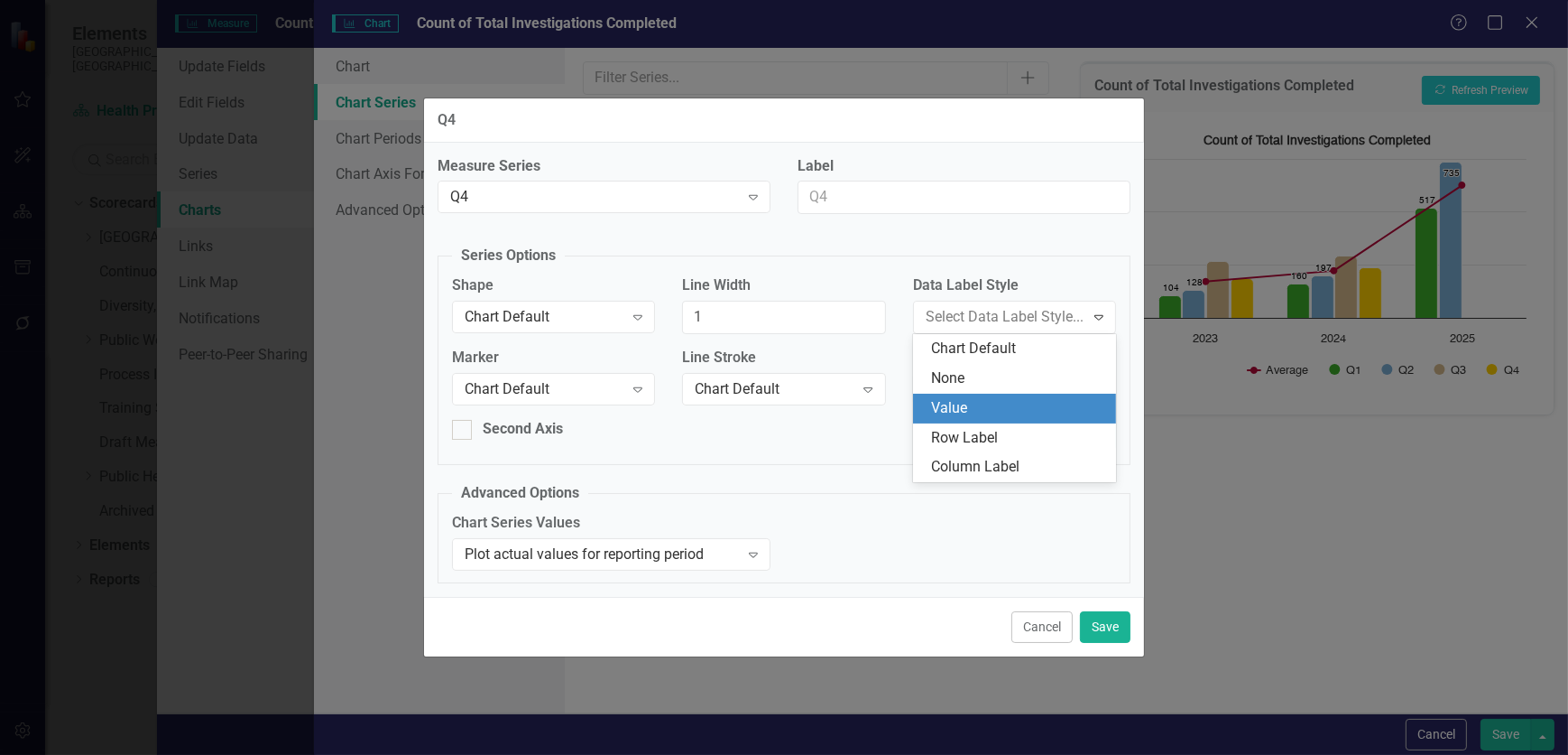
click at [1013, 409] on div "Value" at bounding box center [1018, 408] width 174 height 21
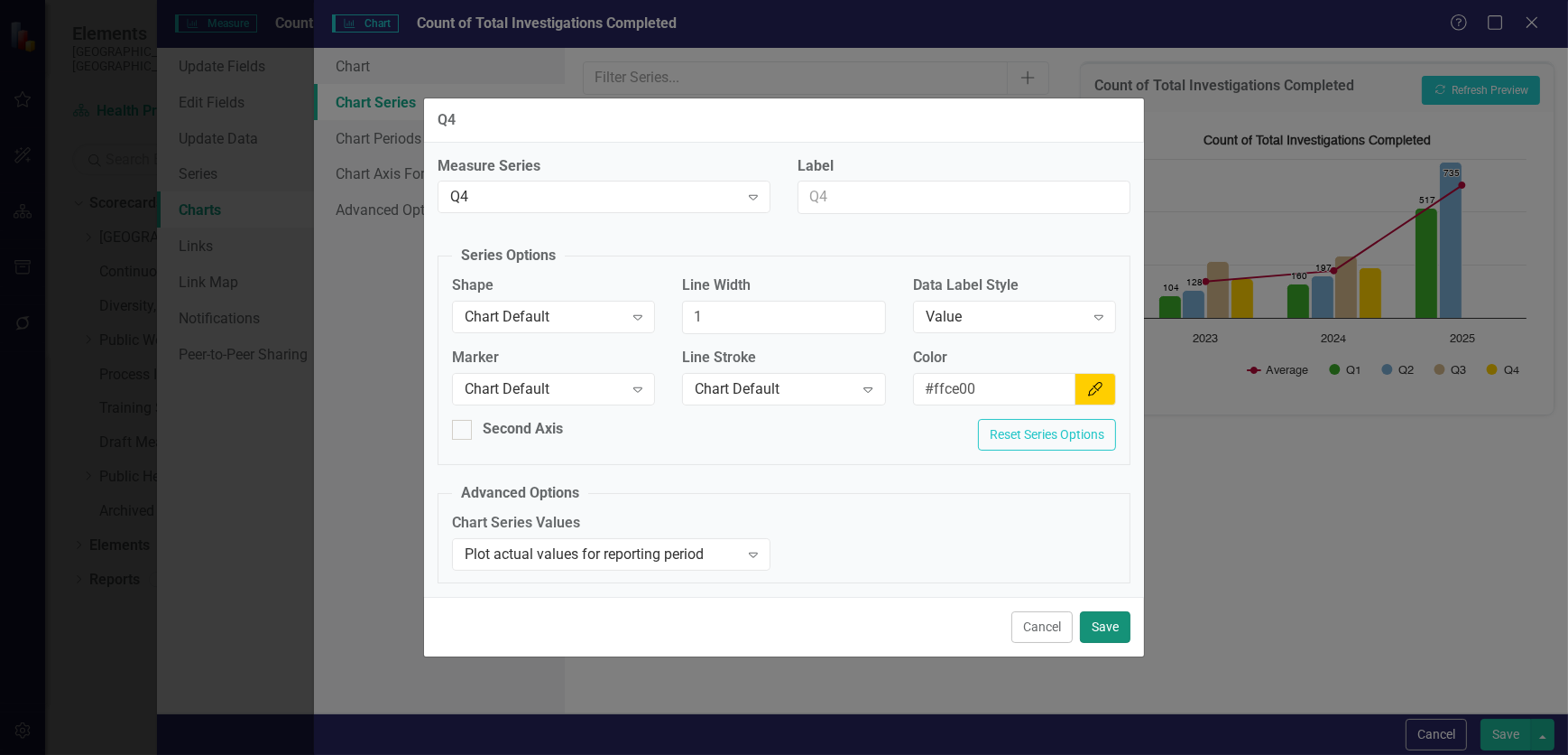
click at [1042, 458] on button "Save" at bounding box center [1105, 627] width 51 height 32
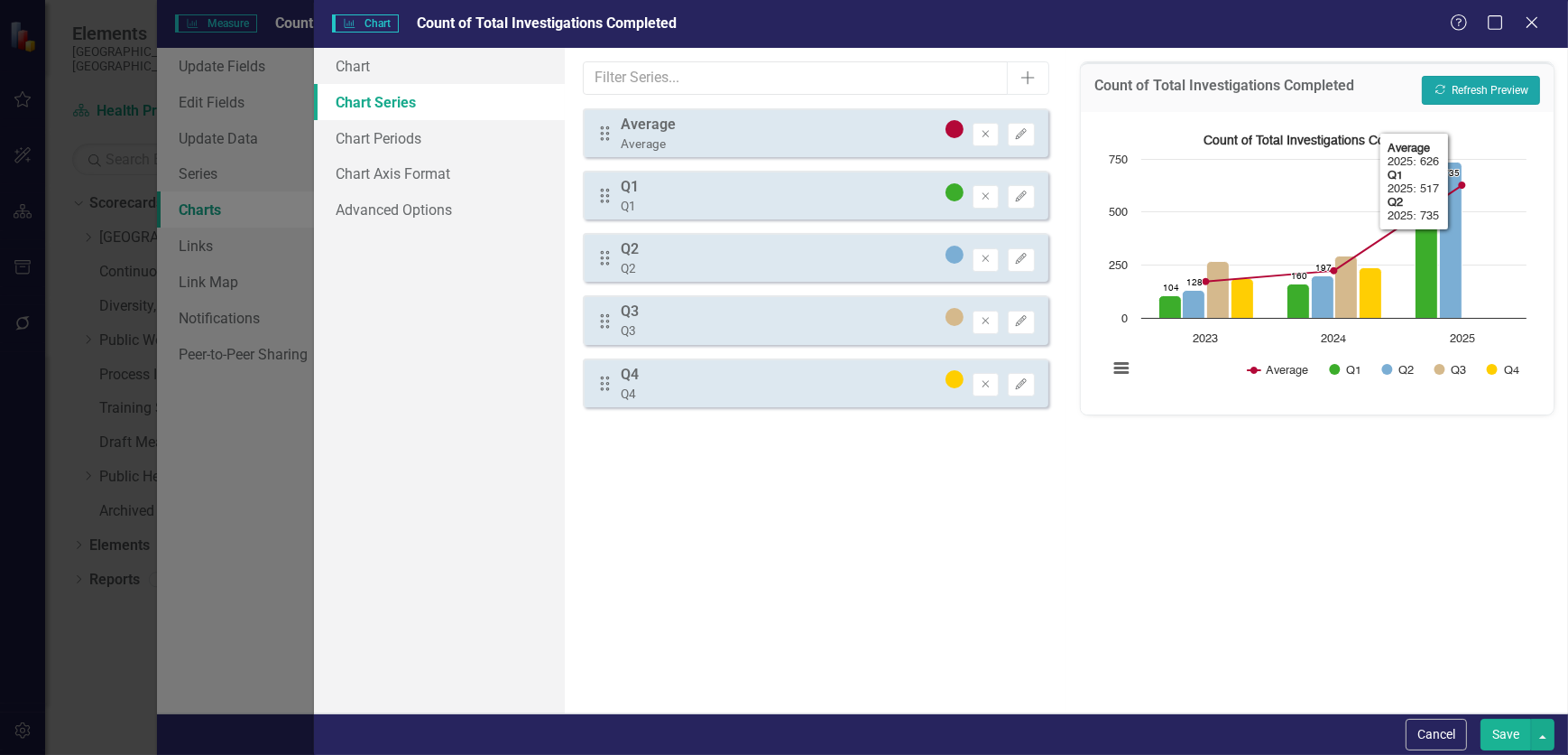
click at [1042, 92] on button "Recalculate Refresh Preview" at bounding box center [1481, 91] width 118 height 29
click at [1042, 458] on button "Save" at bounding box center [1506, 734] width 51 height 32
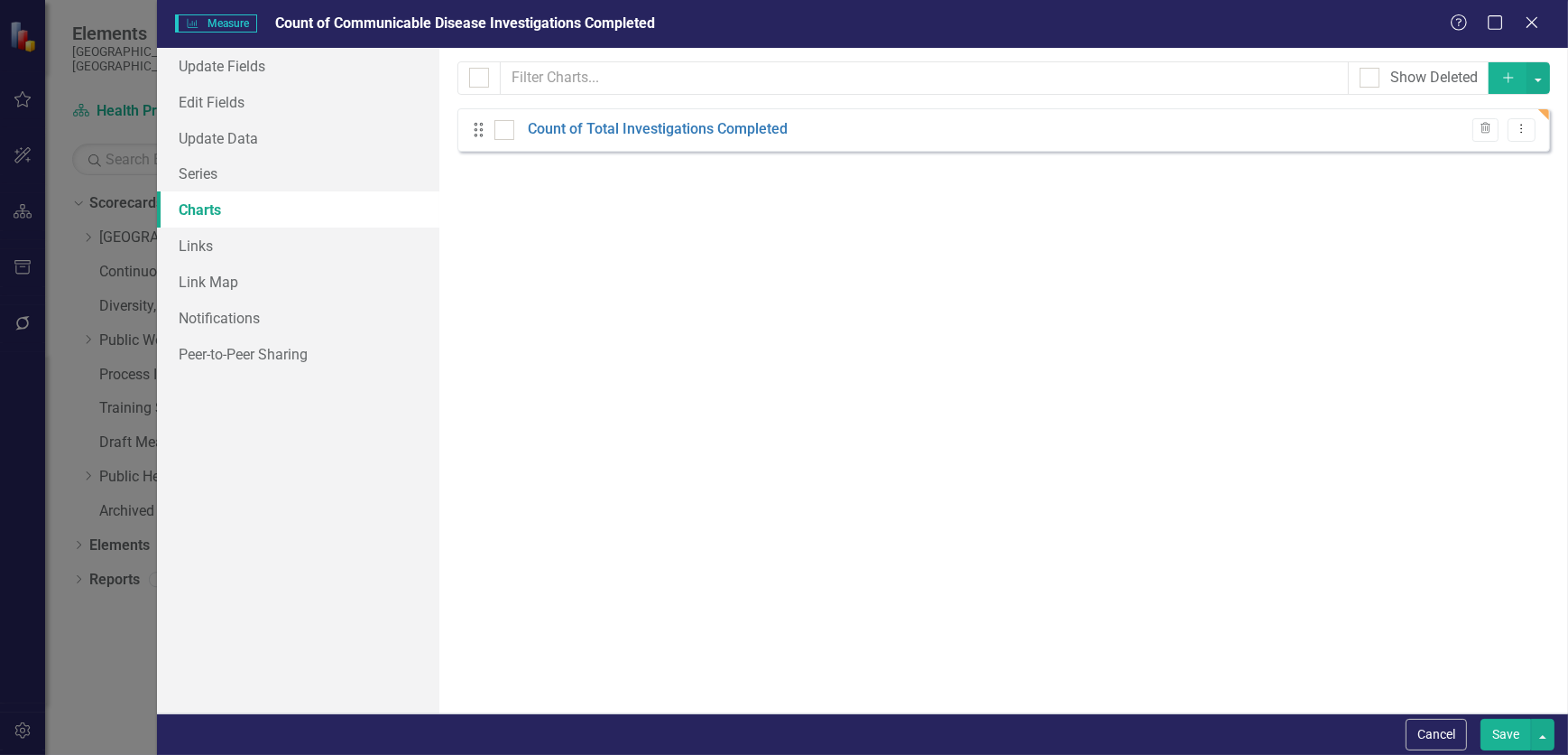
click at [1042, 458] on button "Save" at bounding box center [1506, 734] width 51 height 32
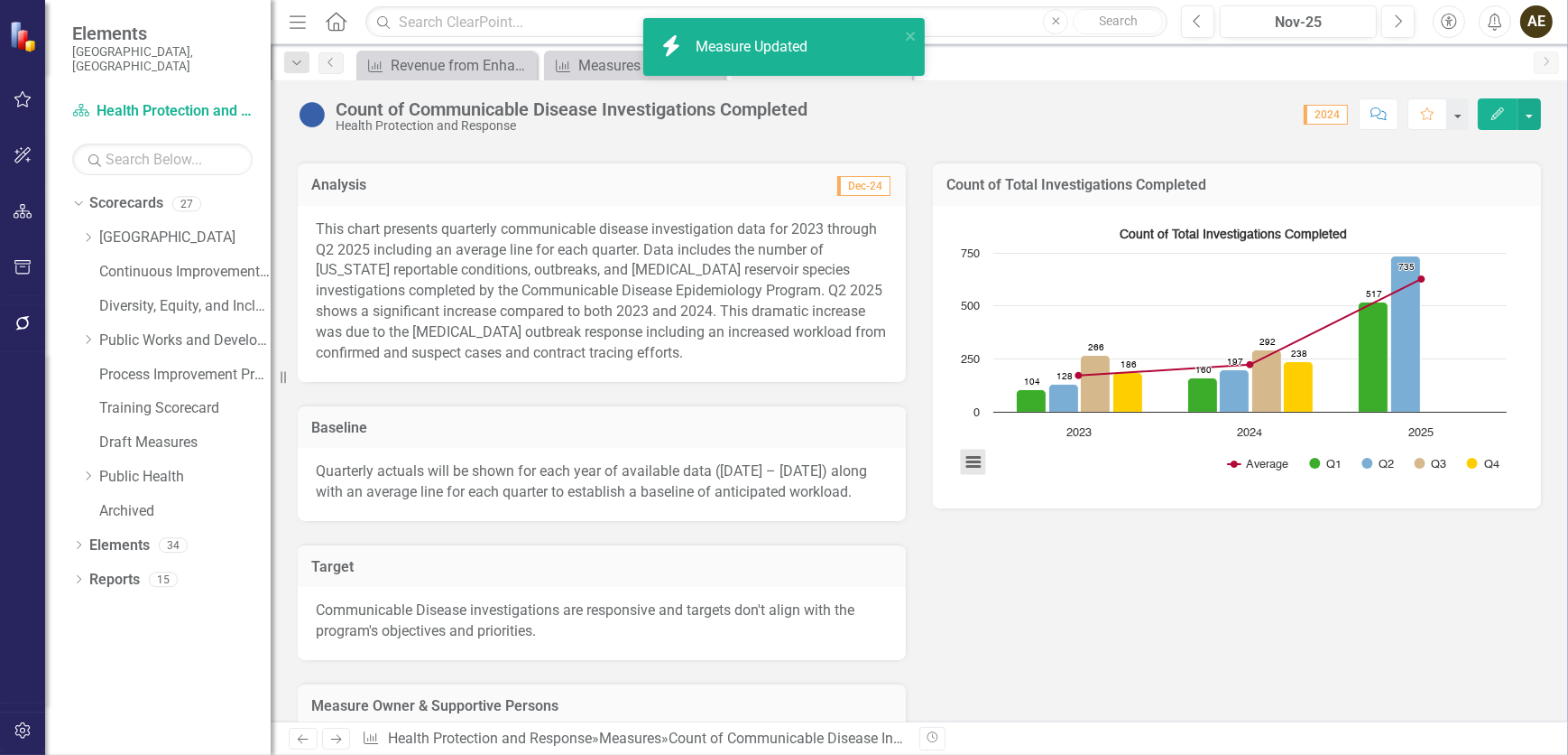
click at [968, 458] on button "View chart menu, Count of Total Investigations Completed" at bounding box center [974, 461] width 25 height 25
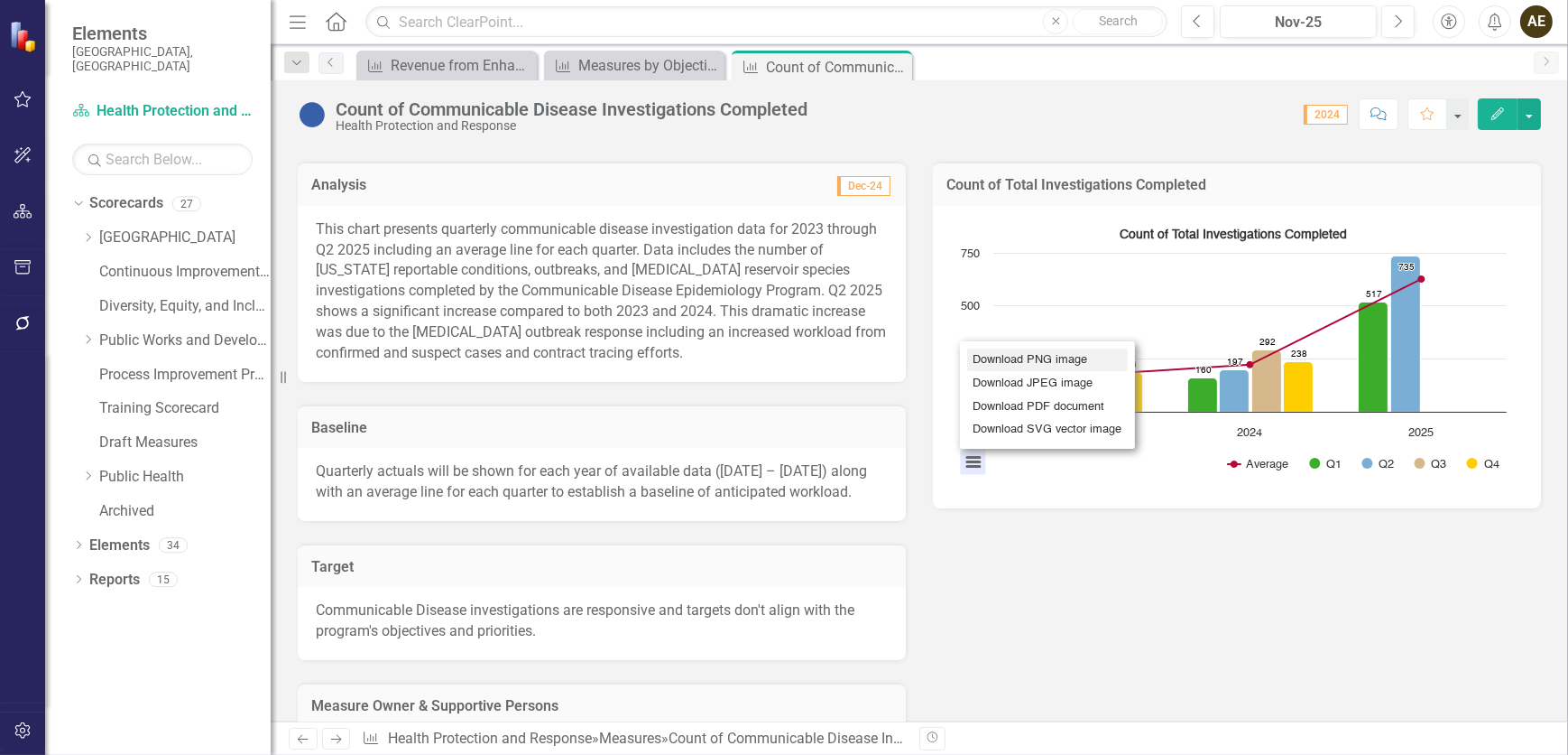
click at [1034, 348] on li "Download PNG image" at bounding box center [1047, 360] width 161 height 24
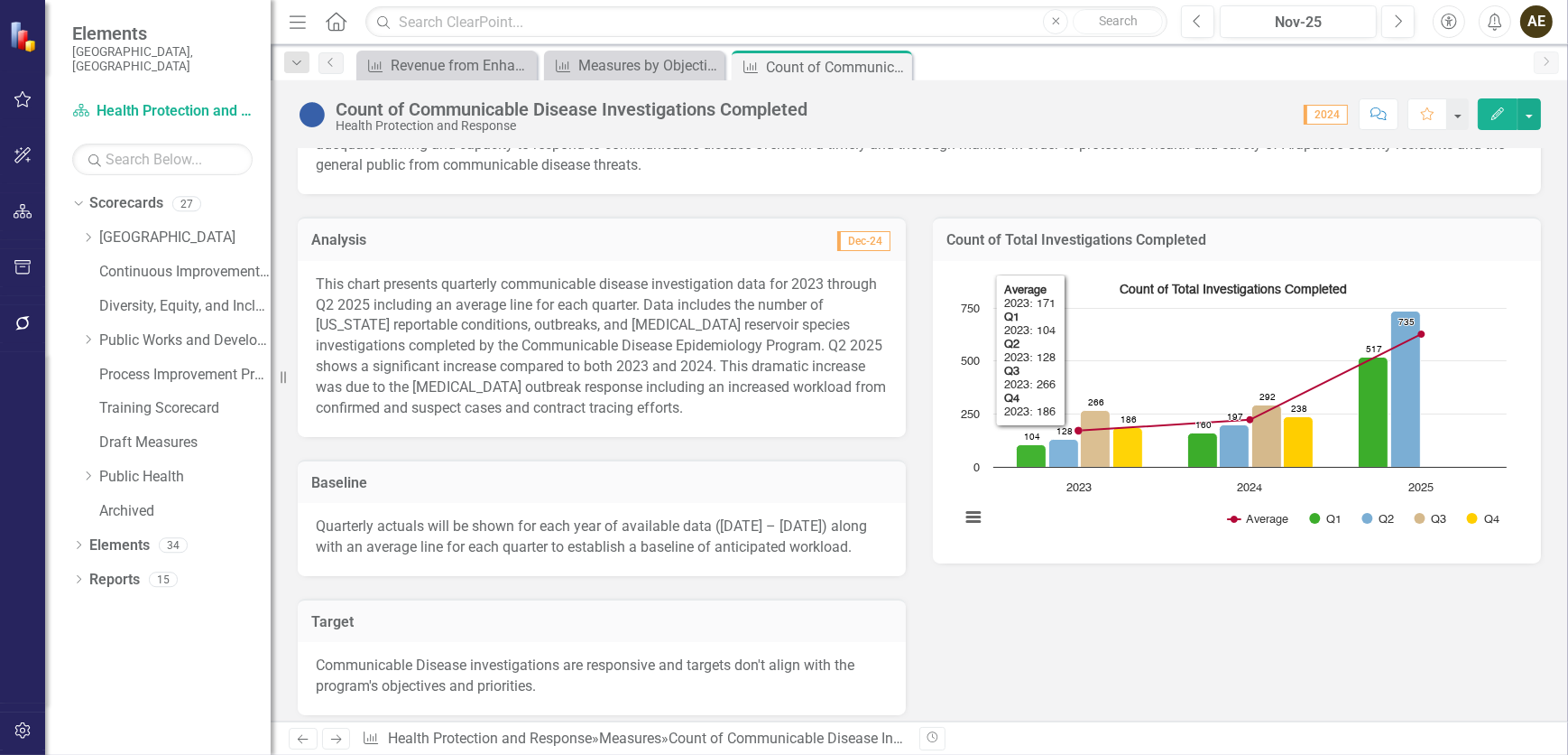
scroll to position [245, 0]
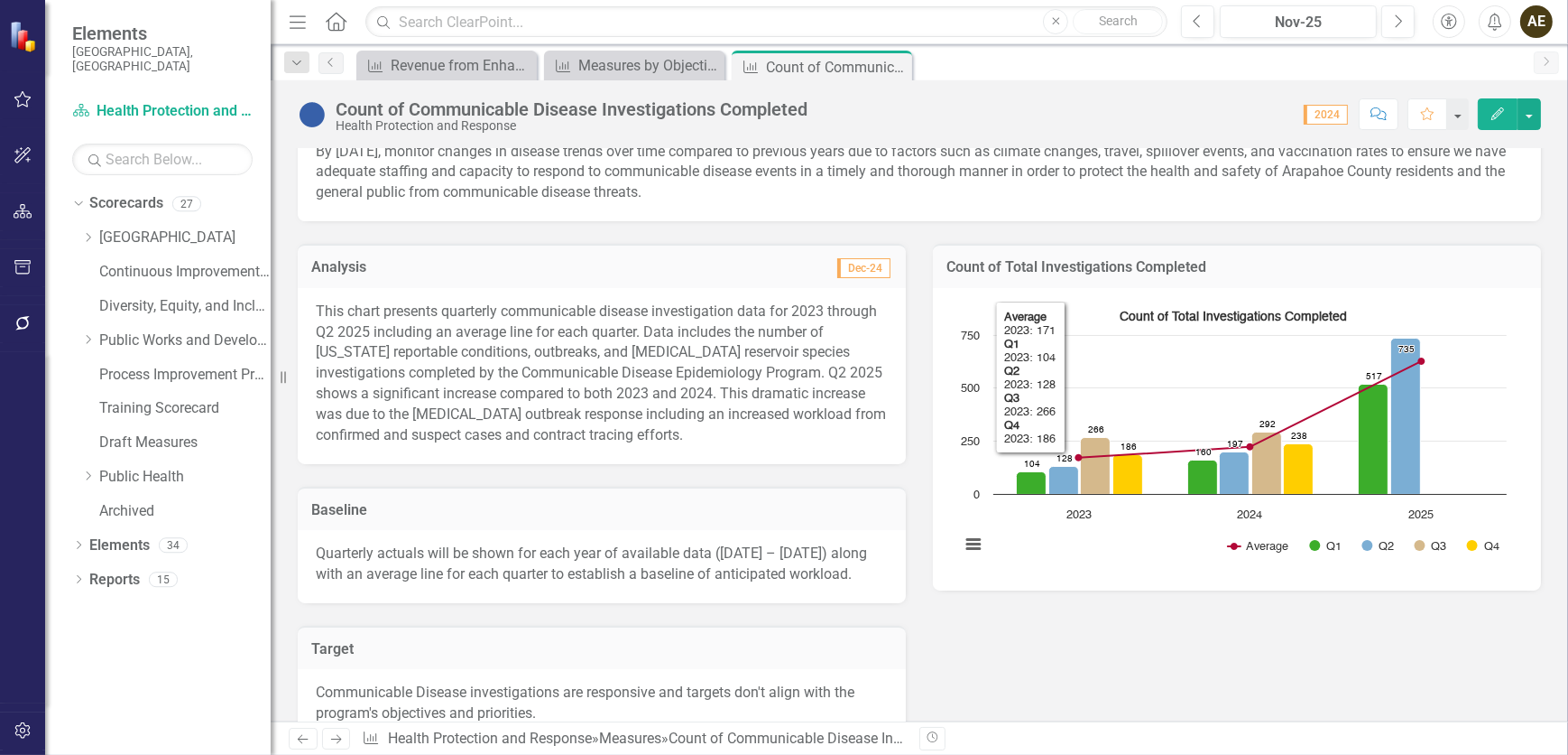
click at [532, 397] on p "This chart presents quarterly communicable disease investigation data for 2023 …" at bounding box center [601, 373] width 572 height 144
click at [544, 407] on p "This chart presents quarterly communicable disease investigation data for 2023 …" at bounding box center [601, 373] width 572 height 144
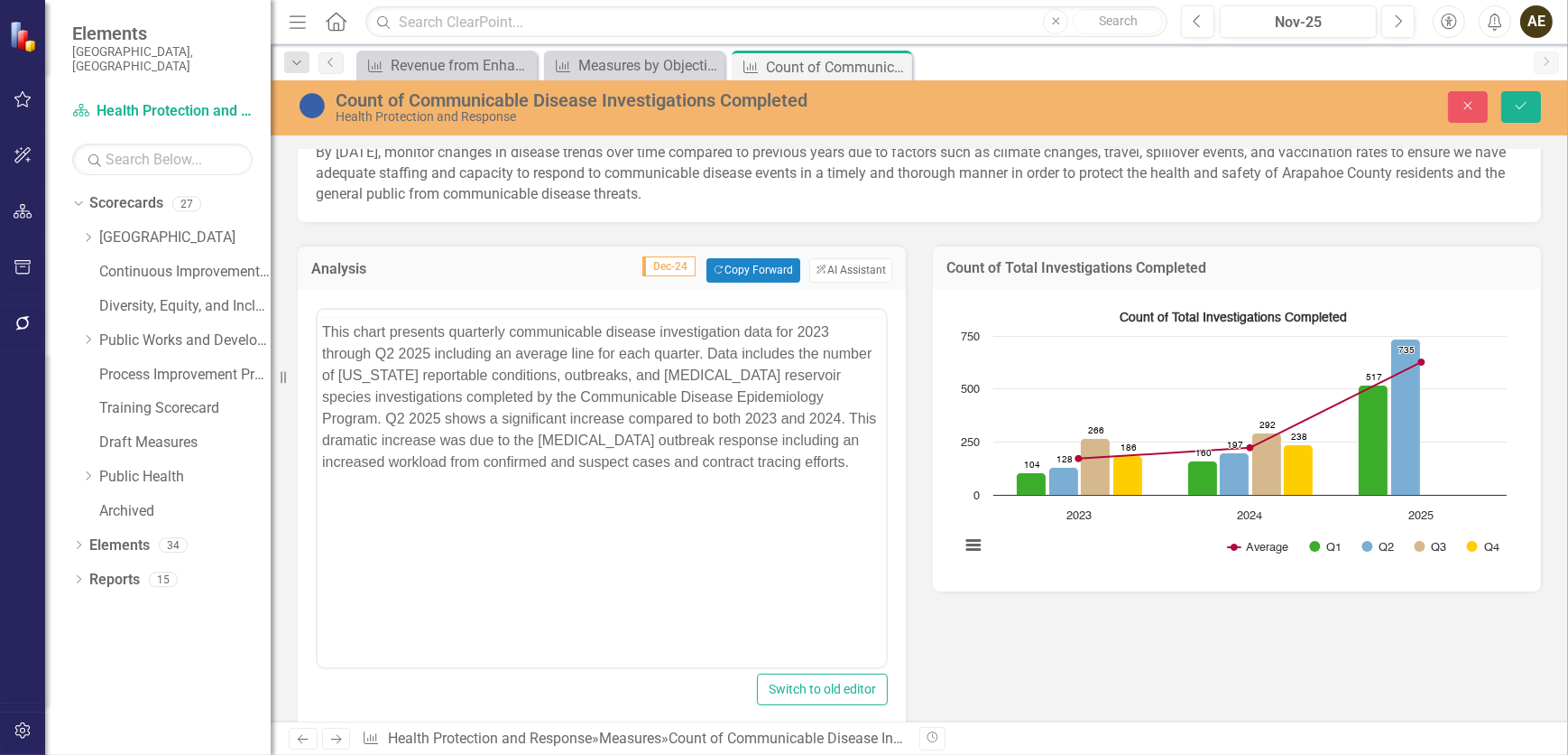
scroll to position [0, 0]
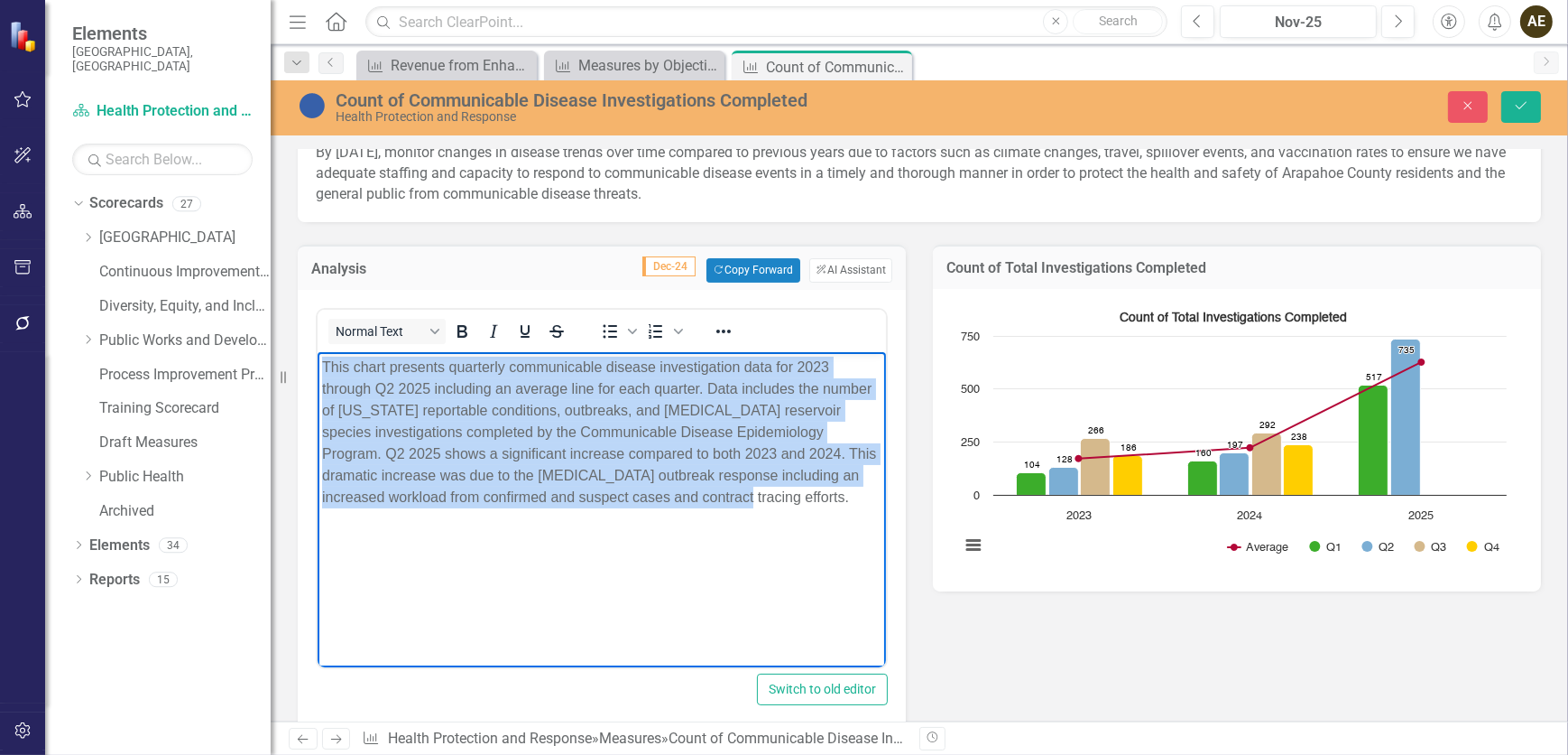
drag, startPoint x: 759, startPoint y: 500, endPoint x: 591, endPoint y: 703, distance: 263.5
click at [317, 353] on html "This chart presents quarterly communicable disease investigation data for 2023 …" at bounding box center [600, 486] width 569 height 270
copy p "This chart presents quarterly communicable disease investigation data for 2023 …"
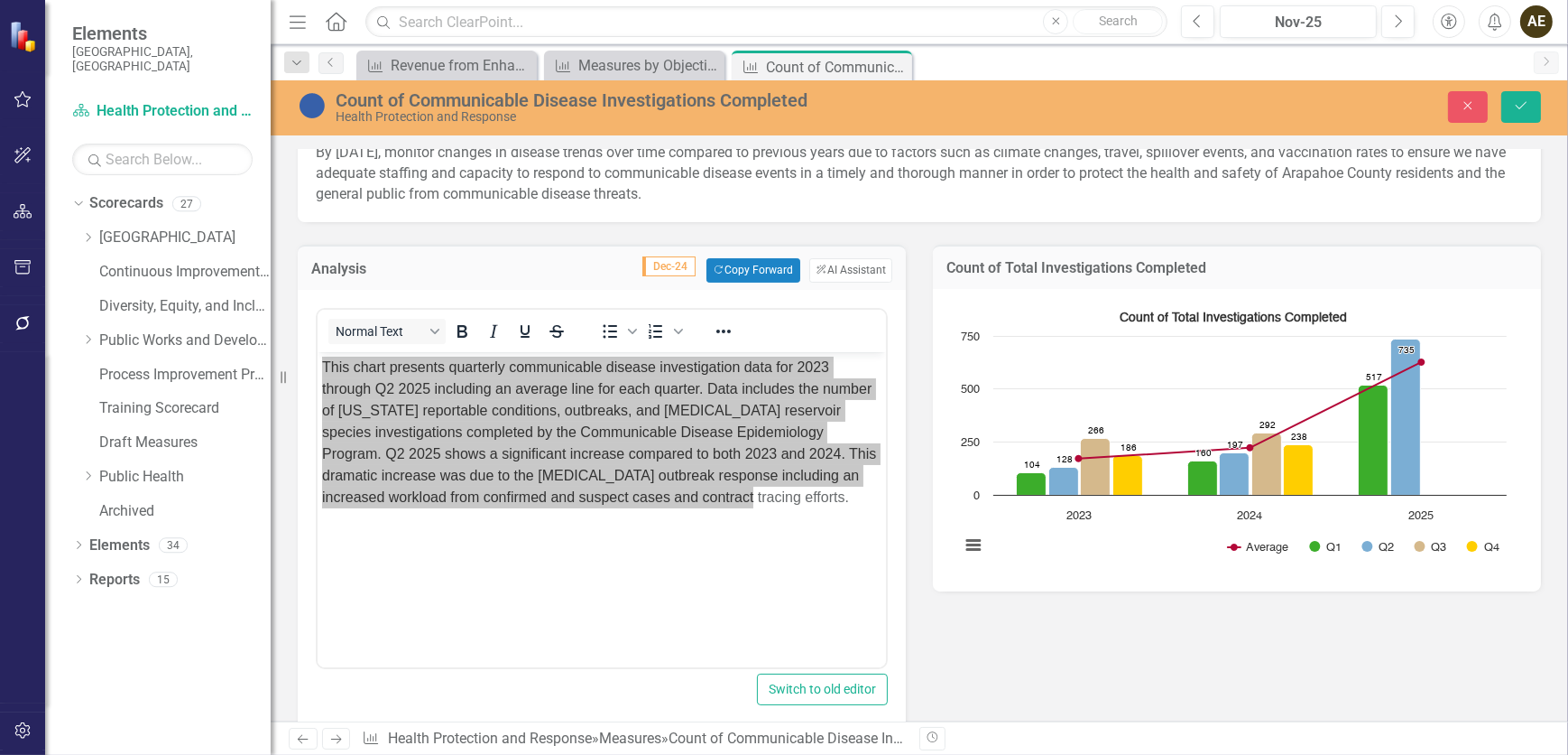
click at [915, 458] on div "Analysis Dec-24 Copy Forward Copy Forward ClearPoint AI AI Assistant <p>This ch…" at bounding box center [919, 757] width 1271 height 1069
click at [1042, 107] on icon "Close" at bounding box center [1468, 105] width 16 height 13
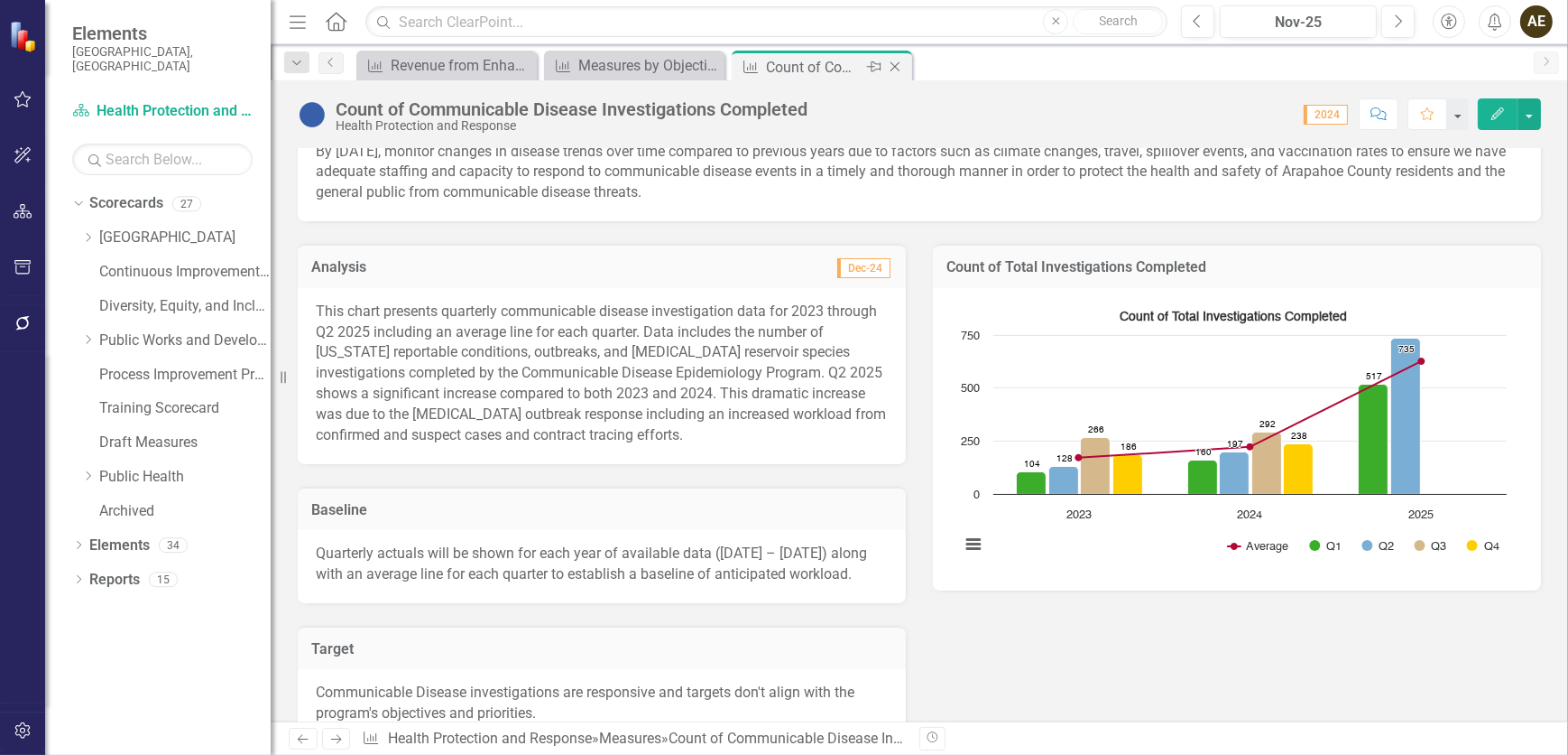
click at [899, 64] on icon "Close" at bounding box center [895, 67] width 18 height 15
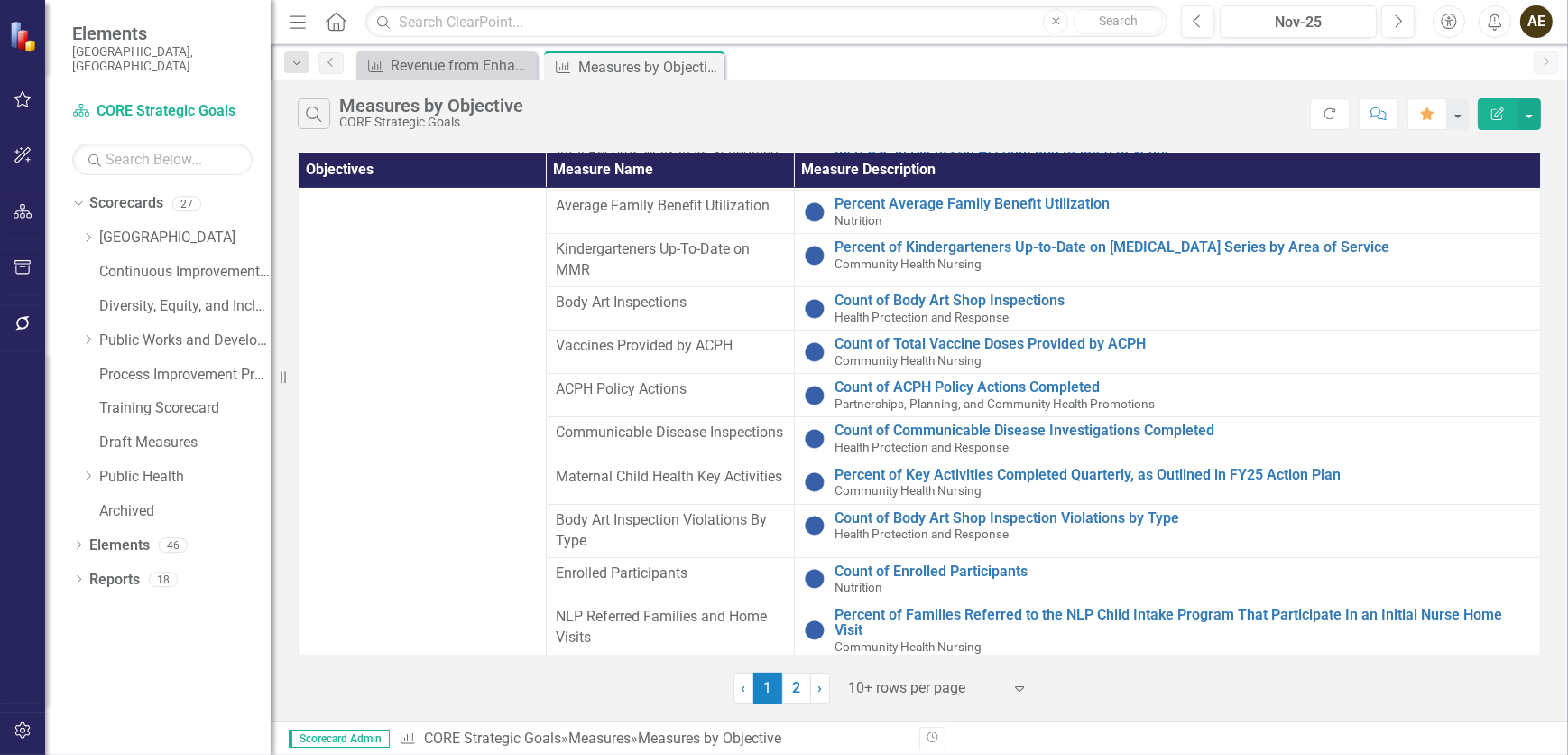
scroll to position [1148, 0]
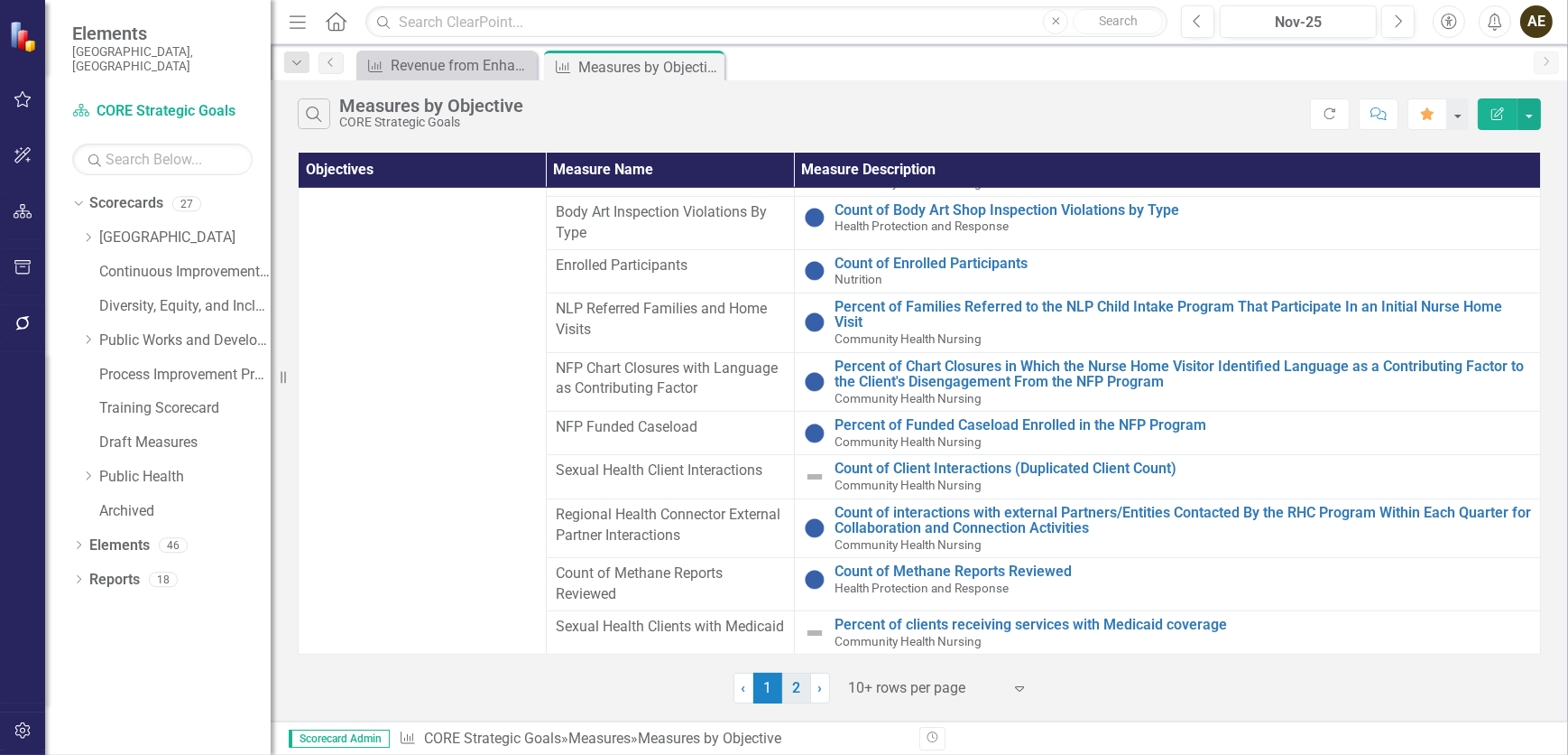
click at [803, 458] on link "2" at bounding box center [797, 688] width 29 height 31
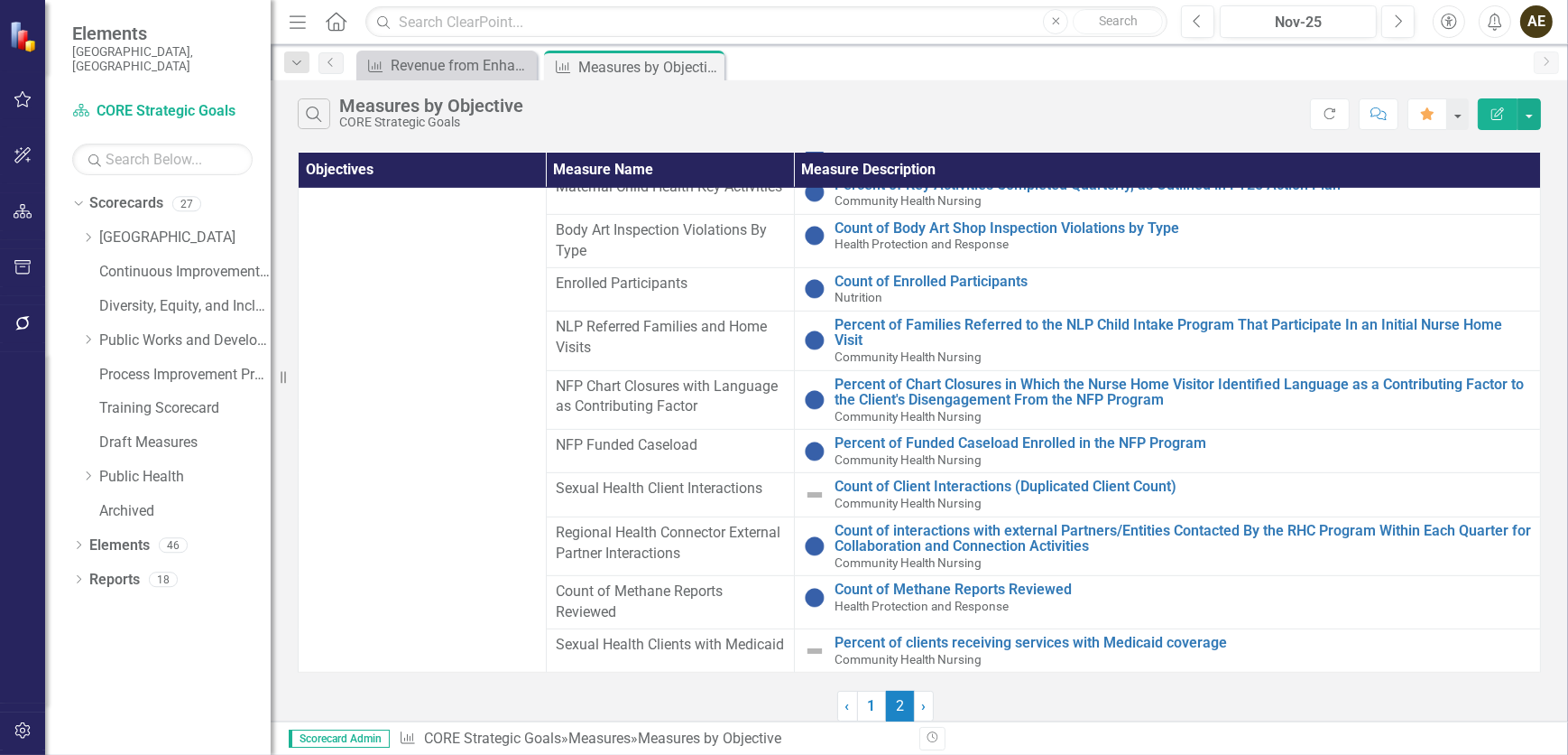
scroll to position [0, 0]
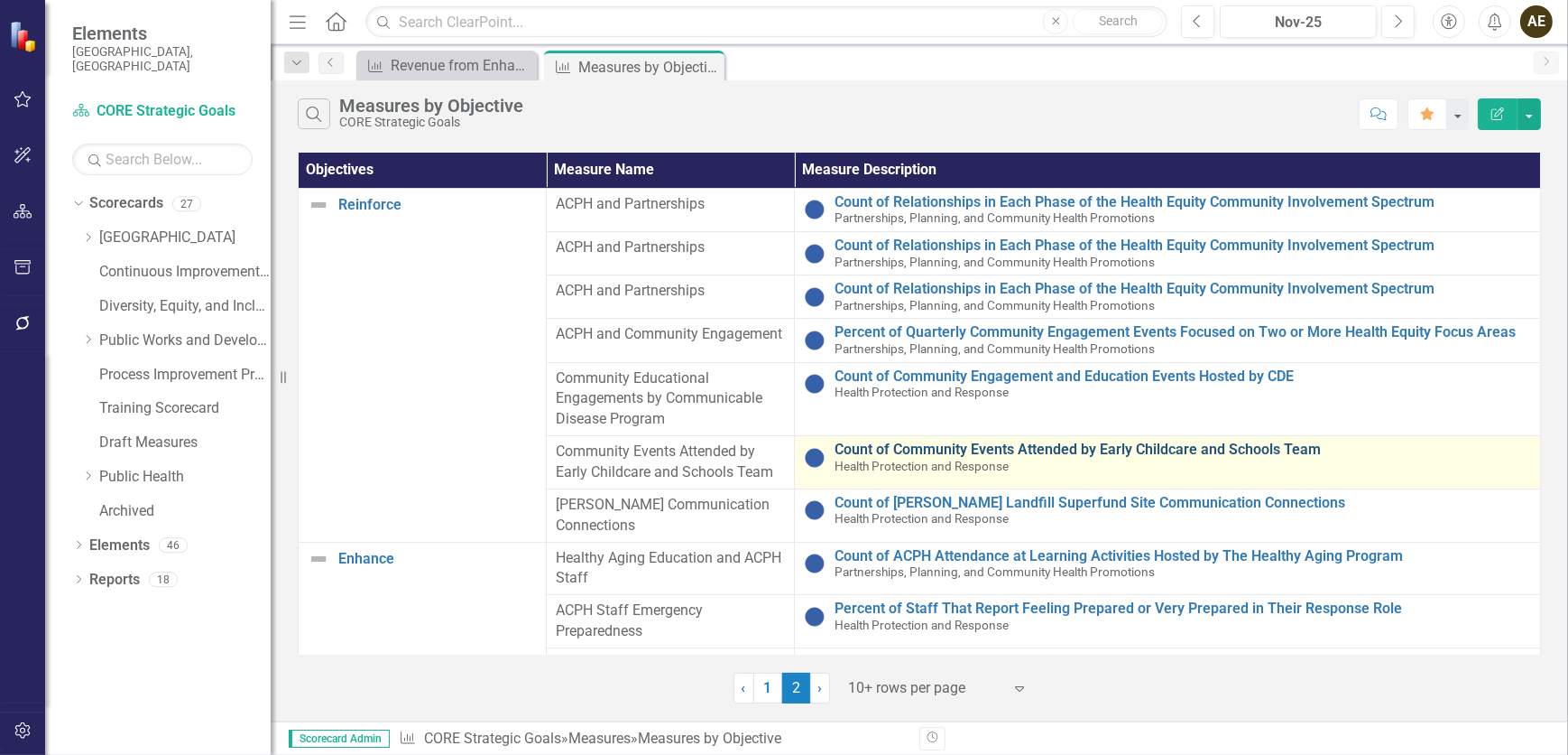
click at [901, 450] on link "Count of Community Events Attended by Early Childcare and Schools Team" at bounding box center [1183, 450] width 696 height 16
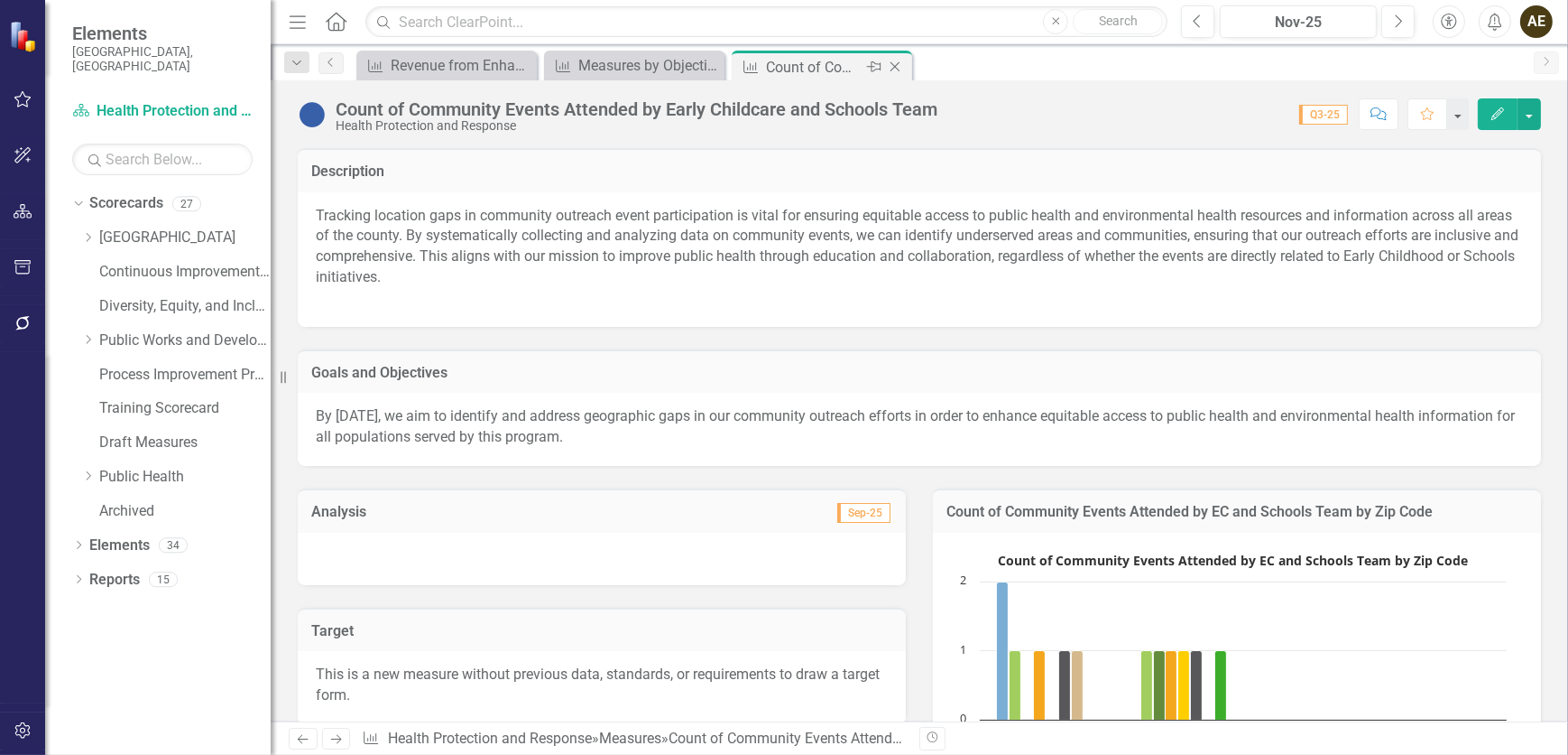
click at [897, 65] on icon "Close" at bounding box center [895, 67] width 18 height 15
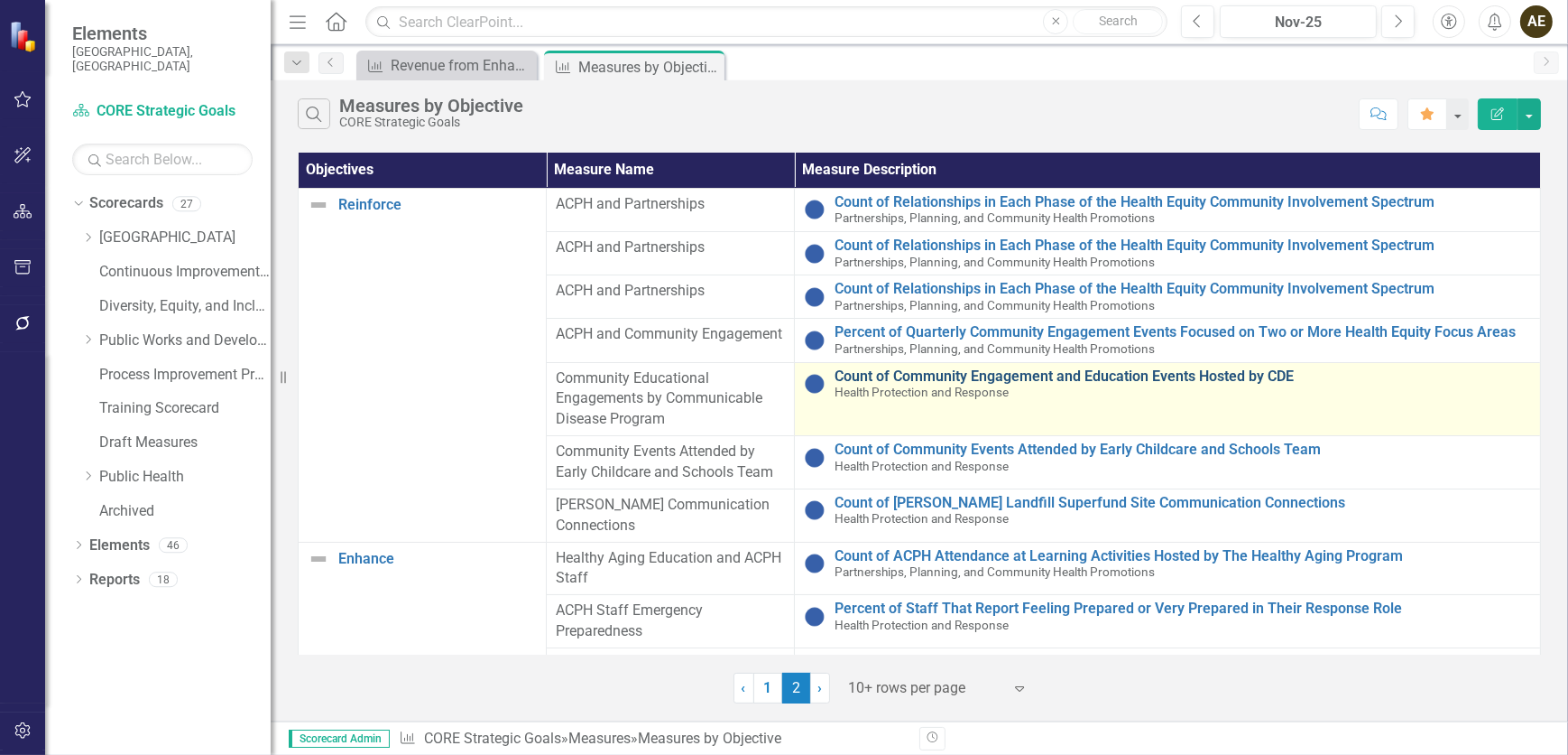
click at [944, 373] on link "Count of Community Engagement and Education Events Hosted by CDE" at bounding box center [1183, 377] width 696 height 16
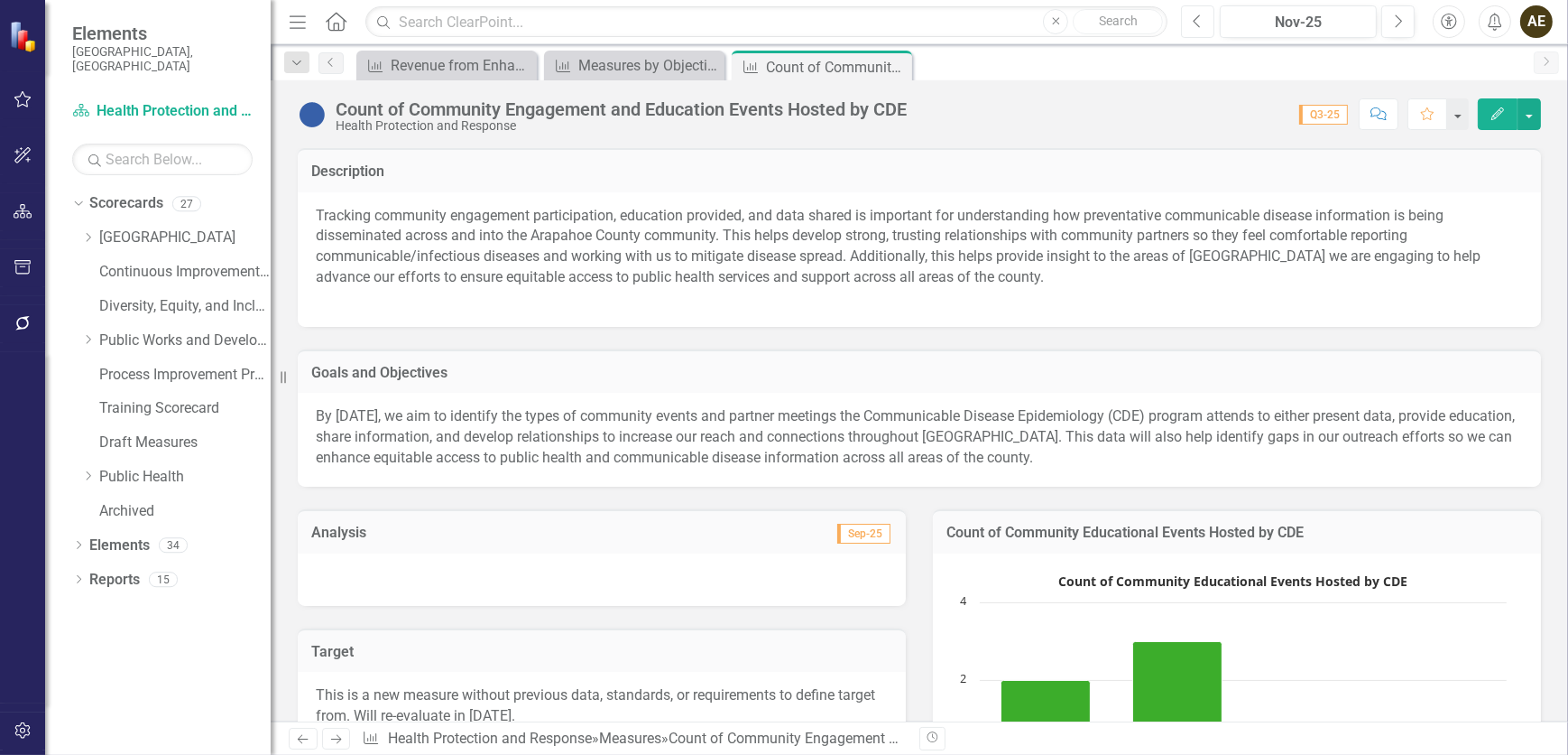
click at [1042, 28] on button "Previous" at bounding box center [1197, 22] width 34 height 33
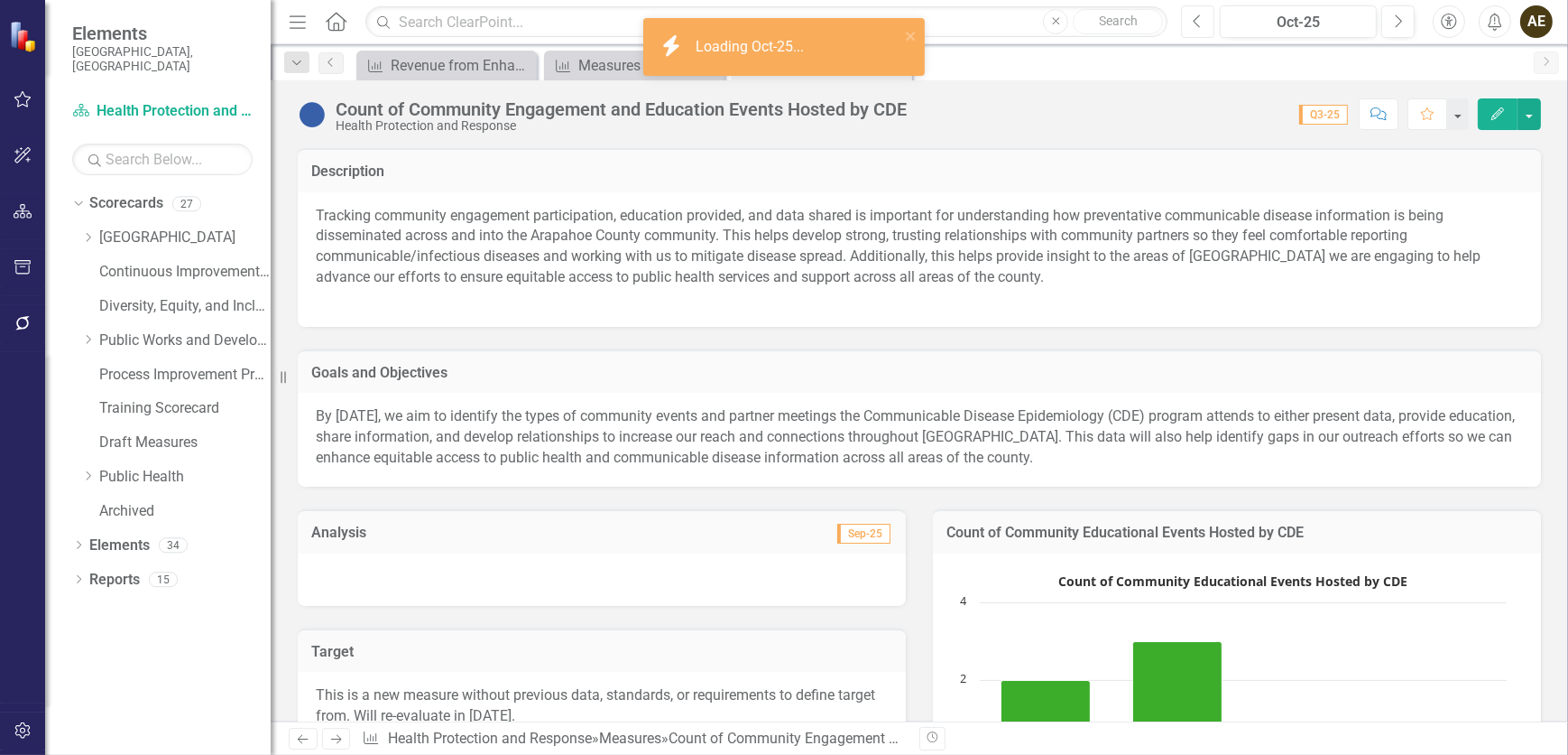
click at [1042, 28] on icon "Previous" at bounding box center [1197, 22] width 10 height 16
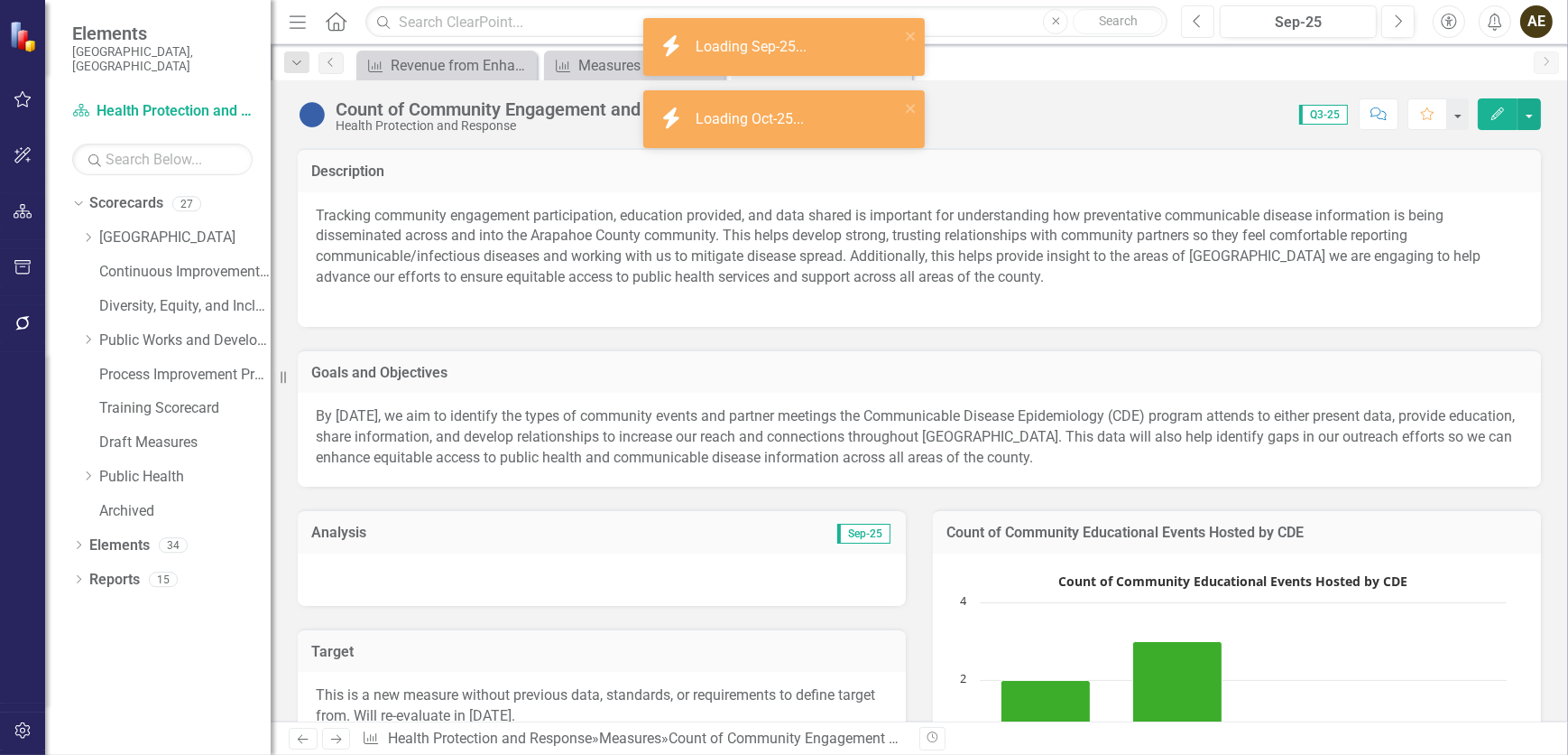
click at [1042, 28] on icon "Previous" at bounding box center [1197, 22] width 10 height 16
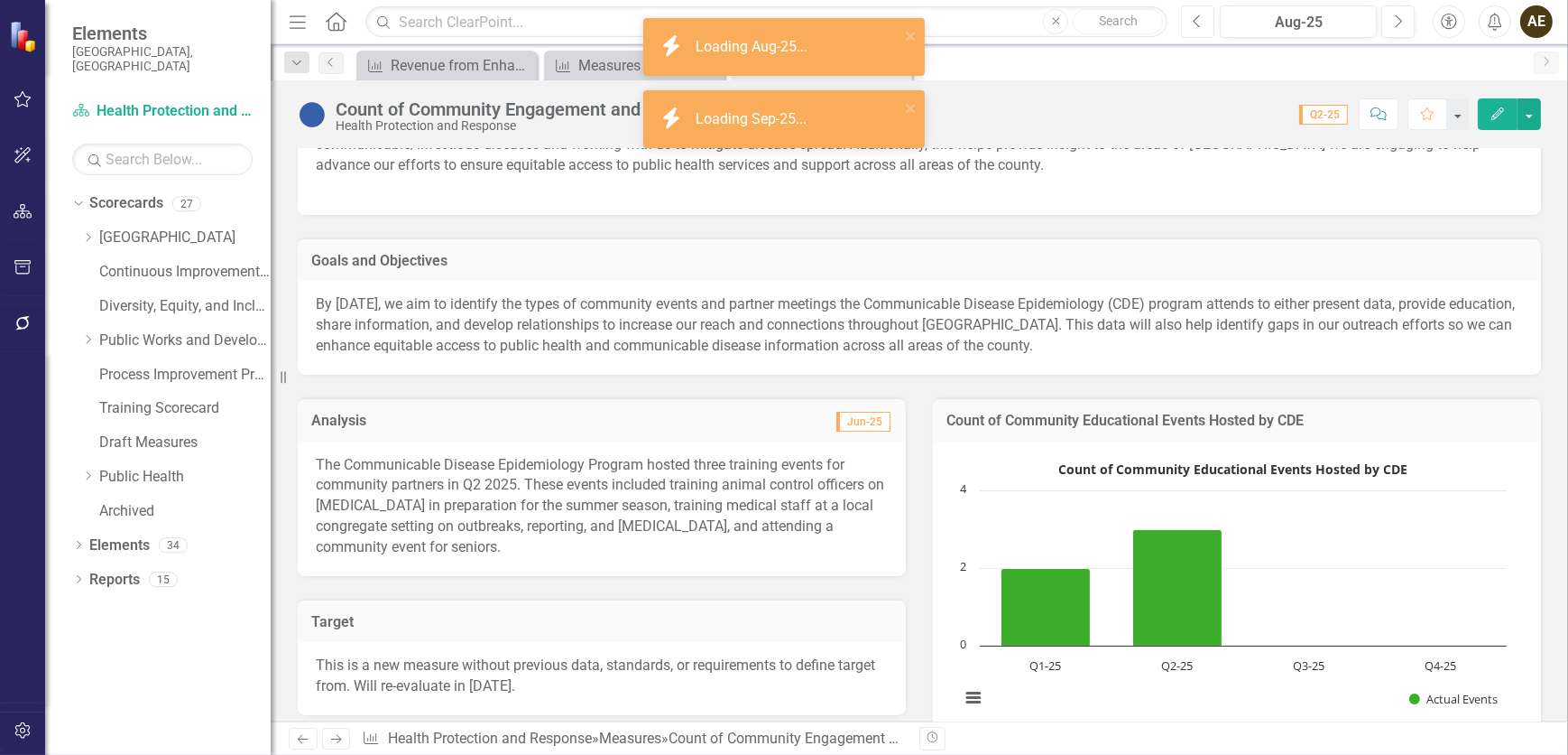
scroll to position [163, 0]
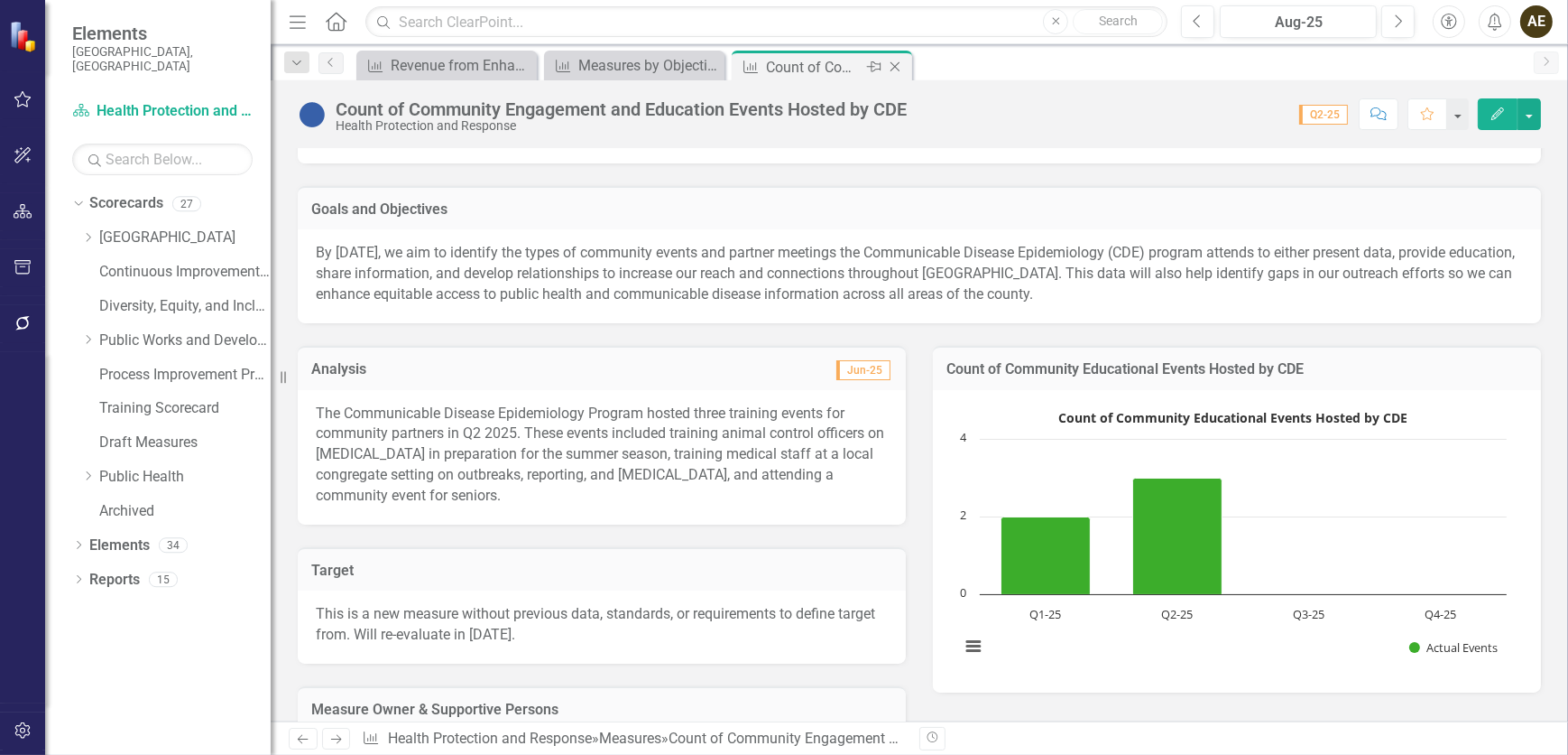
click at [895, 67] on icon at bounding box center [895, 67] width 10 height 10
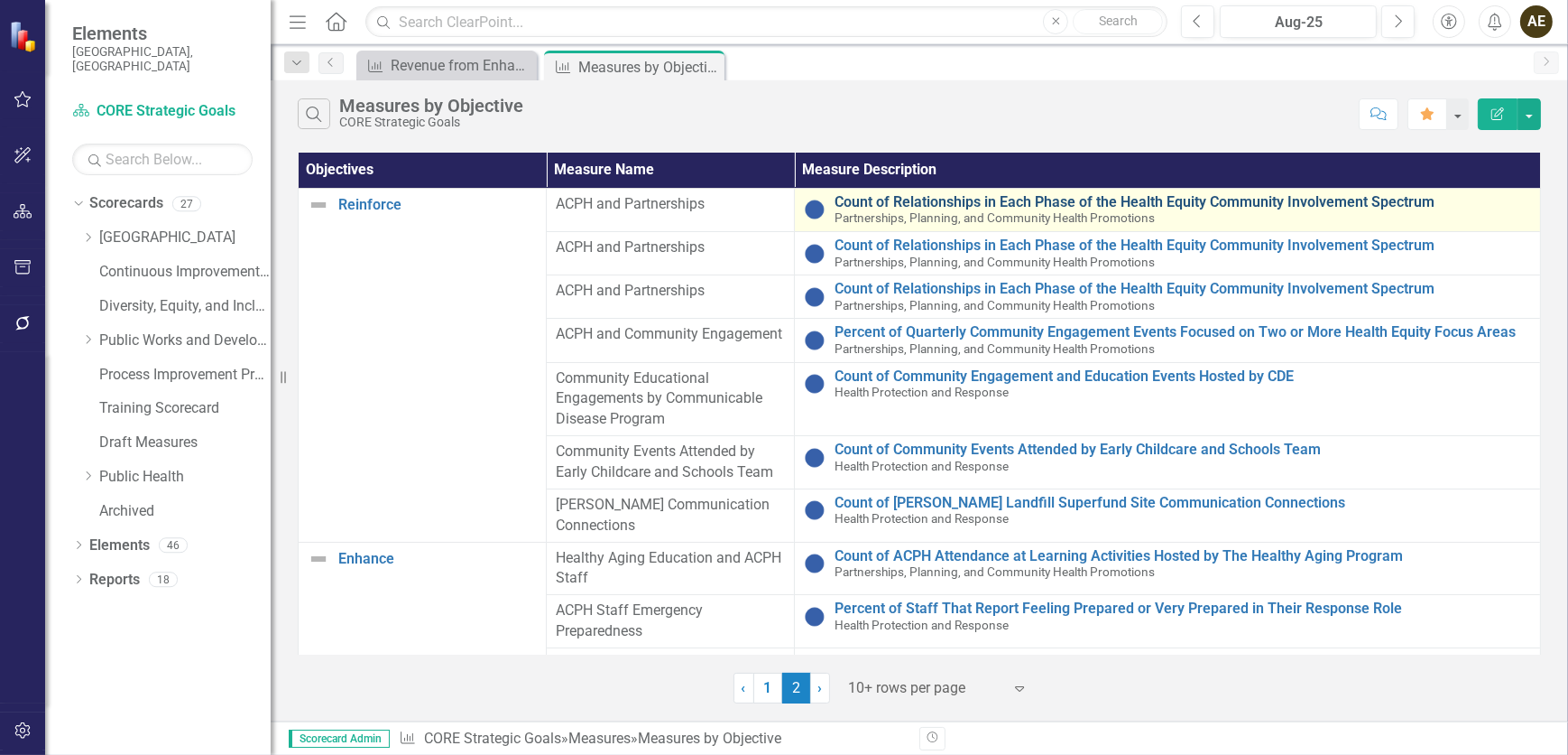
click at [1042, 207] on link "Count of Relationships in Each Phase of the Health Equity Community Involvement…" at bounding box center [1183, 202] width 696 height 16
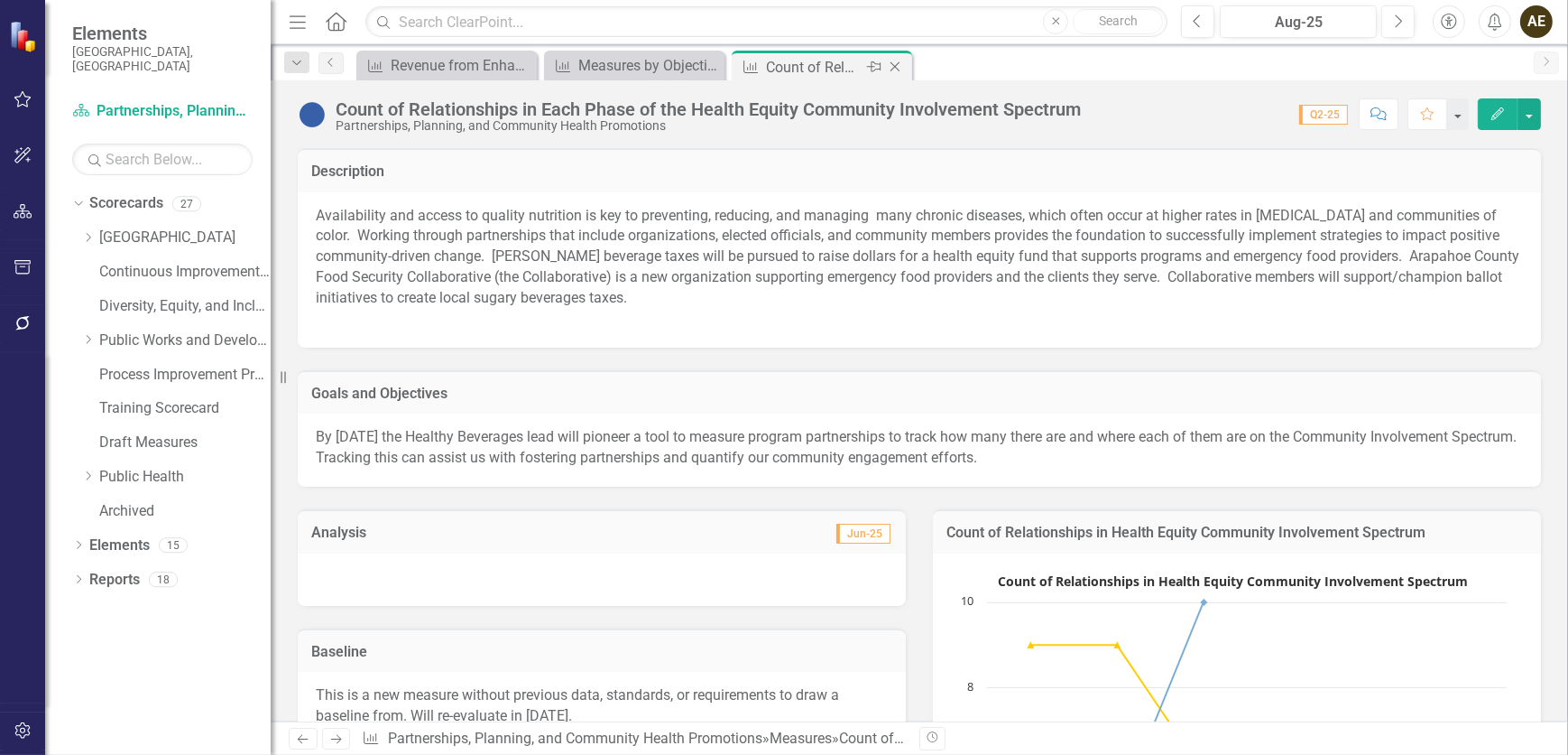
click at [901, 68] on icon "Close" at bounding box center [895, 67] width 18 height 15
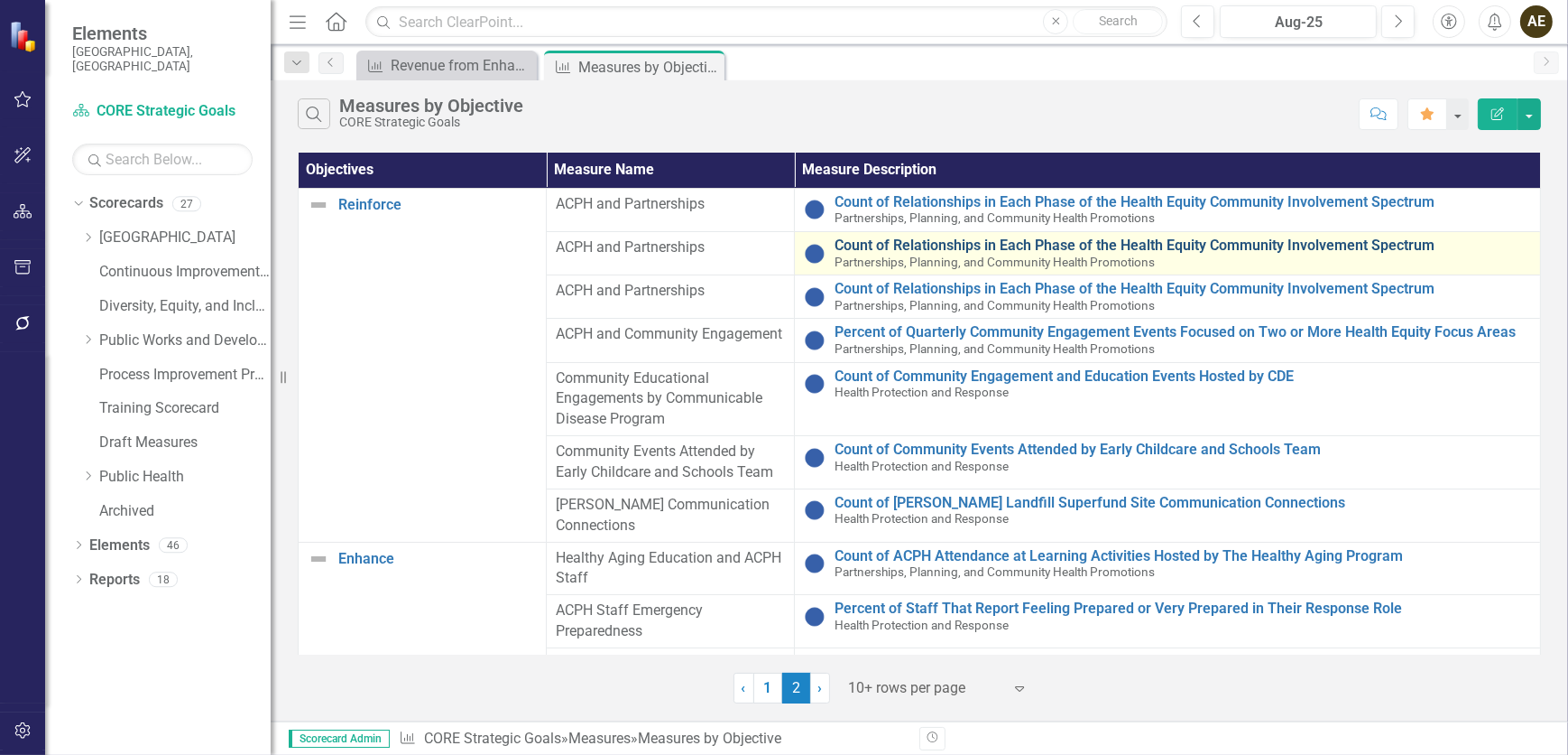
click at [971, 244] on link "Count of Relationships in Each Phase of the Health Equity Community Involvement…" at bounding box center [1183, 246] width 696 height 16
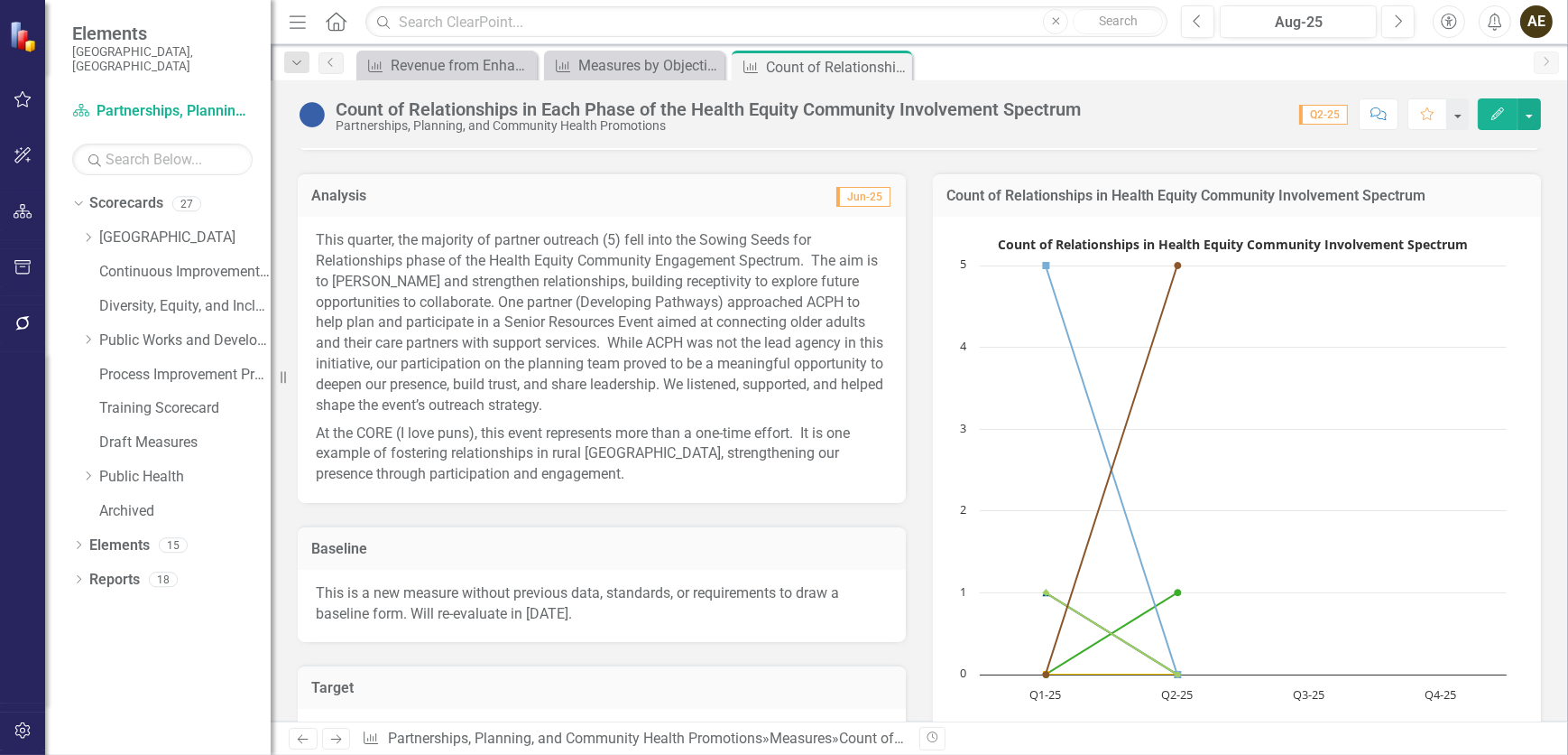
scroll to position [246, 0]
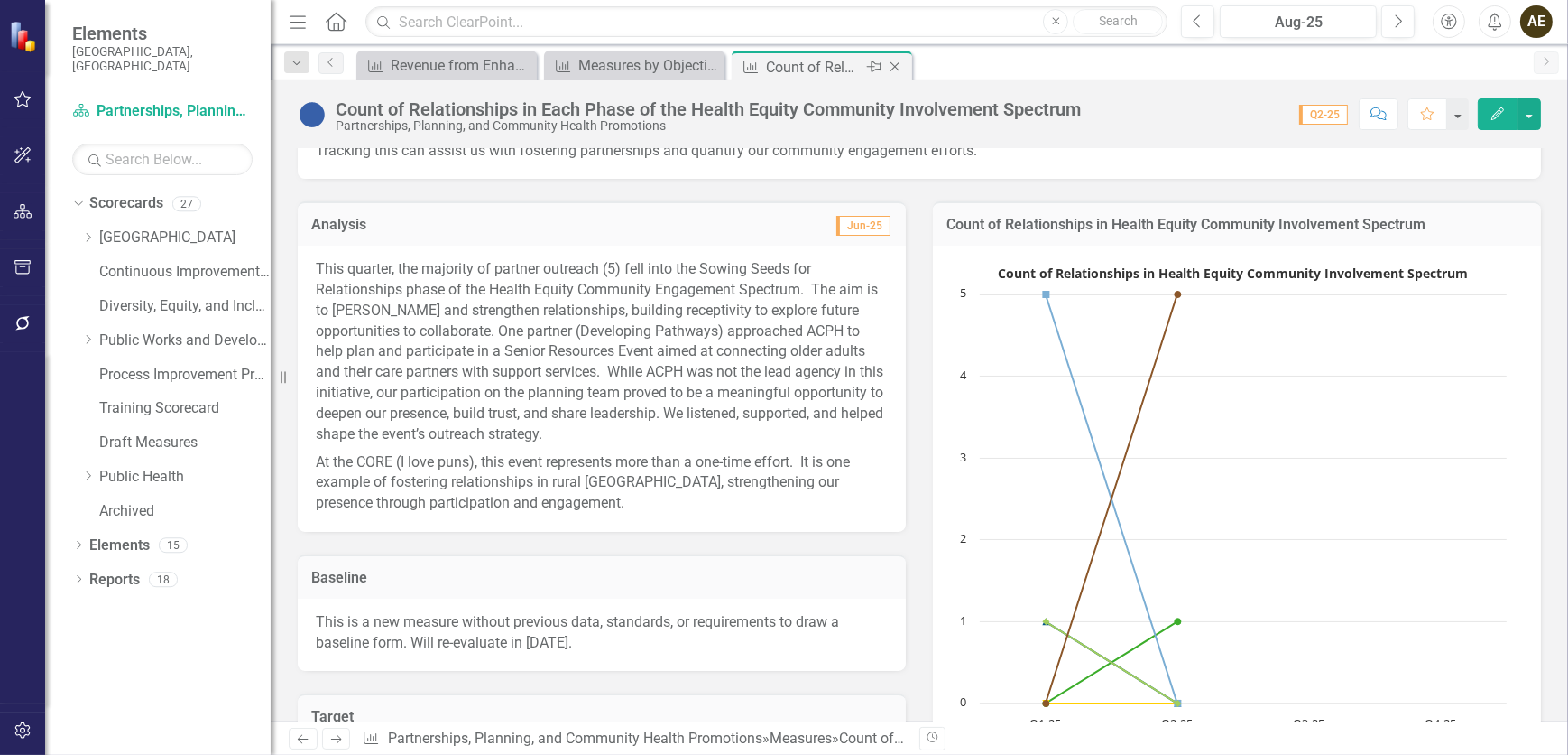
click at [897, 71] on icon "Close" at bounding box center [895, 67] width 18 height 15
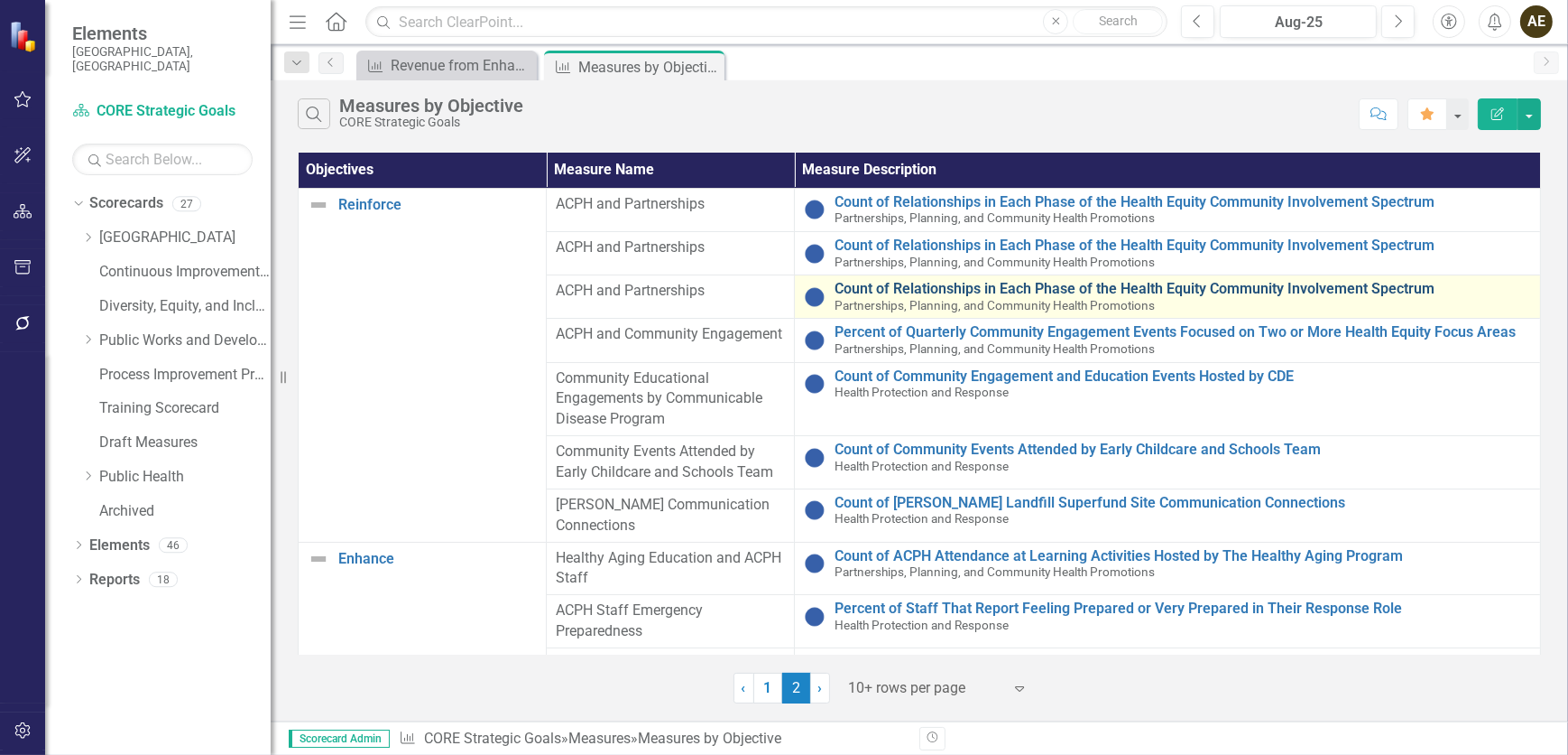
click at [910, 287] on link "Count of Relationships in Each Phase of the Health Equity Community Involvement…" at bounding box center [1183, 289] width 696 height 16
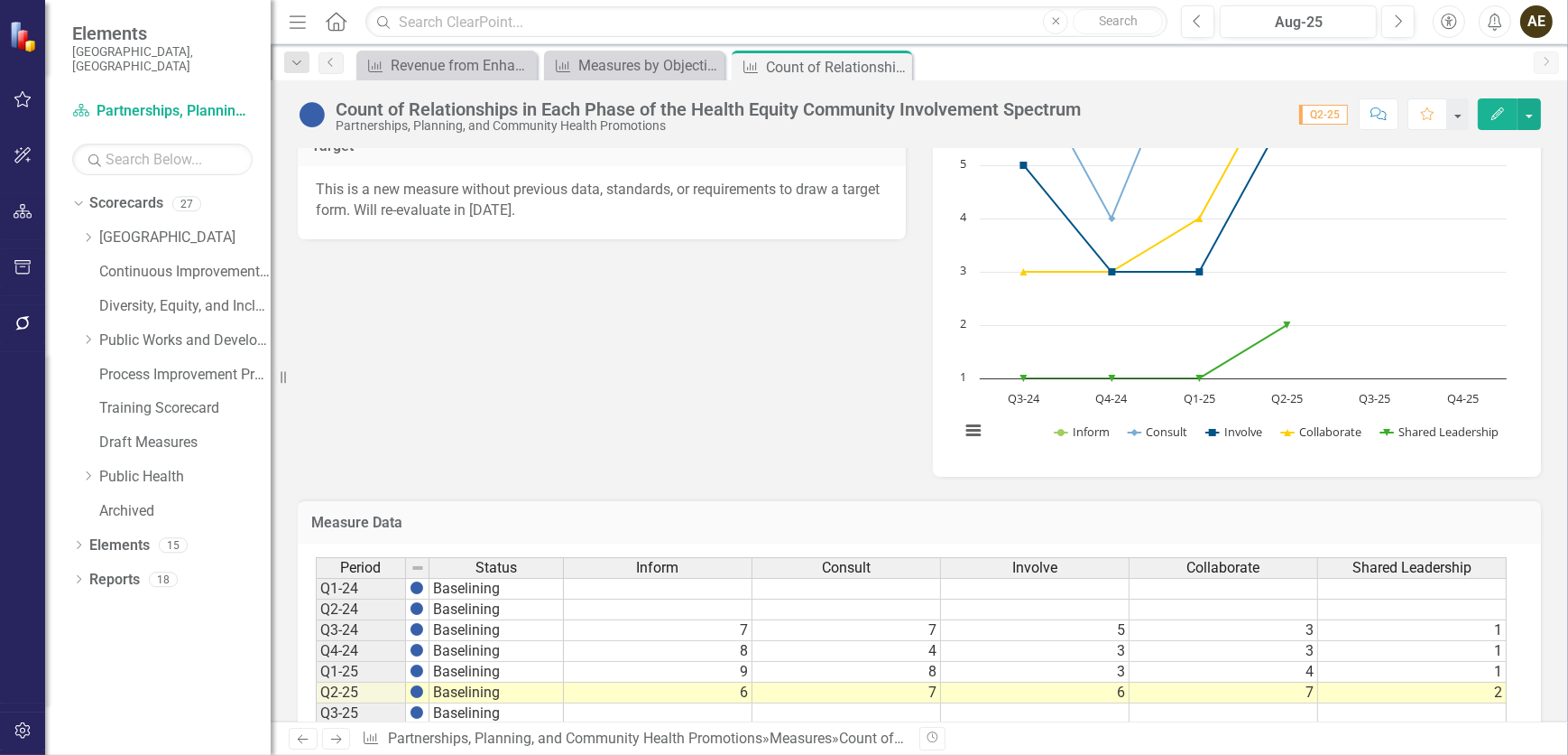
scroll to position [574, 0]
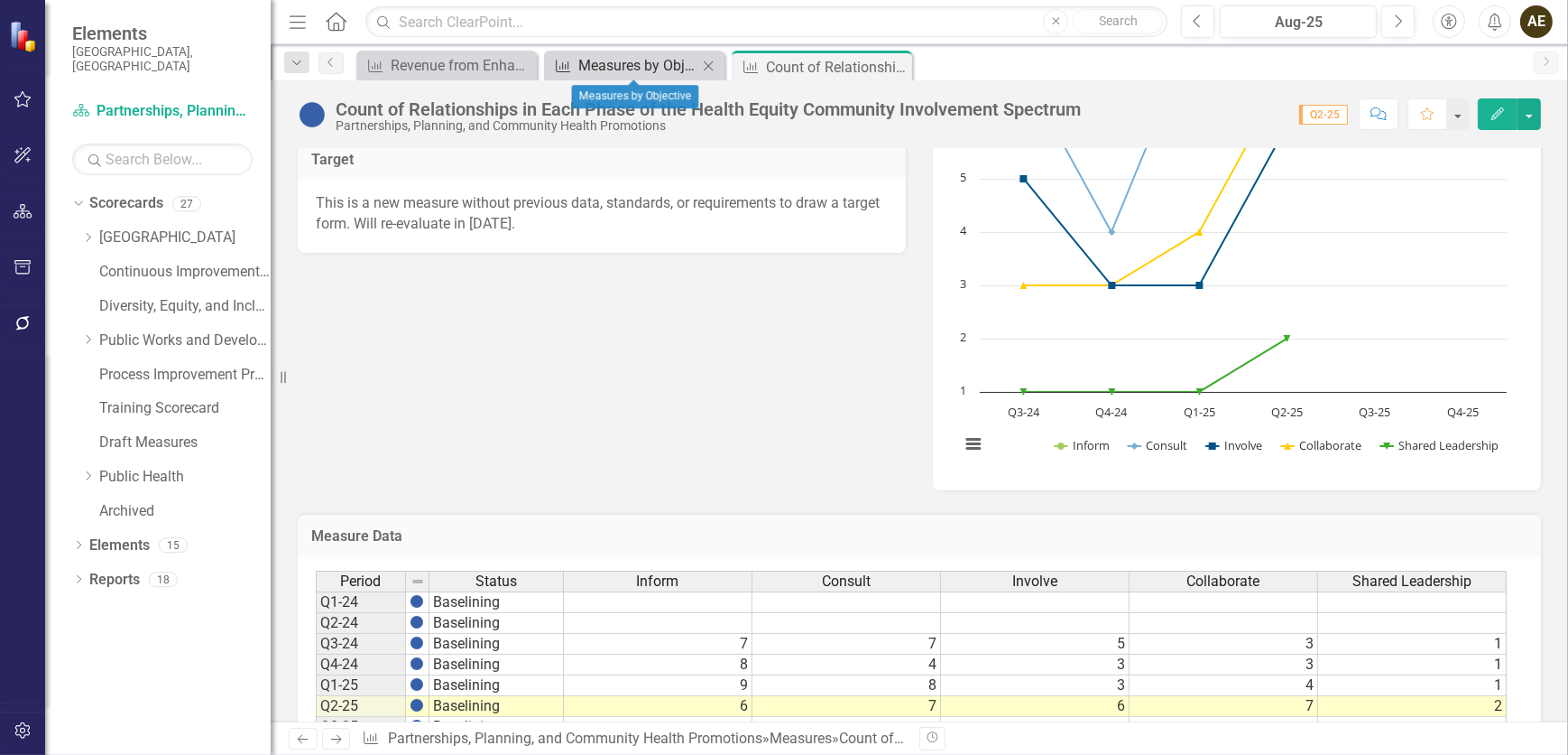
click at [616, 64] on div "Measures by Objective" at bounding box center [638, 65] width 119 height 23
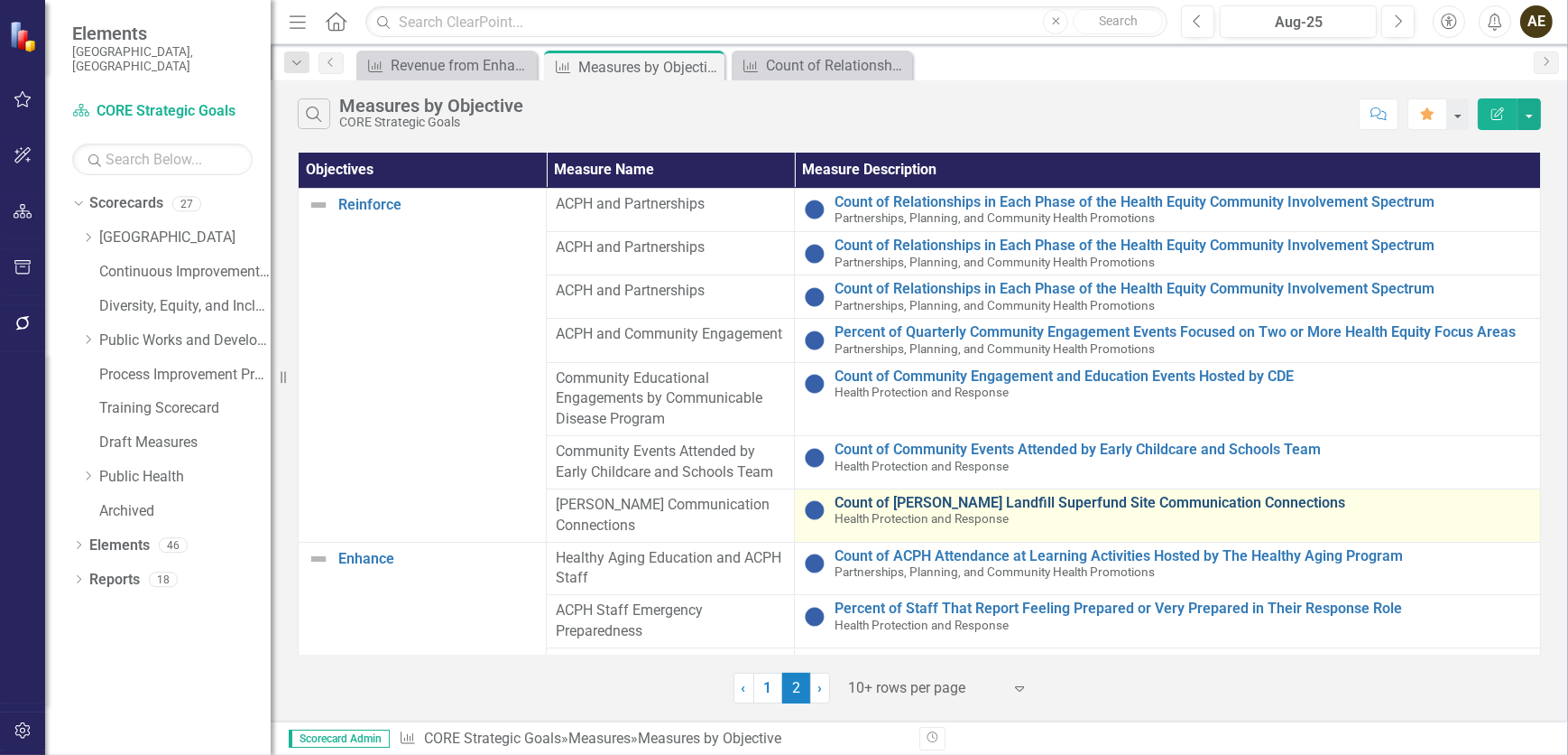
click at [970, 458] on link "Count of [PERSON_NAME] Landfill Superfund Site Communication Connections" at bounding box center [1183, 503] width 696 height 16
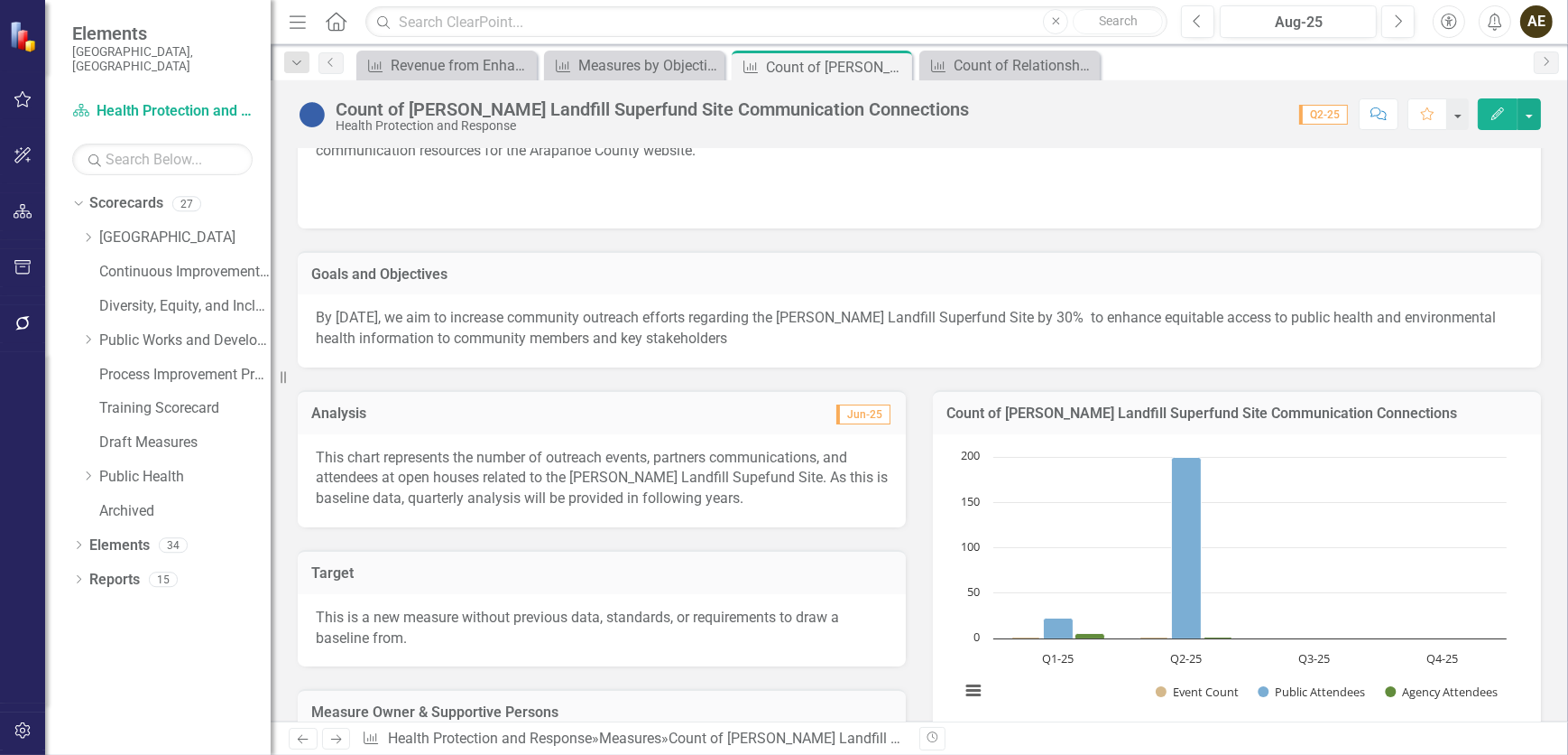
scroll to position [82, 0]
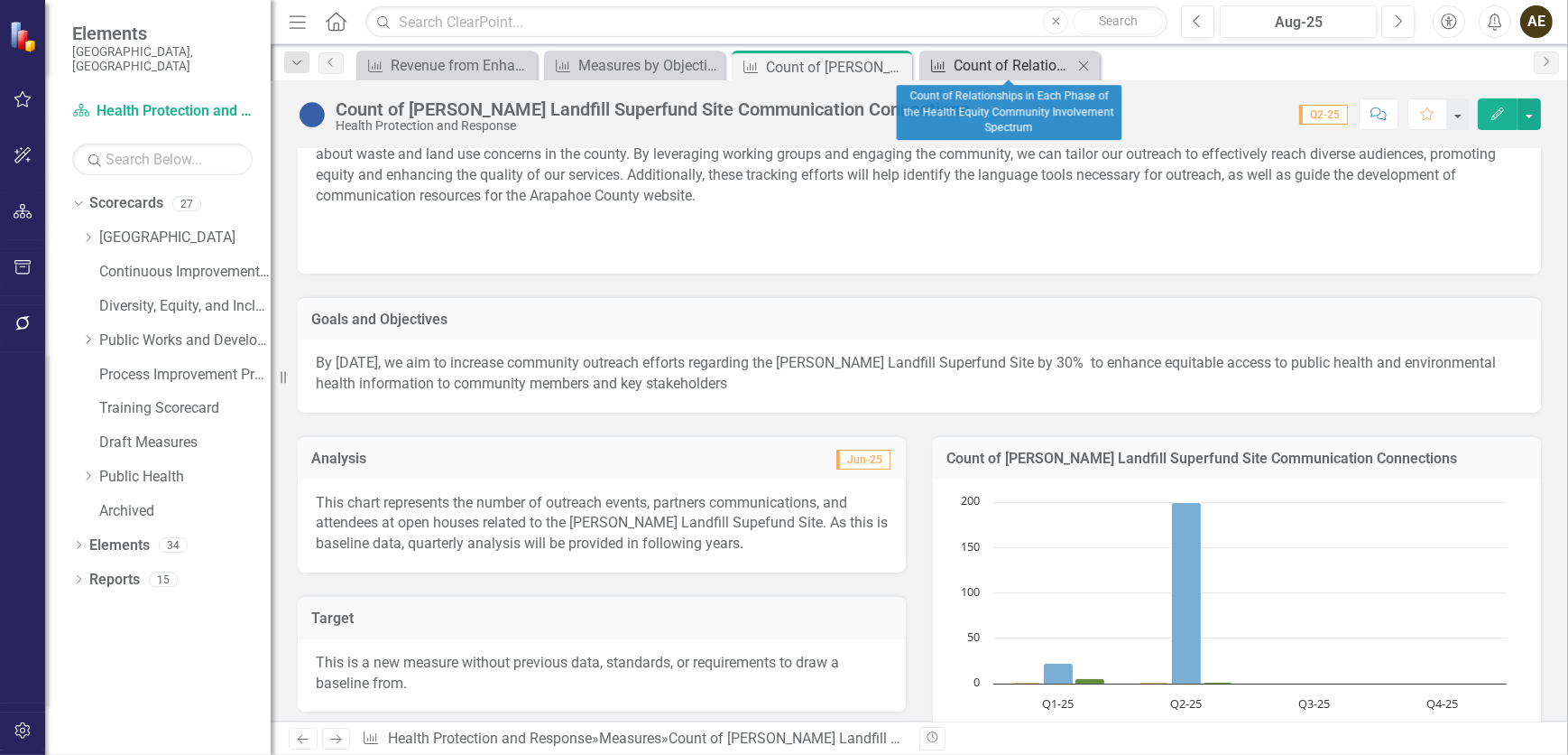
click at [993, 73] on div "Count of Relationships in Each Phase of the Health Equity Community Involvement…" at bounding box center [1013, 65] width 119 height 23
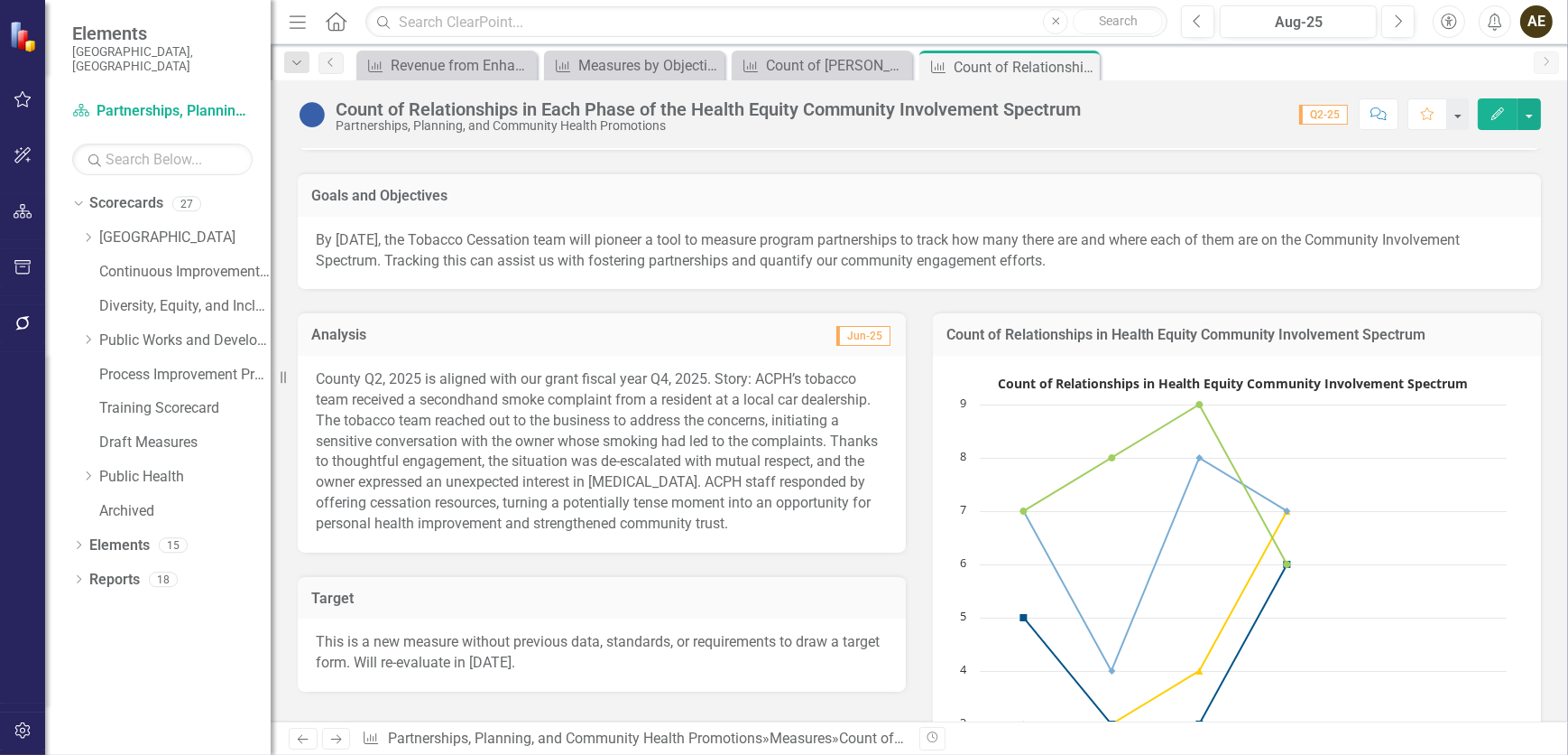
scroll to position [163, 0]
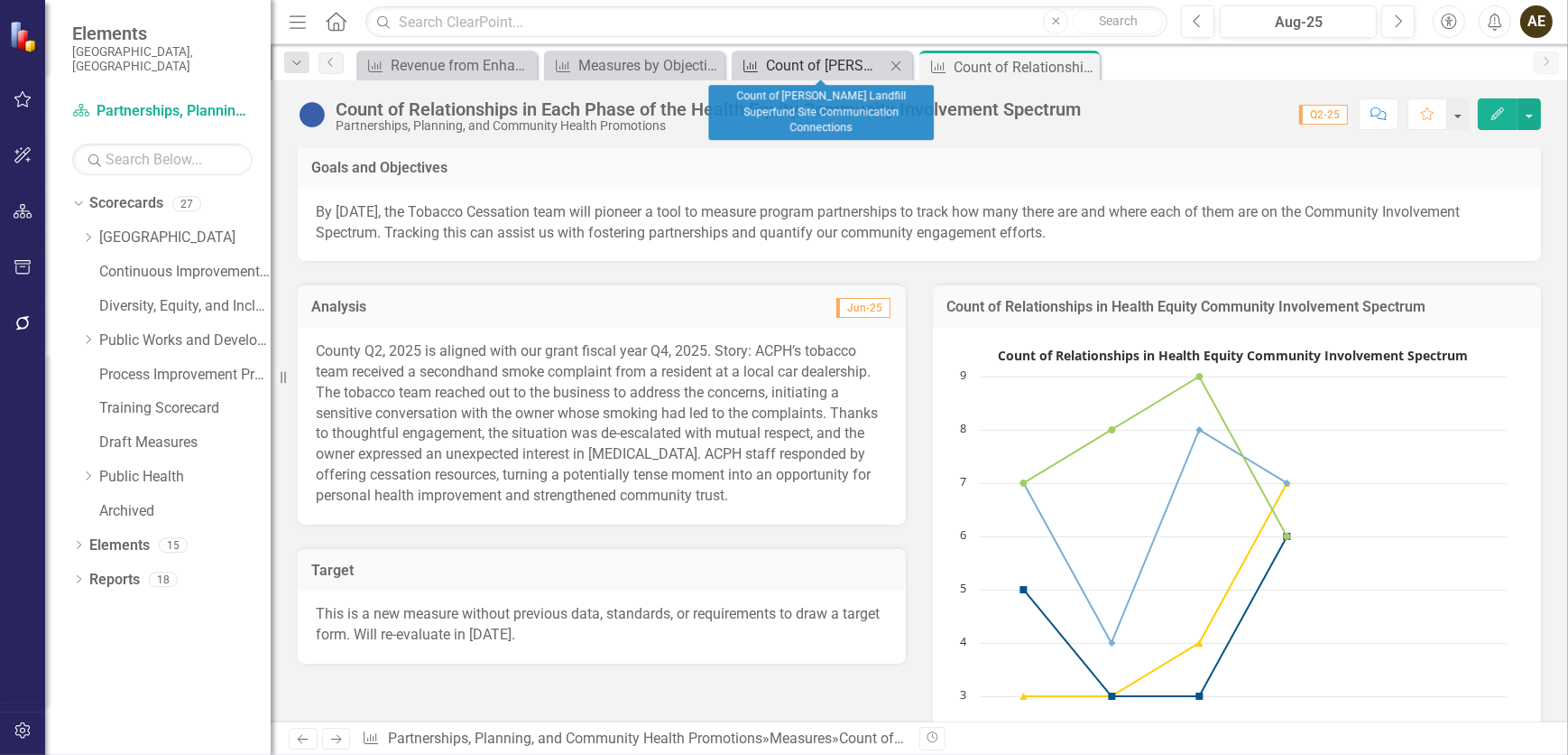
click at [840, 69] on div "Count of [PERSON_NAME] Landfill Superfund Site Communication Connections" at bounding box center [825, 65] width 119 height 23
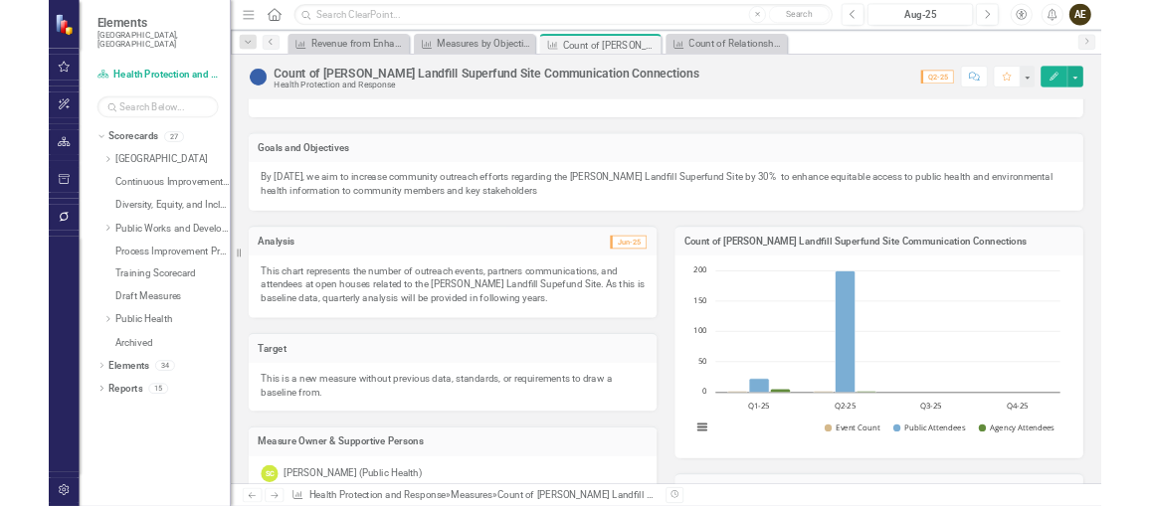
scroll to position [271, 0]
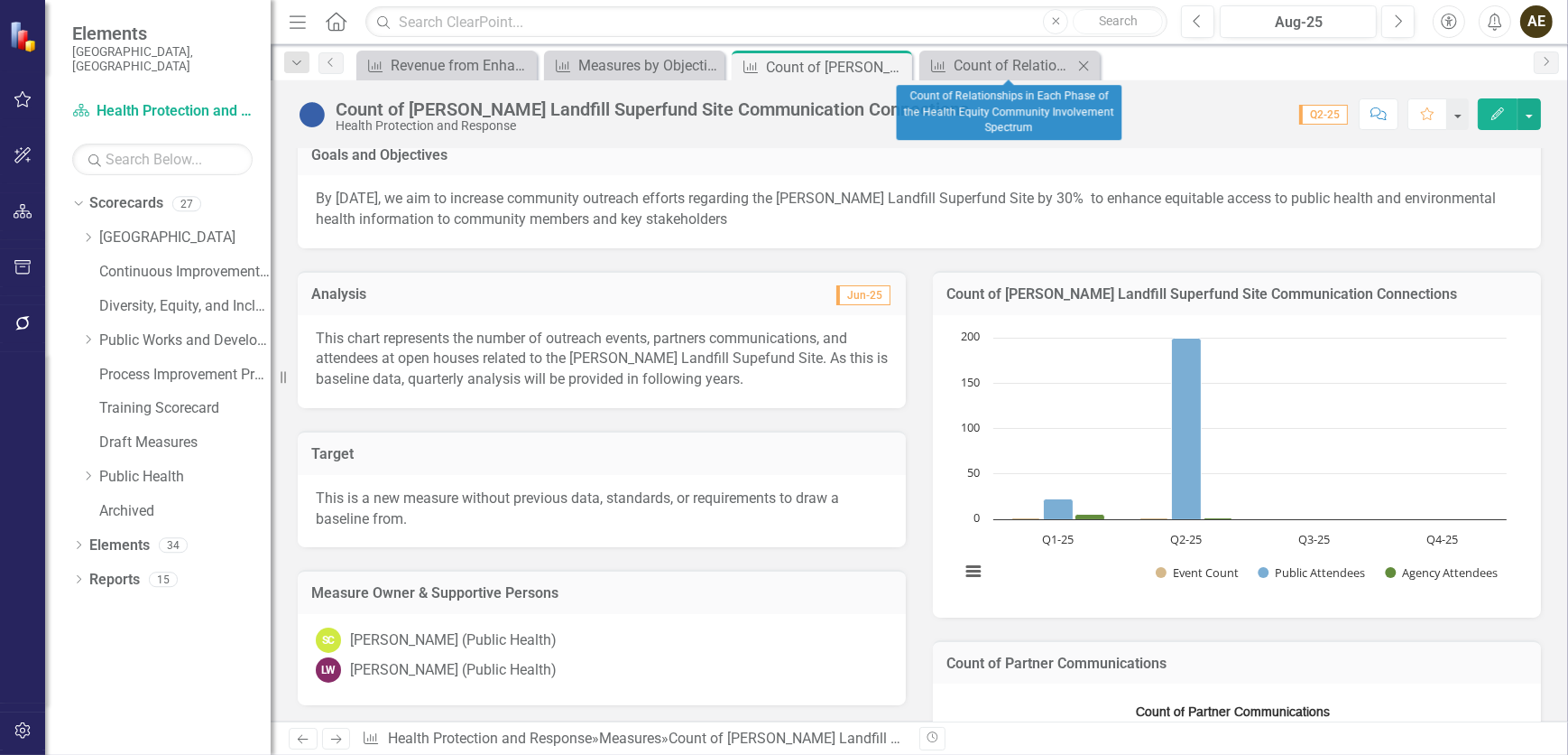
click at [1042, 69] on icon "Close" at bounding box center [1084, 66] width 18 height 15
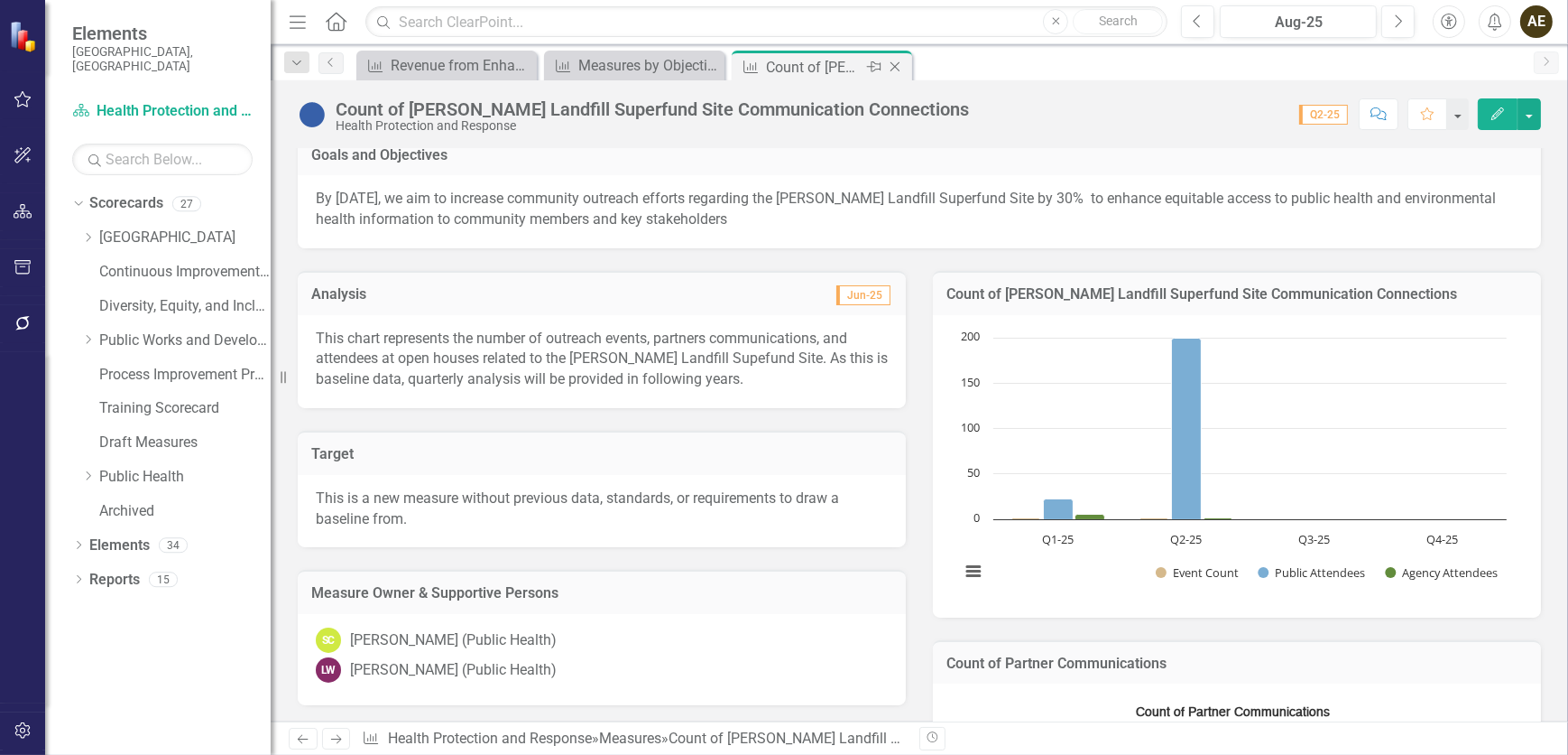
click at [900, 64] on icon "Close" at bounding box center [895, 67] width 18 height 15
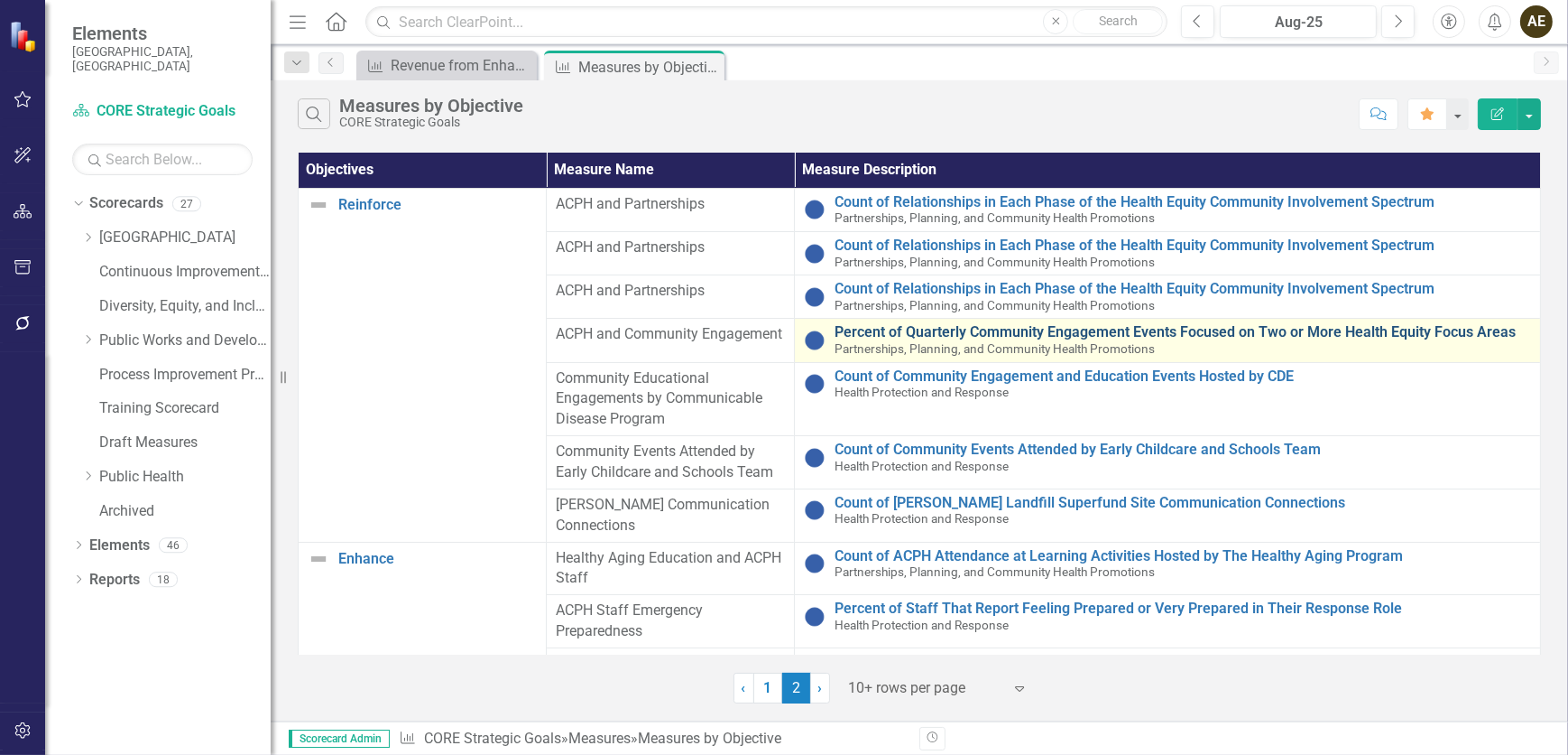
click at [919, 330] on link "Percent of Quarterly Community Engagement Events Focused on Two or More Health …" at bounding box center [1183, 332] width 696 height 16
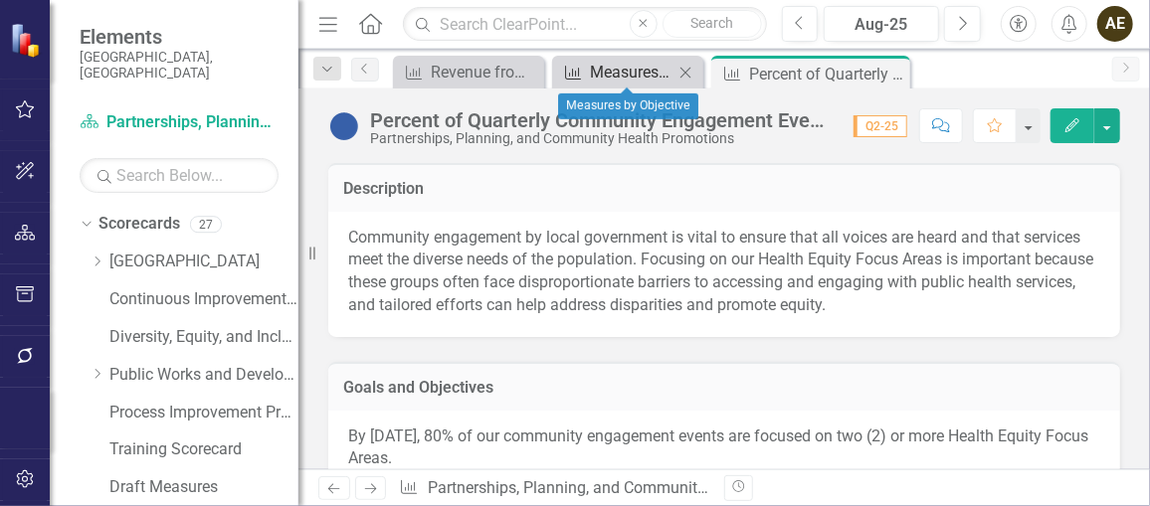
click at [632, 68] on div "Measures by Objective" at bounding box center [632, 72] width 84 height 25
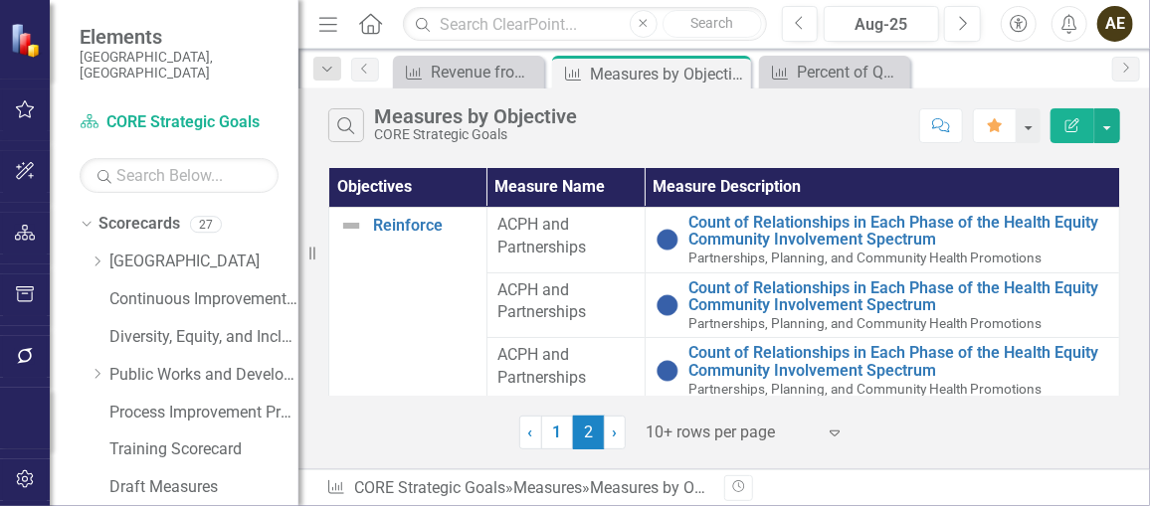
scroll to position [90, 0]
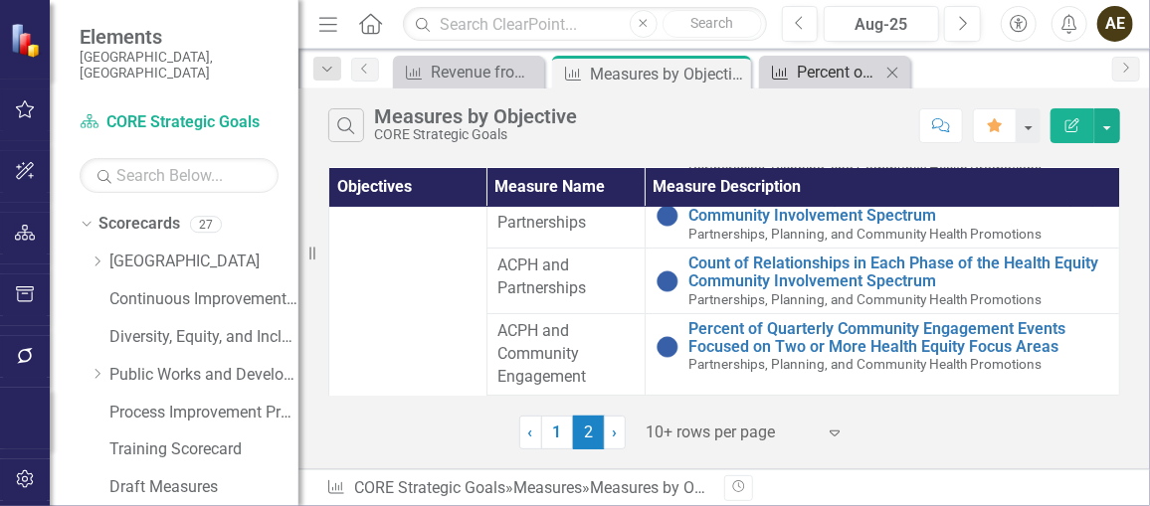
click at [820, 72] on div "Percent of Quarterly Community Engagement Events Focused on Two or More Health …" at bounding box center [839, 72] width 84 height 25
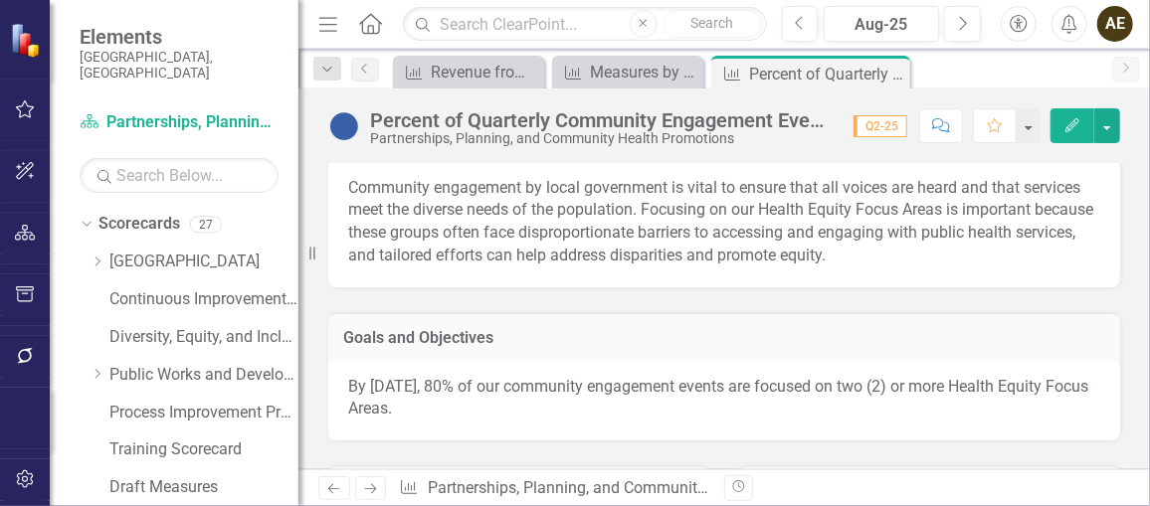
scroll to position [90, 0]
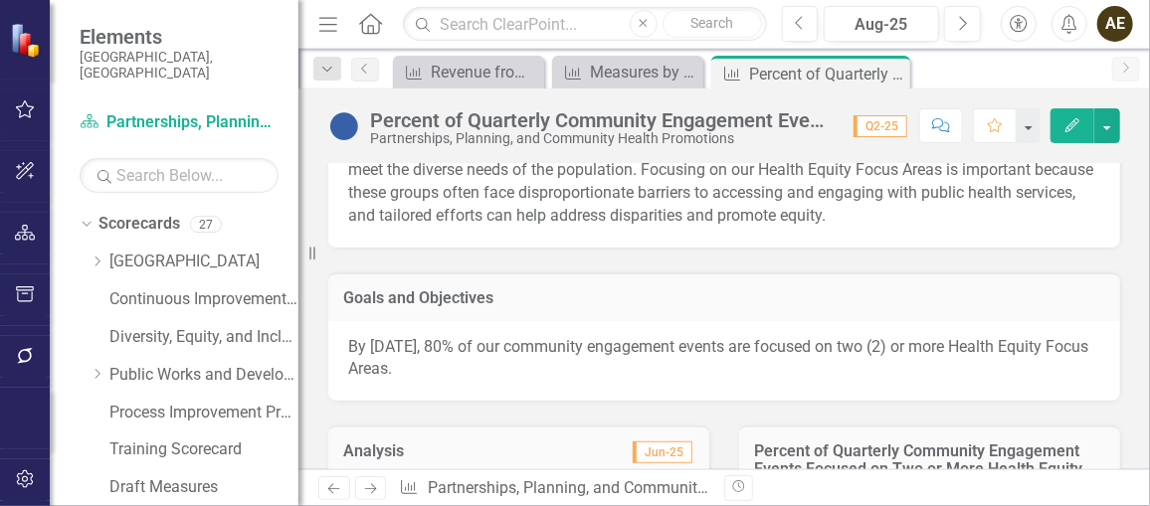
click at [436, 360] on p "By [DATE], 80% of our community engagement events are focused on two (2) or mor…" at bounding box center [724, 359] width 752 height 46
click at [495, 354] on p "By [DATE], 80% of our community engagement events are focused on two (2) or mor…" at bounding box center [724, 359] width 752 height 46
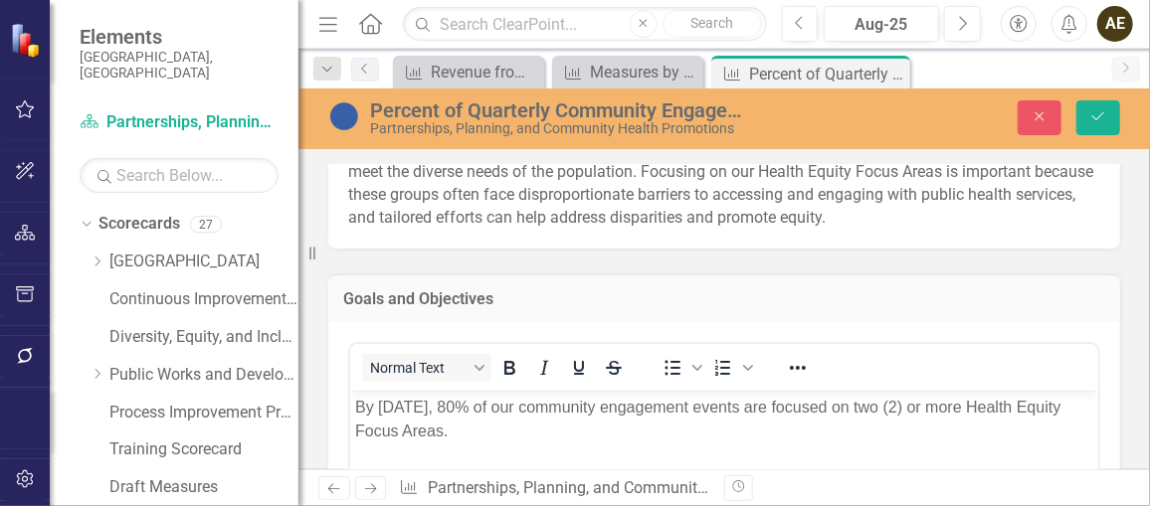
scroll to position [0, 0]
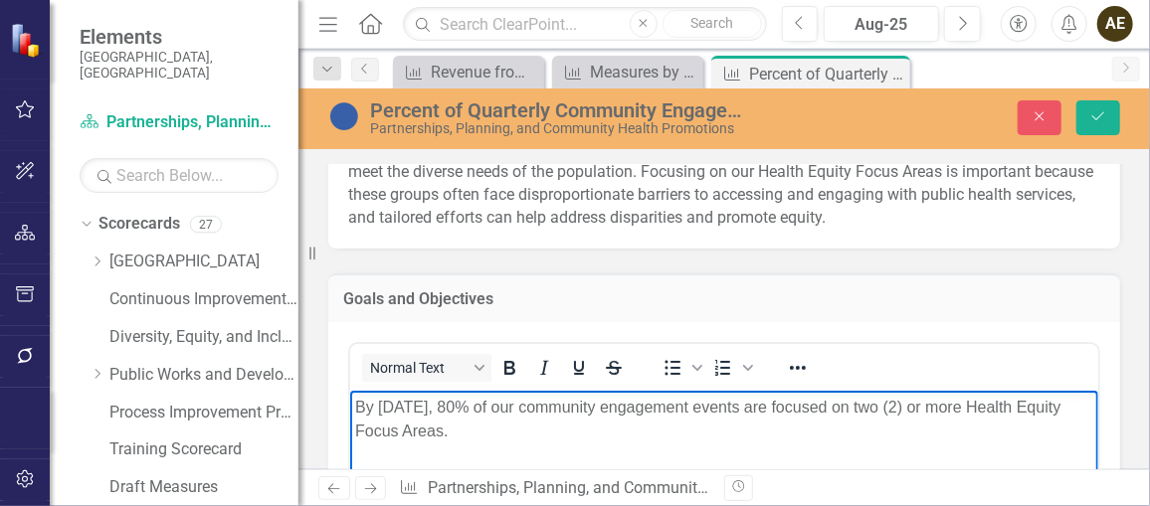
drag, startPoint x: 511, startPoint y: 429, endPoint x: 330, endPoint y: 395, distance: 184.2
copy p "By [DATE], 80% of our community engagement events are focused on two (2) or mor…"
drag, startPoint x: 1118, startPoint y: 330, endPoint x: 1118, endPoint y: 305, distance: 24.9
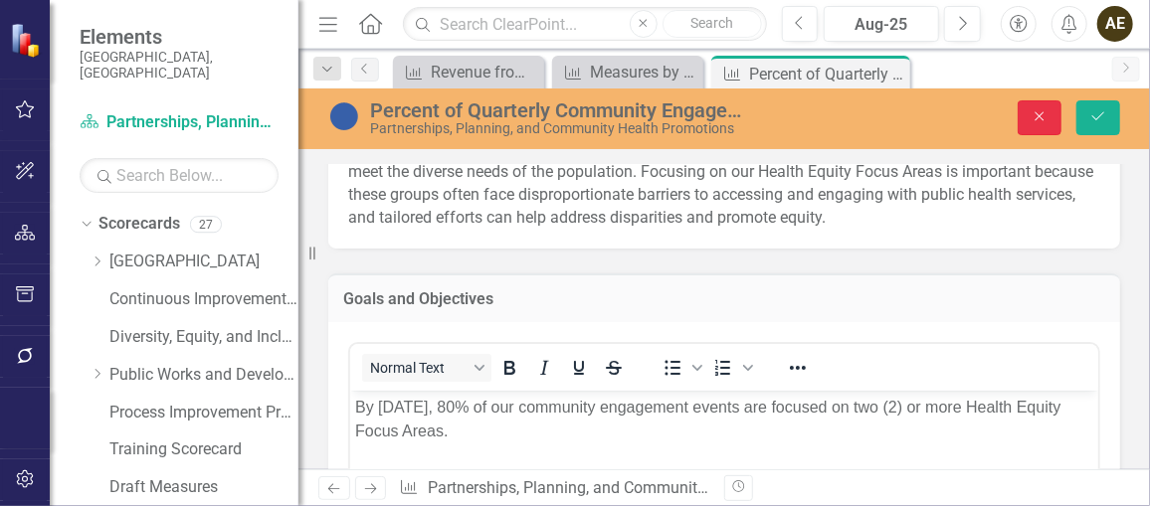
click at [1047, 118] on icon "Close" at bounding box center [1040, 116] width 18 height 14
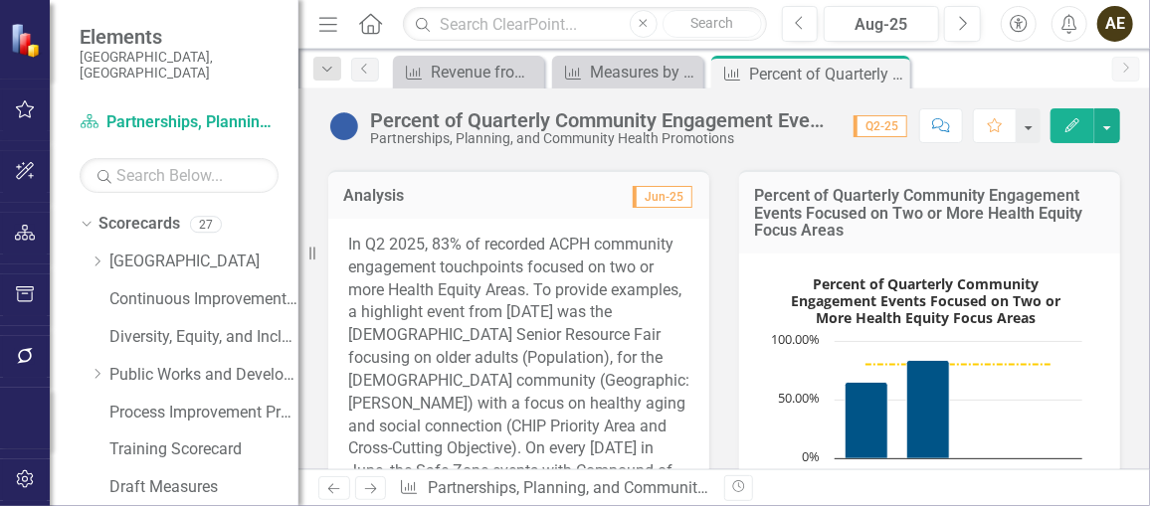
scroll to position [361, 0]
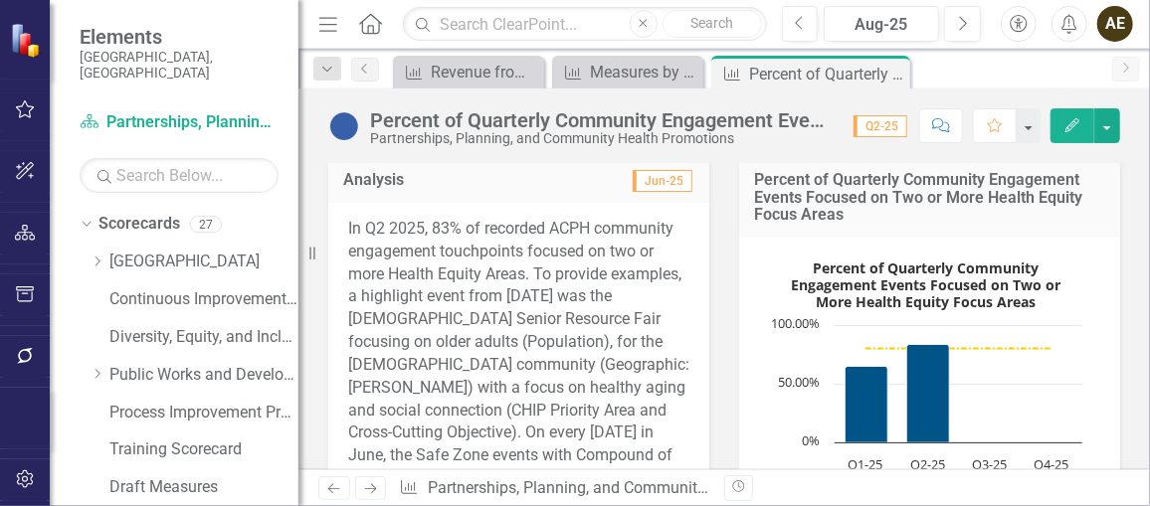
click at [1073, 263] on rect "Interactive chart" at bounding box center [925, 402] width 333 height 298
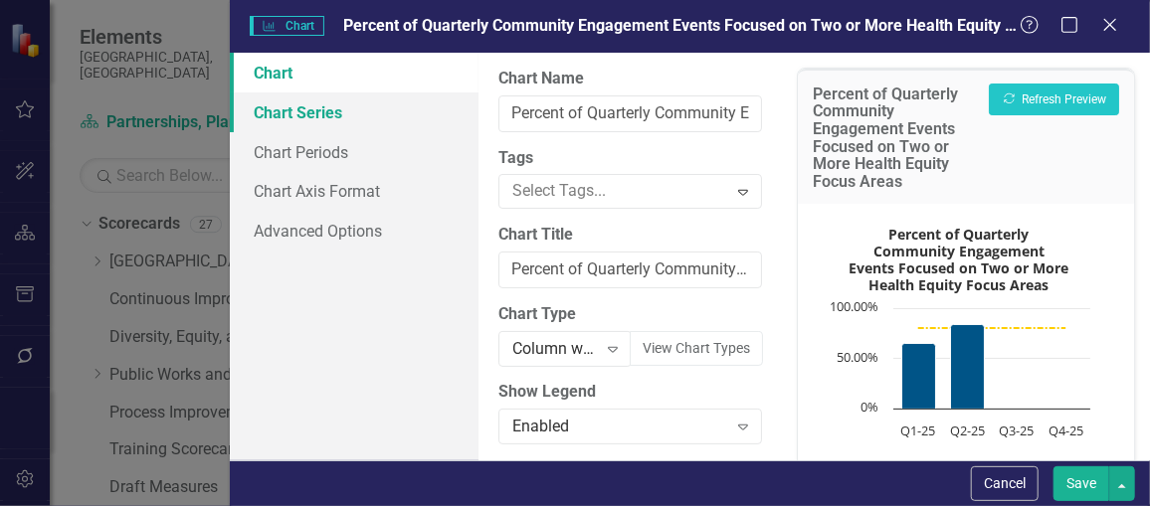
click at [331, 120] on link "Chart Series" at bounding box center [354, 113] width 249 height 40
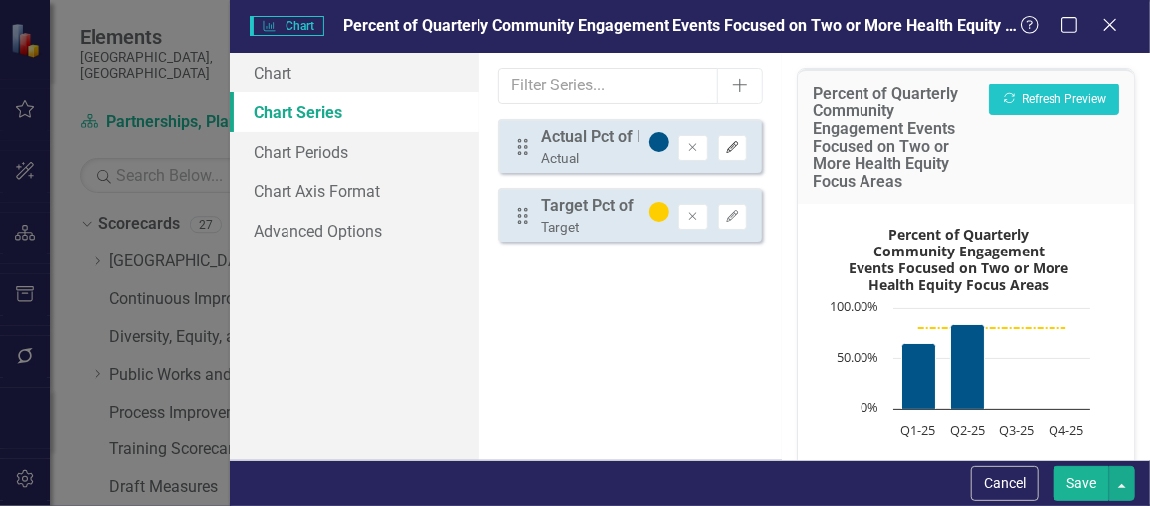
click at [739, 148] on icon "Edit" at bounding box center [732, 148] width 15 height 12
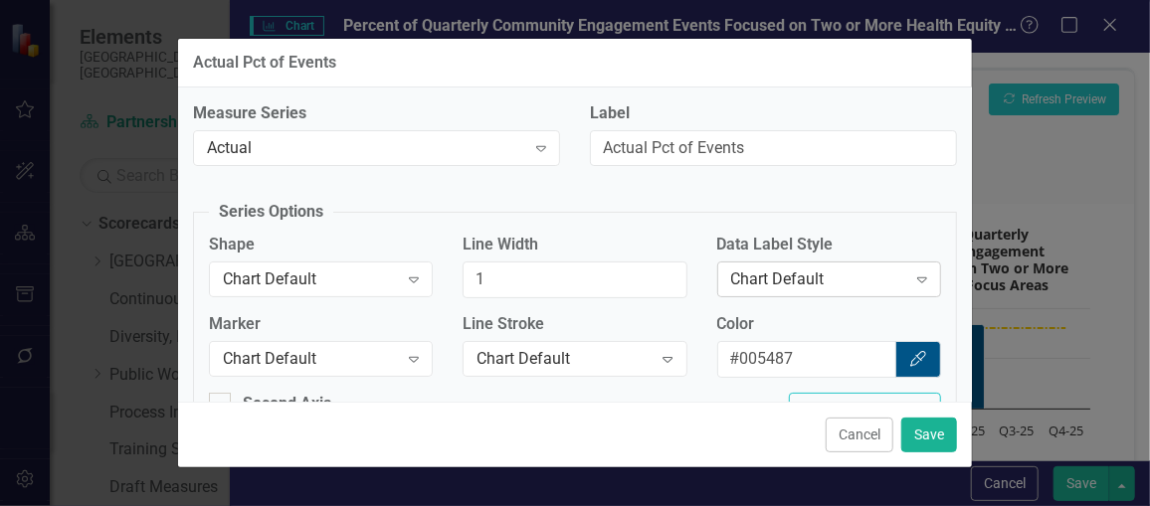
click at [784, 265] on div "Chart Default Expand" at bounding box center [829, 280] width 224 height 36
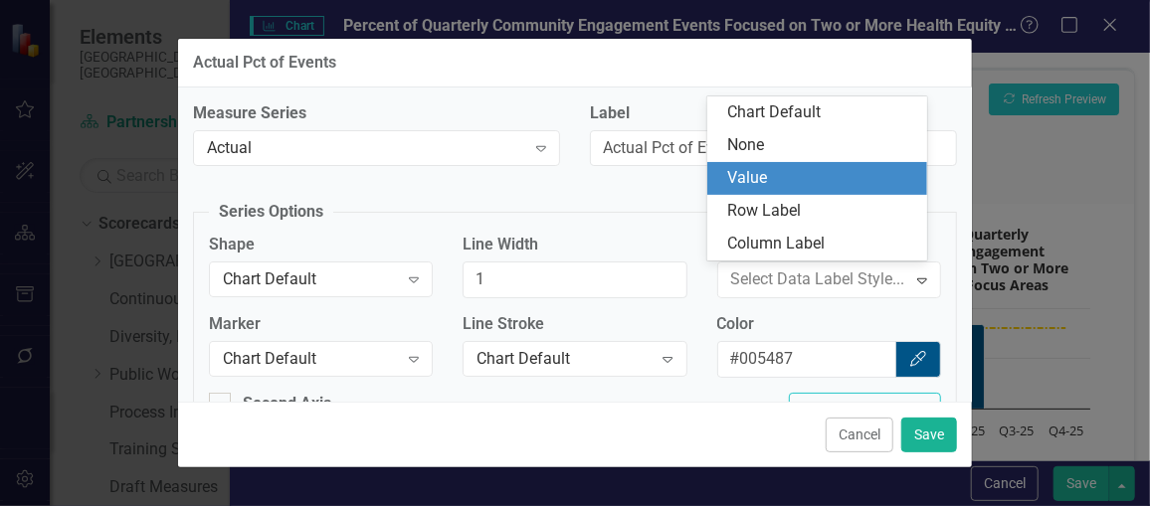
click at [780, 187] on div "Value" at bounding box center [821, 178] width 188 height 23
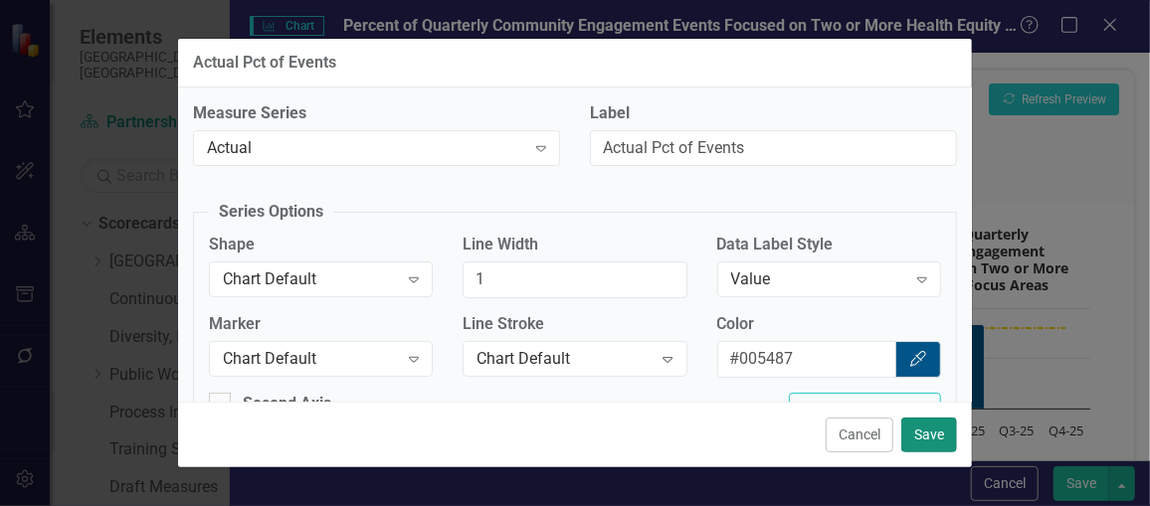
click at [931, 434] on button "Save" at bounding box center [929, 435] width 56 height 35
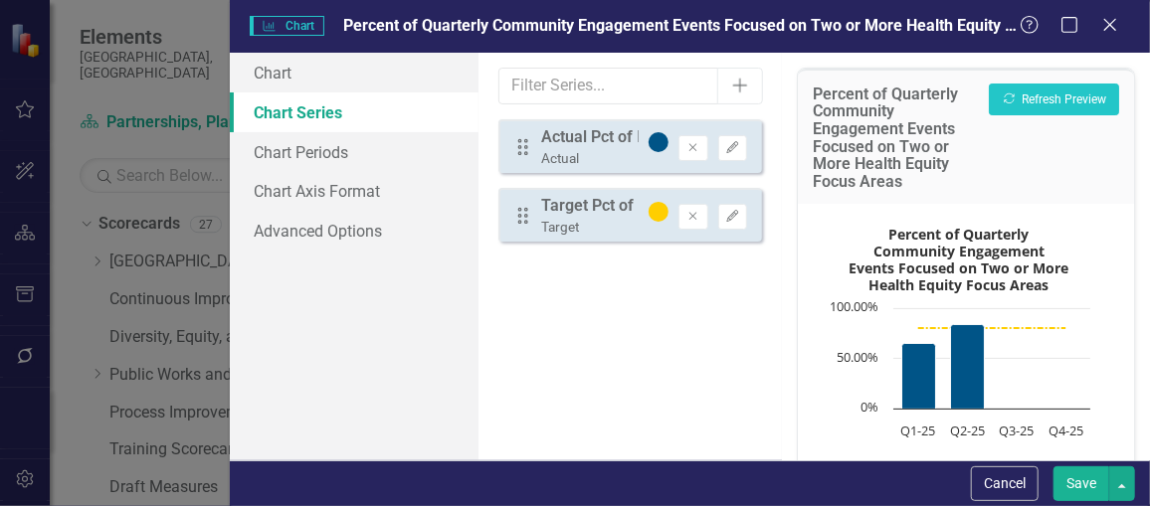
click at [1068, 481] on button "Save" at bounding box center [1082, 484] width 56 height 35
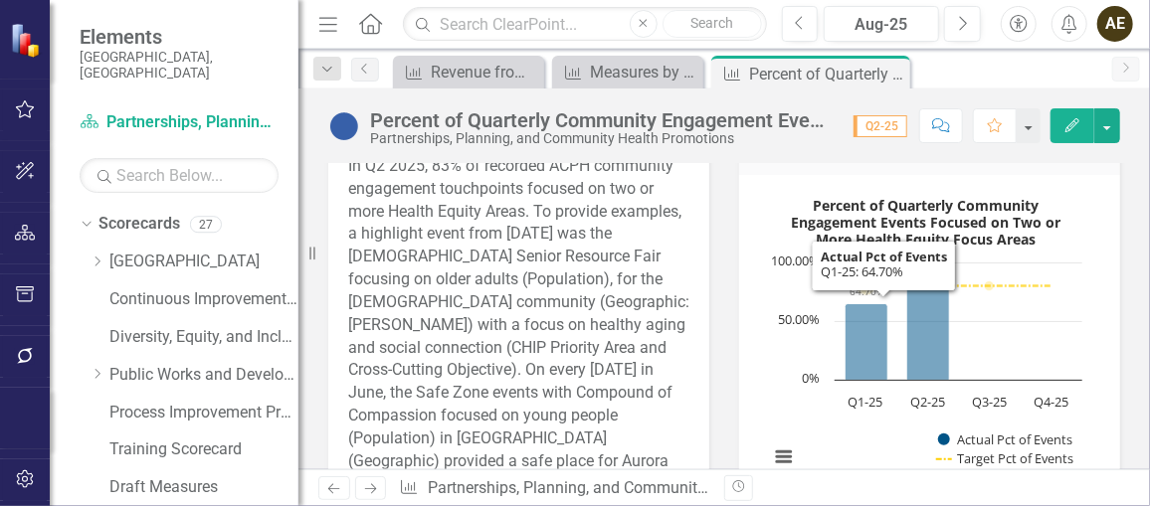
scroll to position [452, 0]
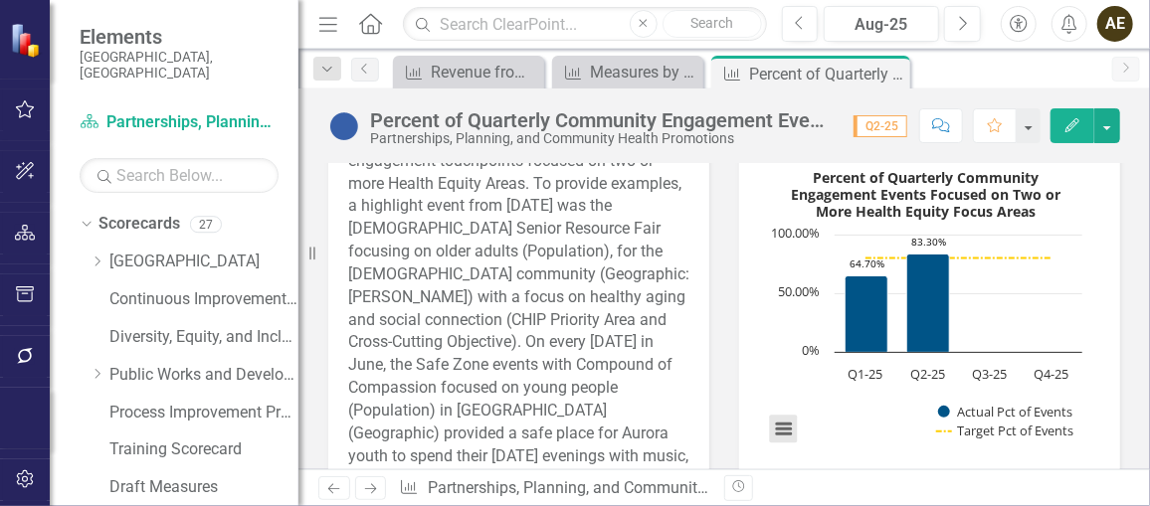
click at [774, 423] on button "View chart menu, Percent of Quarterly Community Engagement Events Focused on Tw…" at bounding box center [783, 430] width 28 height 28
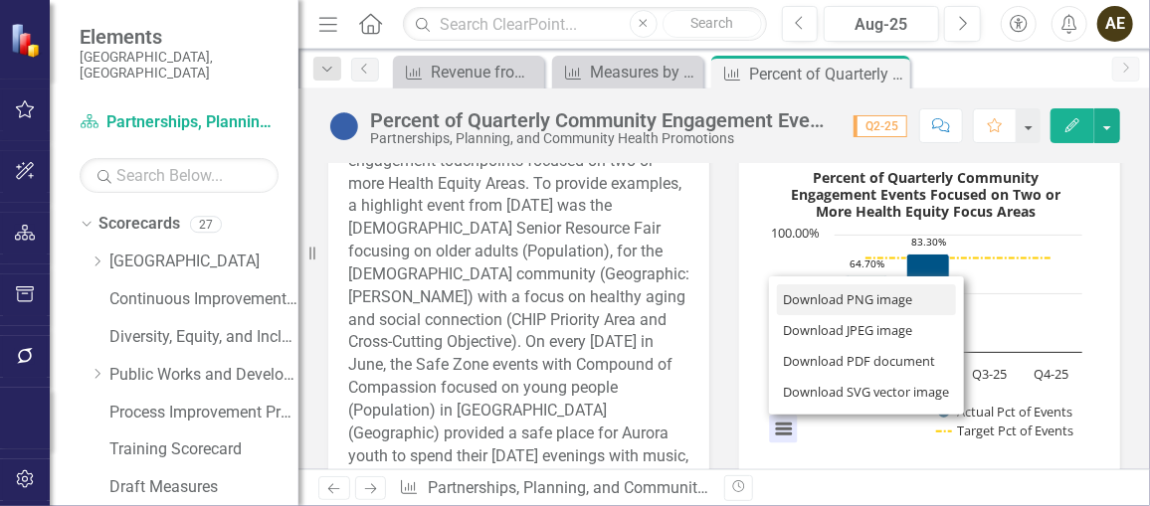
click at [834, 302] on li "Download PNG image" at bounding box center [866, 300] width 179 height 31
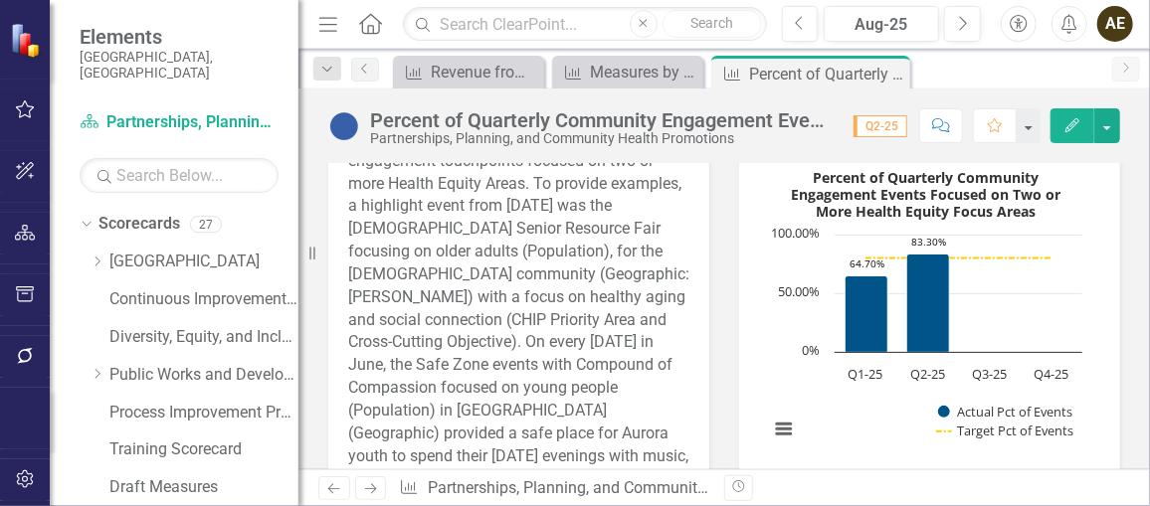
click at [592, 249] on p "In Q2 2025, 83% of recorded ACPH community engagement touchpoints focused on tw…" at bounding box center [518, 320] width 341 height 386
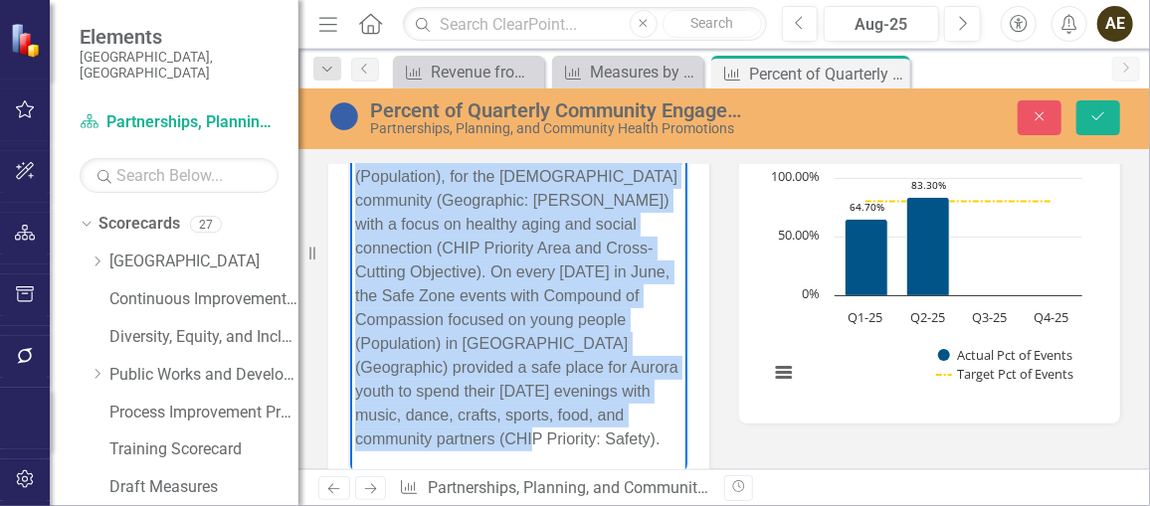
scroll to position [651, 0]
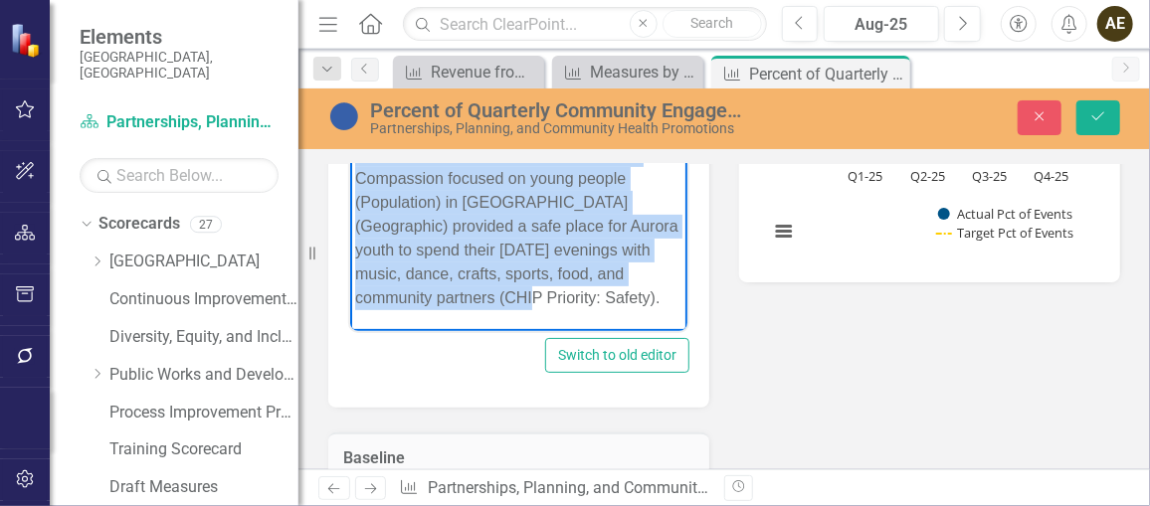
drag, startPoint x: 351, startPoint y: -2, endPoint x: 620, endPoint y: 314, distance: 415.1
click at [620, 314] on body "In Q2 2025, 83% of recorded ACPH community engagement touchpoints focused on tw…" at bounding box center [517, 104] width 337 height 456
copy p "In Q2 2025, 83% of recorded ACPH community engagement touchpoints focused on tw…"
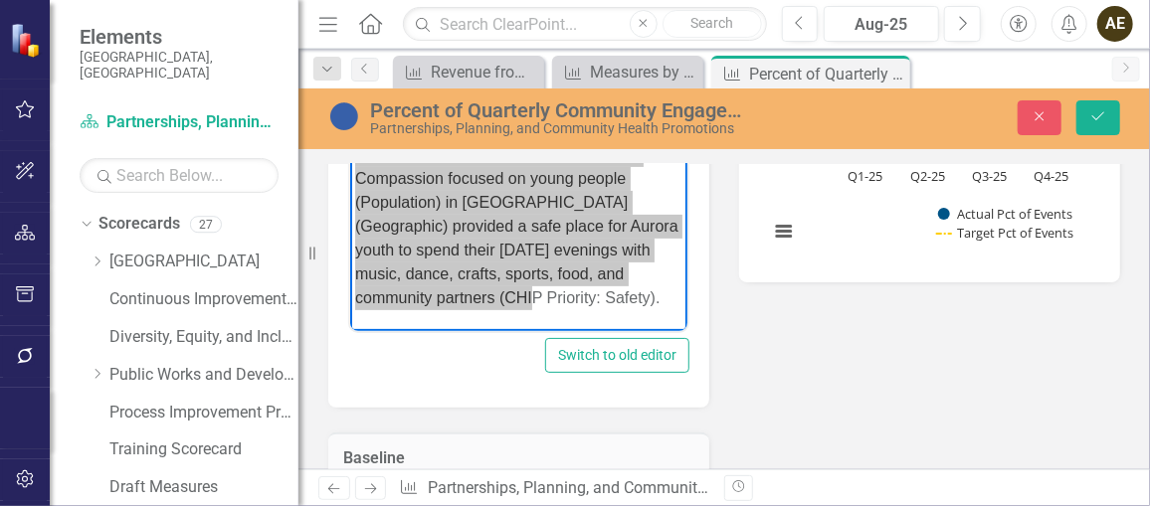
click at [852, 380] on div "Analysis Jun-25 Copy Forward Copy Forward ClearPoint AI AI Assistant <p>In Q2 2…" at bounding box center [724, 301] width 822 height 918
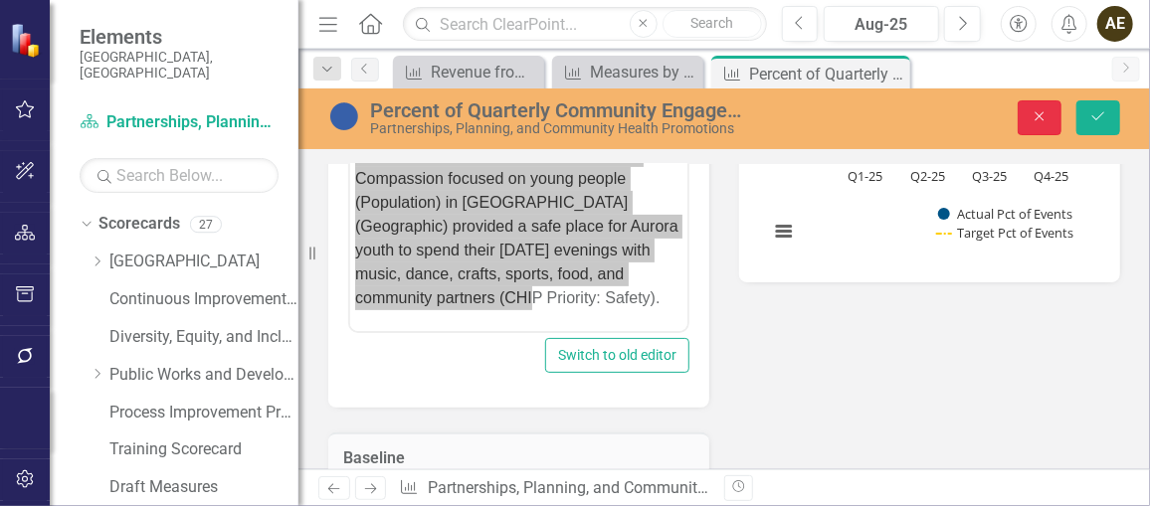
click at [1037, 123] on button "Close" at bounding box center [1040, 117] width 44 height 35
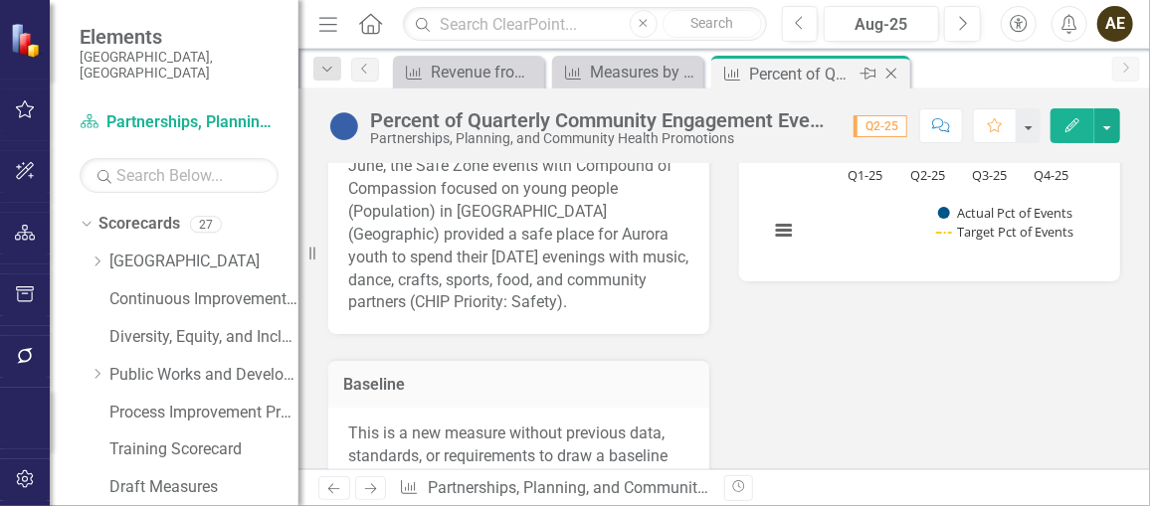
click at [899, 70] on icon "Close" at bounding box center [892, 74] width 20 height 16
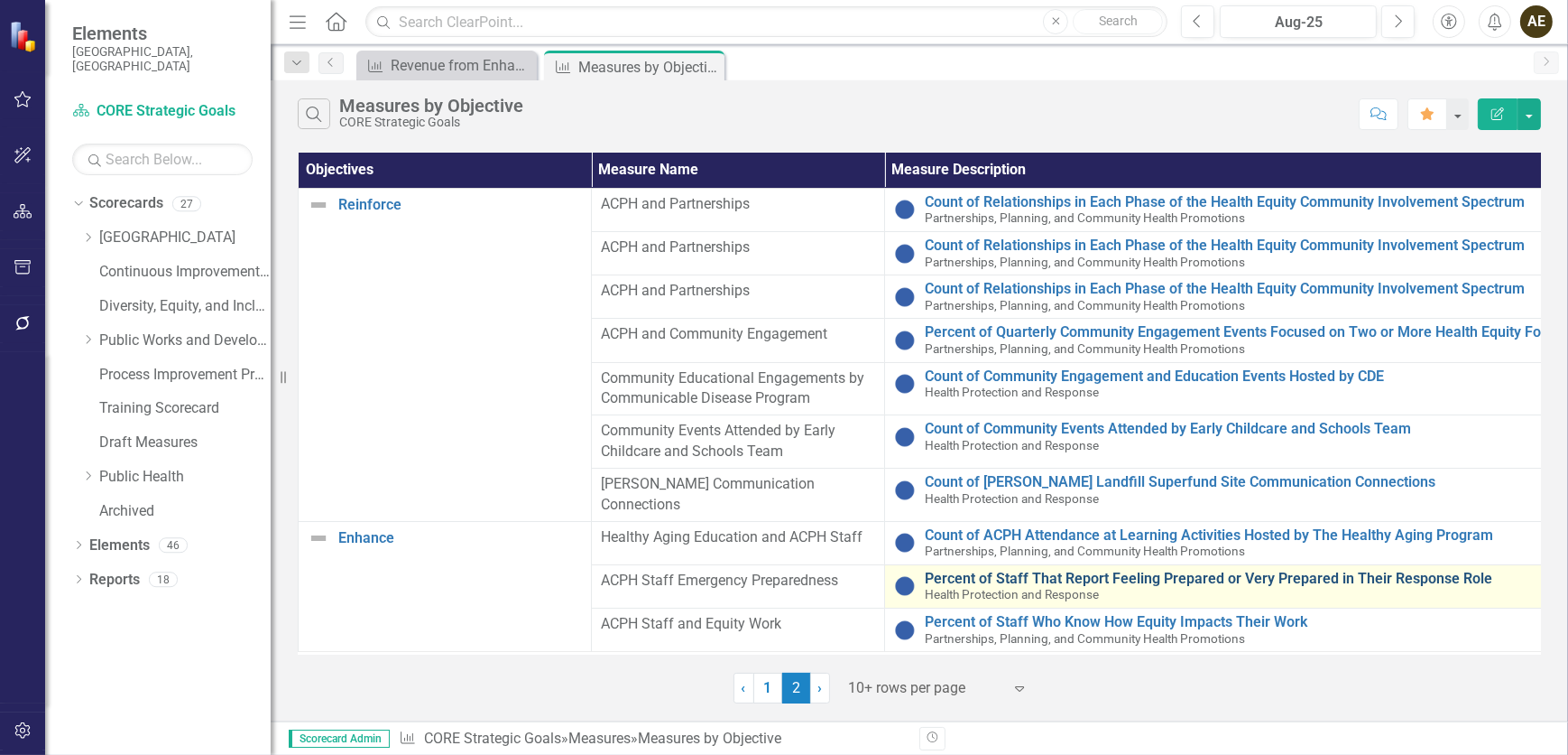
click at [1042, 458] on link "Percent of Staff That Report Feeling Prepared or Very Prepared in Their Respons…" at bounding box center [1340, 579] width 831 height 16
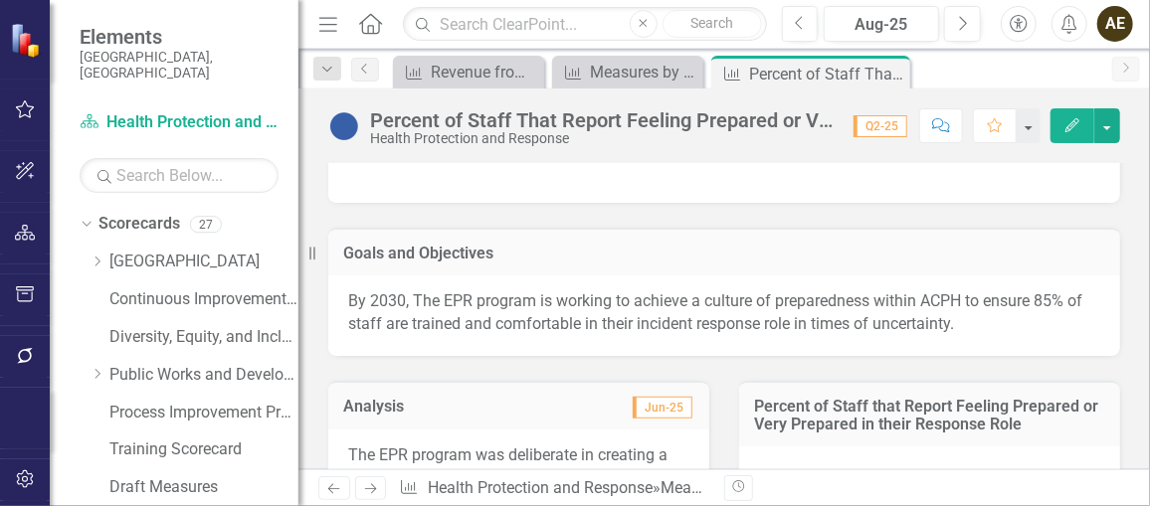
scroll to position [90, 0]
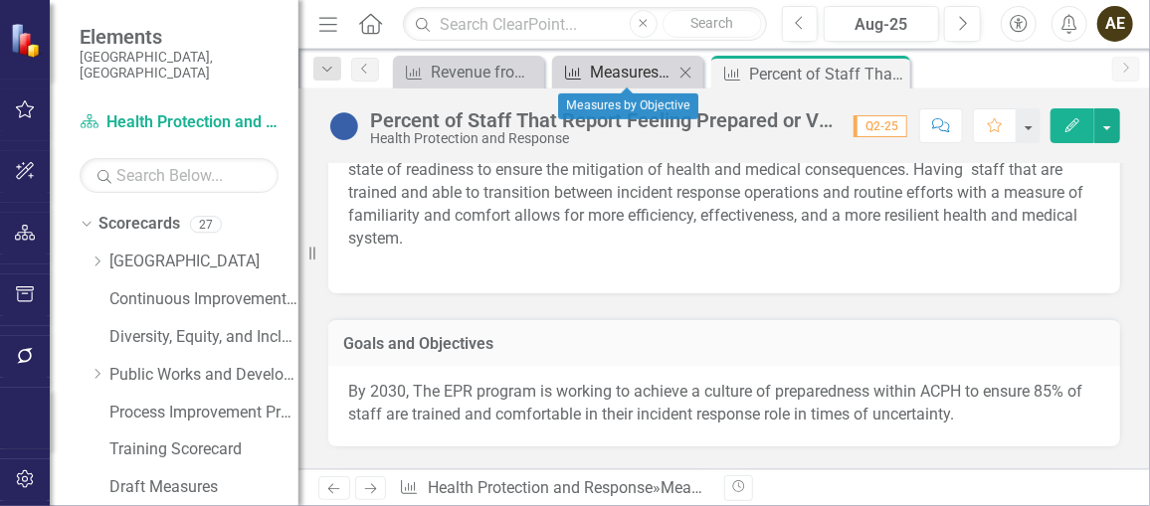
click at [643, 67] on div "Measures by Objective" at bounding box center [632, 72] width 84 height 25
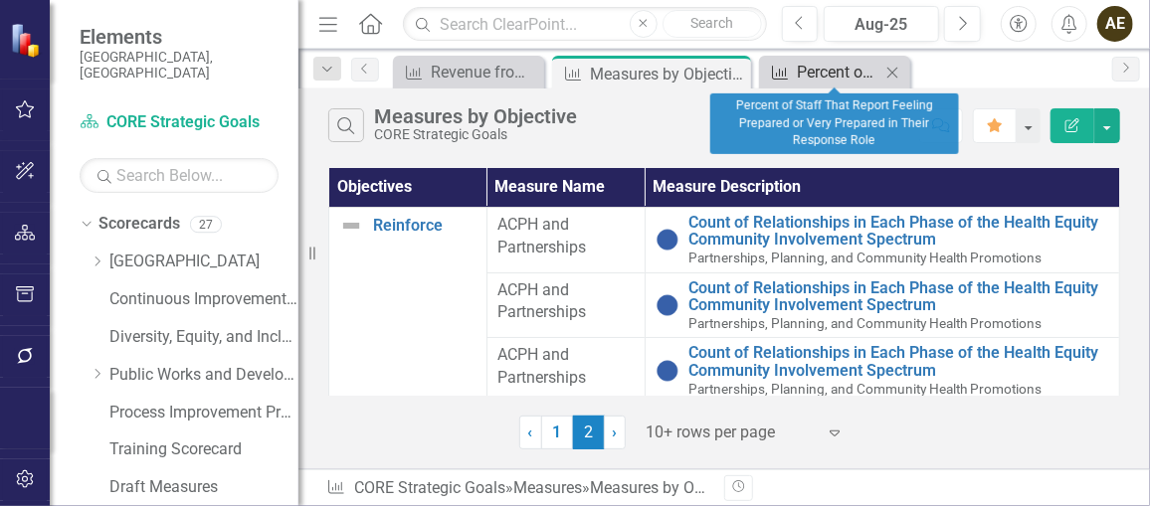
click at [805, 70] on div "Percent of Staff That Report Feeling Prepared or Very Prepared in Their Respons…" at bounding box center [839, 72] width 84 height 25
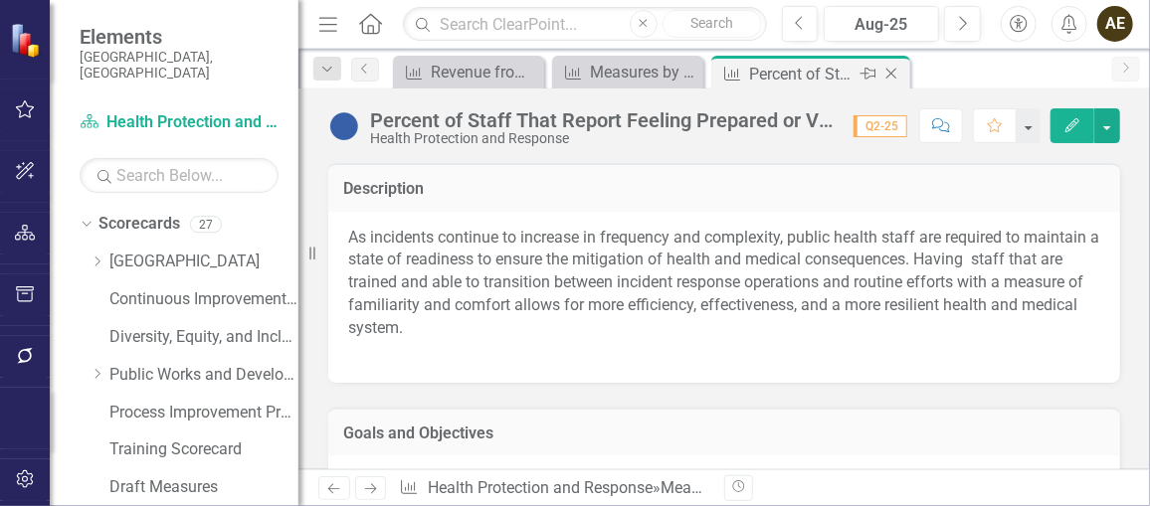
click at [888, 73] on icon "Close" at bounding box center [892, 74] width 20 height 16
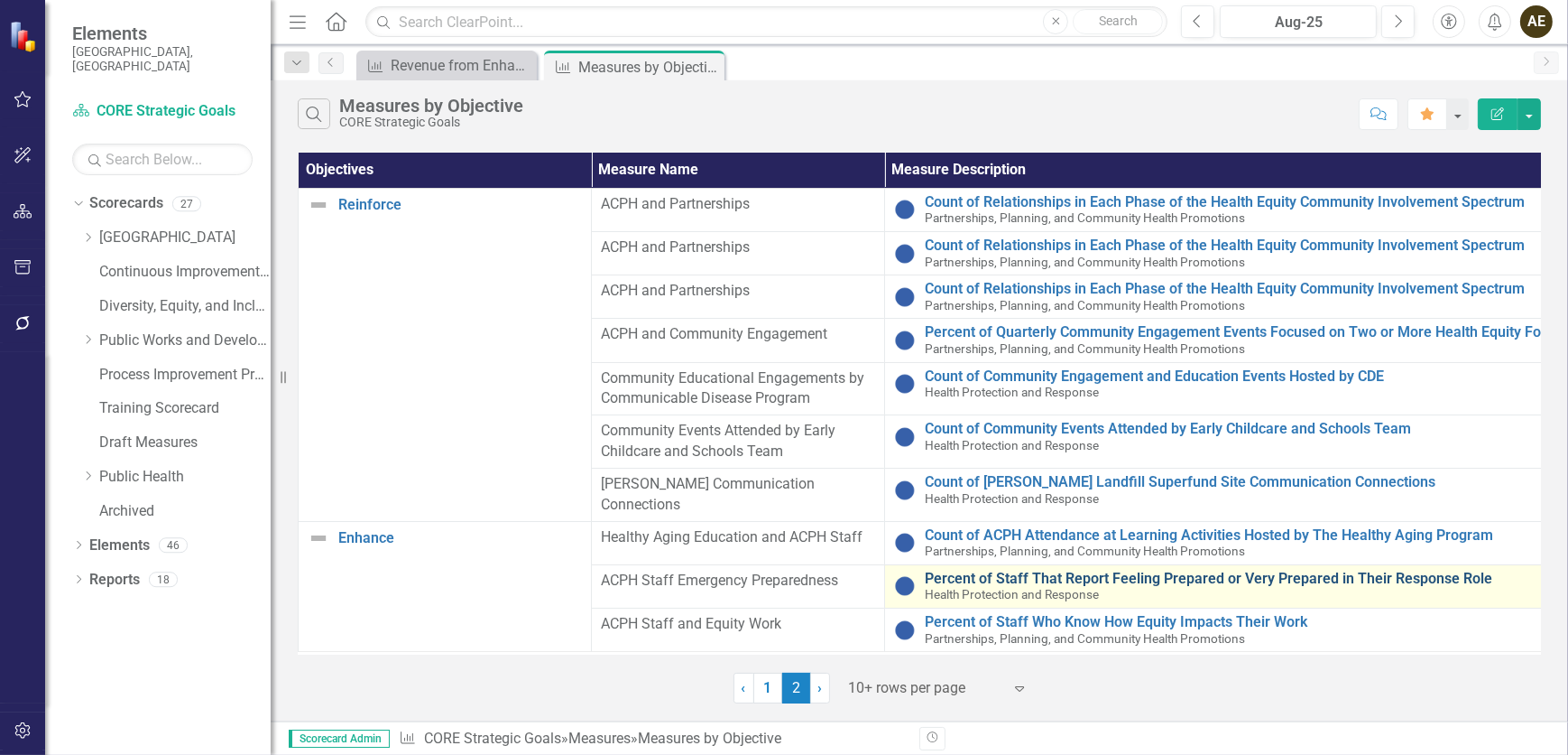
click at [1042, 458] on link "Percent of Staff That Report Feeling Prepared or Very Prepared in Their Respons…" at bounding box center [1340, 579] width 831 height 16
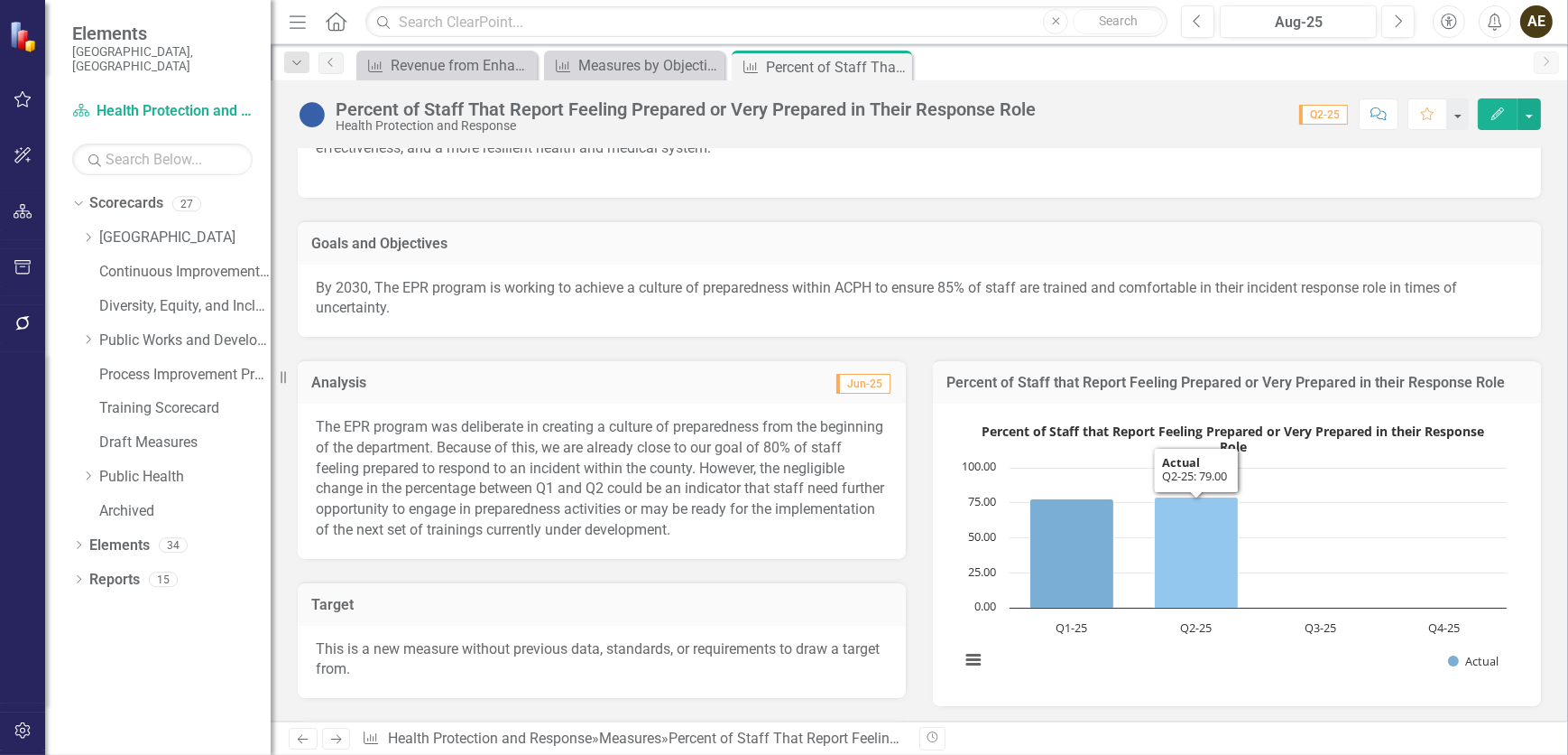
scroll to position [82, 0]
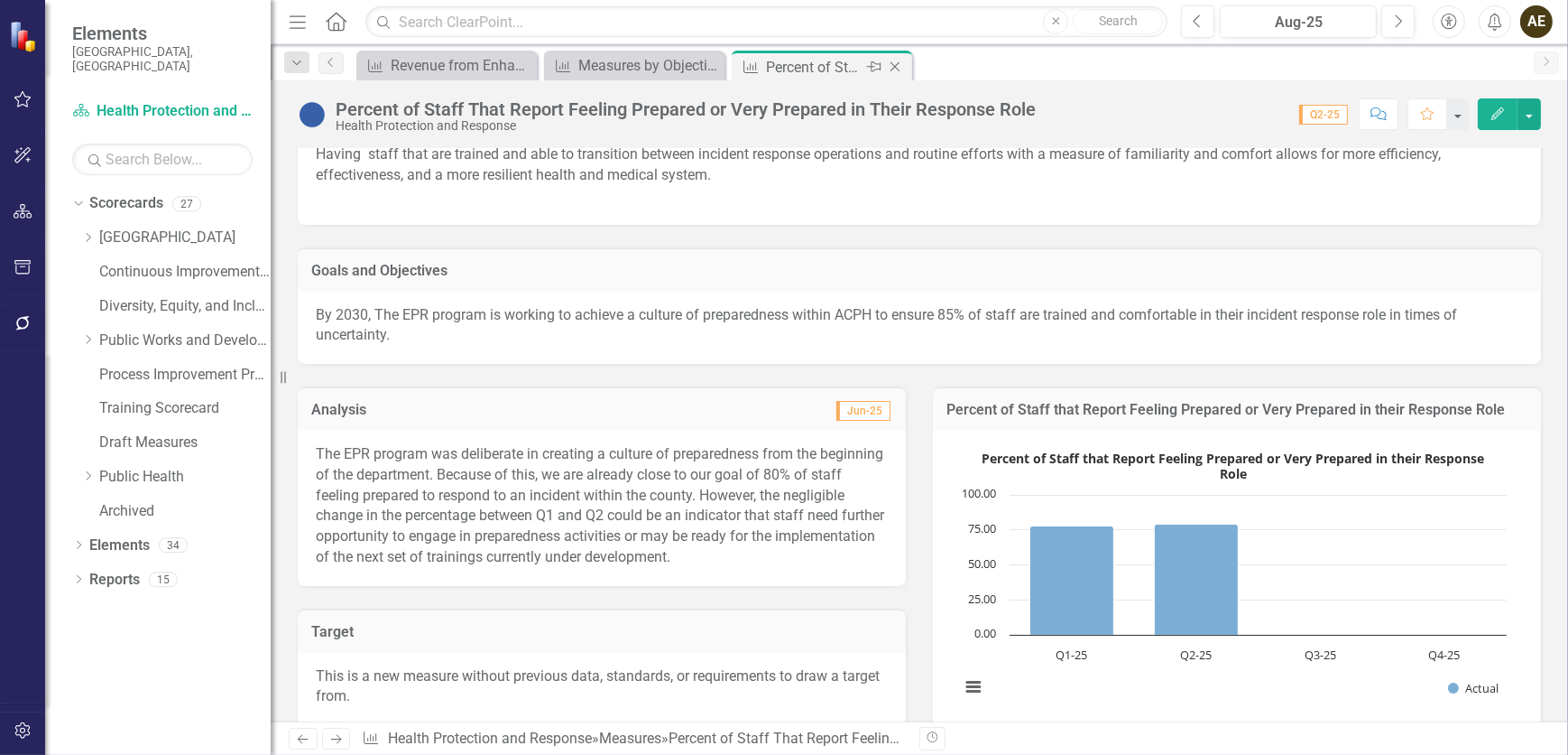
click at [896, 70] on icon "Close" at bounding box center [895, 67] width 18 height 15
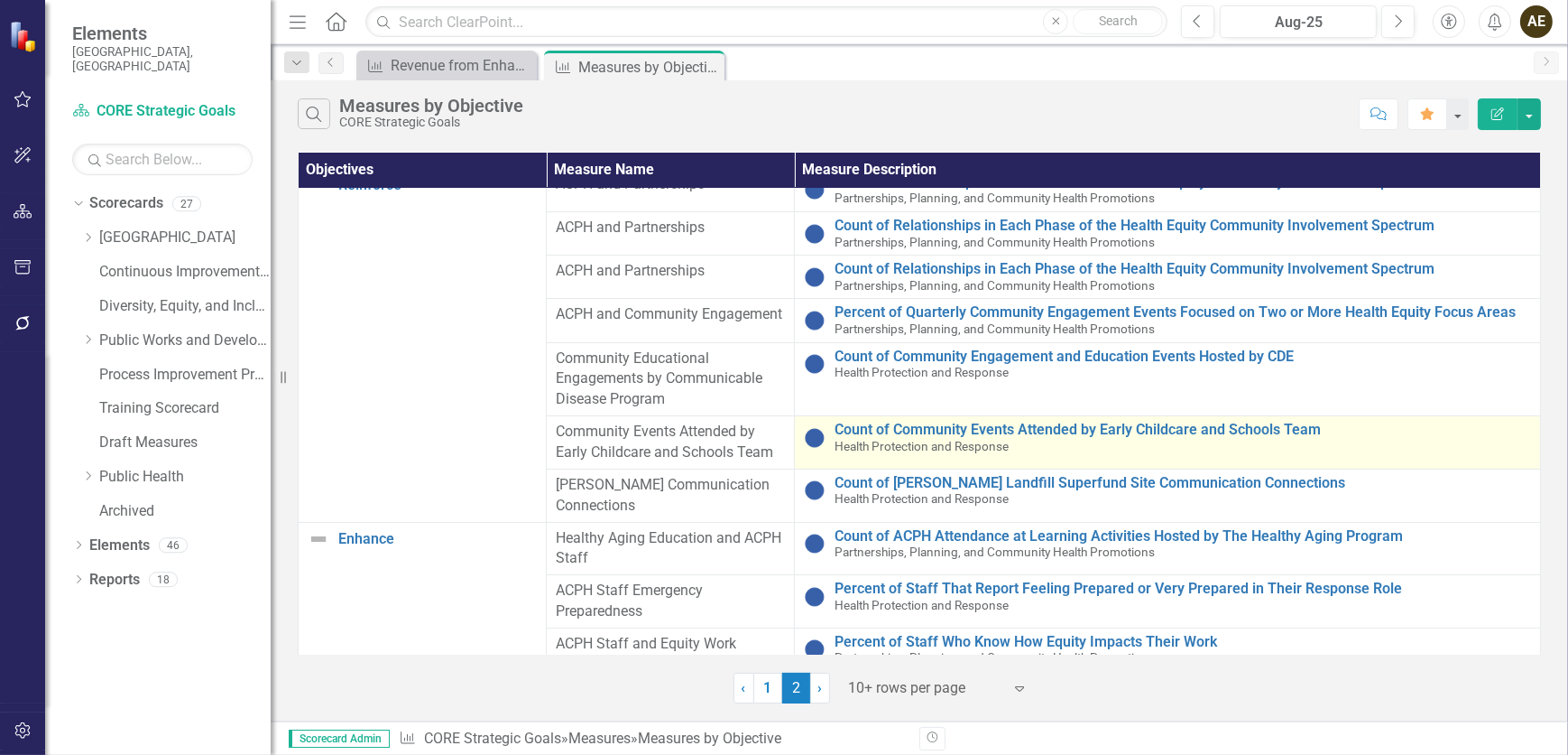
scroll to position [26, 0]
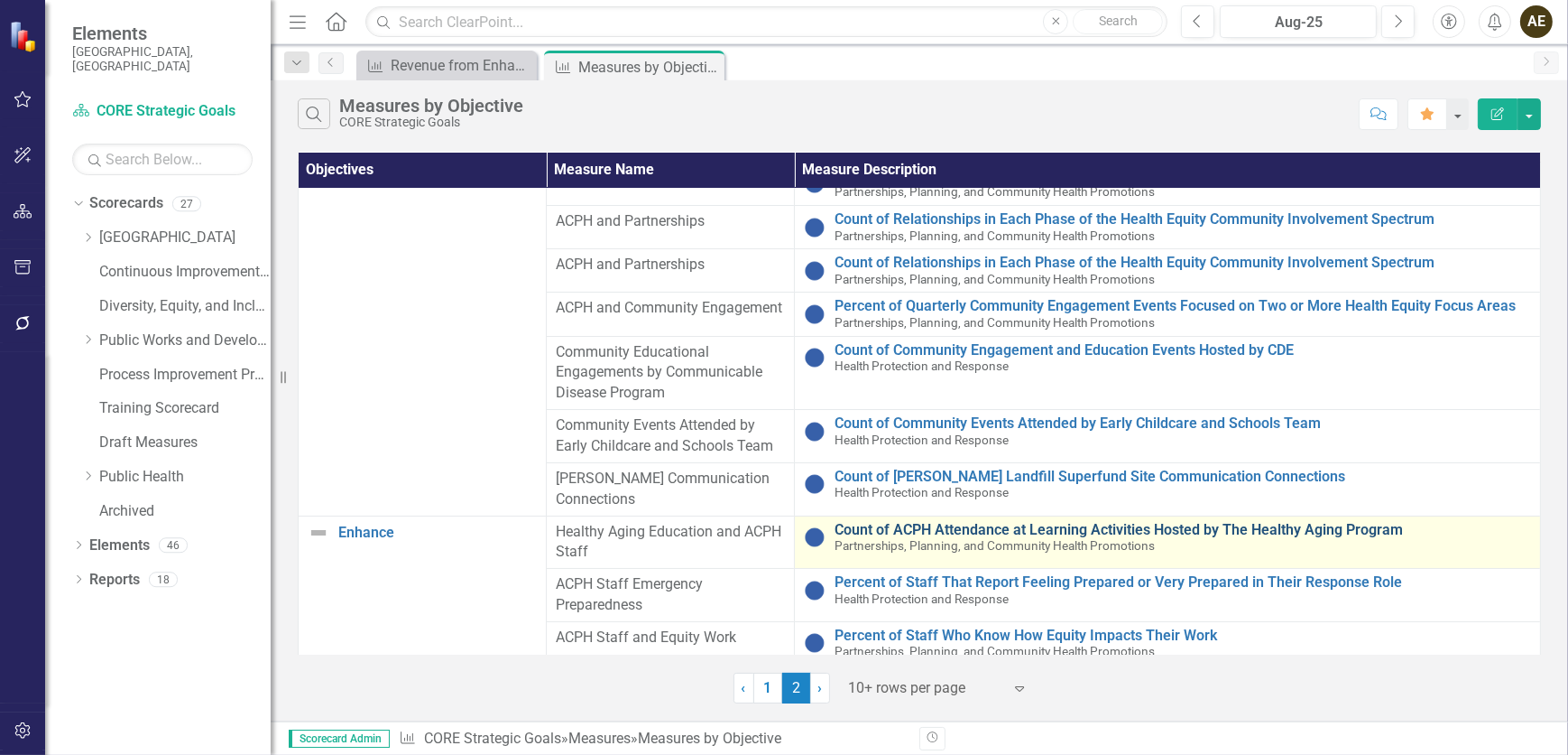
click at [963, 458] on link "Count of ACPH Attendance at Learning Activities Hosted by The Healthy Aging Pro…" at bounding box center [1183, 530] width 696 height 16
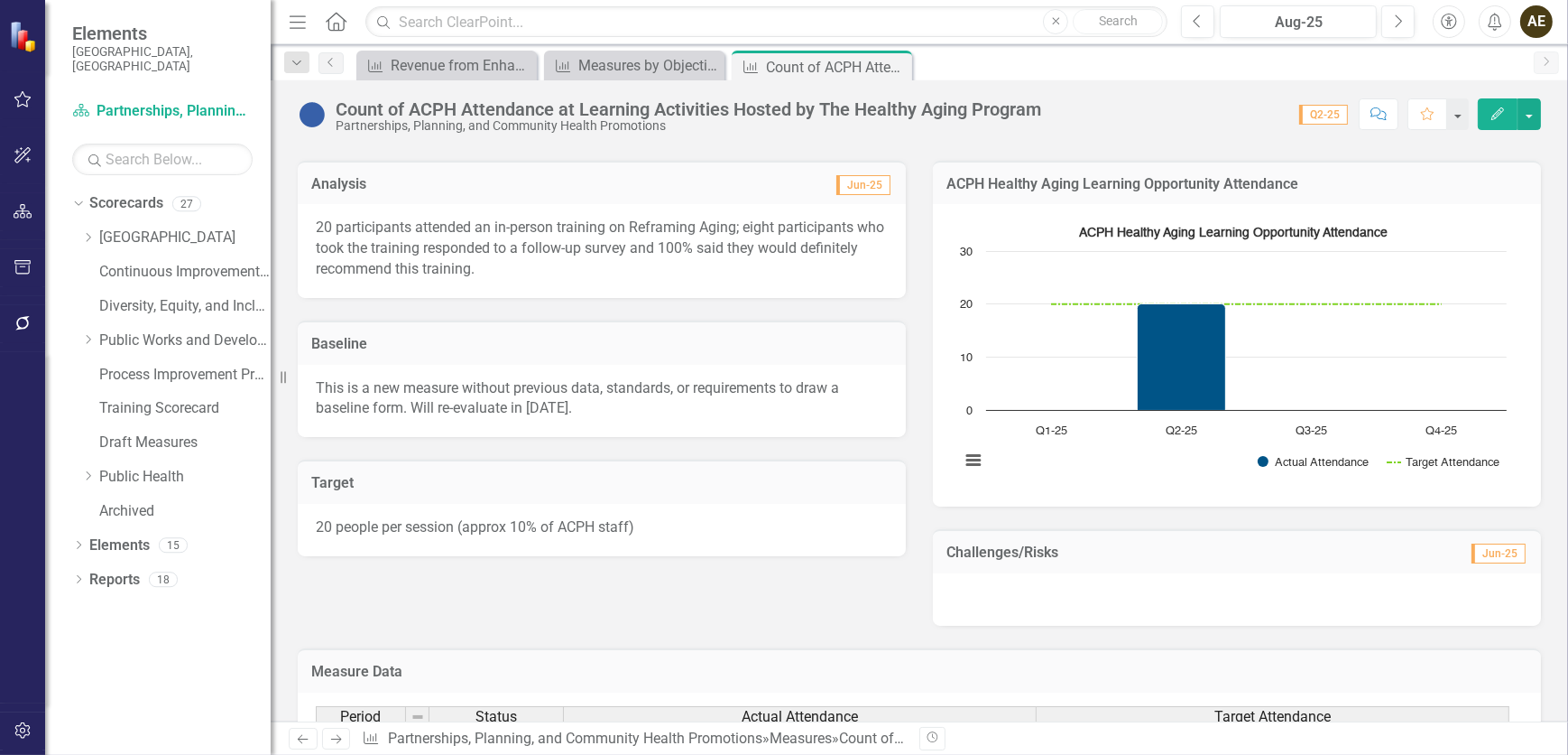
scroll to position [163, 0]
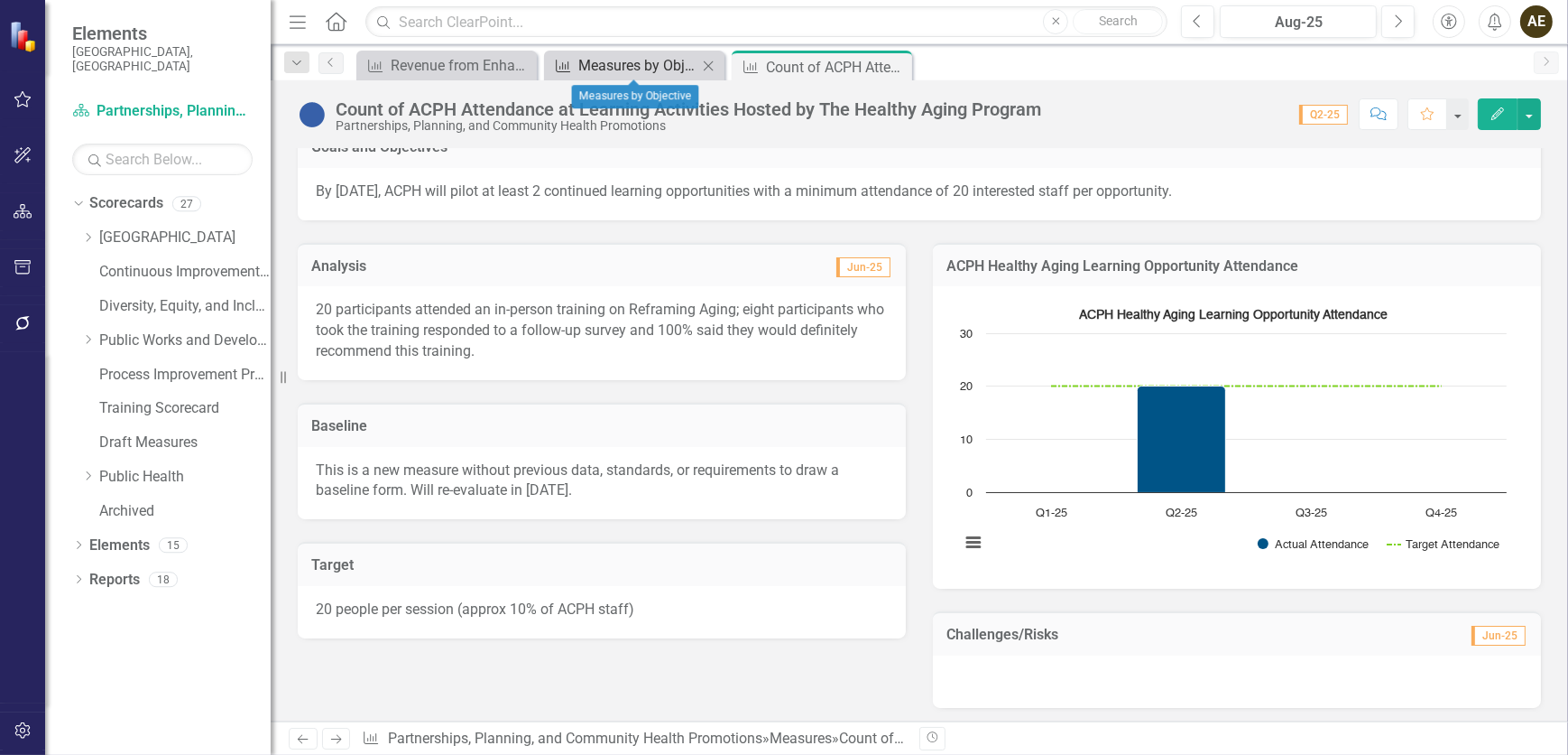
click at [644, 56] on div "Measures by Objective" at bounding box center [638, 65] width 119 height 23
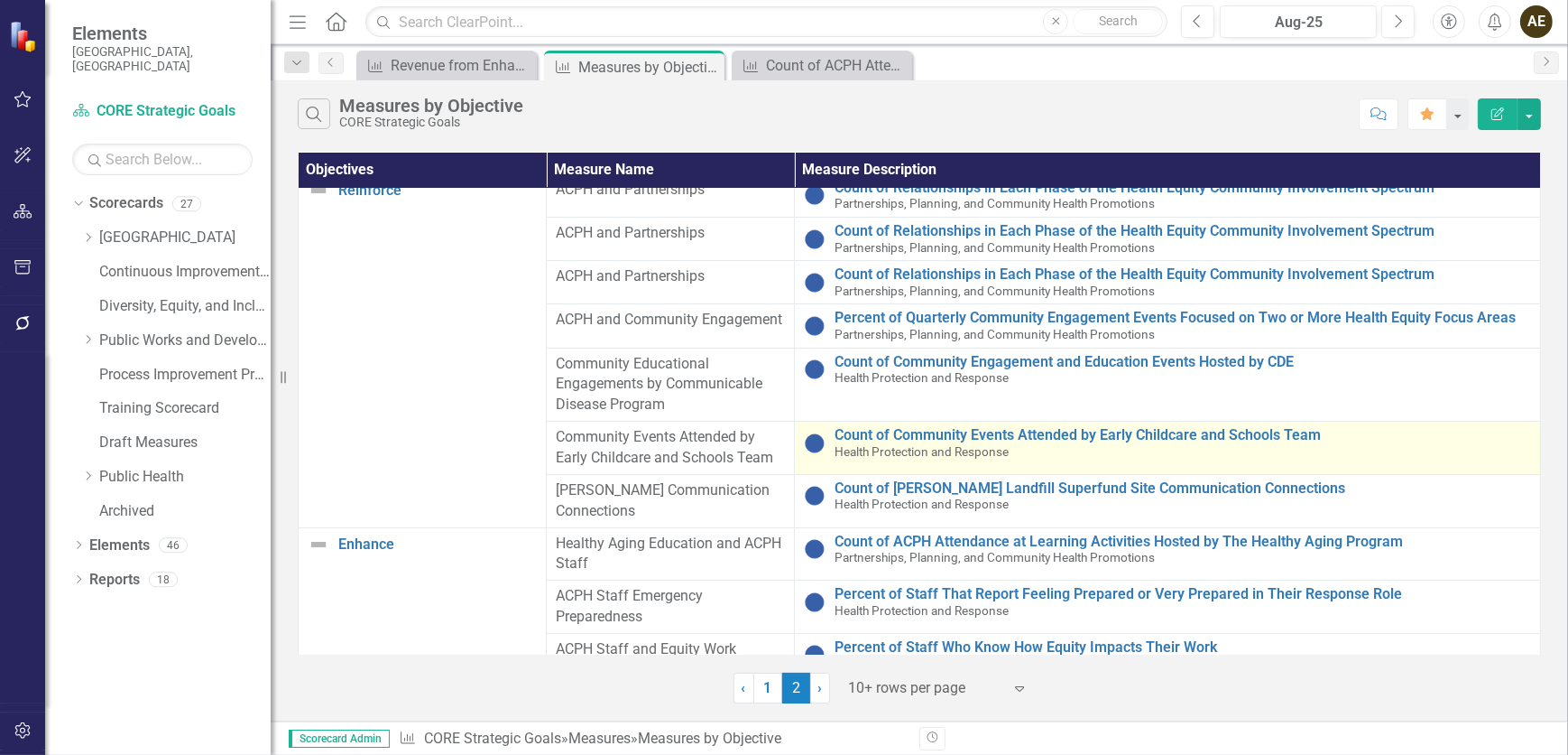
scroll to position [26, 0]
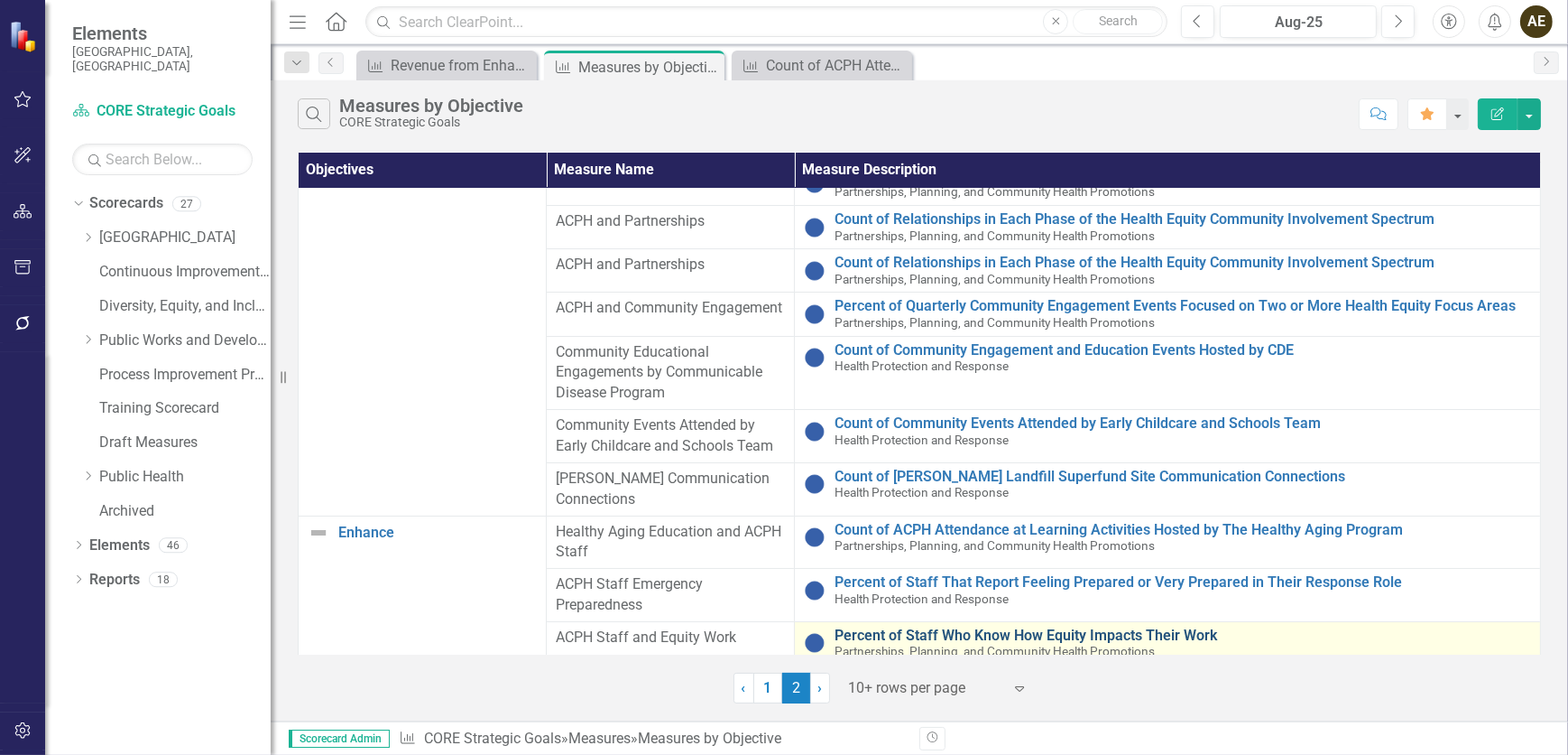
click at [961, 458] on link "Percent of Staff Who Know How Equity Impacts Their Work" at bounding box center [1183, 635] width 696 height 16
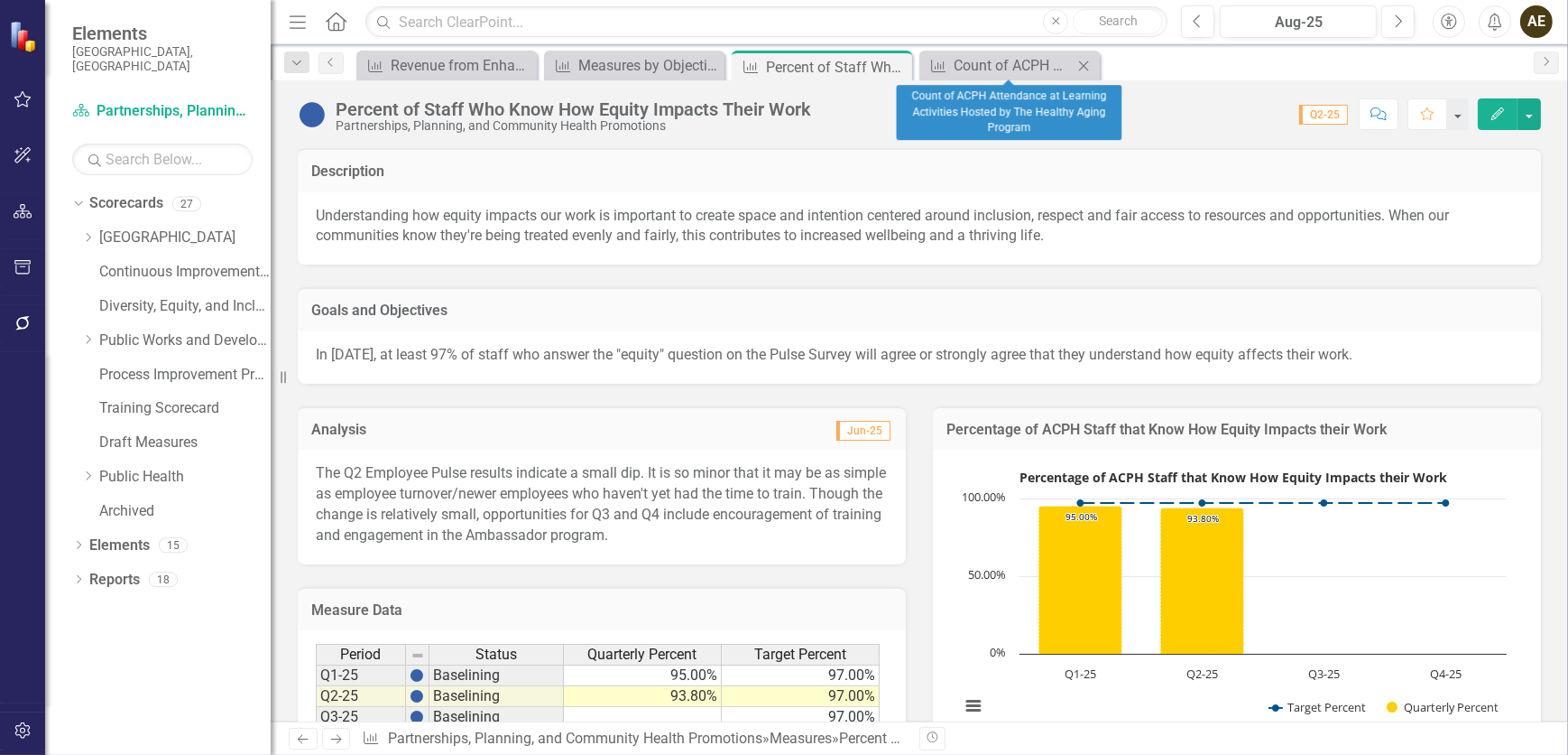
click at [973, 77] on div "Measure Count of ACPH Attendance at Learning Activities Hosted by The Healthy A…" at bounding box center [1009, 65] width 180 height 30
click at [979, 65] on div "Count of ACPH Attendance at Learning Activities Hosted by The Healthy Aging Pro…" at bounding box center [1013, 65] width 119 height 23
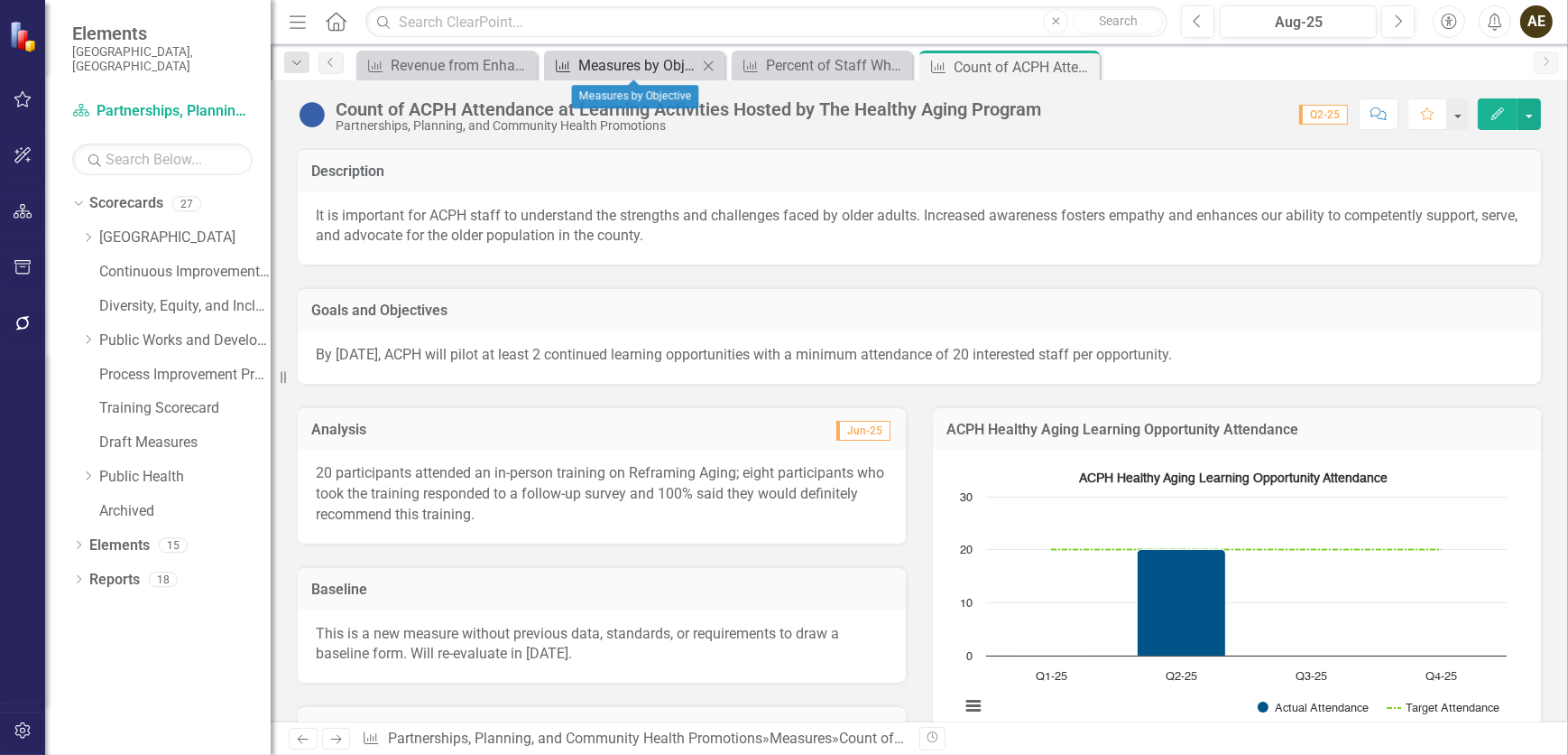
click at [676, 67] on div "Measures by Objective" at bounding box center [638, 65] width 119 height 23
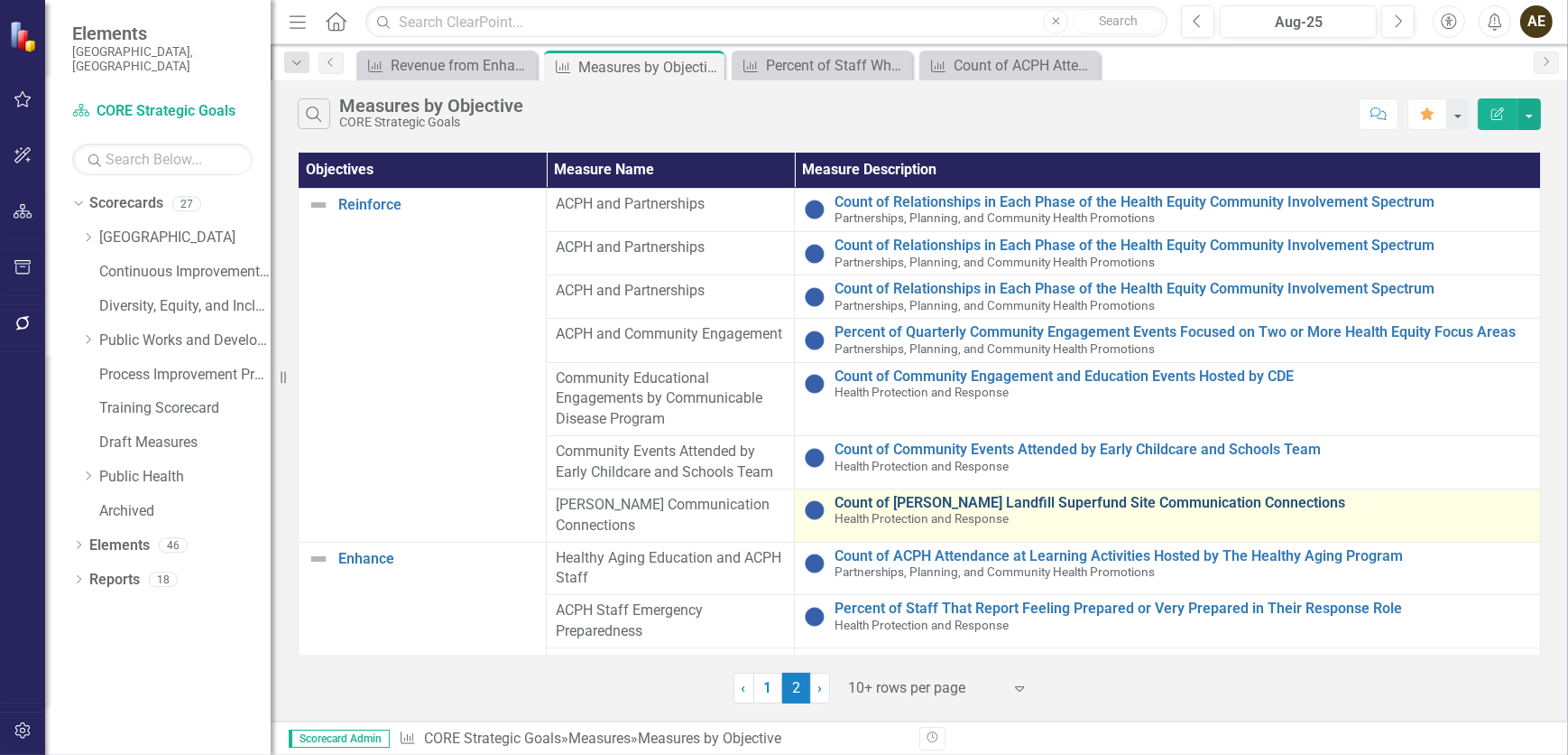
click at [892, 458] on link "Count of [PERSON_NAME] Landfill Superfund Site Communication Connections" at bounding box center [1183, 503] width 696 height 16
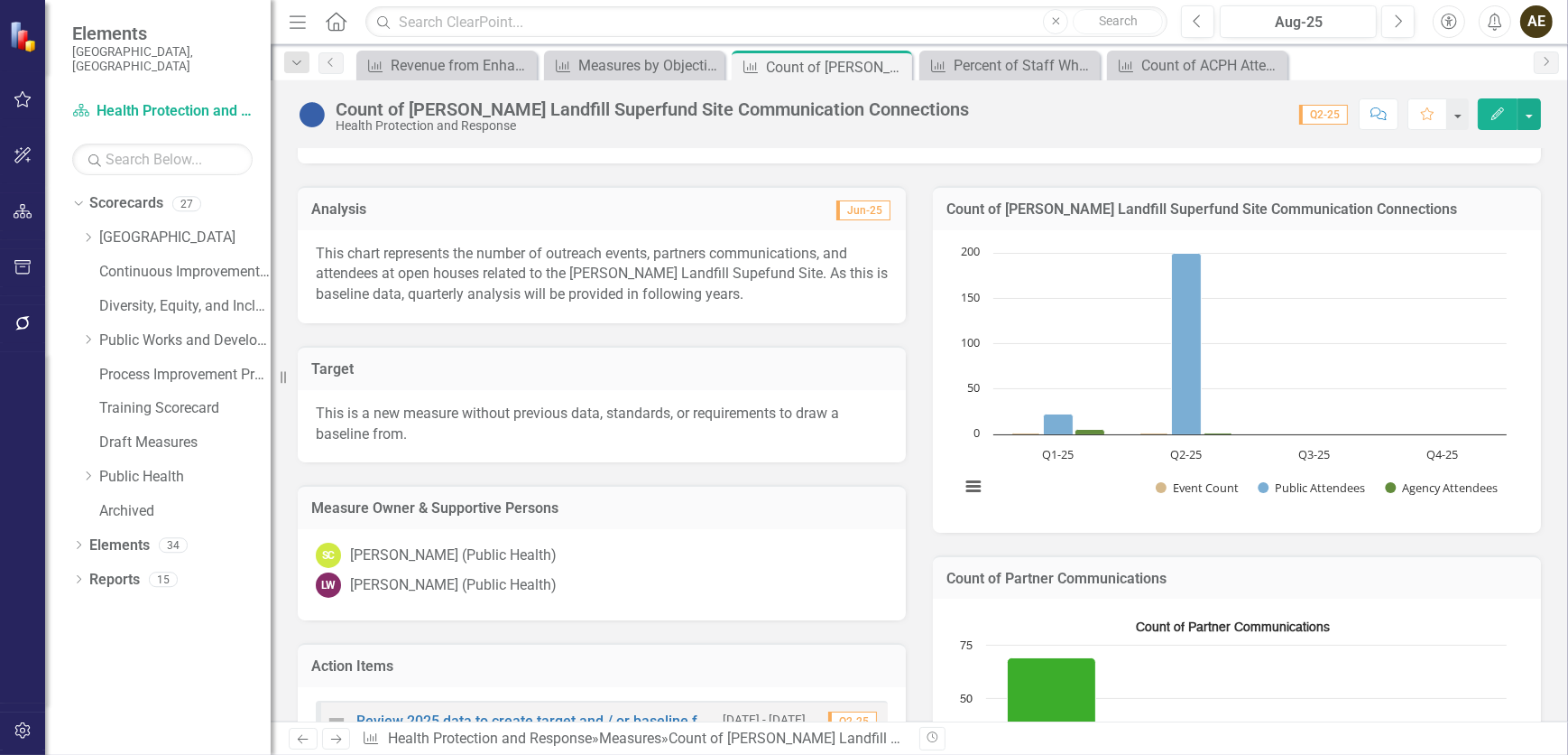
scroll to position [320, 0]
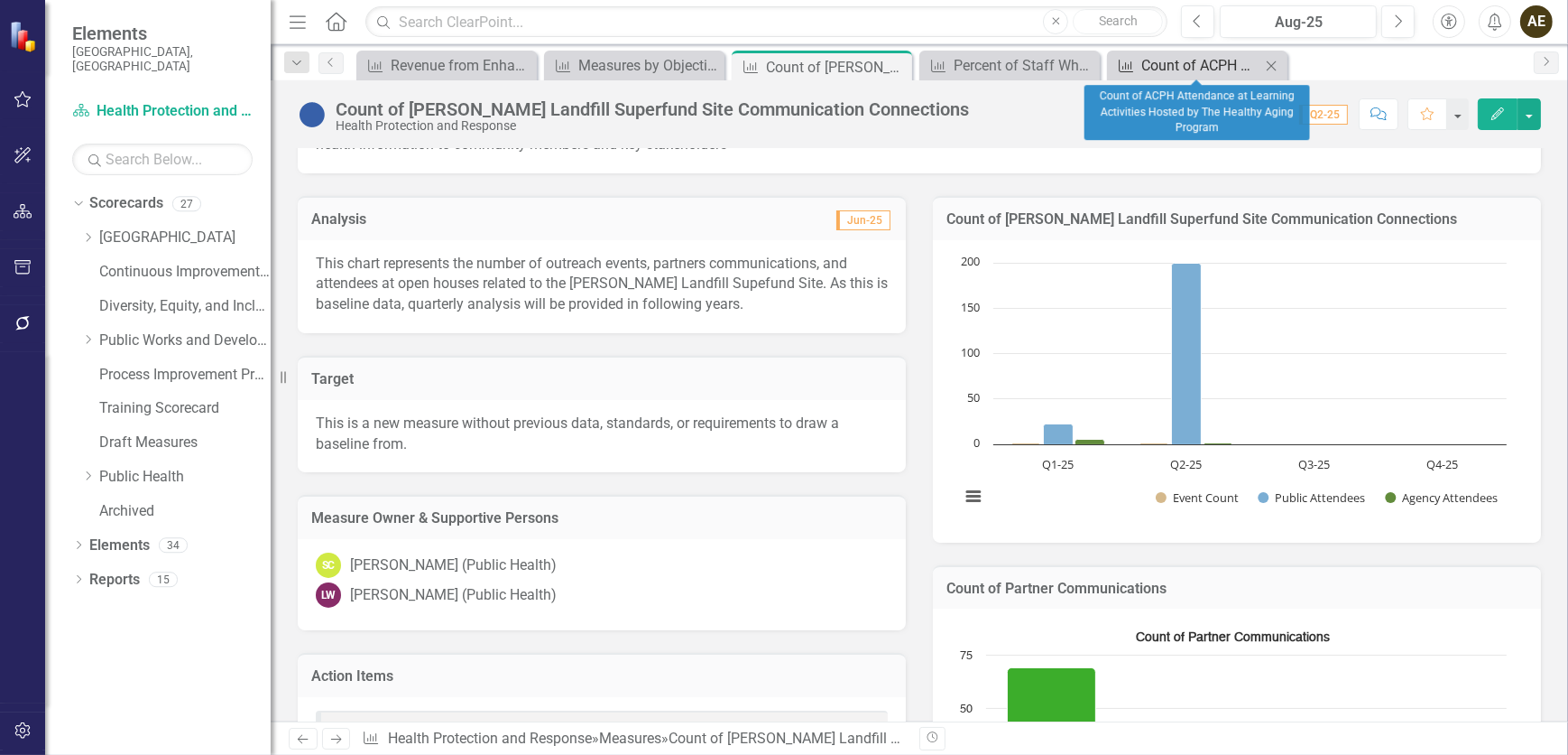
click at [1042, 62] on div "Count of ACPH Attendance at Learning Activities Hosted by The Healthy Aging Pro…" at bounding box center [1201, 65] width 119 height 23
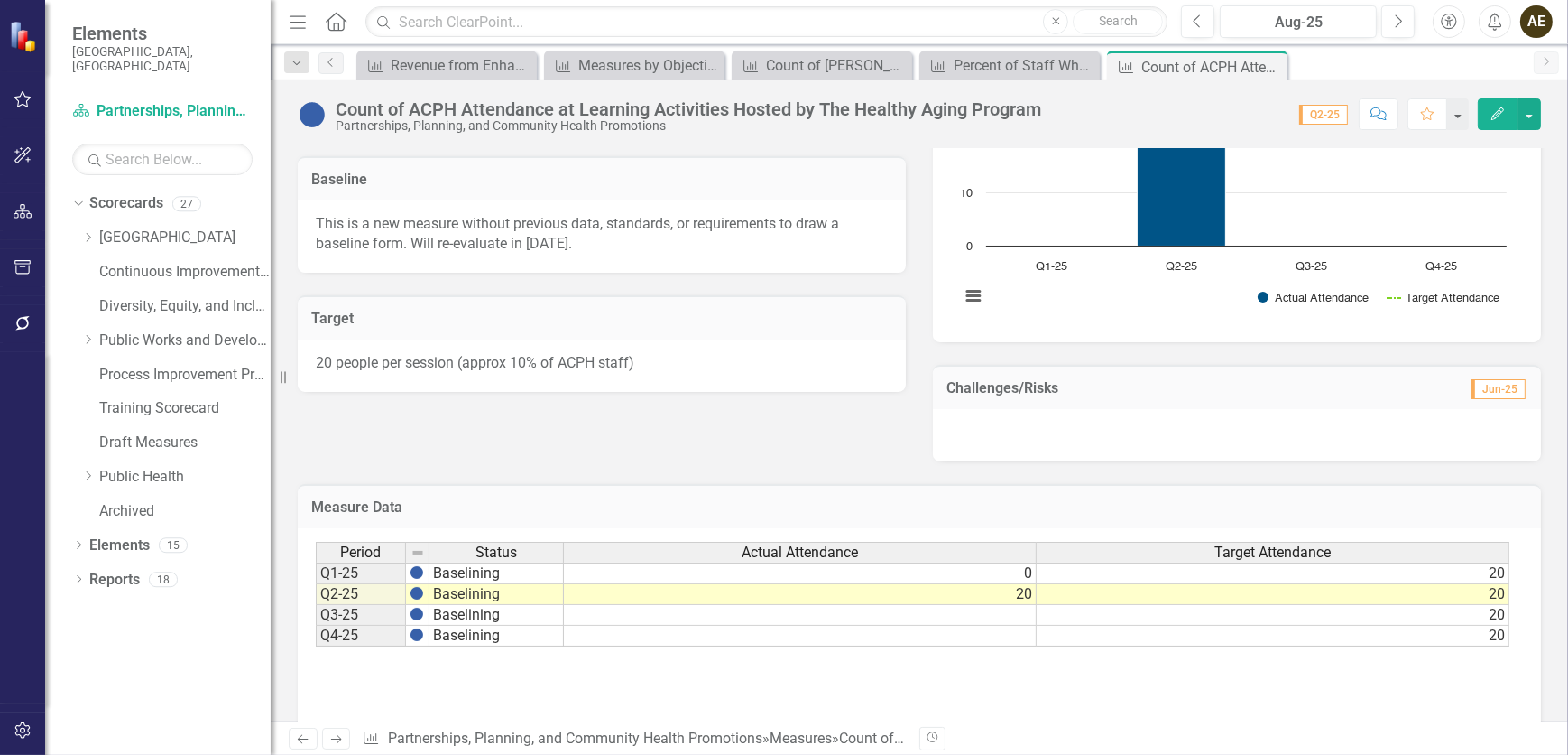
drag, startPoint x: 1047, startPoint y: 647, endPoint x: 1181, endPoint y: 658, distance: 134.5
click at [1042, 458] on div "Period Status Actual Attendance Target Attendance Q1-25 Baselining 0 20 Q2-25 B…" at bounding box center [912, 594] width 1193 height 105
drag, startPoint x: 1170, startPoint y: 652, endPoint x: 1236, endPoint y: 627, distance: 70.6
click at [1042, 458] on div "Period Status Actual Attendance Target Attendance Q1-25 Baselining 0 20 Q2-25 B…" at bounding box center [912, 594] width 1193 height 105
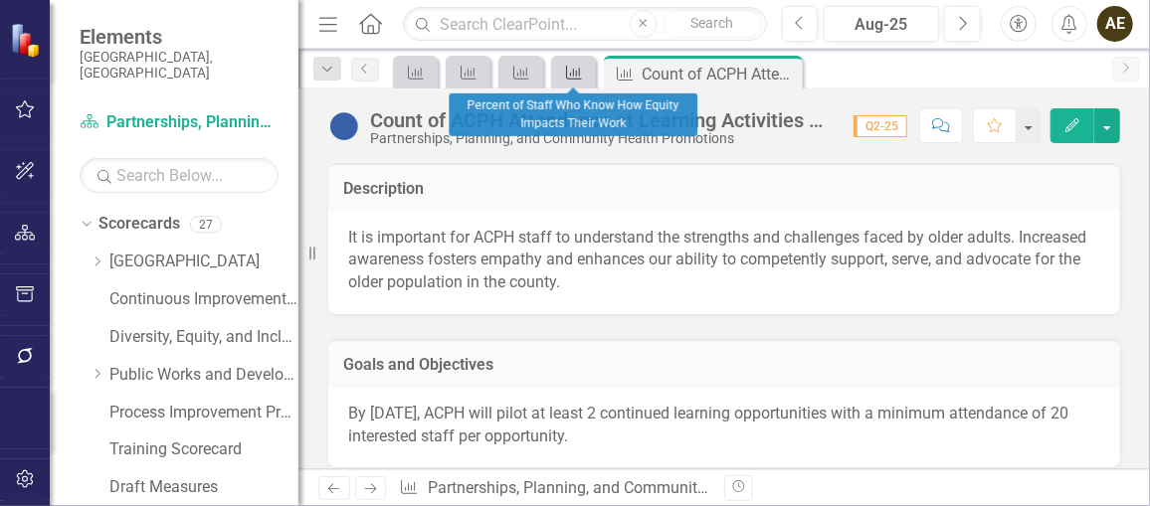
click at [573, 80] on div "Measure" at bounding box center [570, 72] width 28 height 25
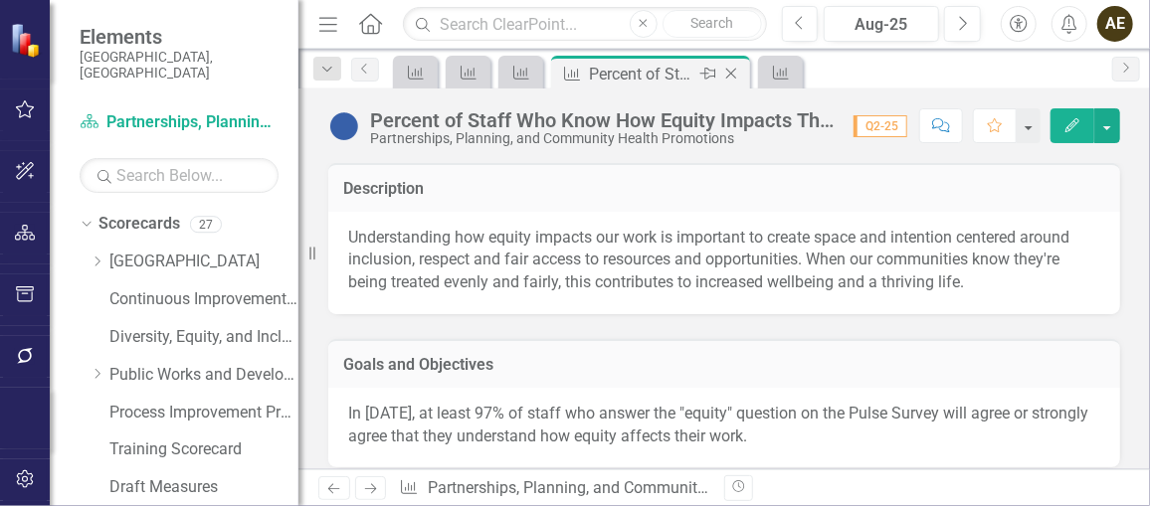
click at [730, 75] on icon "Close" at bounding box center [731, 74] width 20 height 16
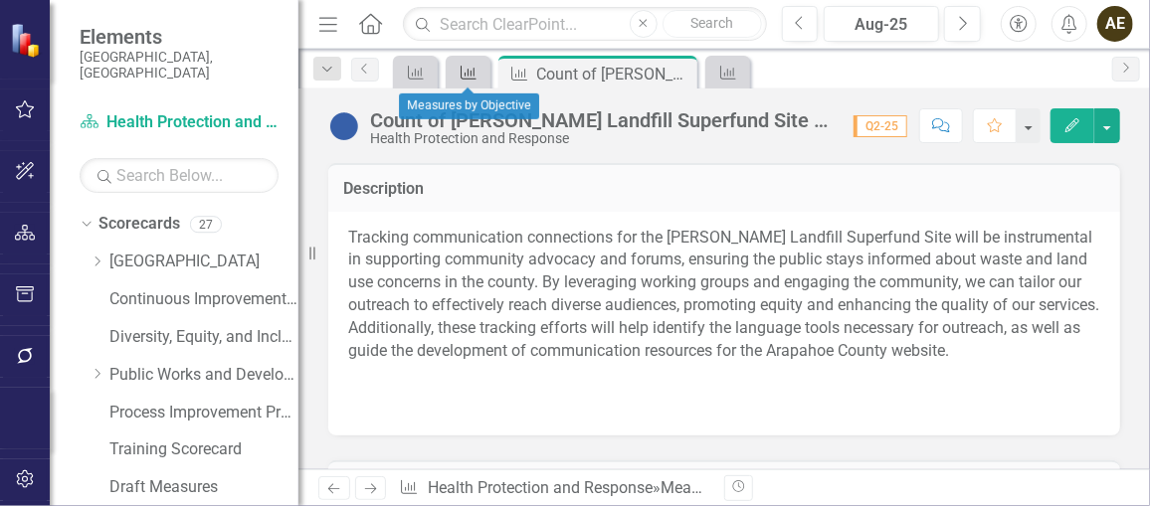
click at [467, 72] on icon "Measure" at bounding box center [469, 73] width 20 height 16
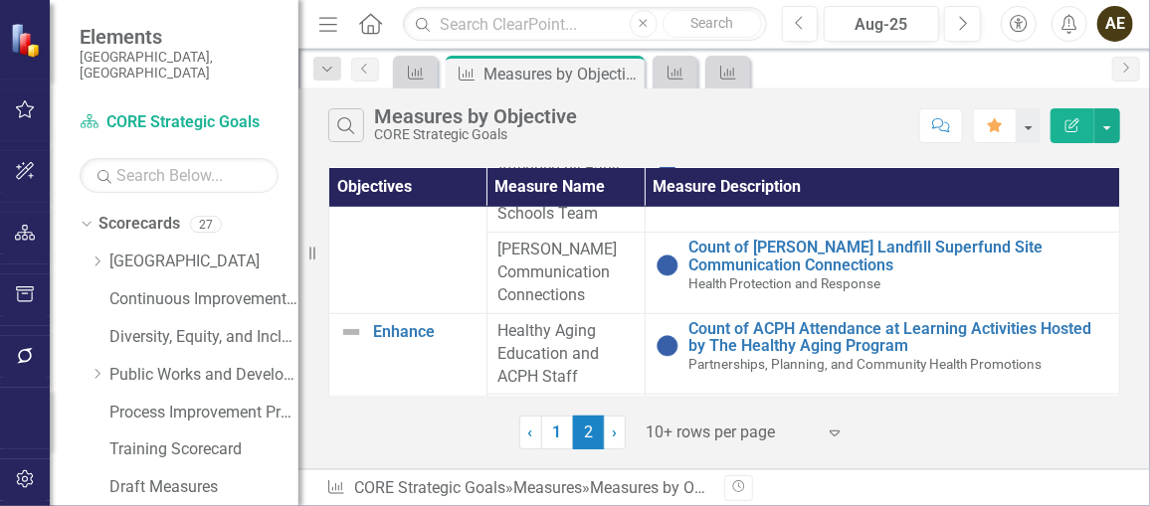
scroll to position [485, 0]
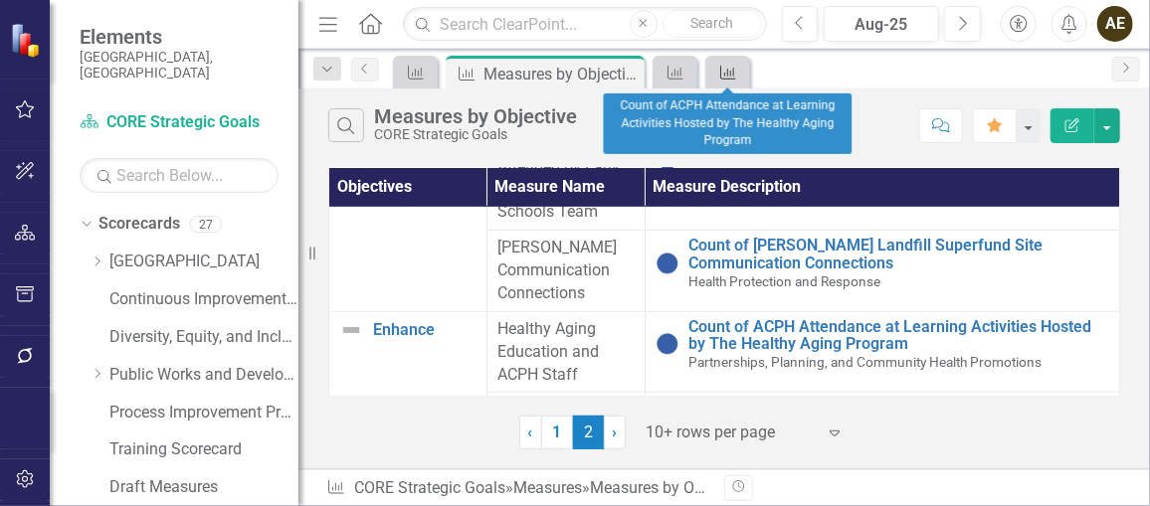
click at [719, 79] on icon "Measure" at bounding box center [728, 73] width 20 height 16
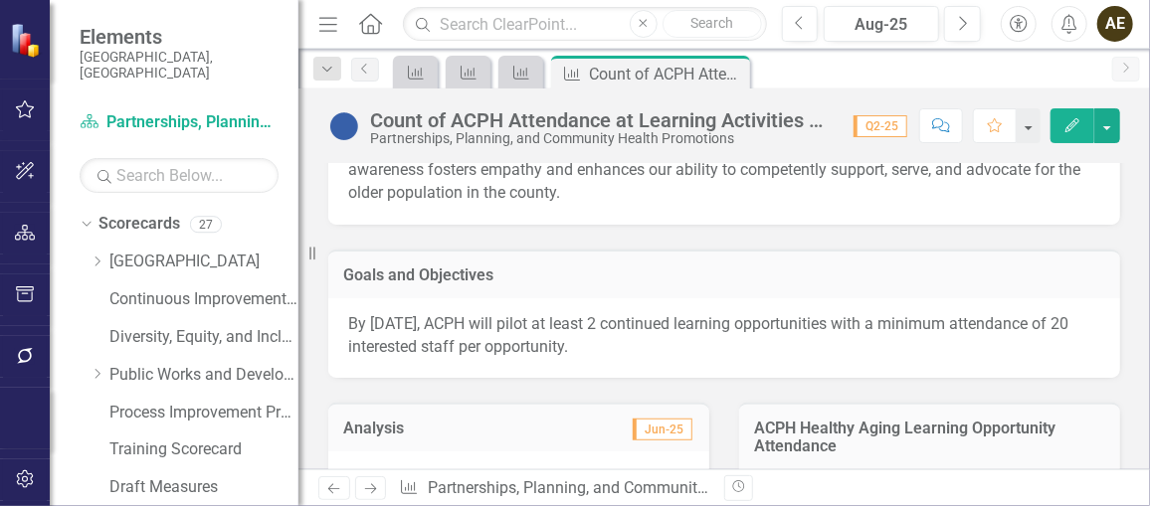
scroll to position [180, 0]
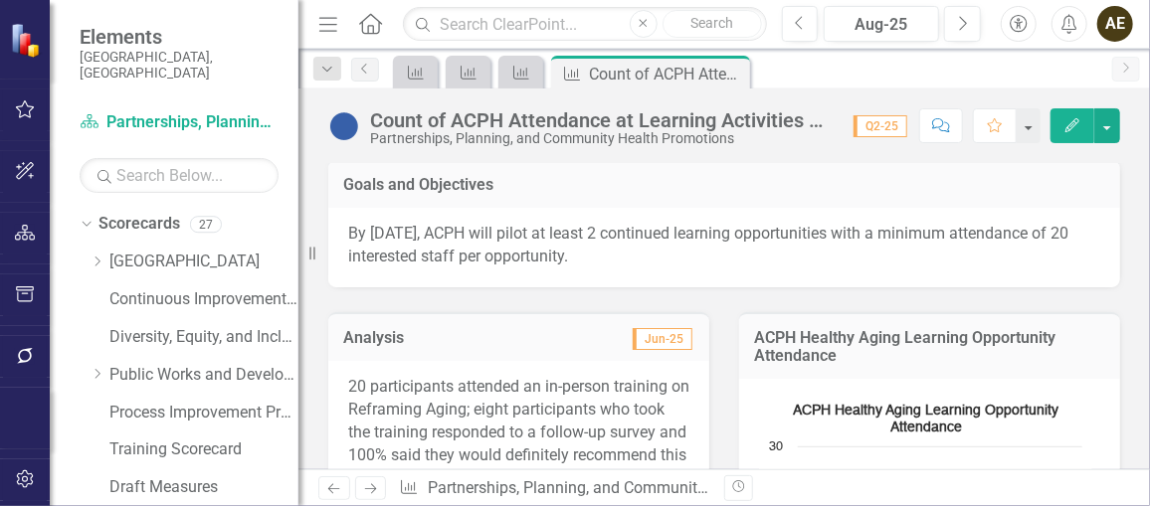
click at [459, 247] on p "By [DATE], ACPH will pilot at least 2 continued learning opportunities with a m…" at bounding box center [724, 246] width 752 height 46
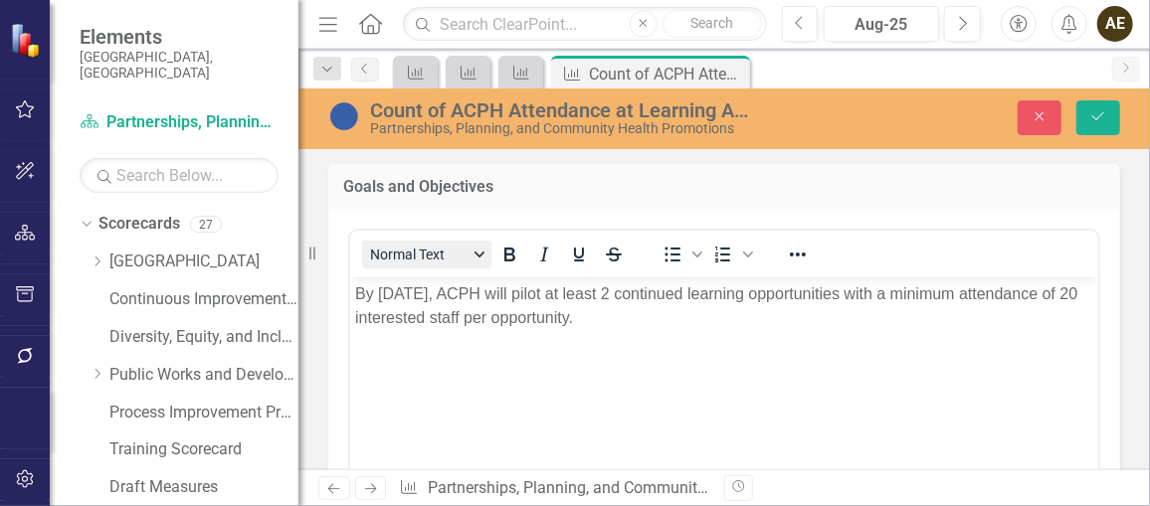
scroll to position [0, 0]
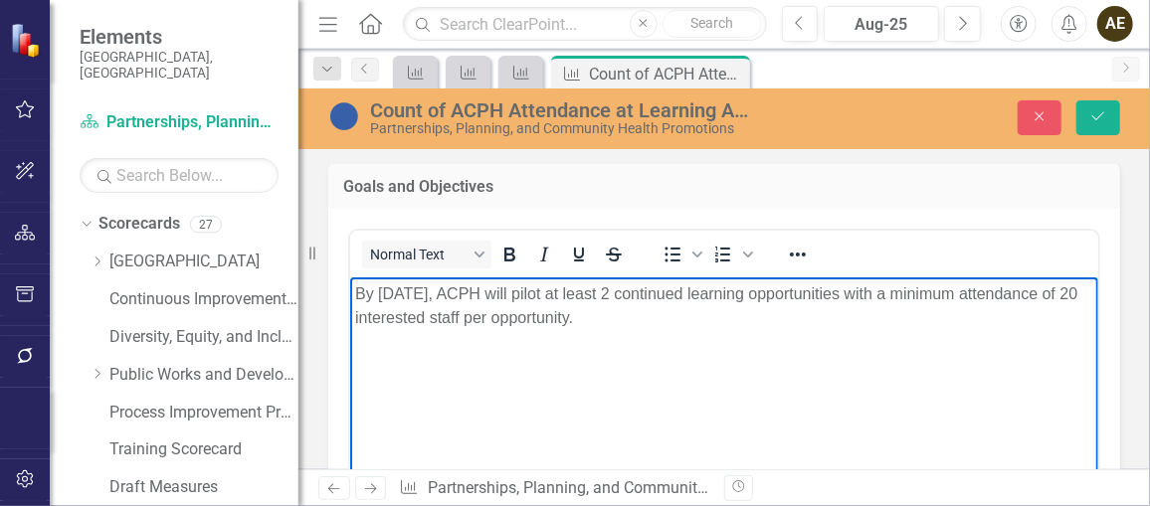
drag, startPoint x: 727, startPoint y: 326, endPoint x: 332, endPoint y: 270, distance: 399.0
click at [349, 278] on html "By [DATE], ACPH will pilot at least 2 continued learning opportunities with a m…" at bounding box center [723, 427] width 748 height 298
copy p "By [DATE], ACPH will pilot at least 2 continued learning opportunities with a m…"
click at [1038, 113] on icon "Close" at bounding box center [1040, 116] width 18 height 14
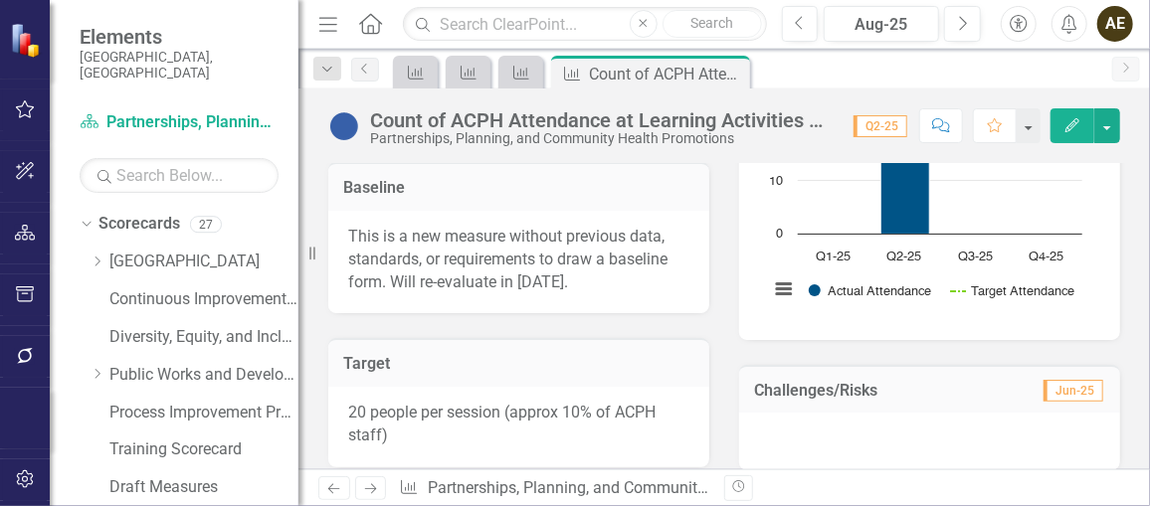
scroll to position [452, 0]
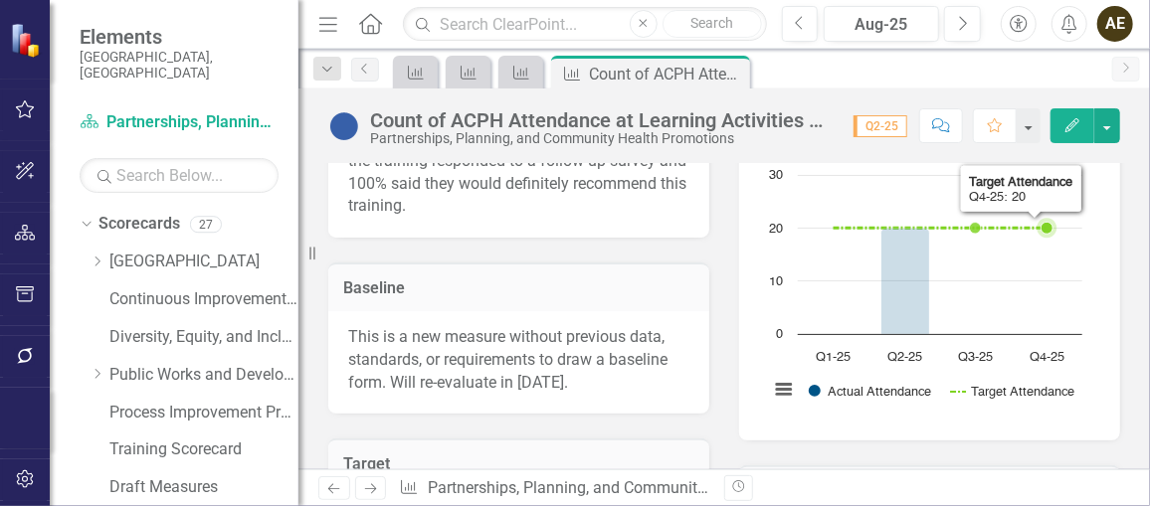
click at [1038, 281] on rect "Interactive chart" at bounding box center [925, 271] width 333 height 298
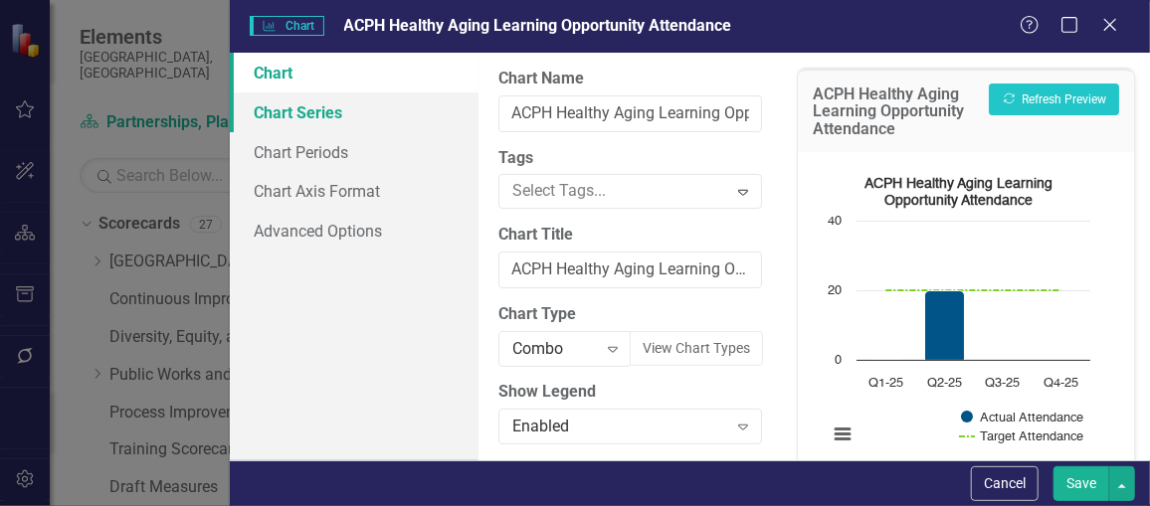
click at [321, 105] on link "Chart Series" at bounding box center [354, 113] width 249 height 40
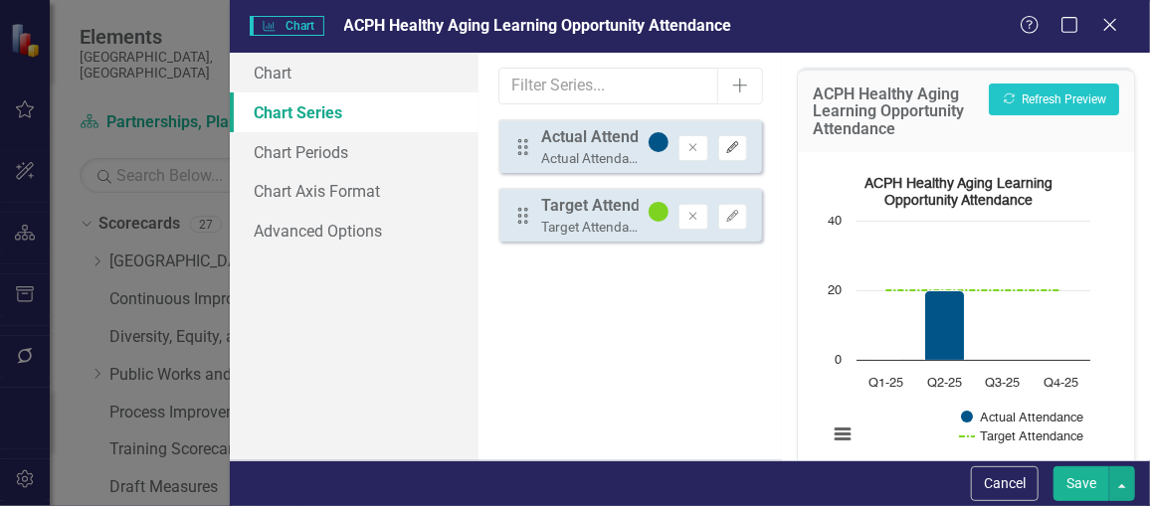
click at [742, 149] on button "Edit" at bounding box center [732, 148] width 29 height 26
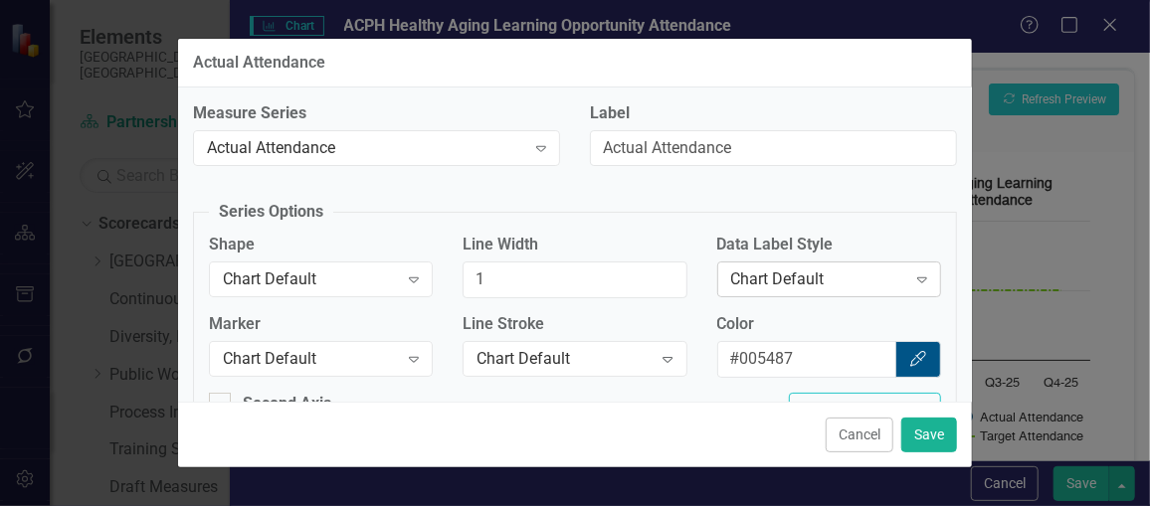
click at [824, 271] on div "Chart Default" at bounding box center [818, 280] width 175 height 23
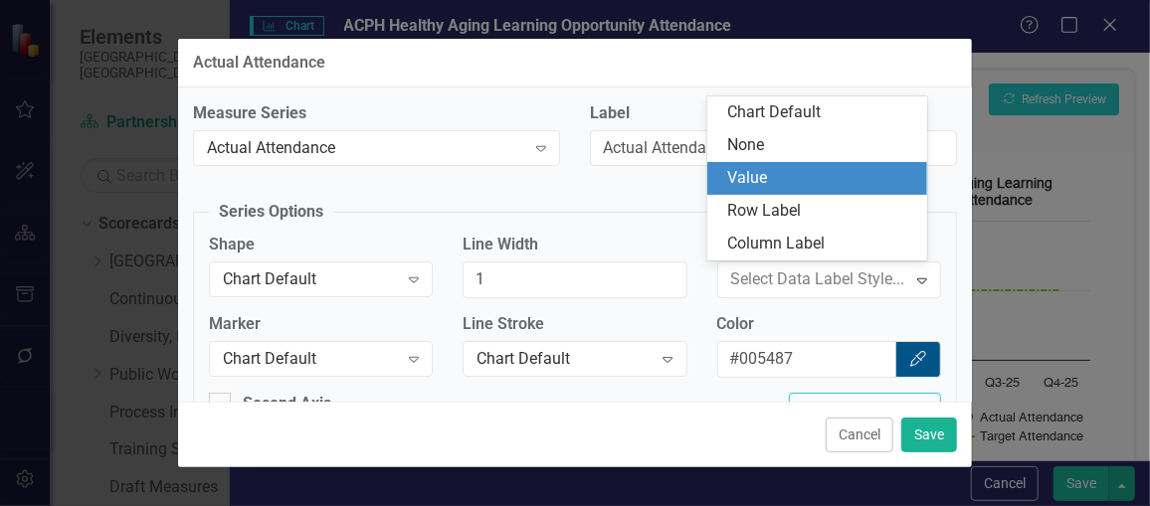
click at [795, 180] on div "Value" at bounding box center [821, 178] width 188 height 23
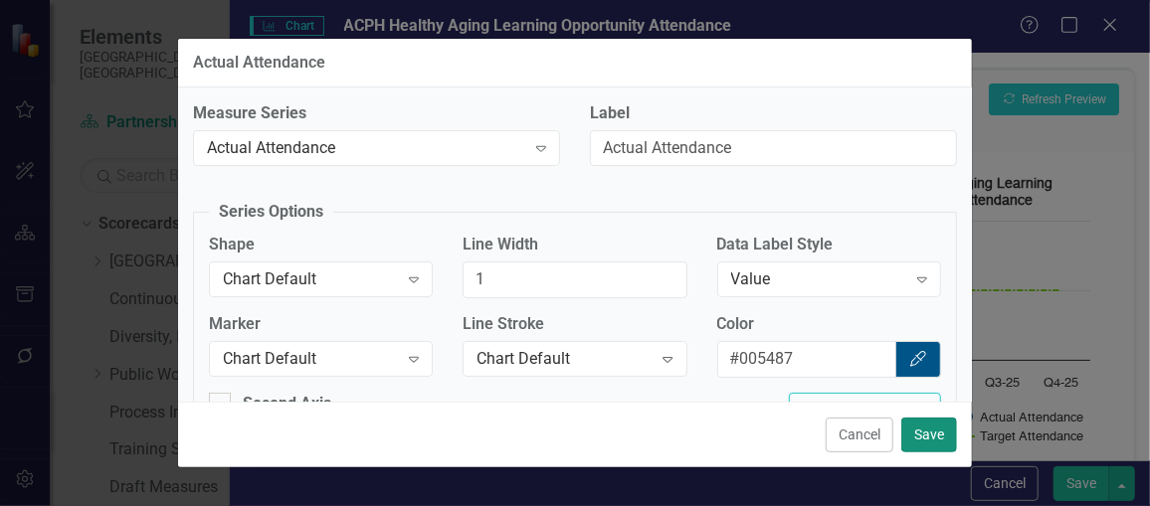
click at [938, 431] on button "Save" at bounding box center [929, 435] width 56 height 35
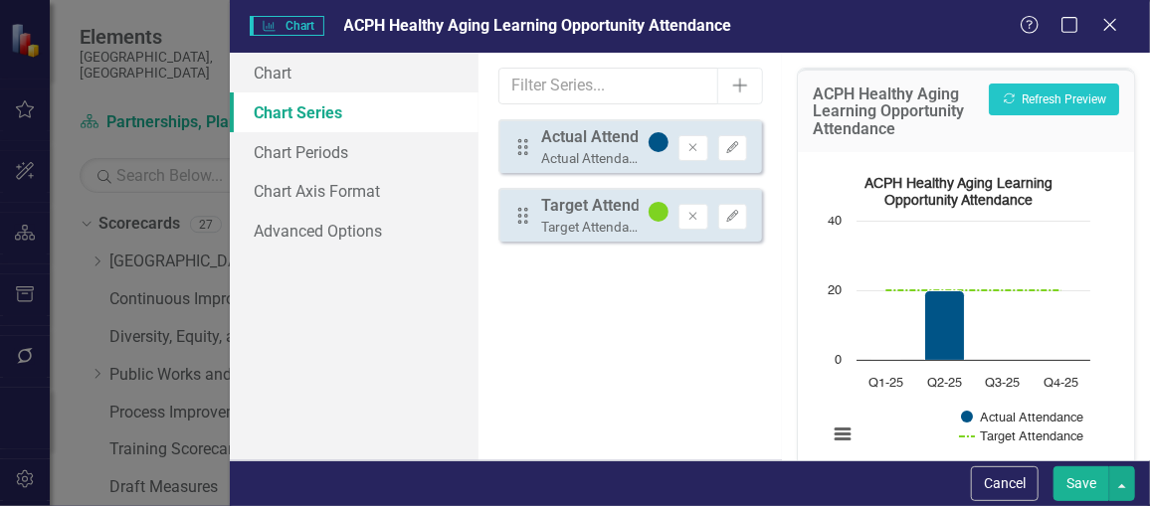
click at [1072, 473] on button "Save" at bounding box center [1082, 484] width 56 height 35
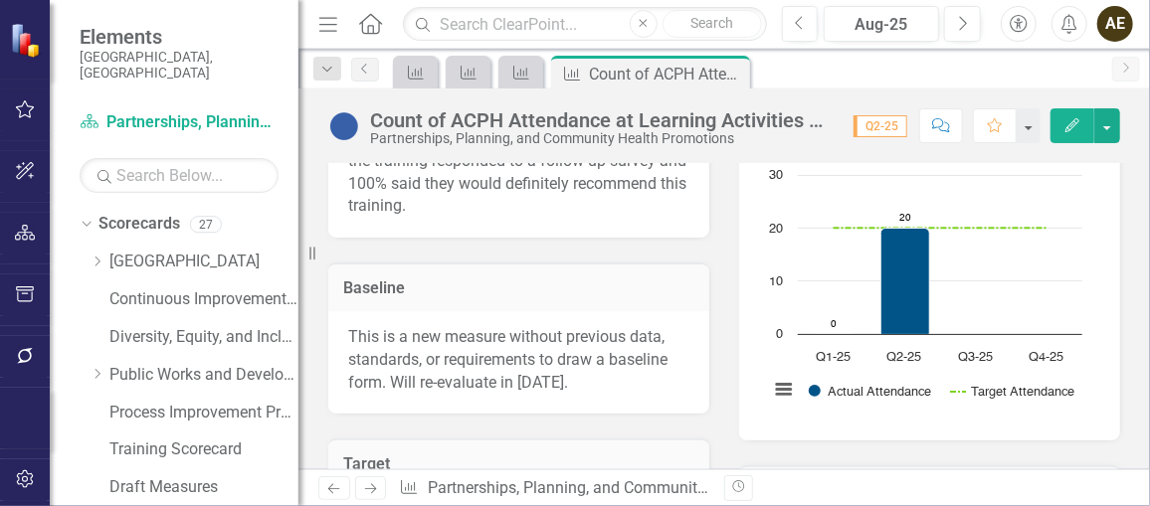
scroll to position [361, 0]
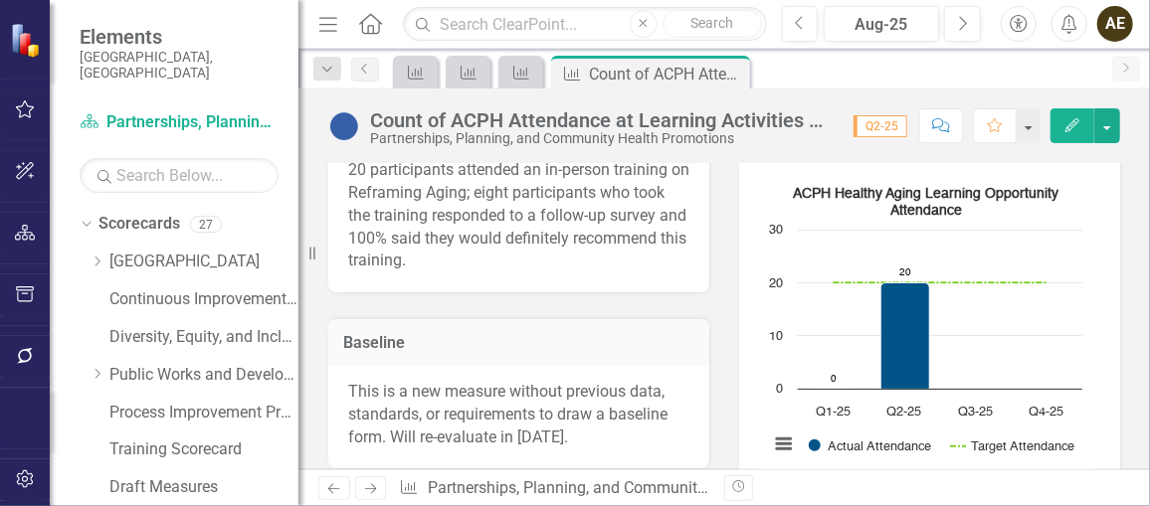
scroll to position [361, 0]
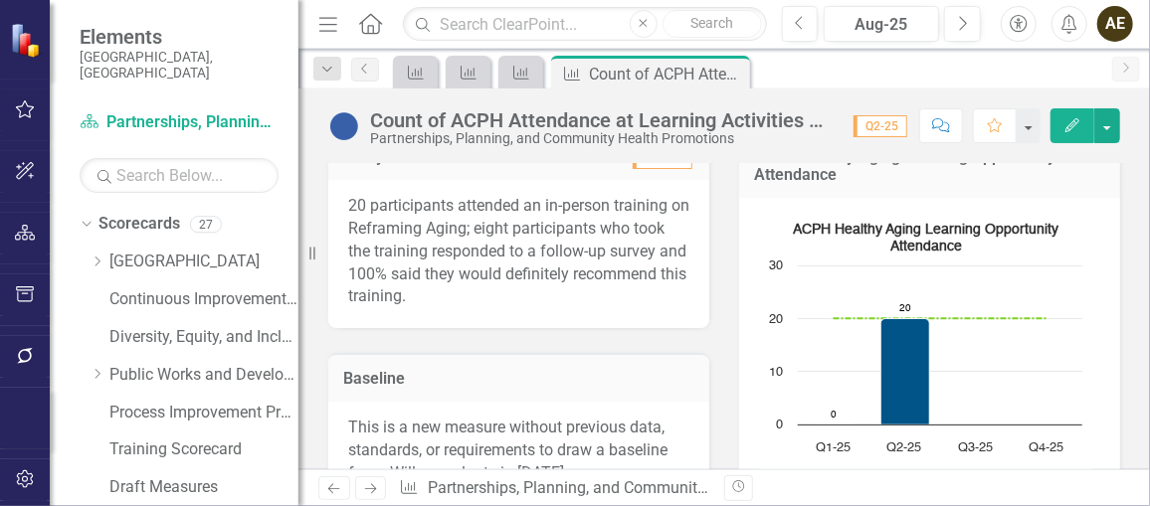
click at [451, 204] on p "20 participants attended an in-person training on Reframing Aging; eight partic…" at bounding box center [518, 251] width 341 height 113
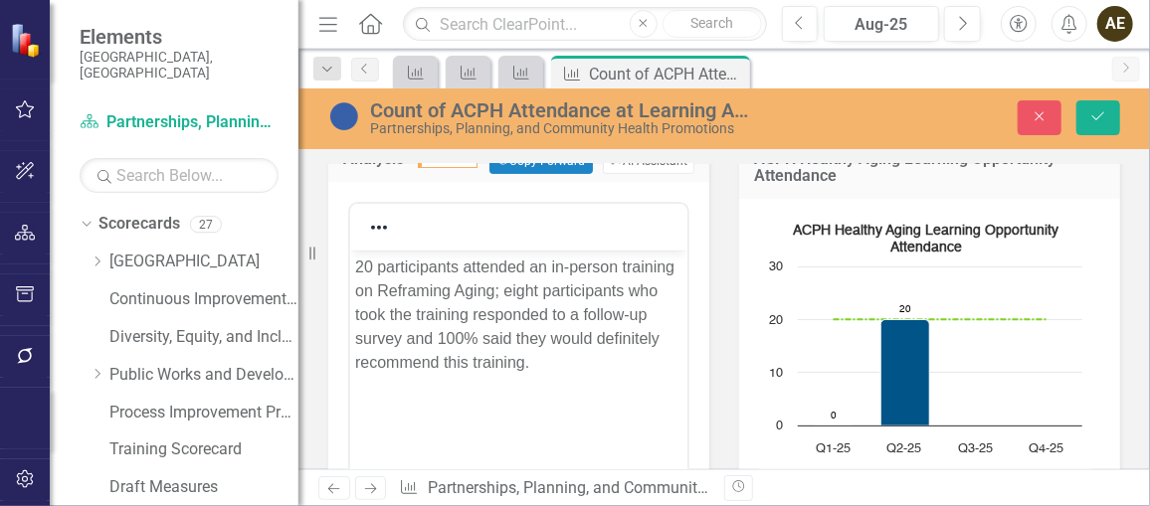
scroll to position [0, 0]
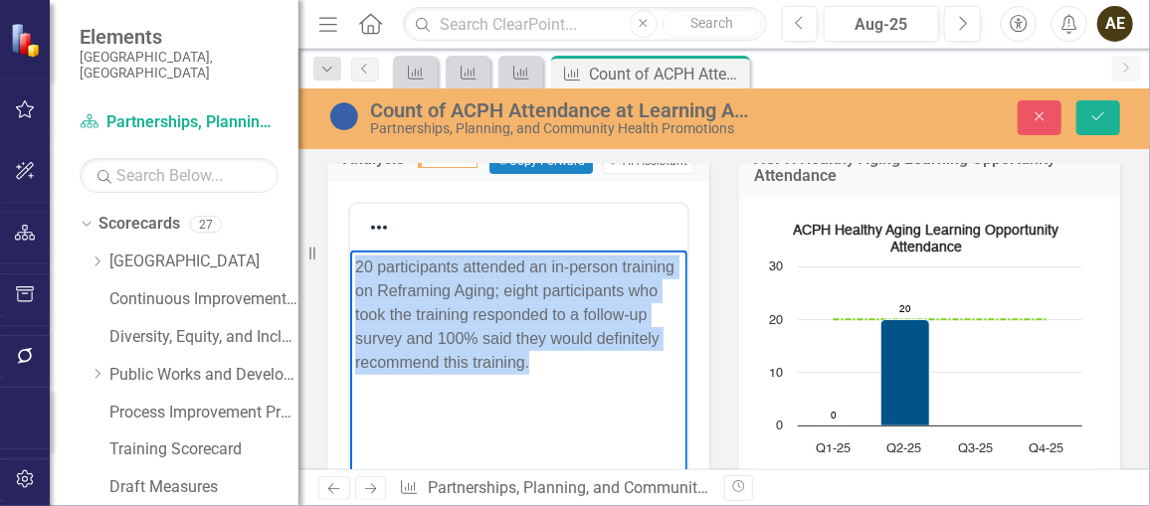
drag, startPoint x: 566, startPoint y: 370, endPoint x: 332, endPoint y: 234, distance: 270.6
click at [349, 250] on html "20 participants attended an in-person training on Reframing Aging; eight partic…" at bounding box center [517, 399] width 337 height 298
copy p "20 participants attended an in-person training on Reframing Aging; eight partic…"
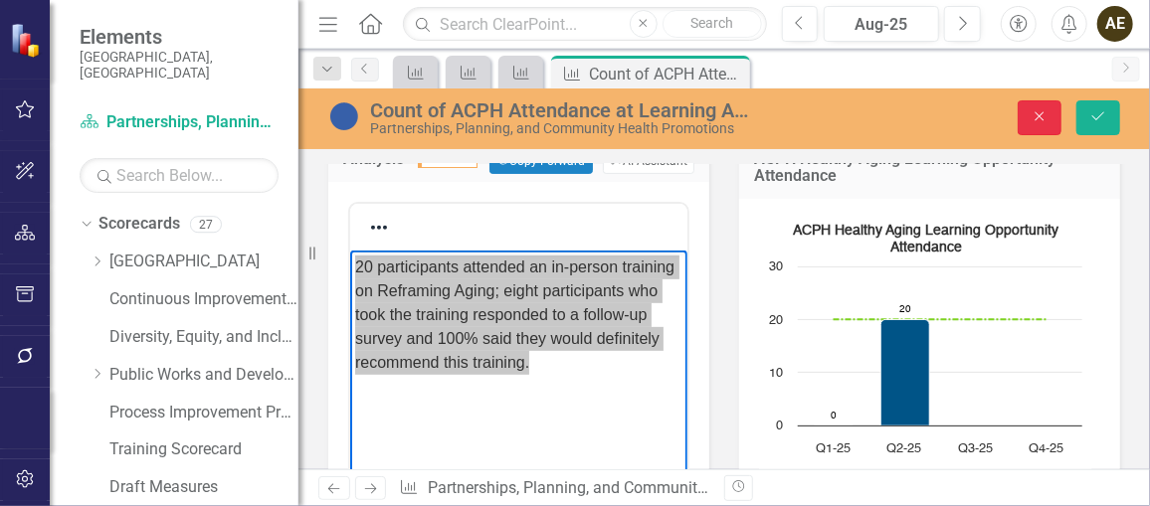
click at [1042, 126] on button "Close" at bounding box center [1040, 117] width 44 height 35
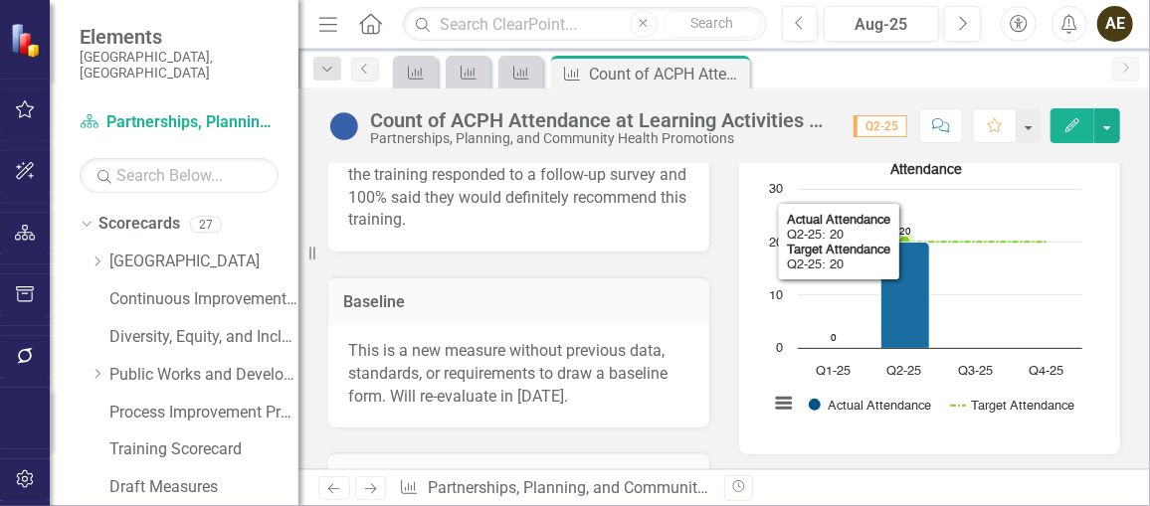
scroll to position [542, 0]
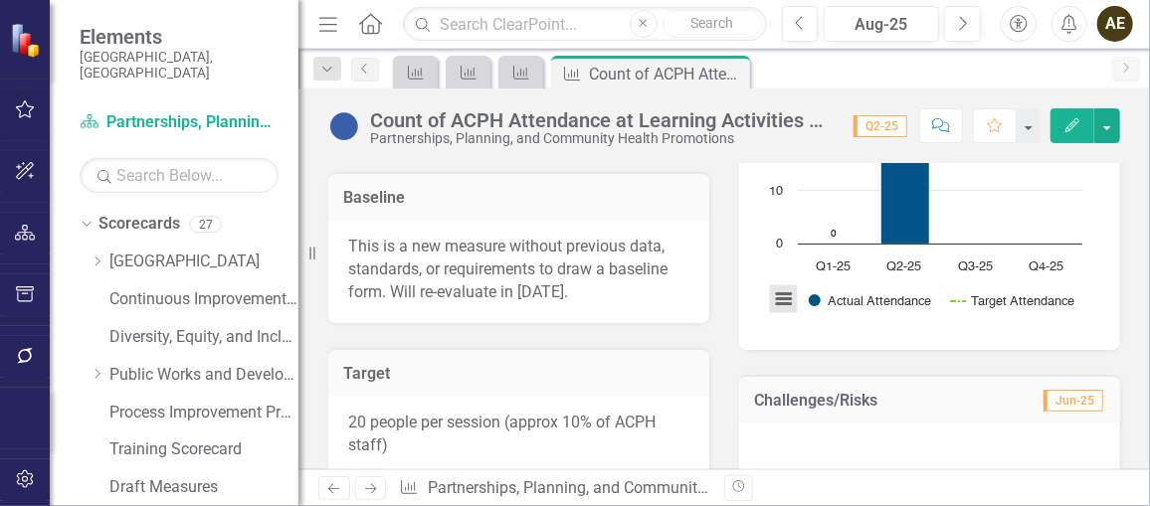
click at [769, 296] on button "View chart menu, ACPH Healthy Aging Learning Opportunity Attendance" at bounding box center [783, 300] width 28 height 28
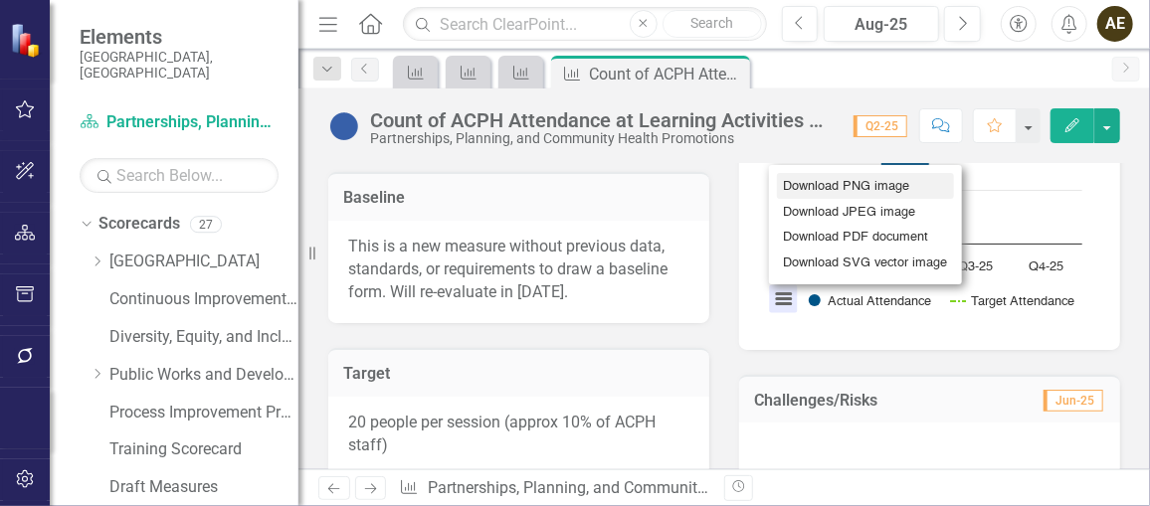
click at [835, 182] on li "Download PNG image" at bounding box center [865, 186] width 177 height 26
